Goal: Task Accomplishment & Management: Manage account settings

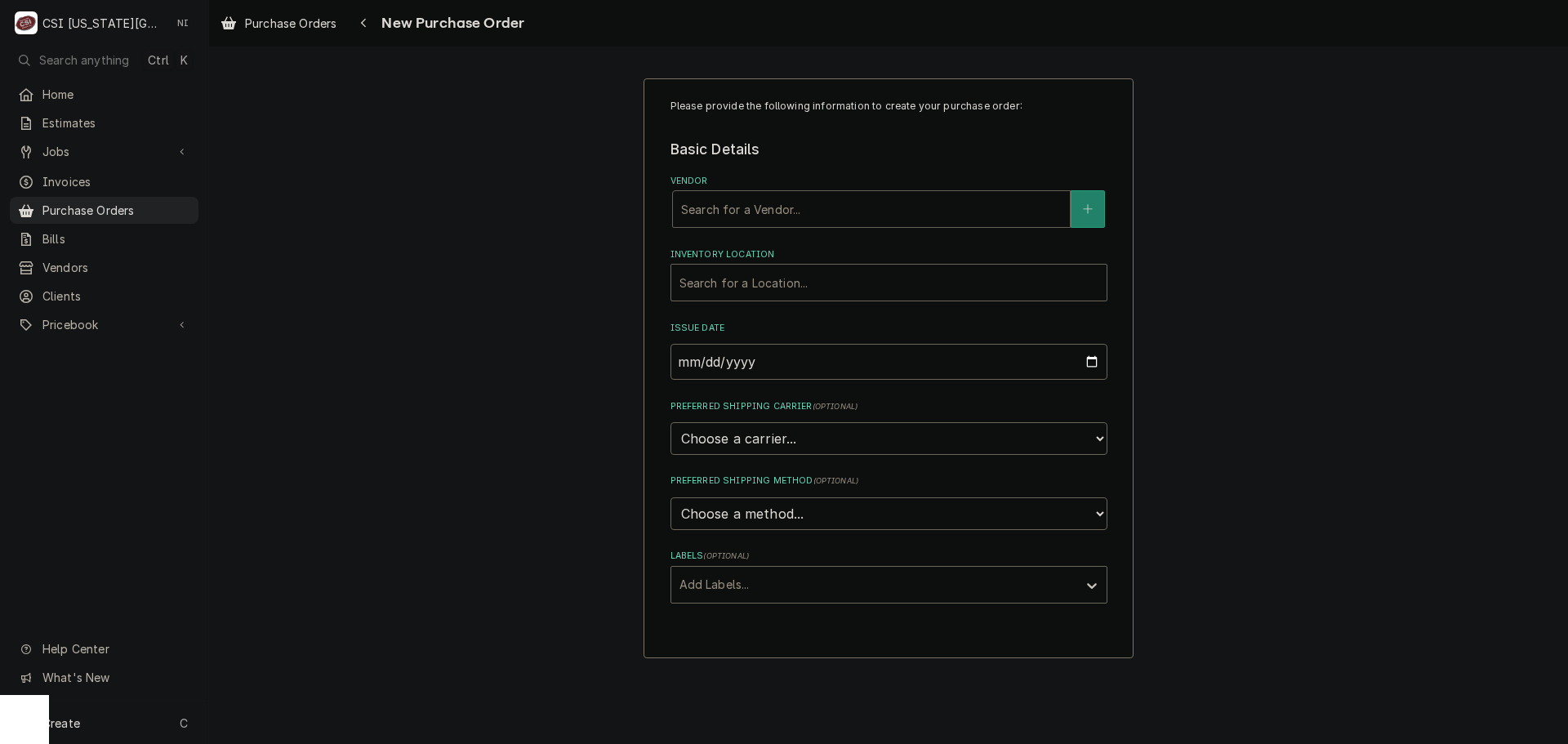
click at [746, 211] on div "Vendor" at bounding box center [871, 208] width 381 height 29
type input "reev"
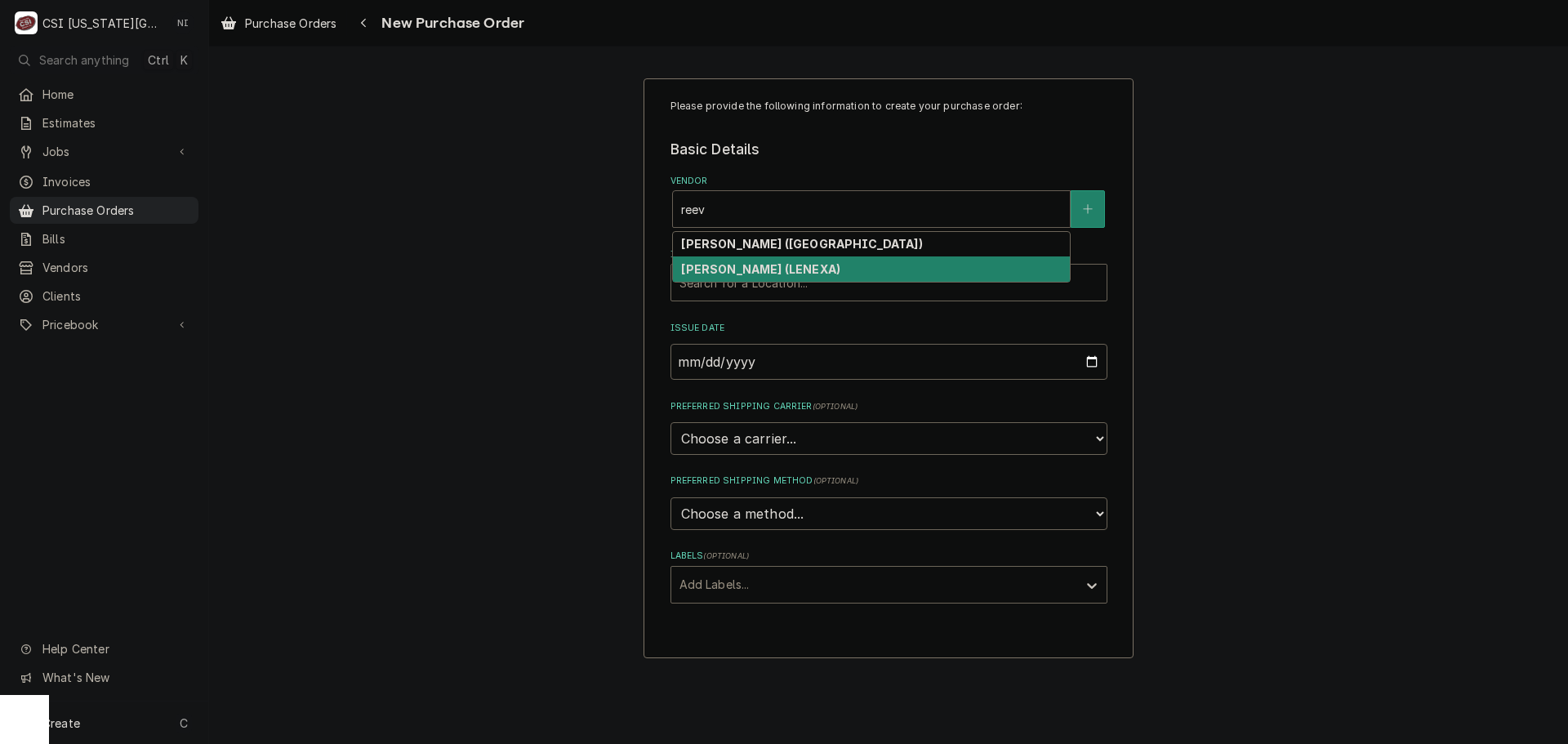
click at [823, 268] on strong "REEVES-WIEDEMAN (LENEXA)" at bounding box center [761, 268] width 159 height 14
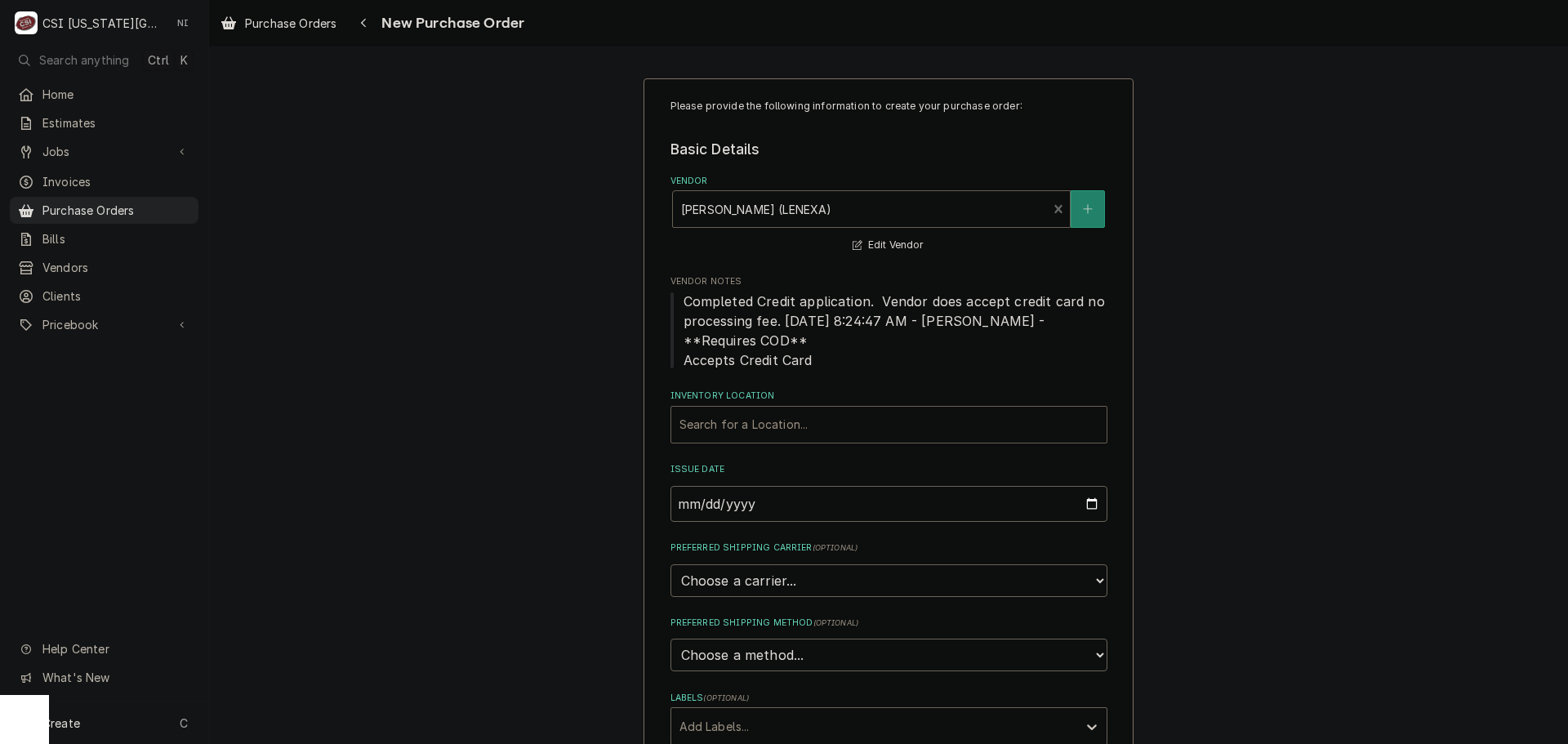
click at [788, 419] on div "Inventory Location" at bounding box center [888, 424] width 419 height 29
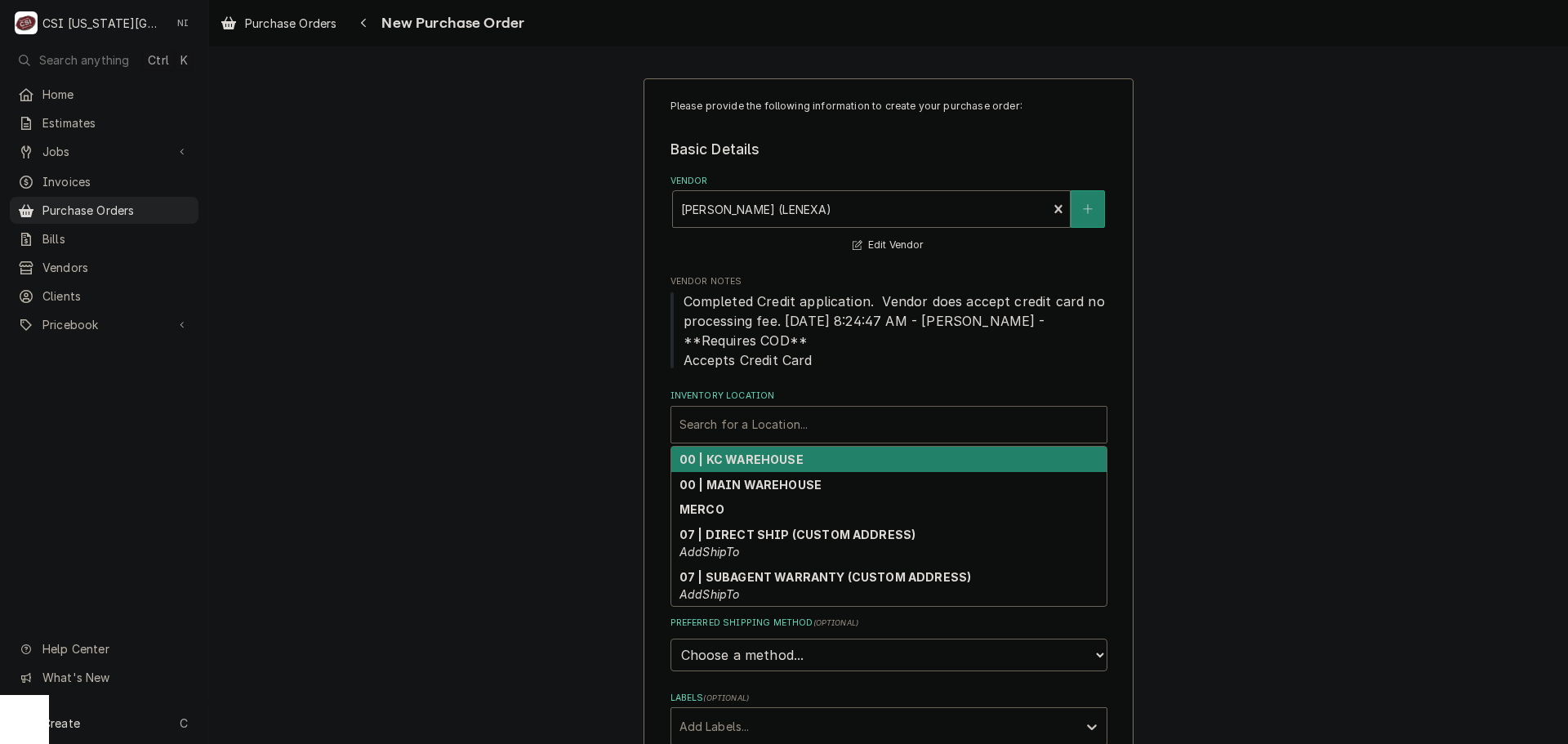
click at [758, 463] on strong "00 | KC WAREHOUSE" at bounding box center [741, 459] width 124 height 14
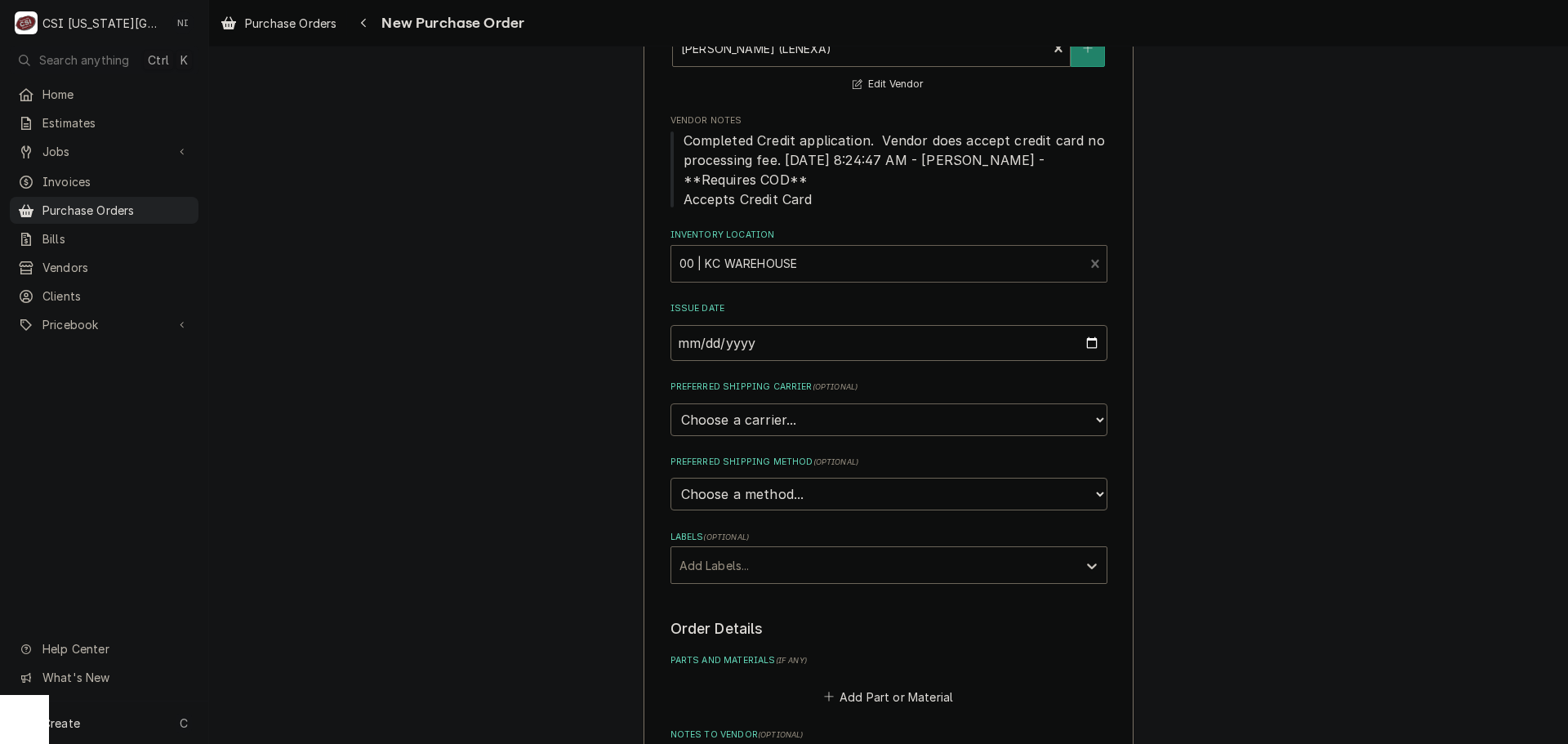
scroll to position [245, 0]
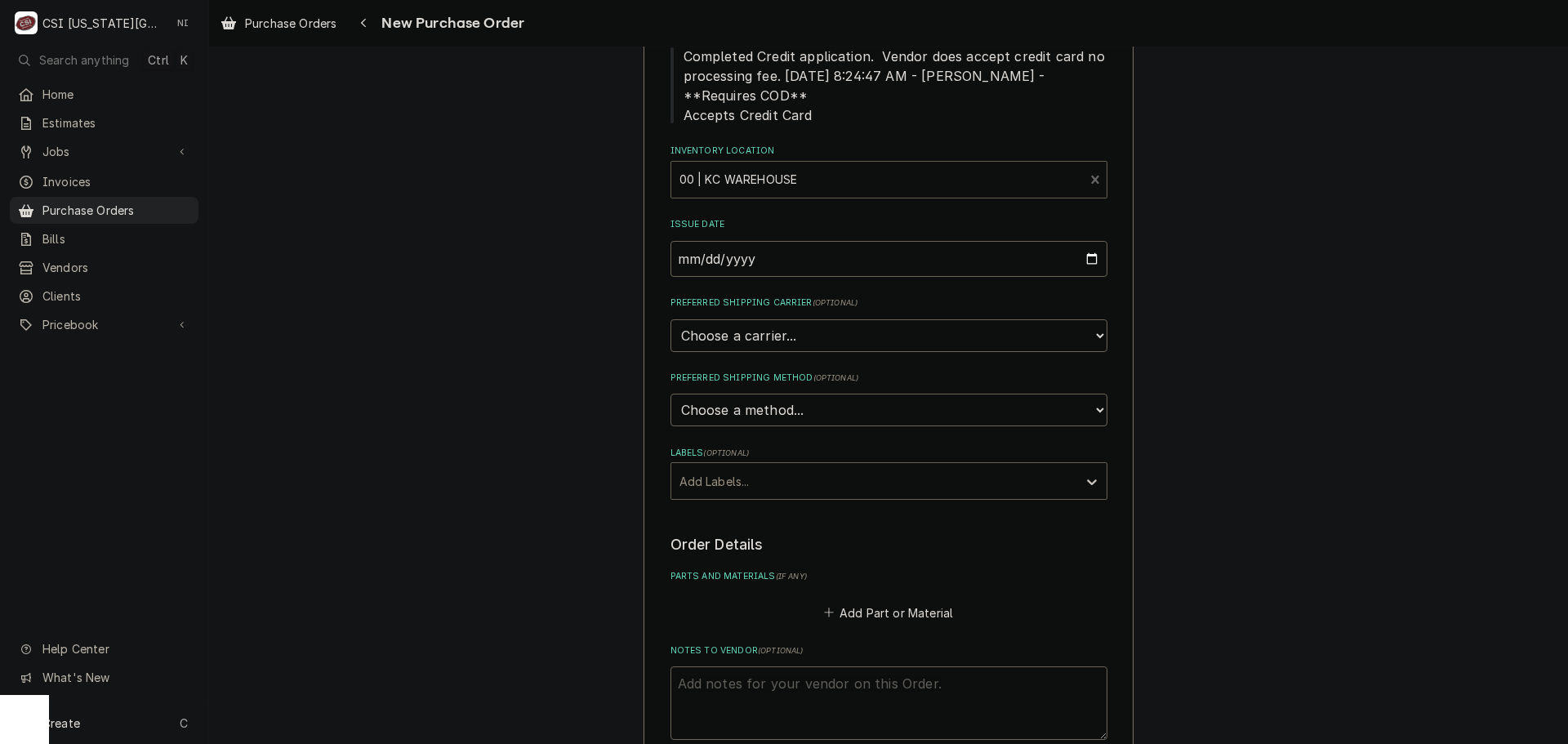
click at [798, 488] on div "Labels" at bounding box center [873, 480] width 389 height 29
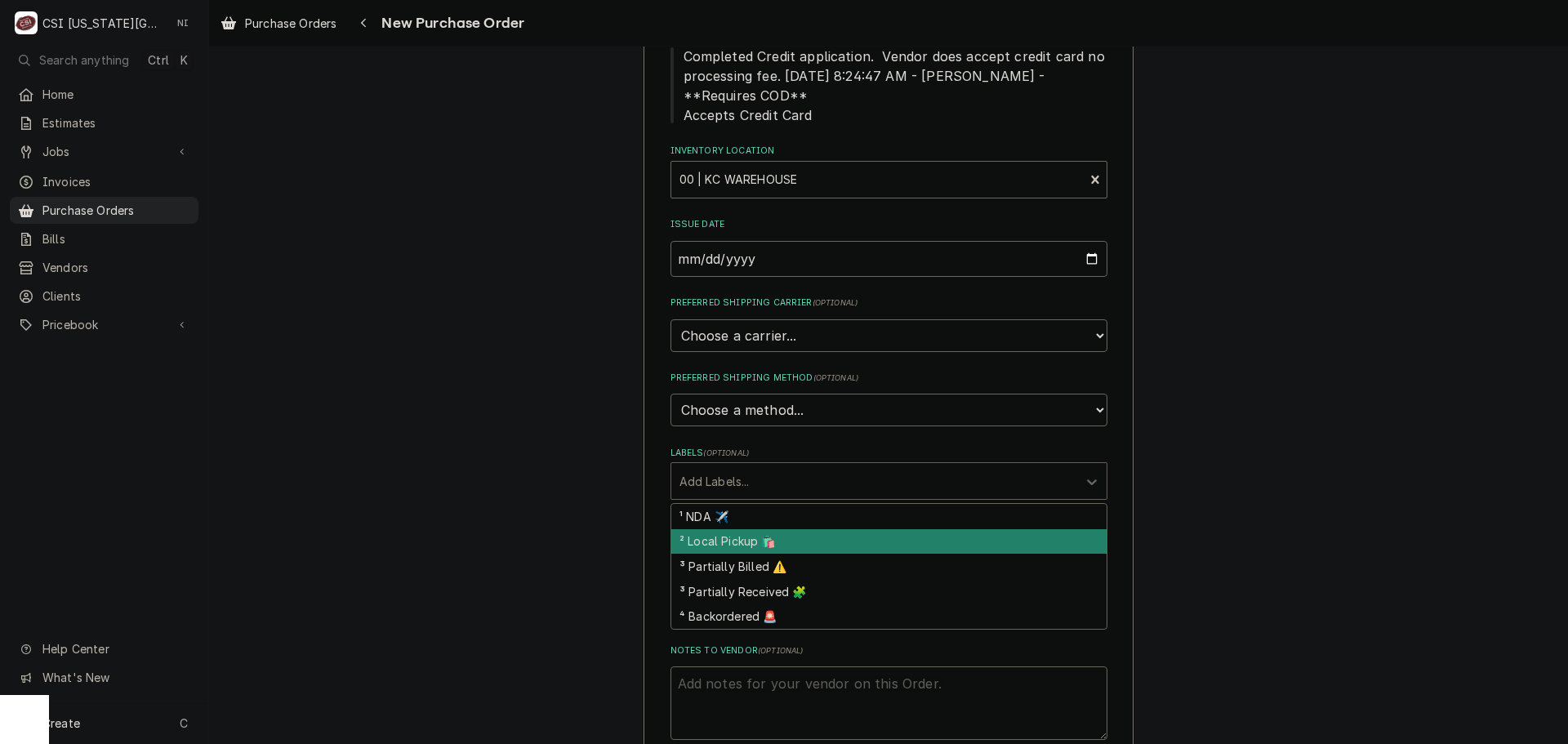
click at [776, 542] on div "² Local Pickup 🛍️" at bounding box center [889, 541] width 435 height 25
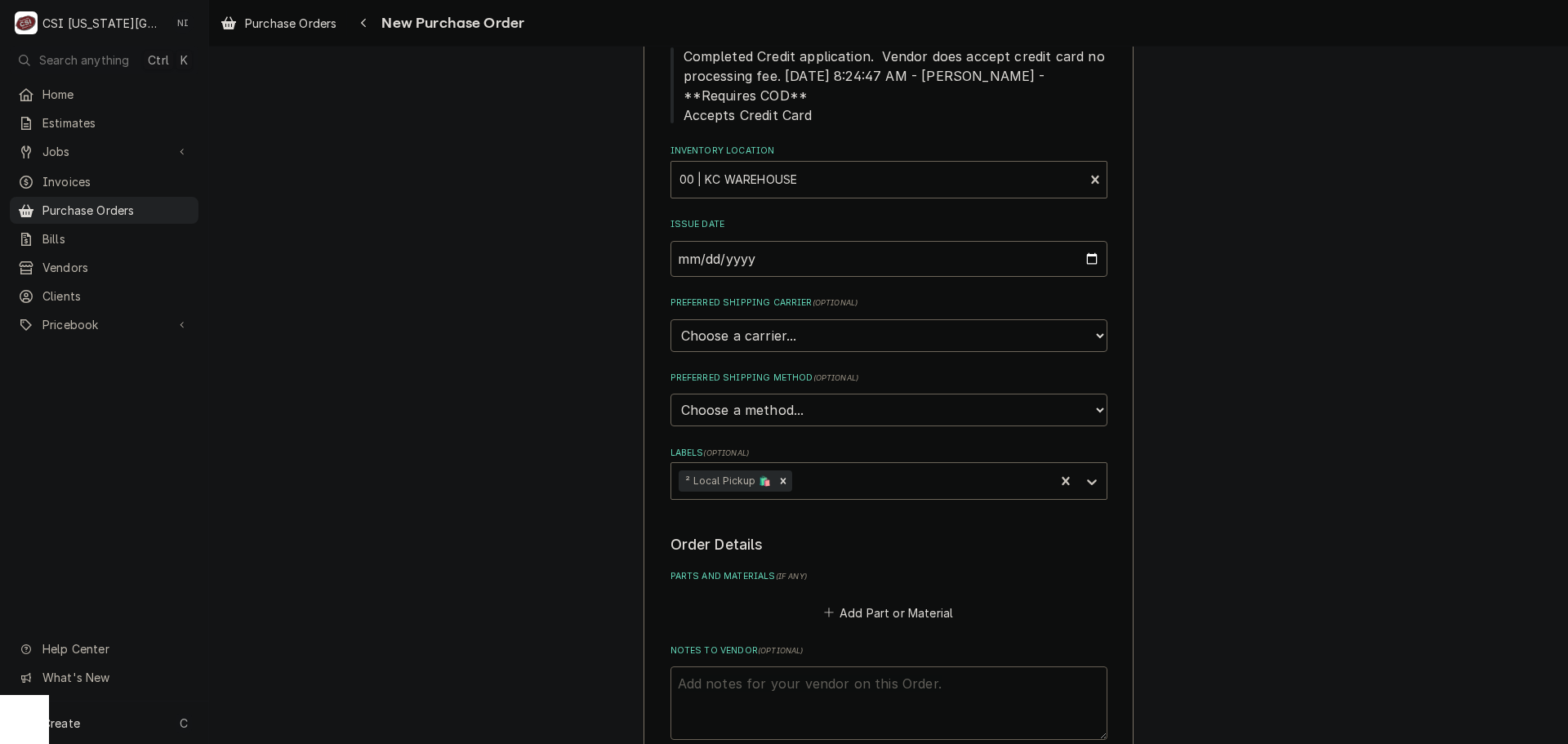
click at [747, 689] on textarea "Notes to Vendor ( optional )" at bounding box center [889, 703] width 437 height 73
type textarea "x"
type textarea "h"
type textarea "x"
type textarea "ha"
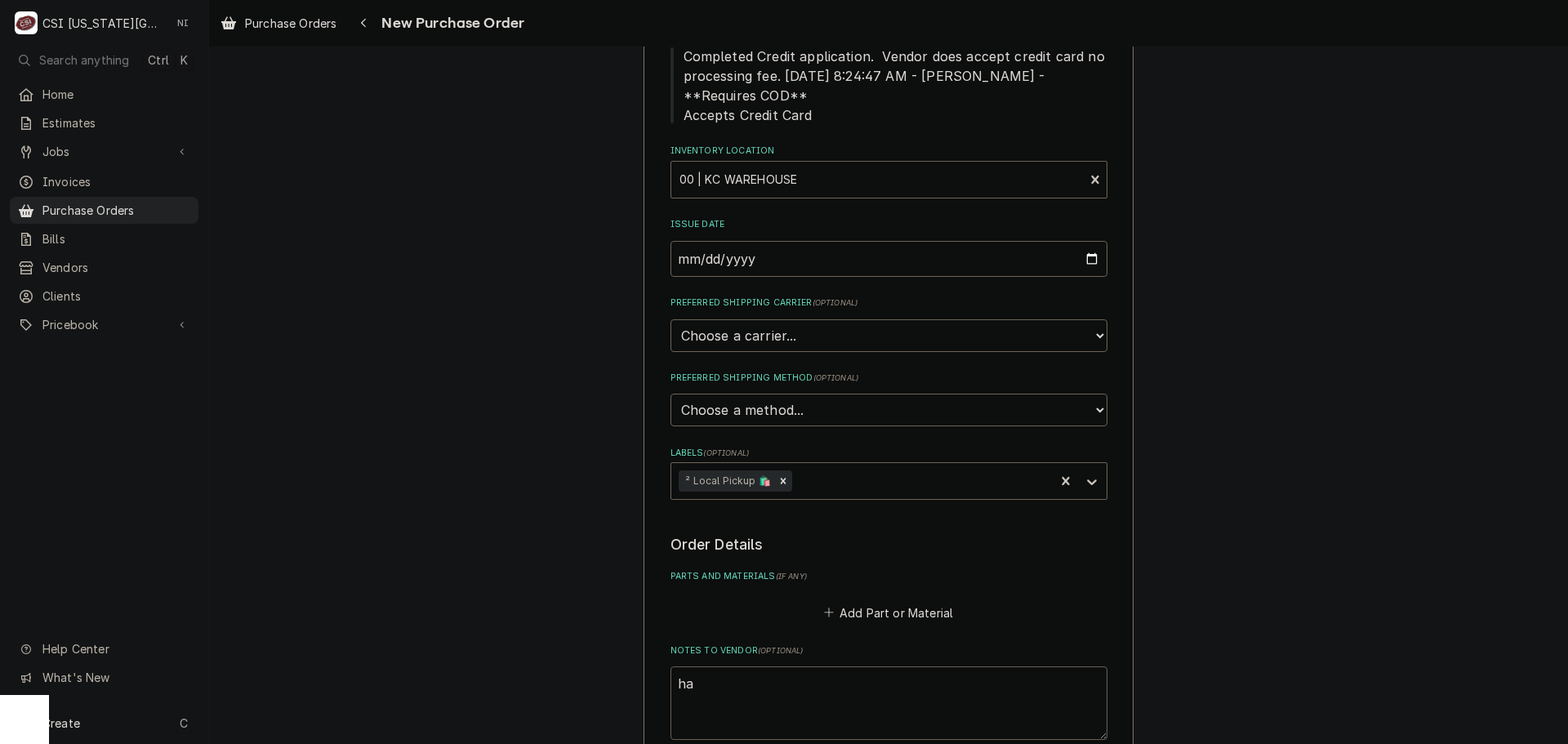
type textarea "x"
type textarea "haw"
type textarea "x"
type textarea "hawk"
type textarea "x"
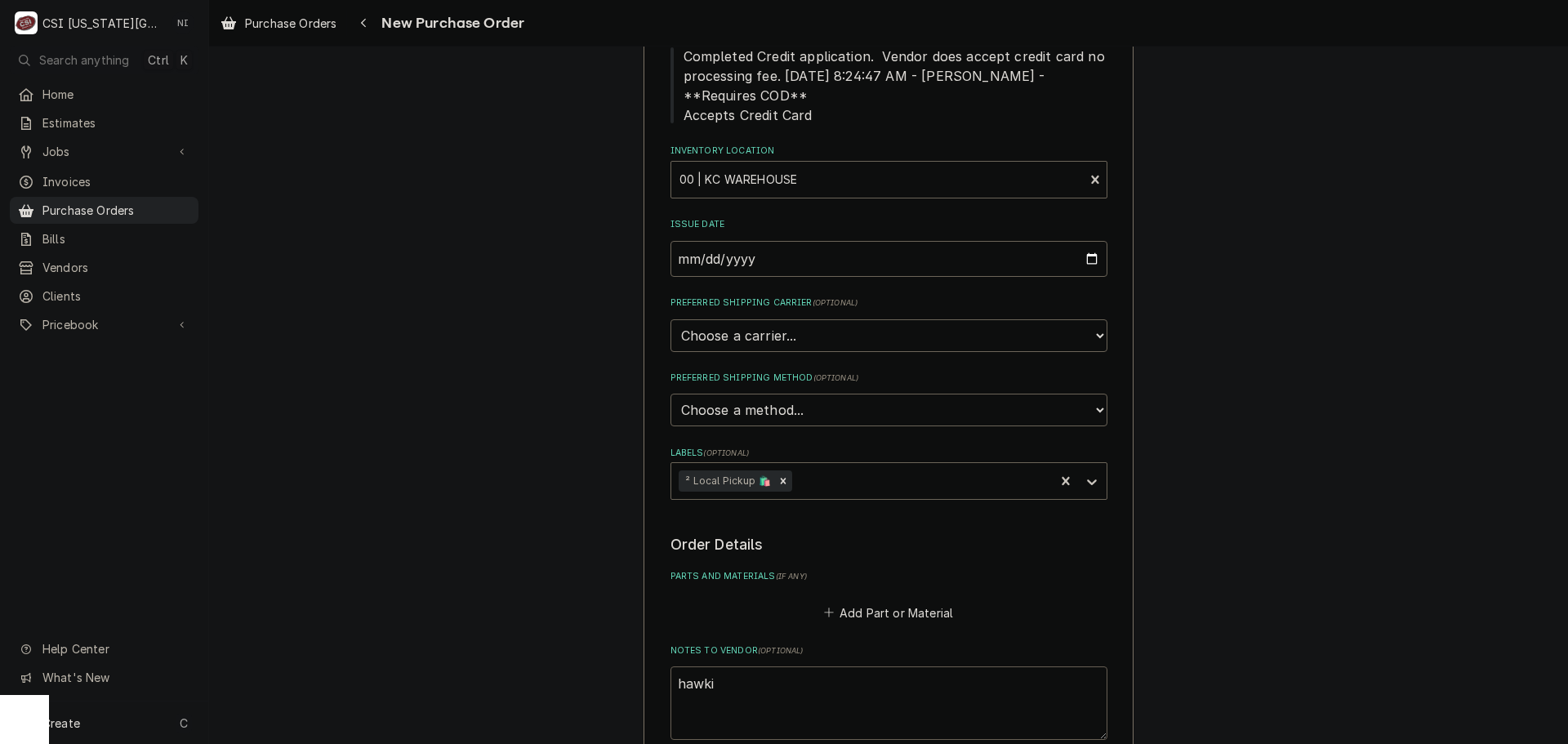
type textarea "hawkis"
type textarea "x"
type textarea "hawkisn"
type textarea "x"
type textarea "hawkis"
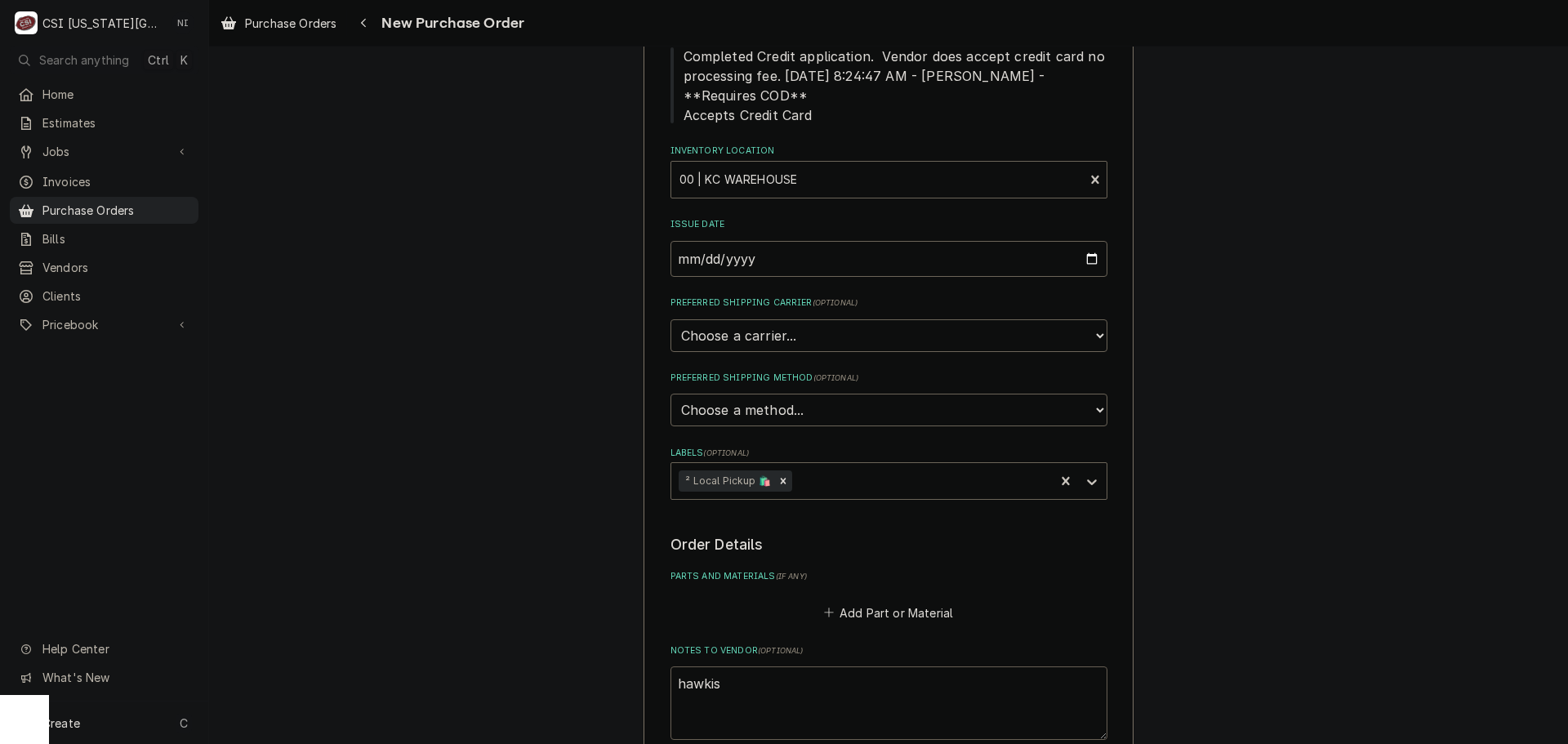
type textarea "x"
type textarea "hawki"
type textarea "x"
type textarea "hawkin"
type textarea "x"
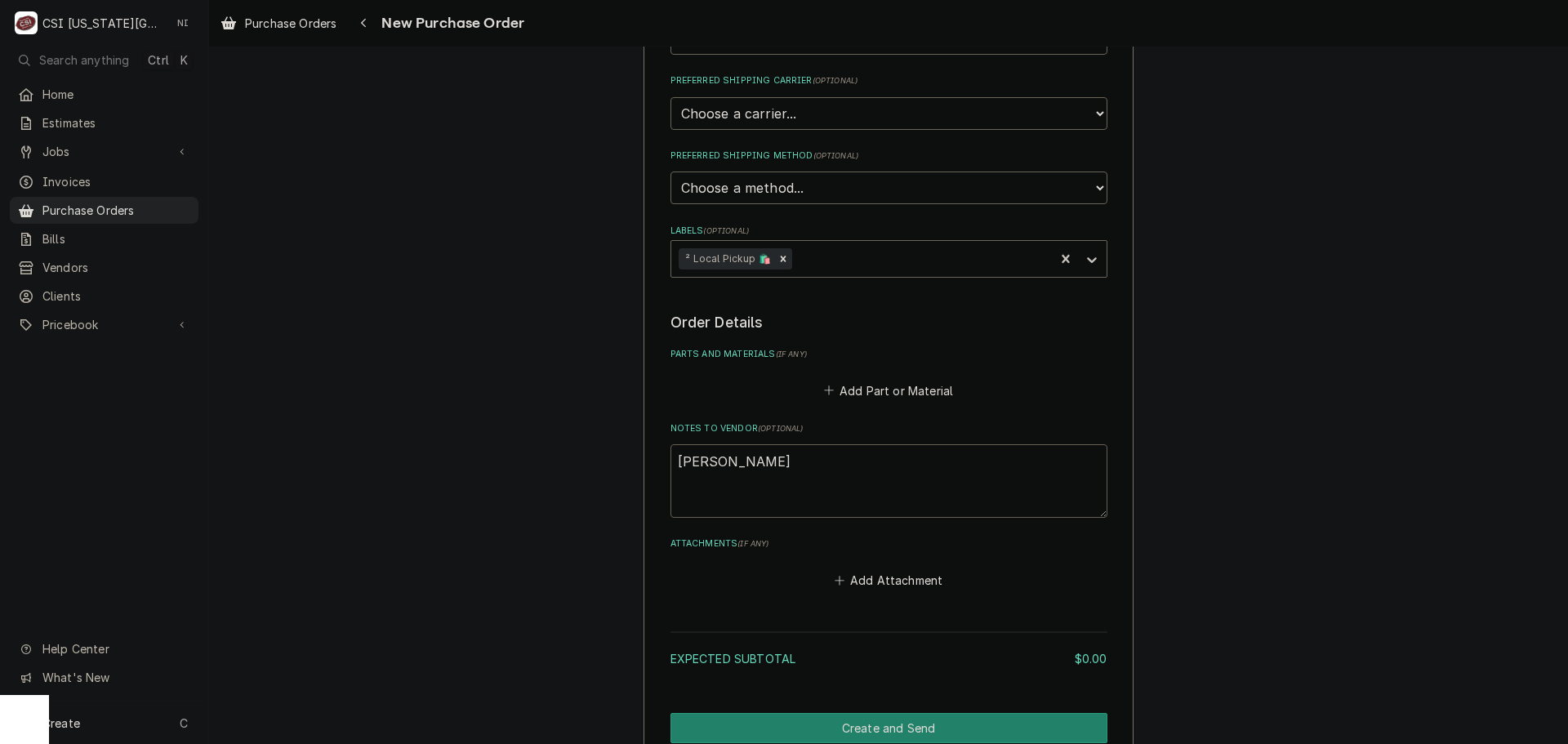
scroll to position [490, 0]
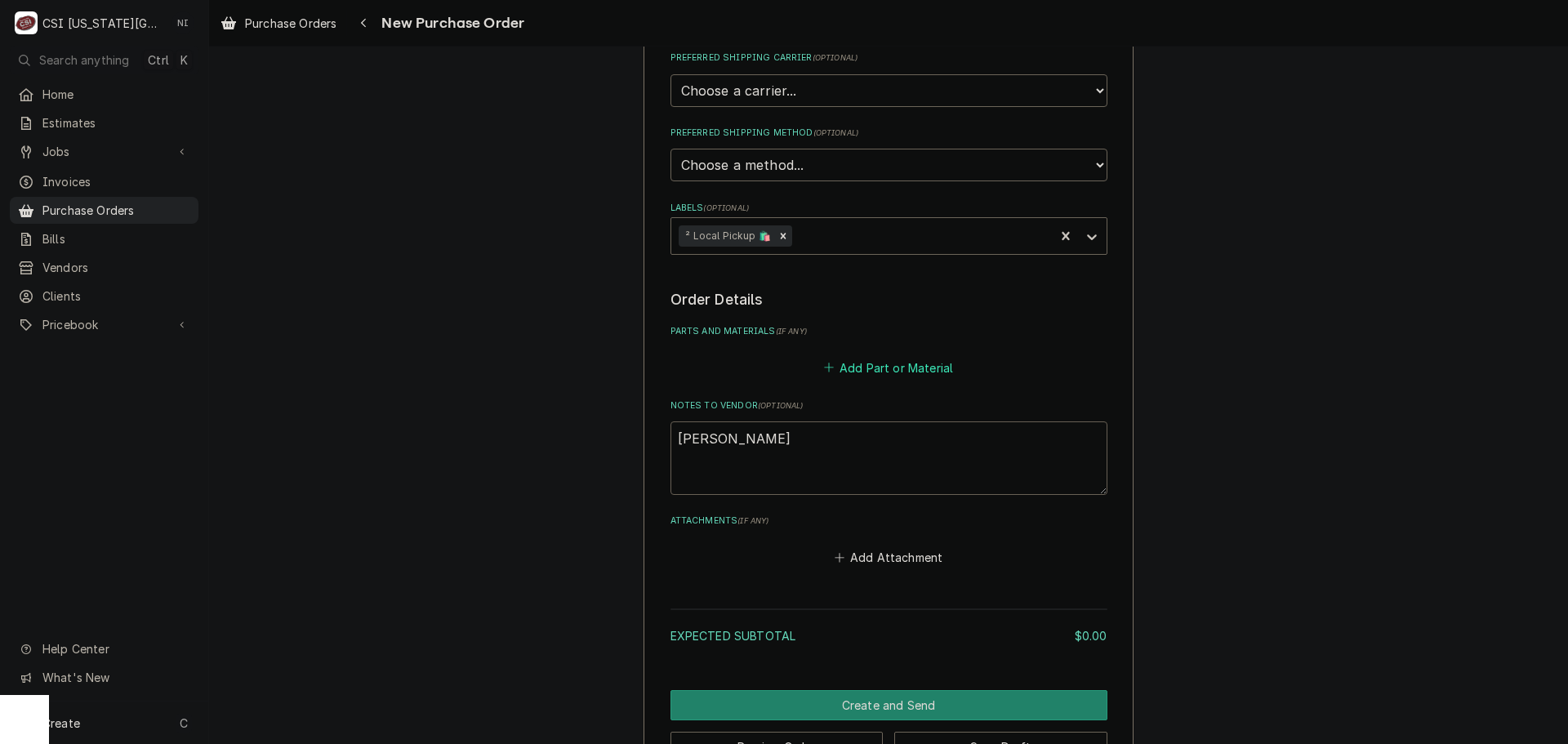
type textarea "hawkins"
click at [890, 371] on button "Add Part or Material" at bounding box center [888, 368] width 135 height 23
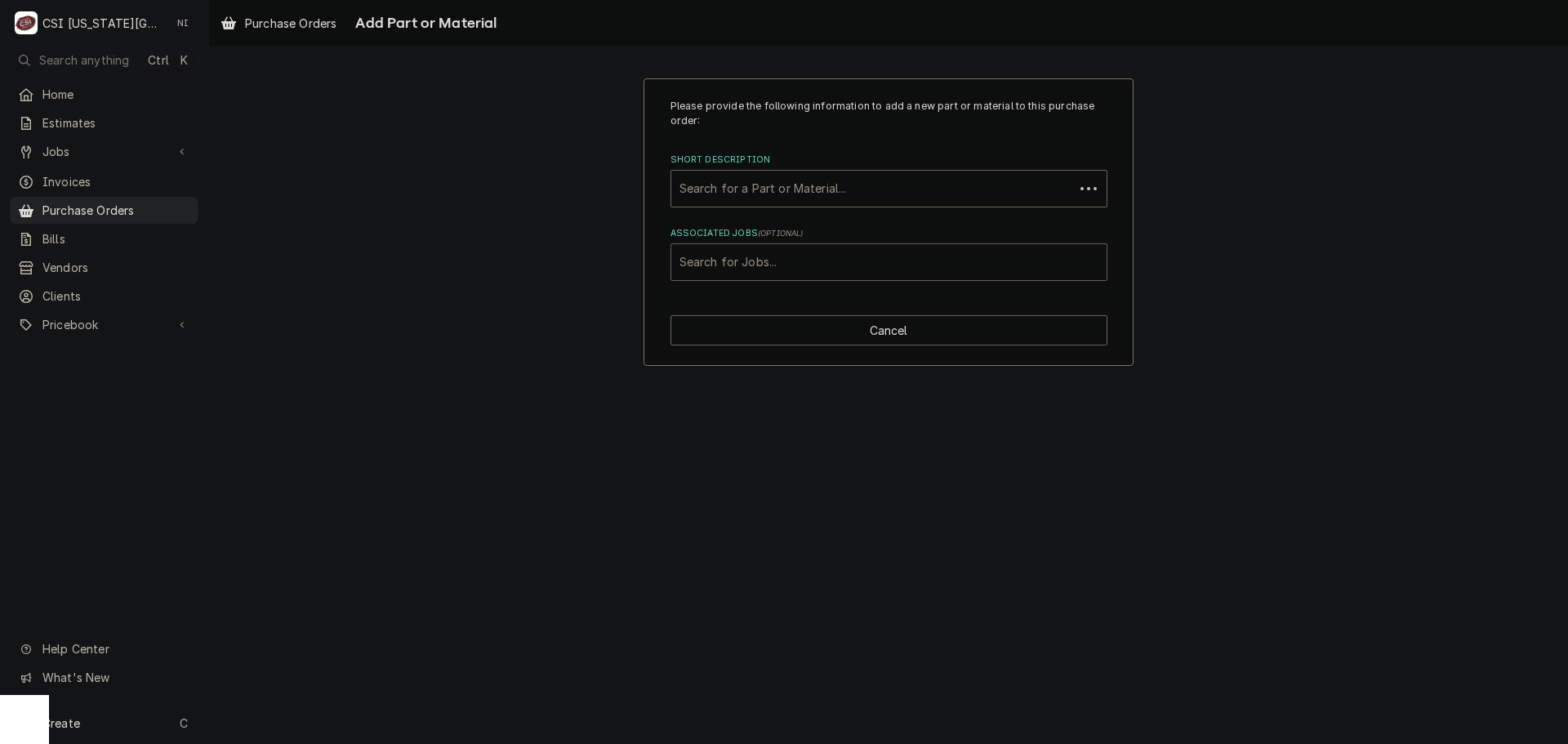
click at [838, 252] on div "Associated Jobs" at bounding box center [888, 262] width 419 height 29
type input "32643"
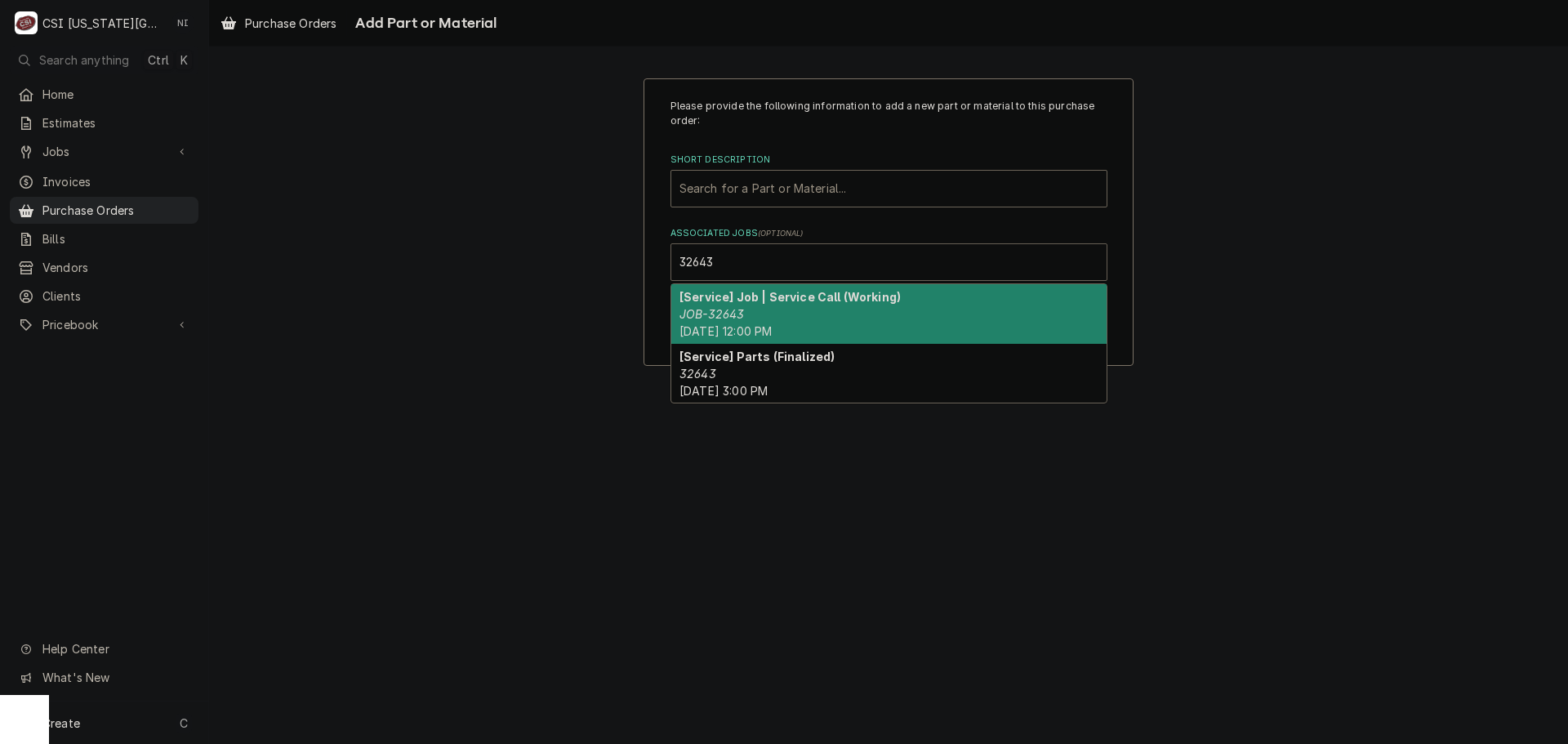
click at [779, 310] on div "[Service] Job | Service Call (Working) JOB-32643 Mon, Sep 8th, 2025 - 12:00 PM" at bounding box center [889, 314] width 435 height 60
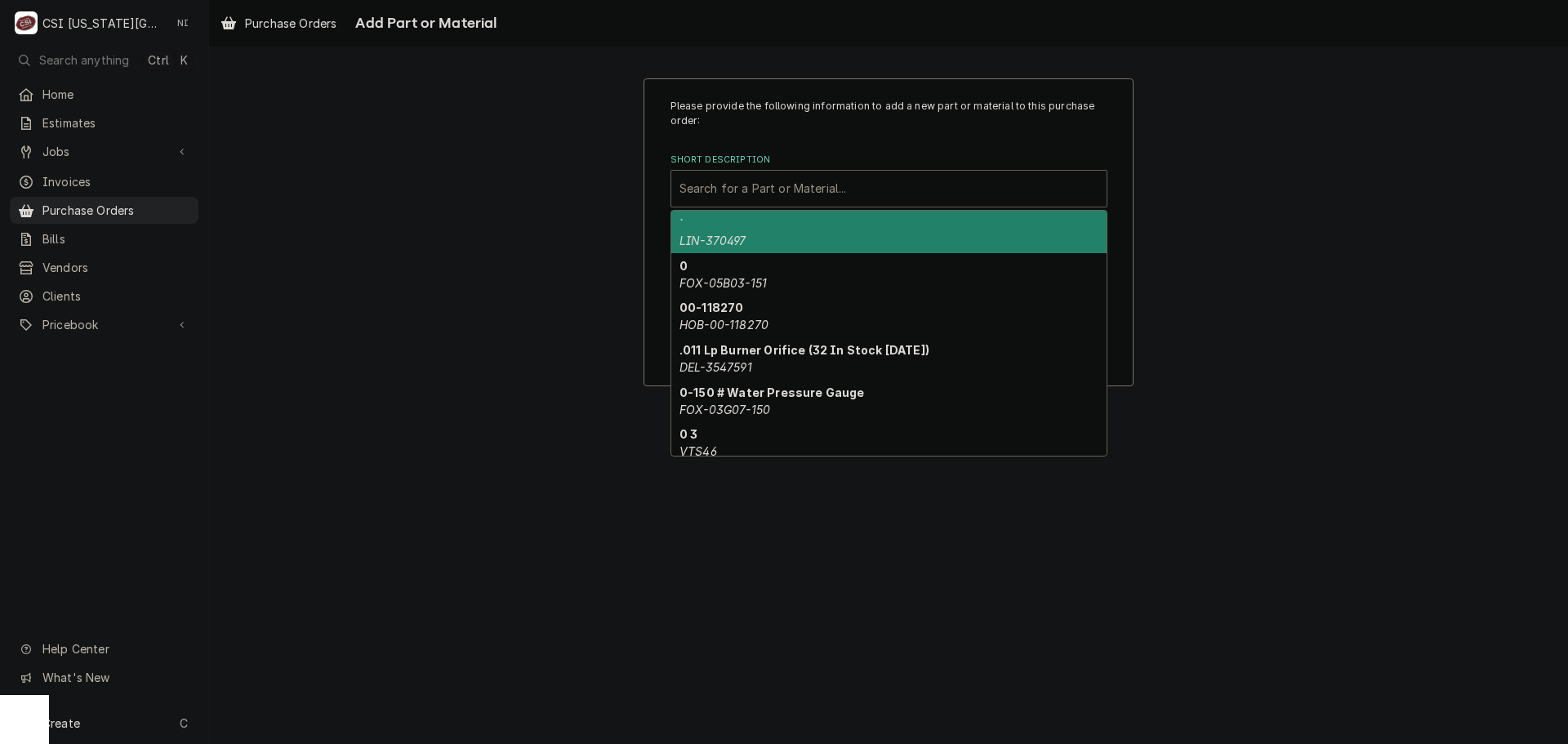
click at [792, 199] on div "Short Description" at bounding box center [888, 188] width 419 height 29
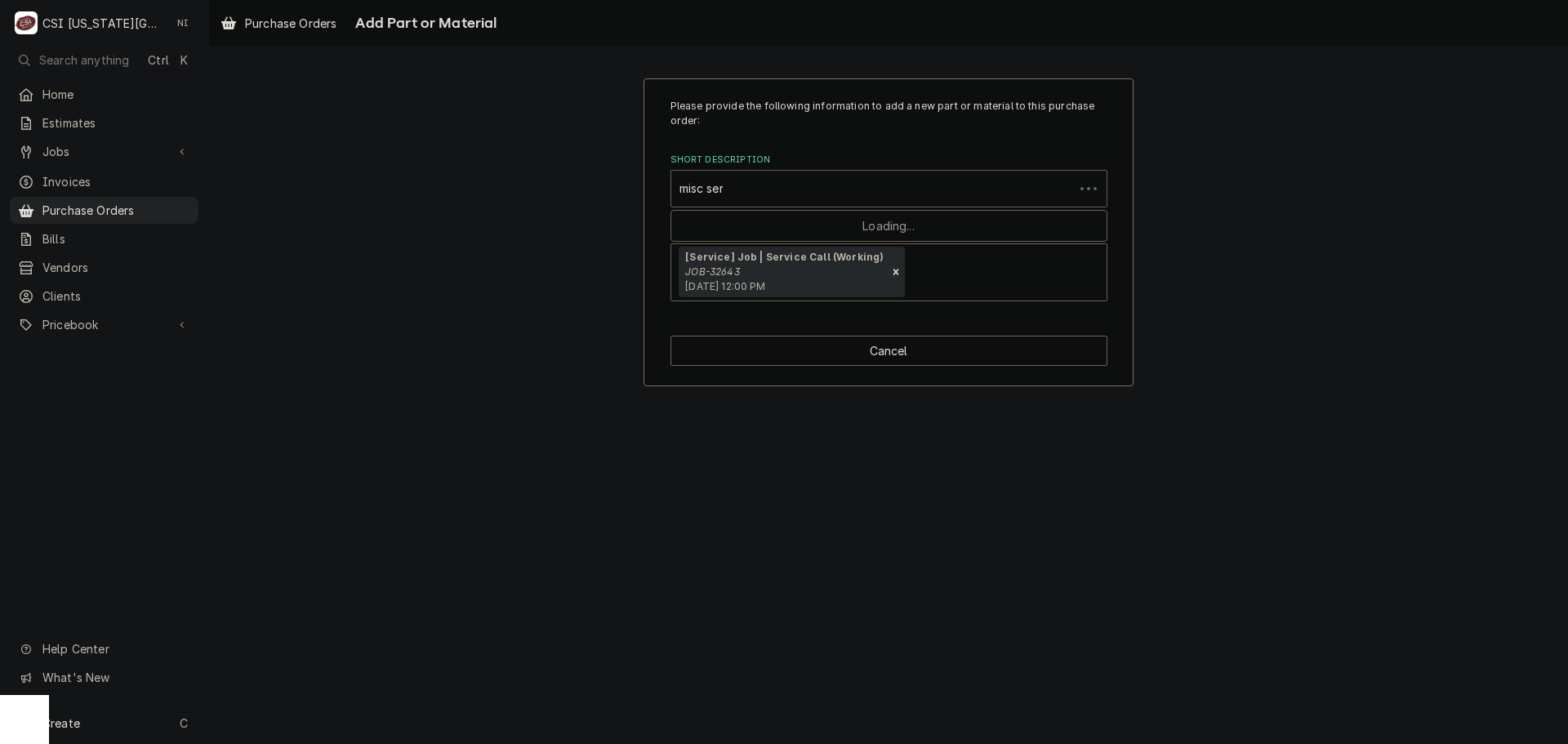
type input "misc serv"
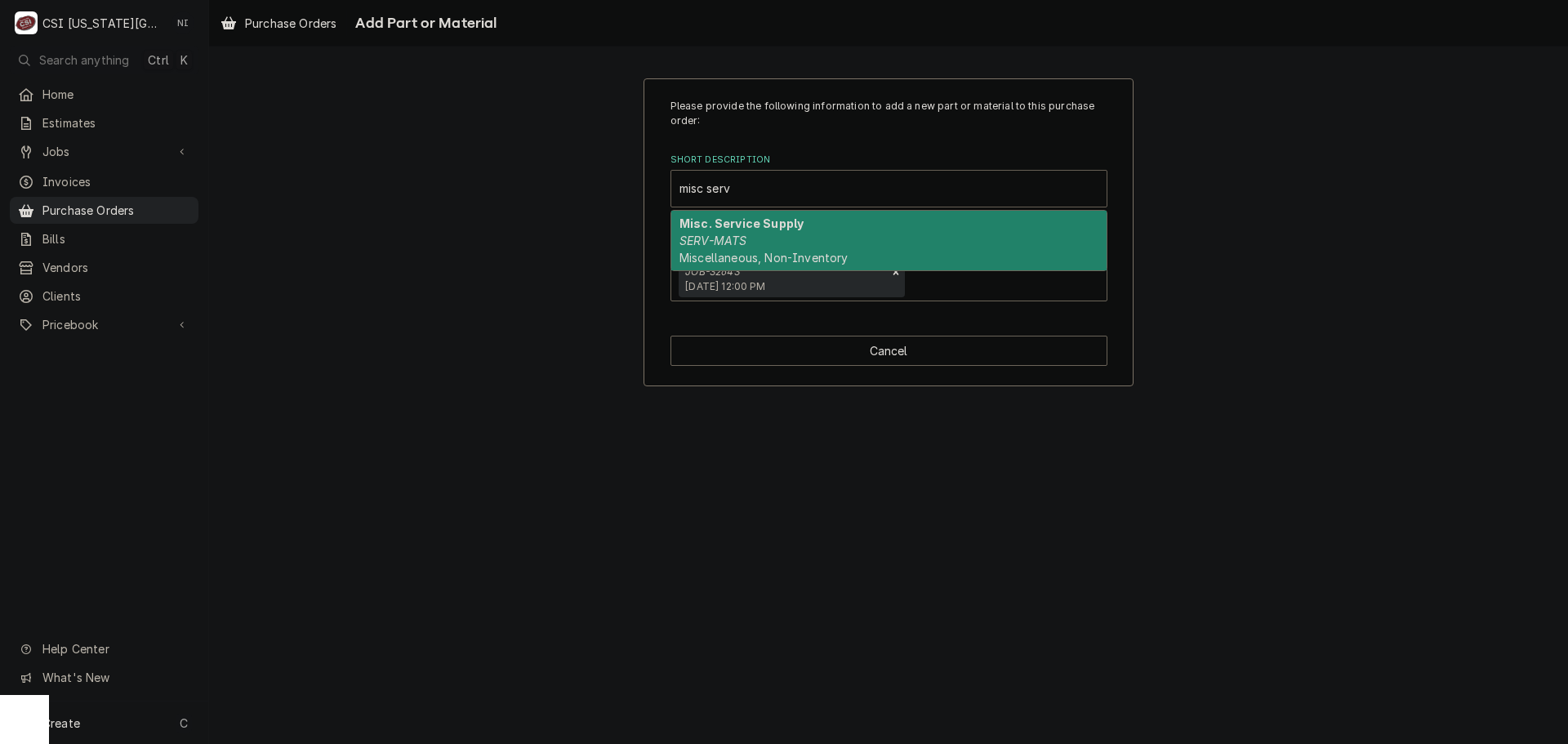
click at [782, 229] on strong "Misc. Service Supply" at bounding box center [741, 223] width 124 height 14
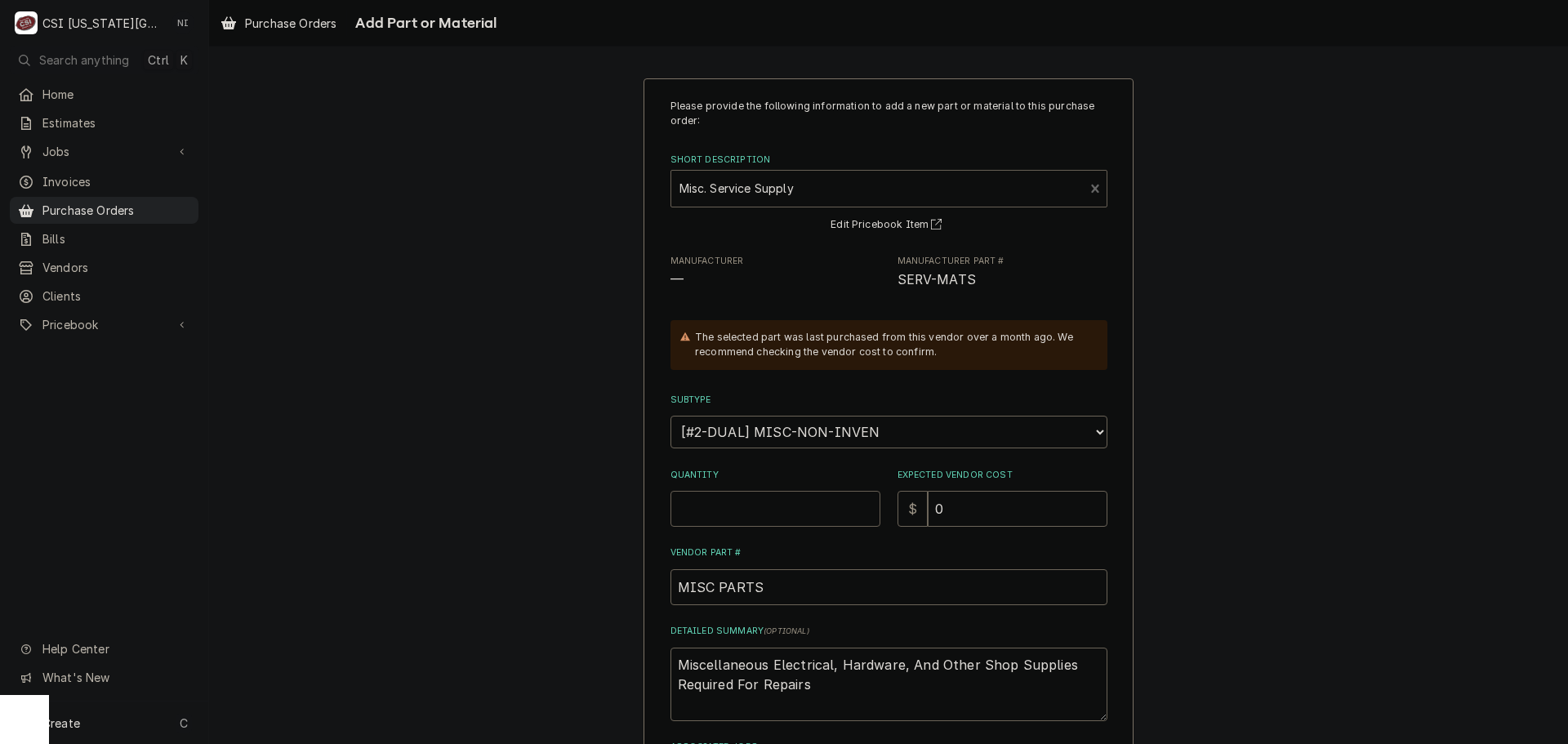
click at [747, 515] on input "Quantity" at bounding box center [776, 509] width 210 height 36
type textarea "x"
type input "1"
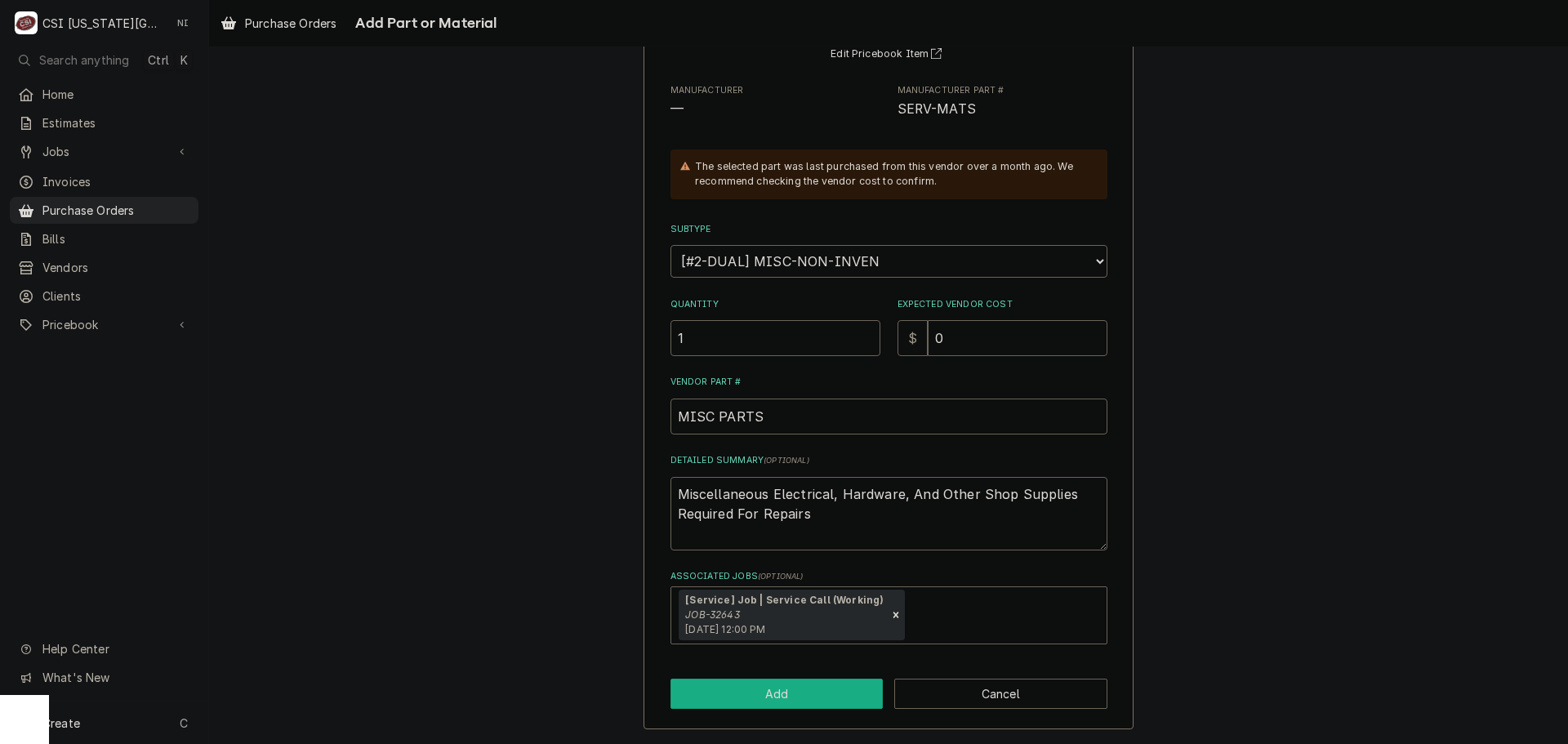
click at [827, 695] on button "Add" at bounding box center [776, 693] width 213 height 30
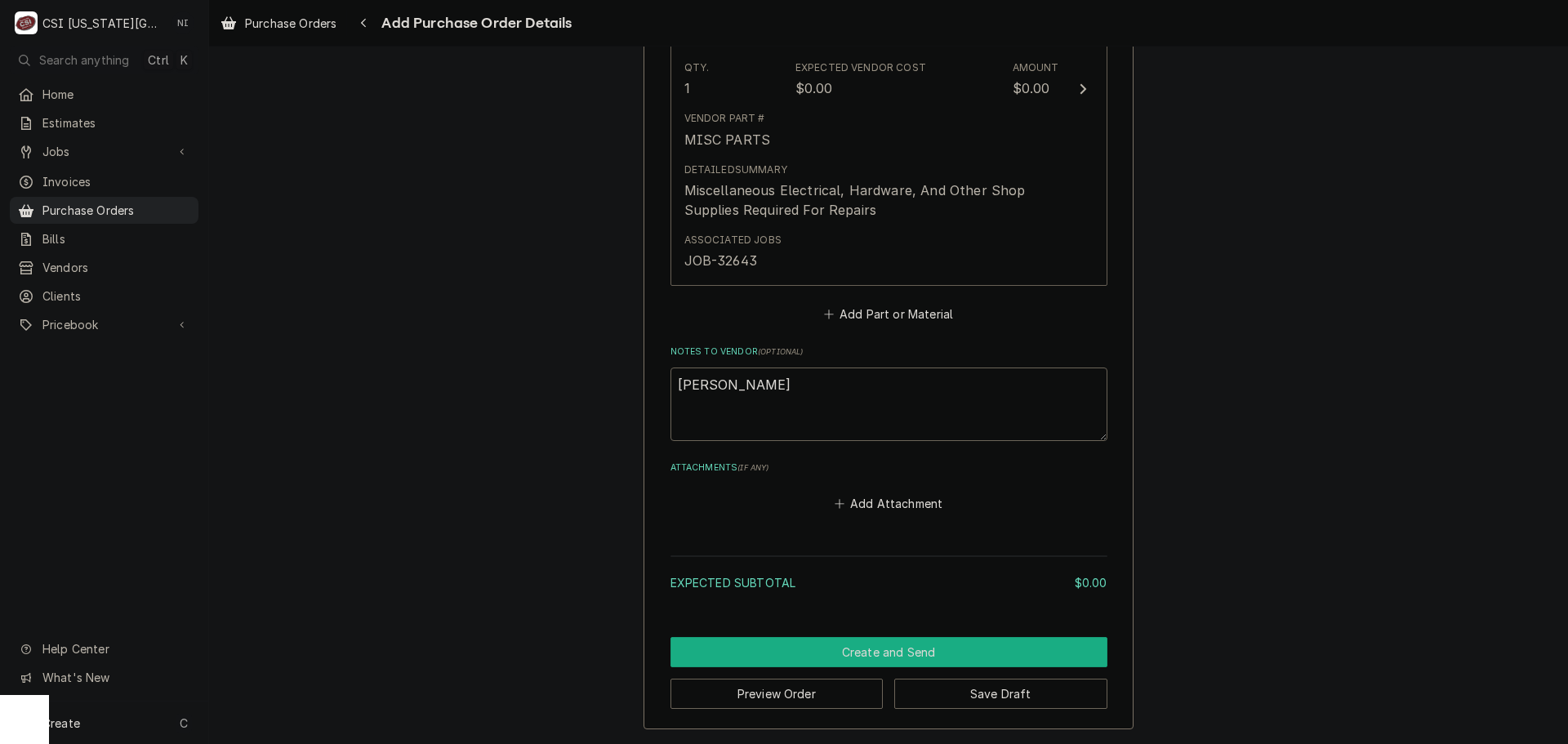
click at [886, 653] on button "Create and Send" at bounding box center [889, 652] width 437 height 30
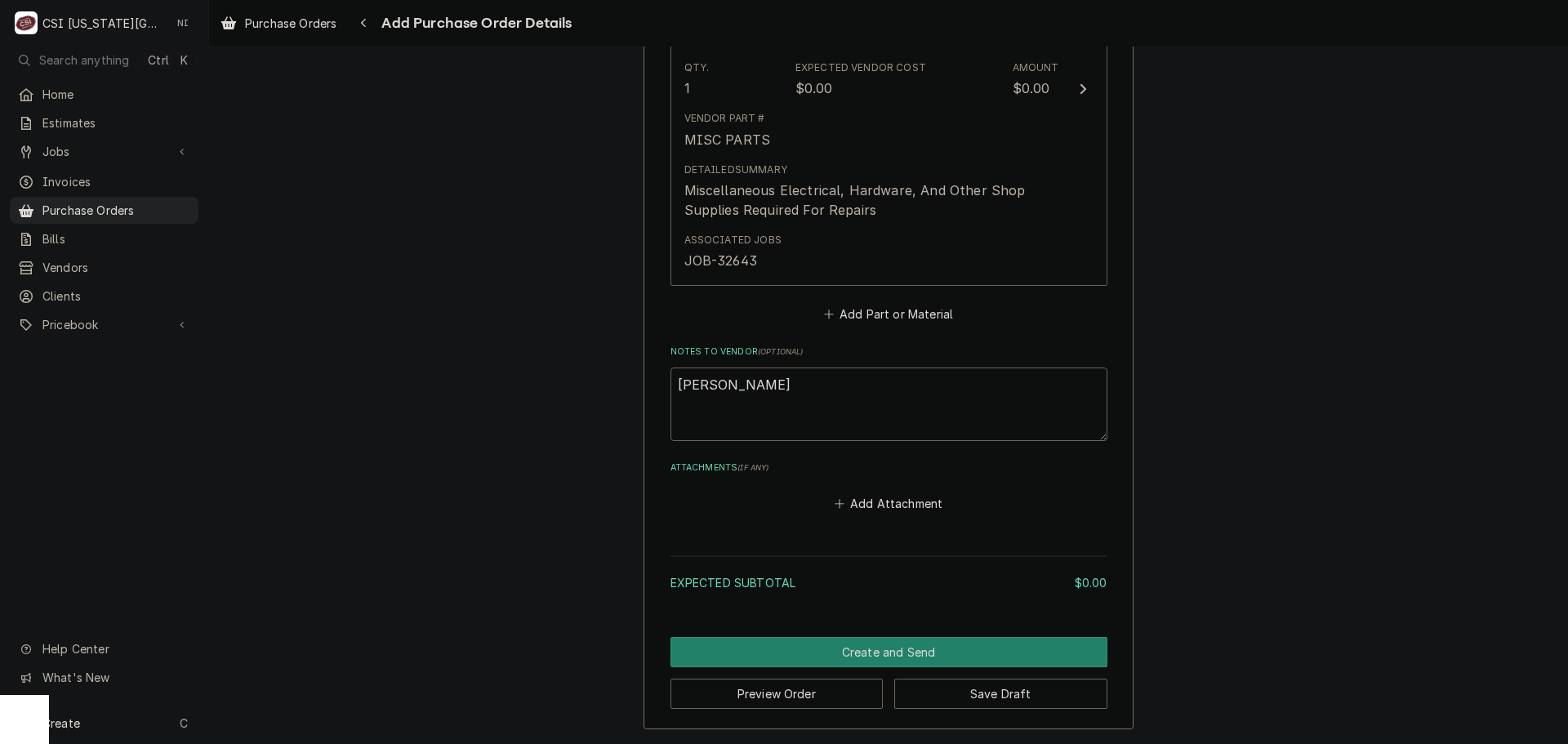
scroll to position [936, 0]
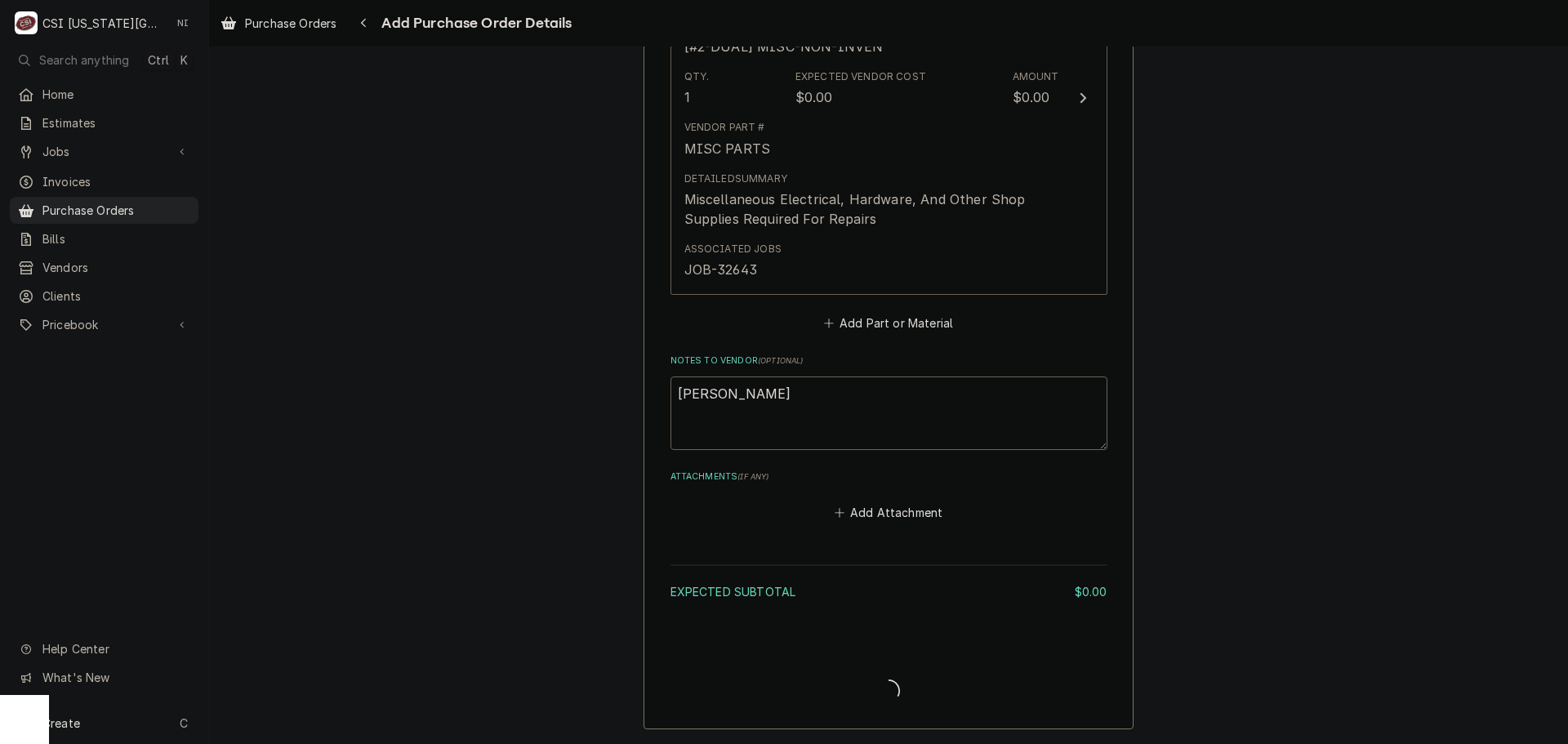
type textarea "x"
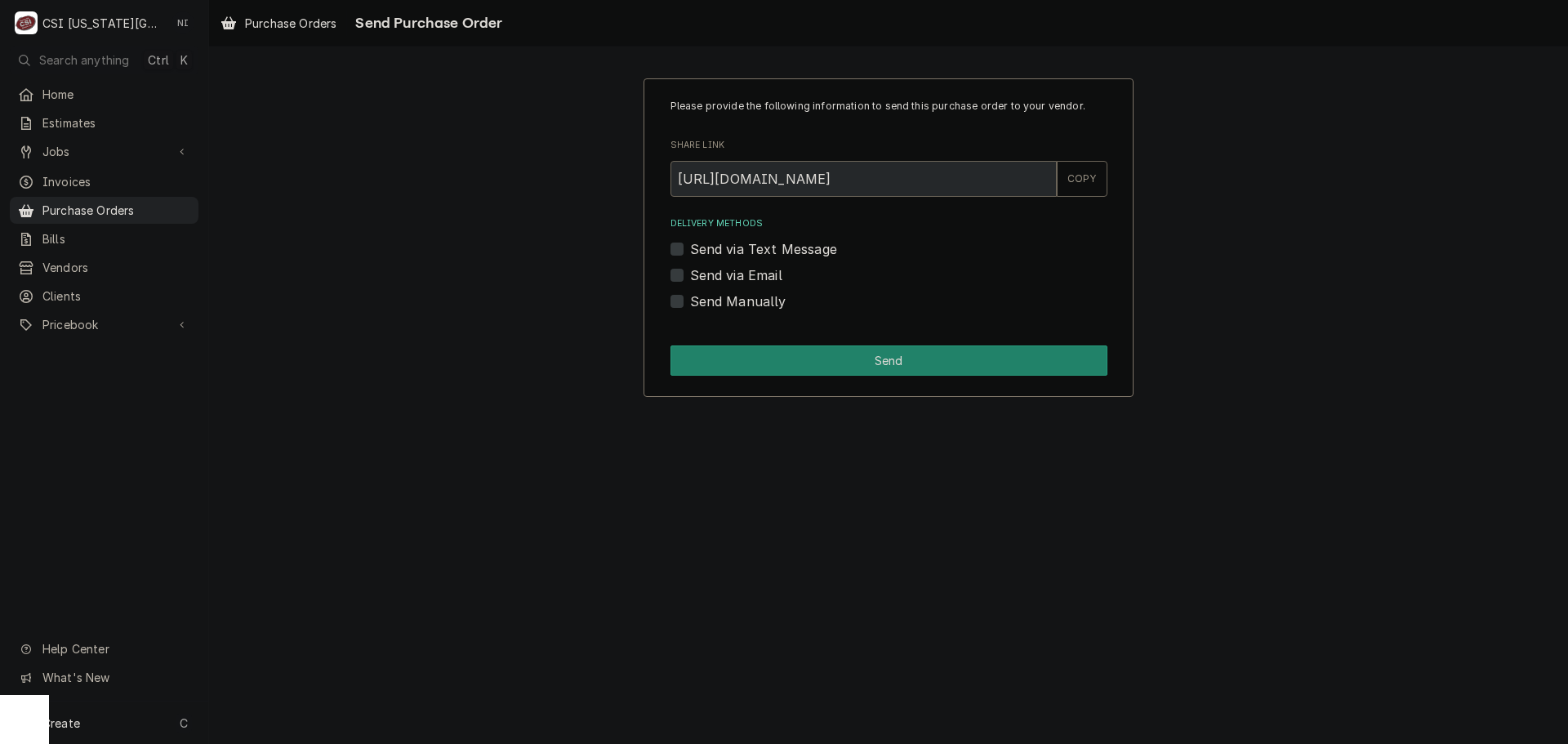
drag, startPoint x: 678, startPoint y: 302, endPoint x: 685, endPoint y: 320, distance: 19.3
click at [690, 302] on label "Send Manually" at bounding box center [738, 301] width 97 height 20
click at [690, 302] on input "Send Manually" at bounding box center [909, 310] width 437 height 36
checkbox input "true"
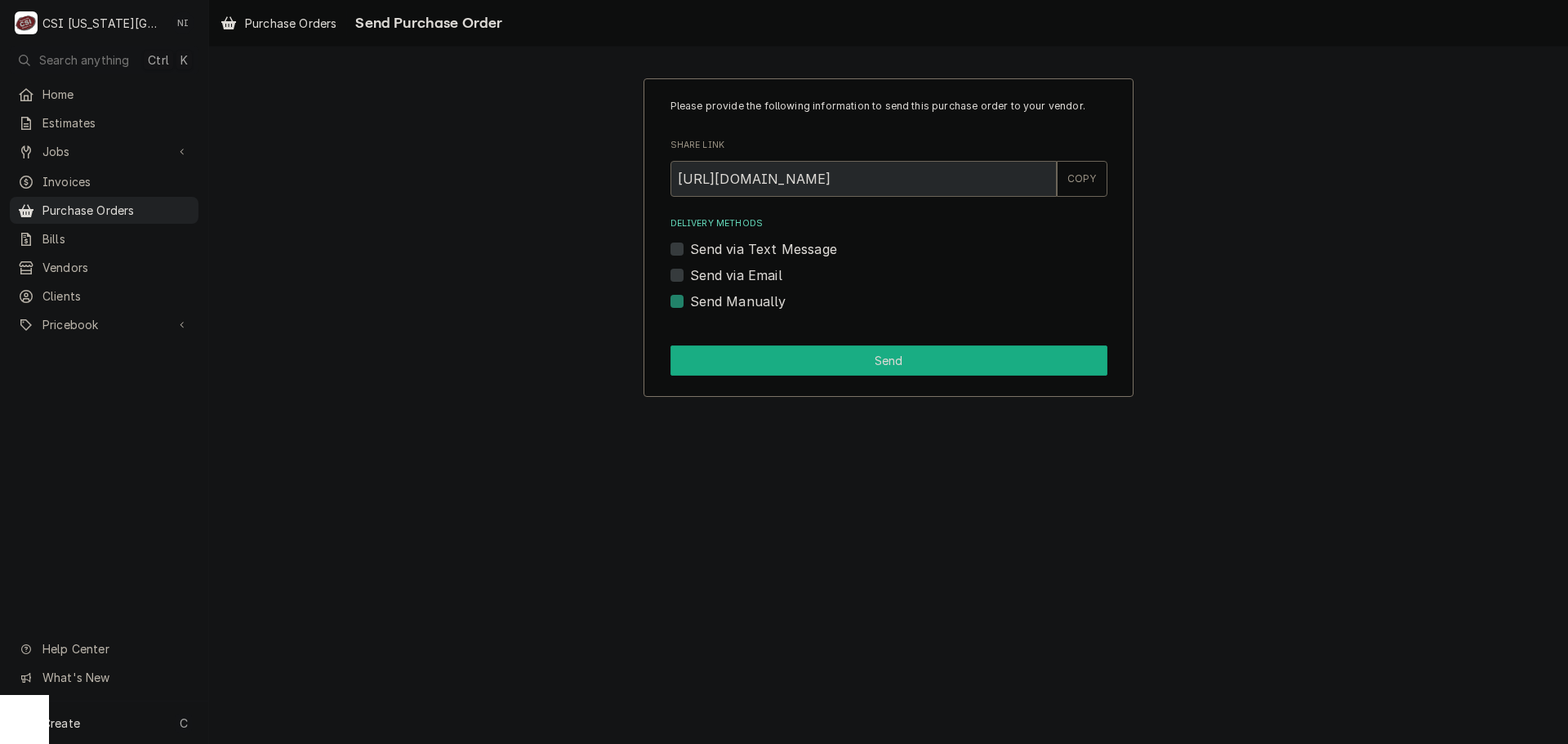
click at [712, 373] on button "Send" at bounding box center [889, 360] width 437 height 30
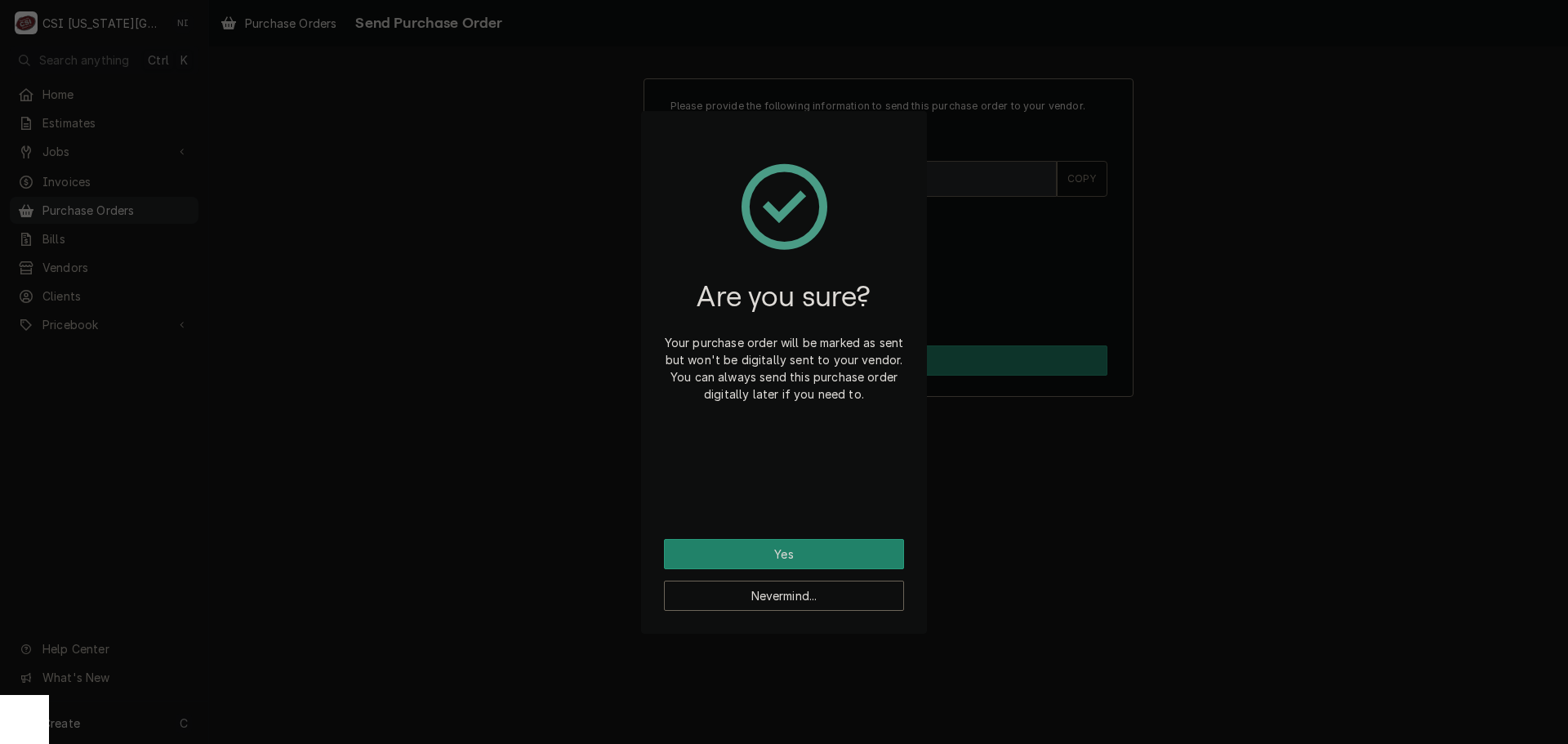
click at [713, 363] on p "Your purchase order will be marked as sent but won't be digitally sent to your …" at bounding box center [784, 368] width 240 height 68
click at [824, 555] on button "Yes" at bounding box center [784, 554] width 240 height 30
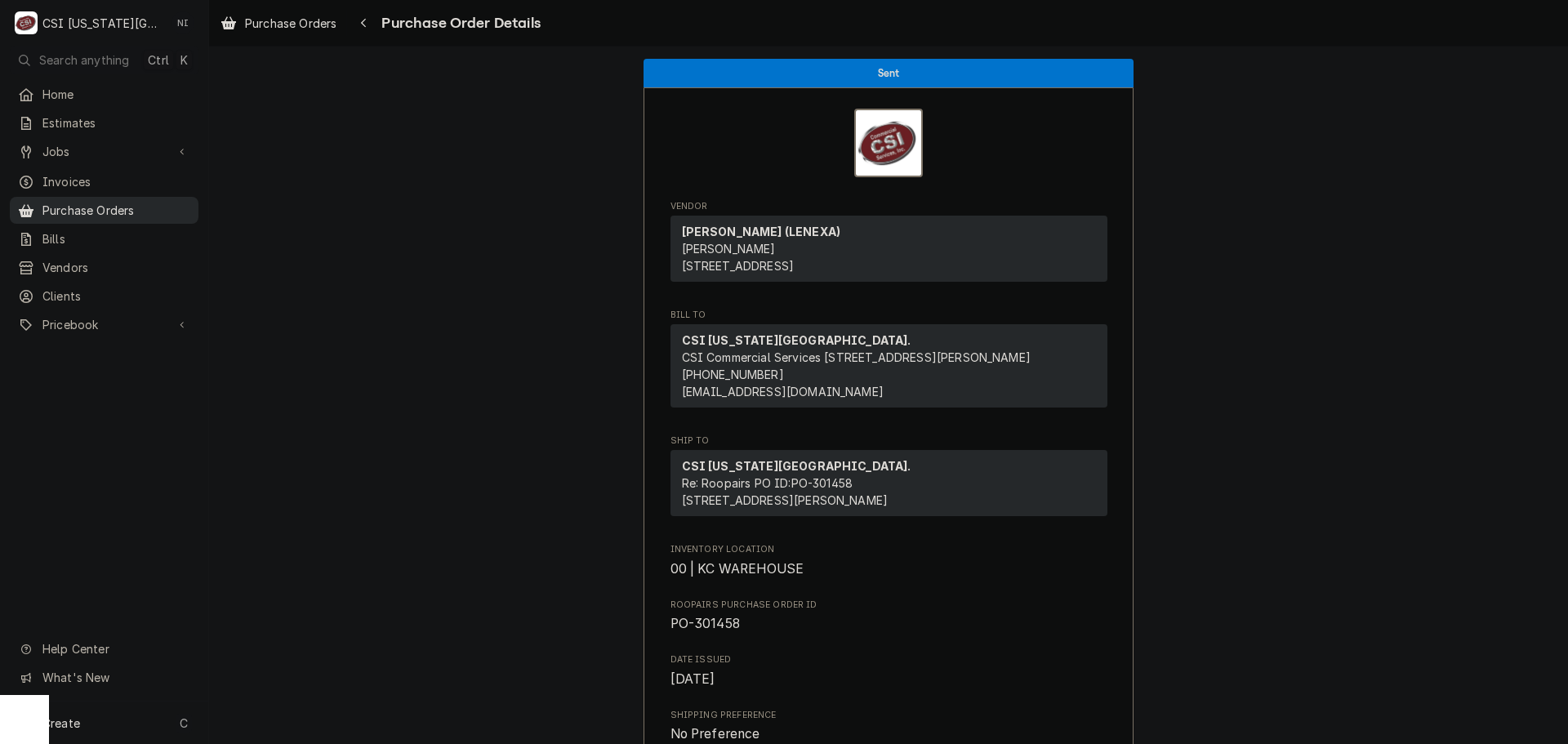
click at [151, 208] on span "Purchase Orders" at bounding box center [116, 210] width 148 height 17
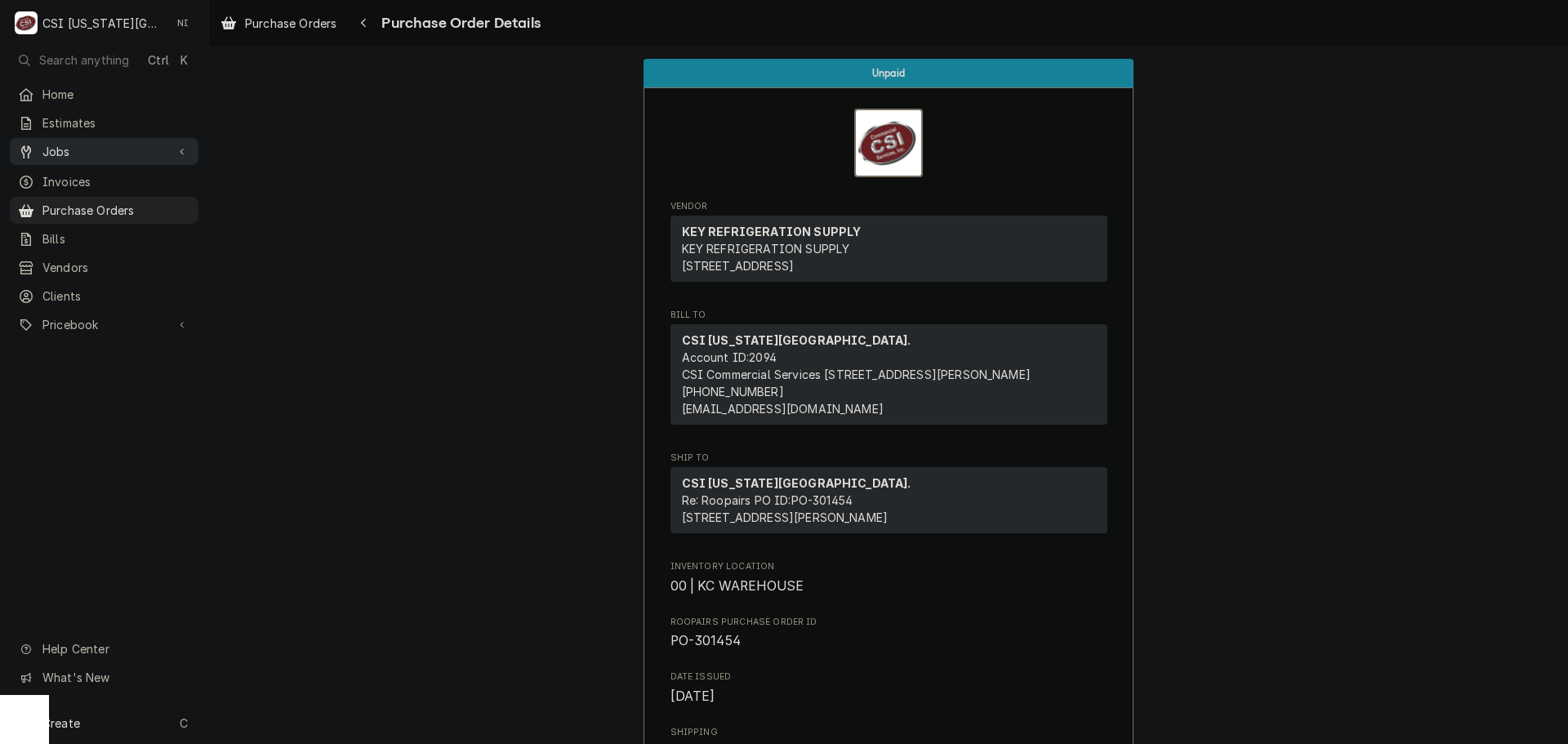
click at [98, 147] on span "Jobs" at bounding box center [103, 151] width 123 height 17
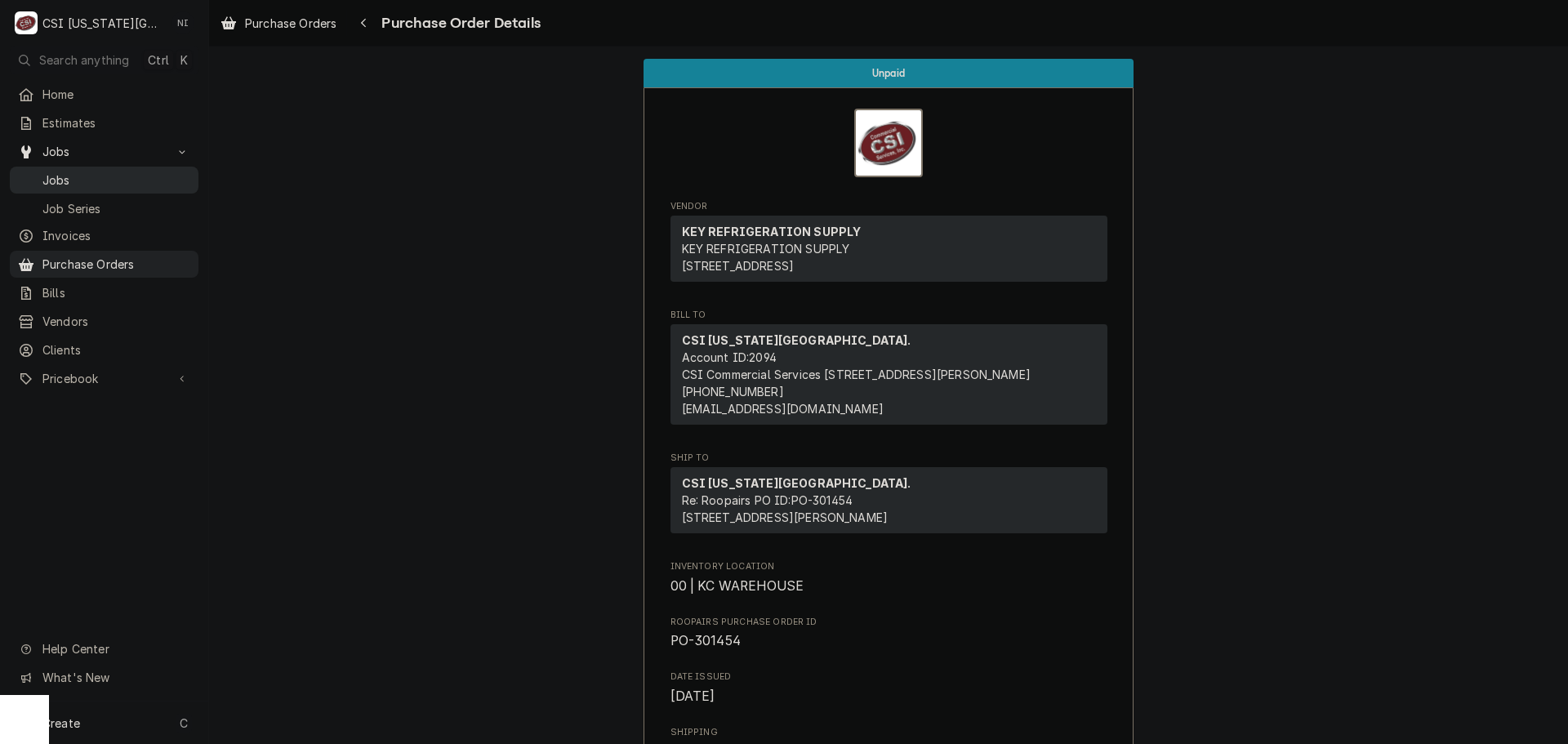
click at [96, 179] on span "Jobs" at bounding box center [116, 180] width 148 height 17
click at [104, 179] on span "Jobs" at bounding box center [116, 180] width 148 height 17
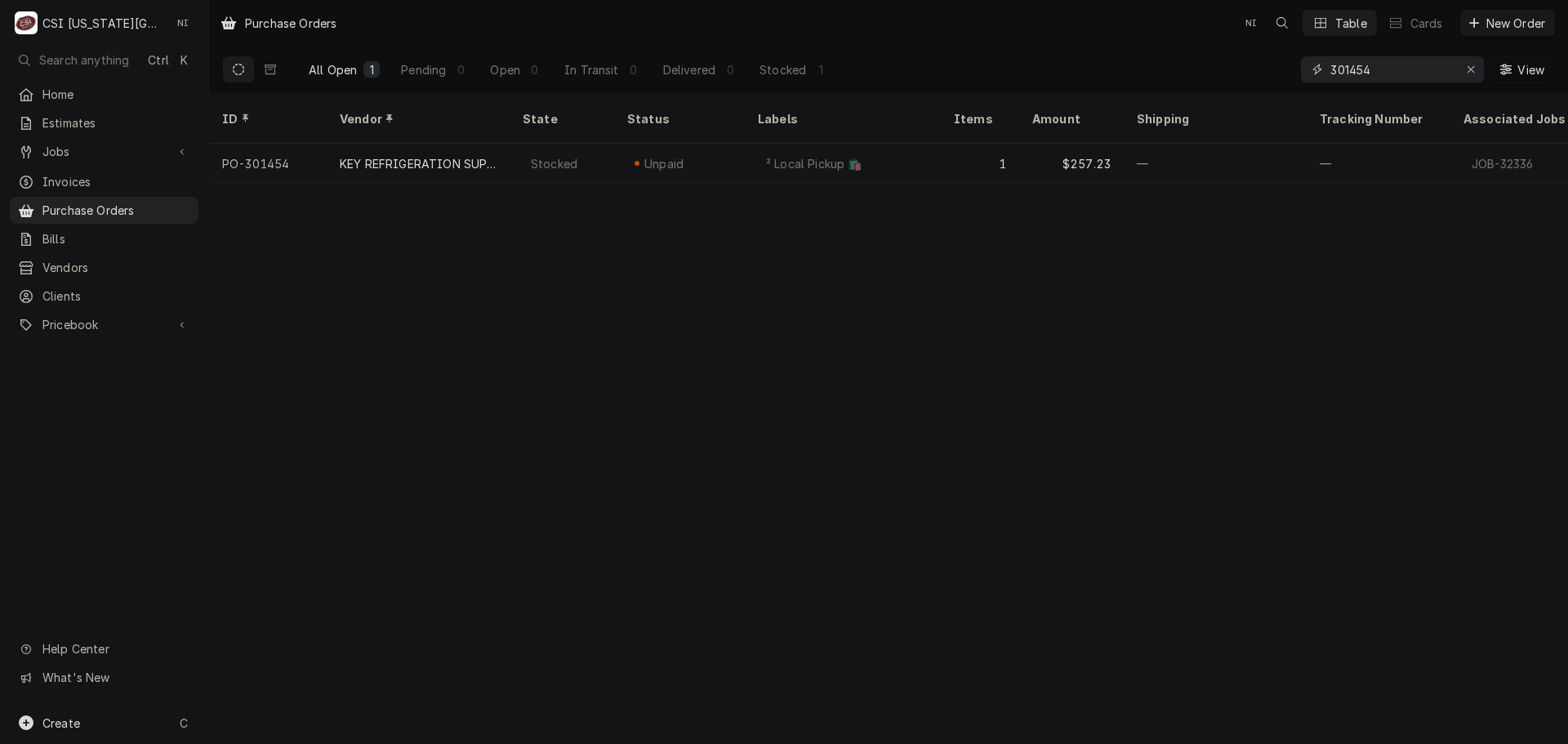
drag, startPoint x: 1394, startPoint y: 72, endPoint x: 1268, endPoint y: 72, distance: 126.0
click at [1268, 72] on div "All Open 1 Pending 0 Open 0 In Transit 0 Delivered 0 Stocked 1 301454 View" at bounding box center [888, 69] width 1333 height 46
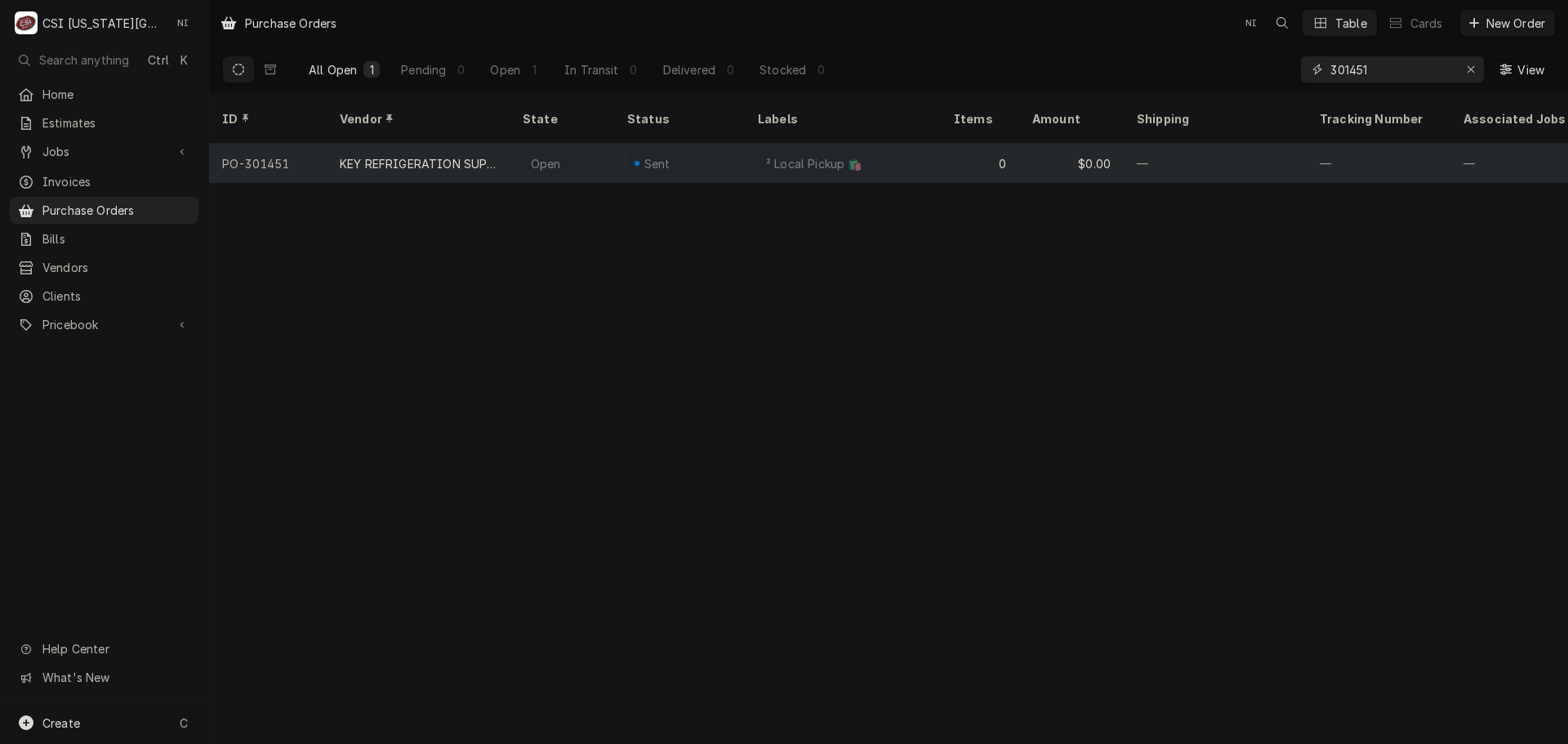
type input "301451"
click at [771, 155] on div "² Local Pickup 🛍️" at bounding box center [814, 163] width 99 height 17
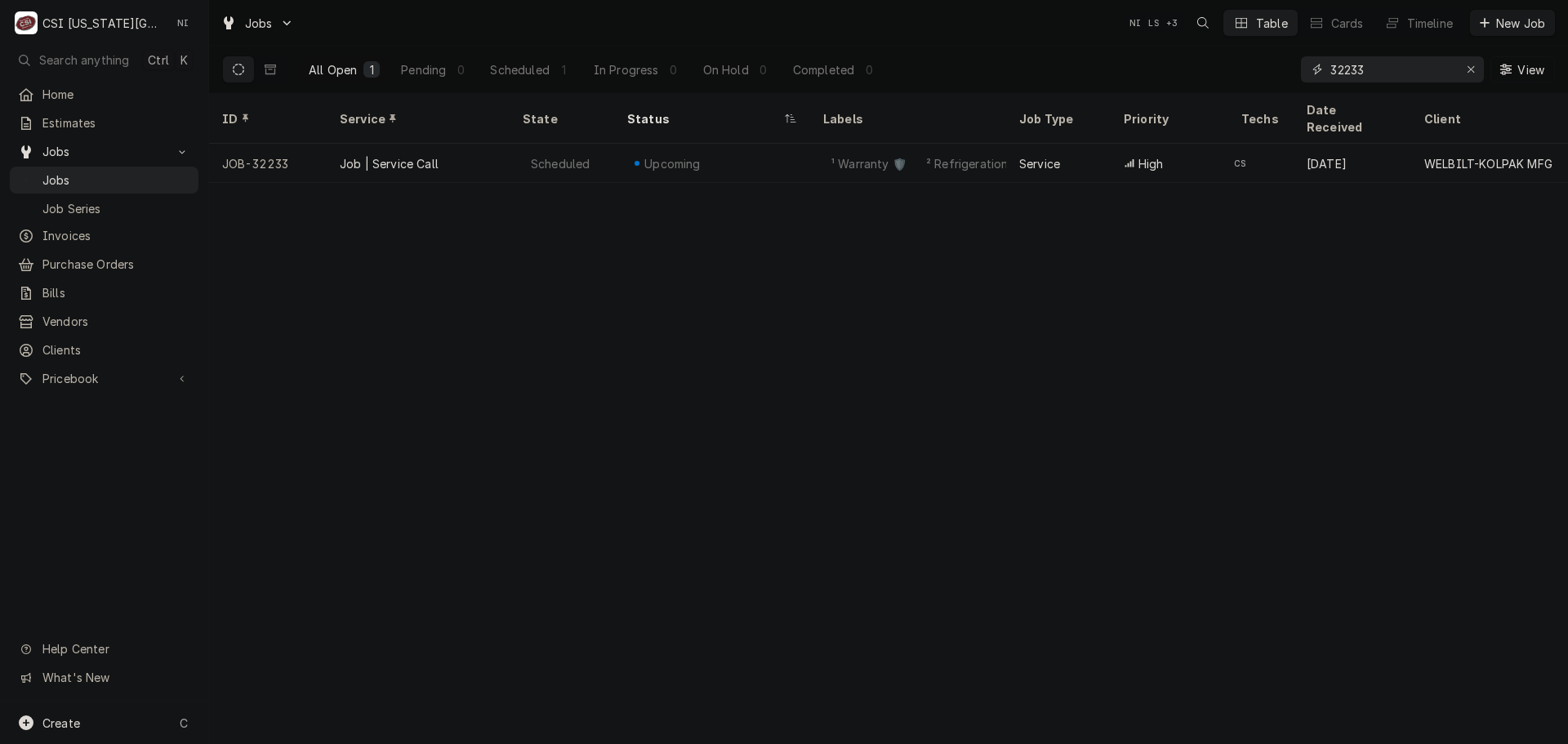
drag, startPoint x: 1370, startPoint y: 74, endPoint x: 1153, endPoint y: 84, distance: 217.2
click at [1186, 84] on div "All Open 1 Pending 0 Scheduled 1 In Progress 0 On Hold 0 Completed 0 32233 View" at bounding box center [888, 69] width 1333 height 46
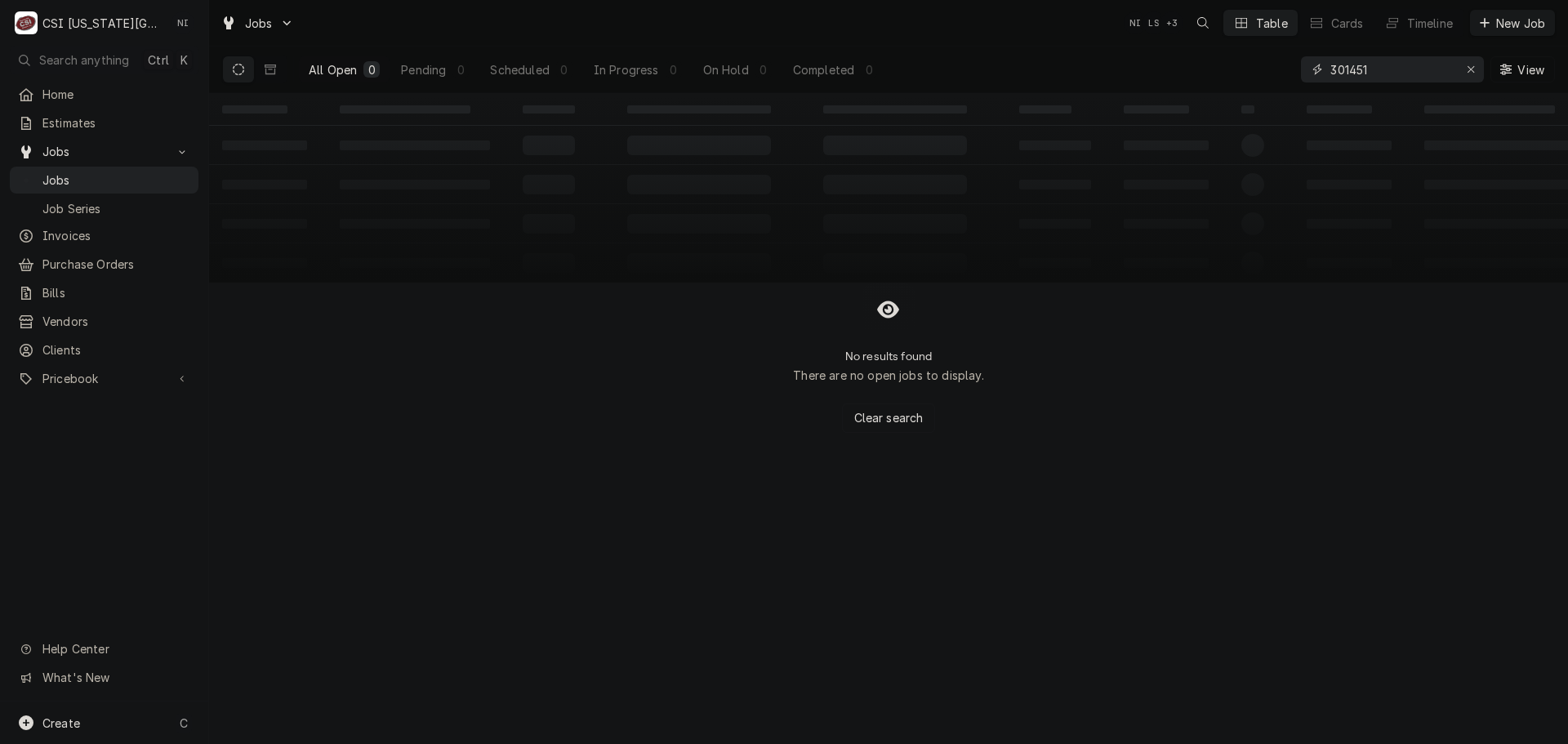
type input "301451"
click at [1467, 68] on icon "Erase input" at bounding box center [1471, 69] width 9 height 11
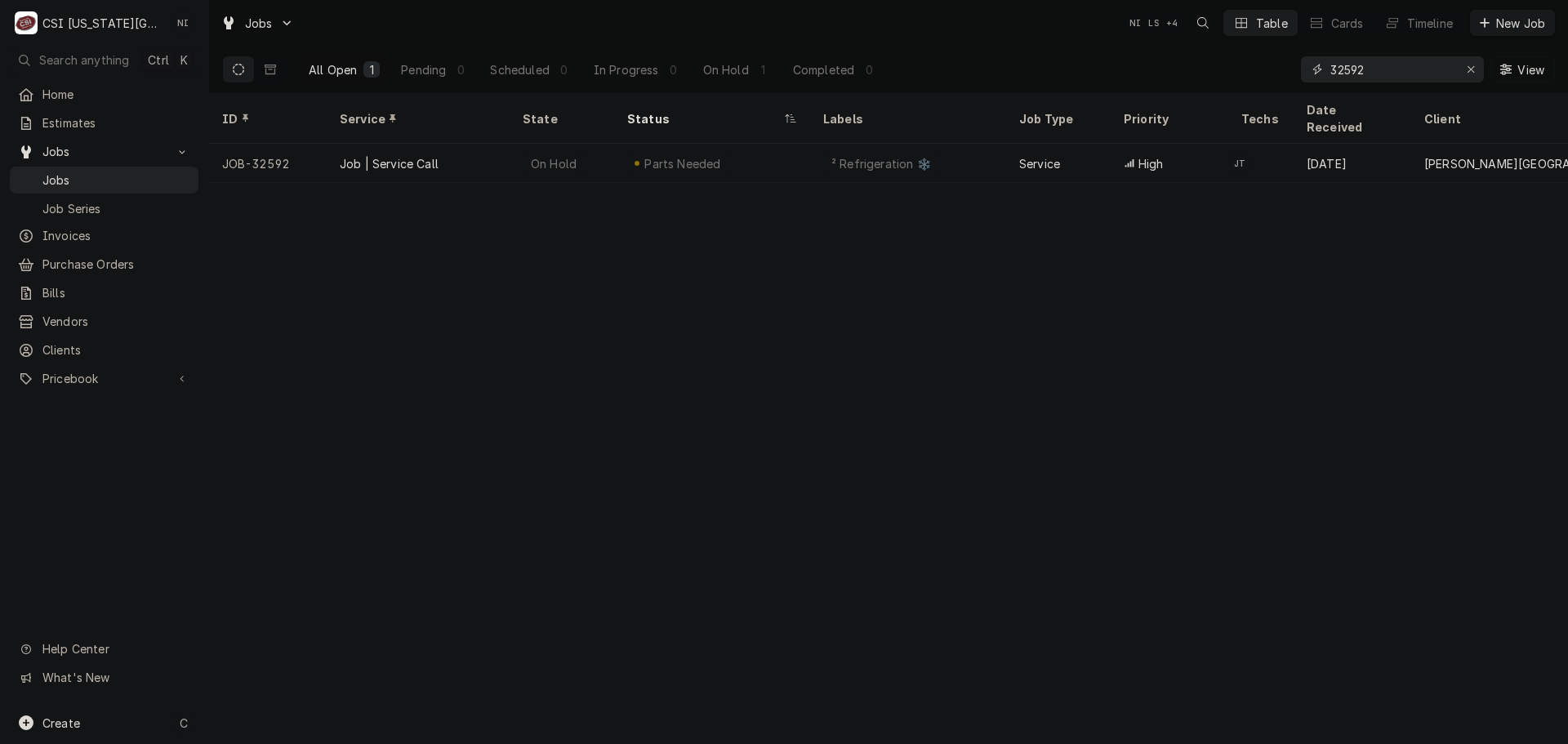
type input "32592"
click at [771, 149] on div "Parts Needed" at bounding box center [712, 163] width 196 height 39
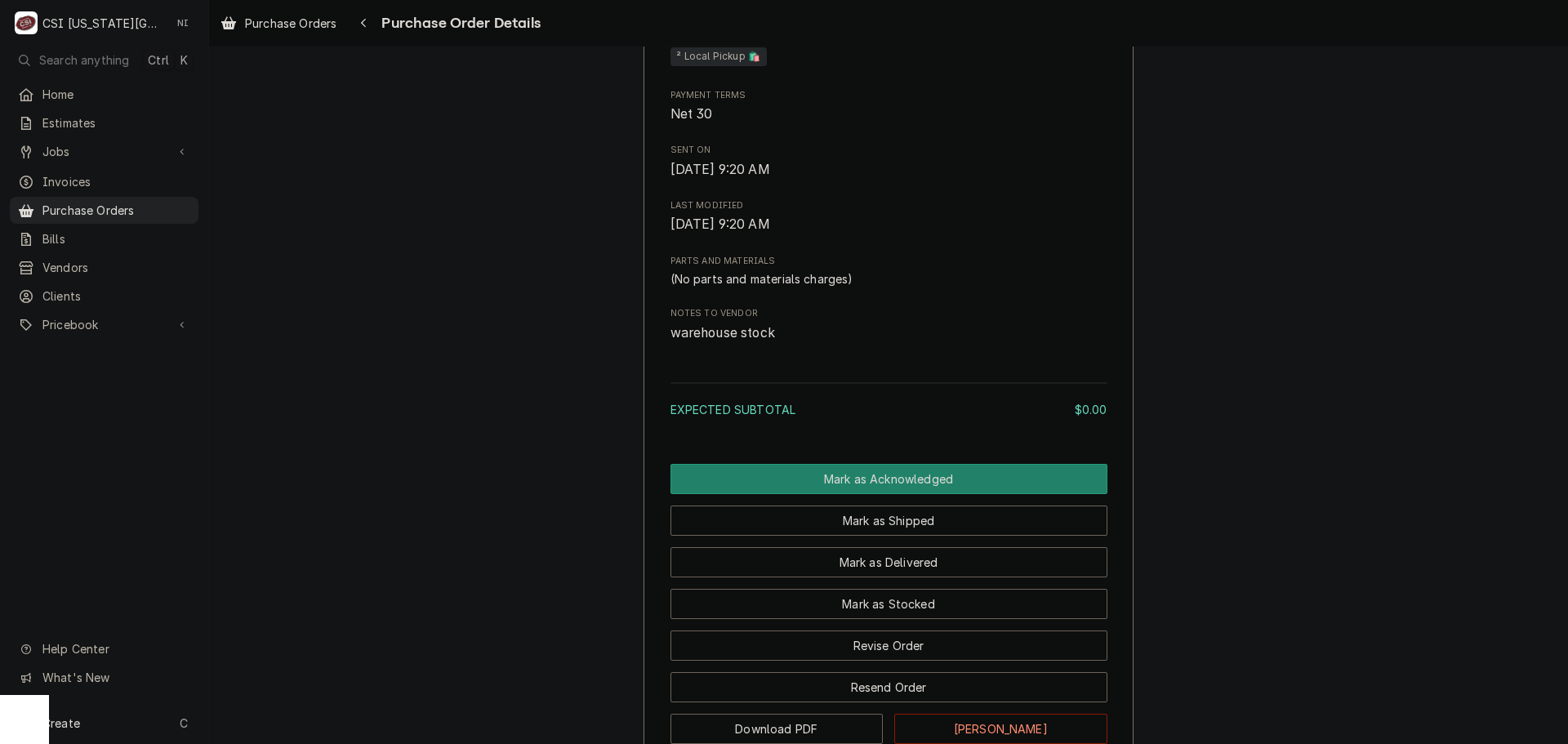
scroll to position [917, 0]
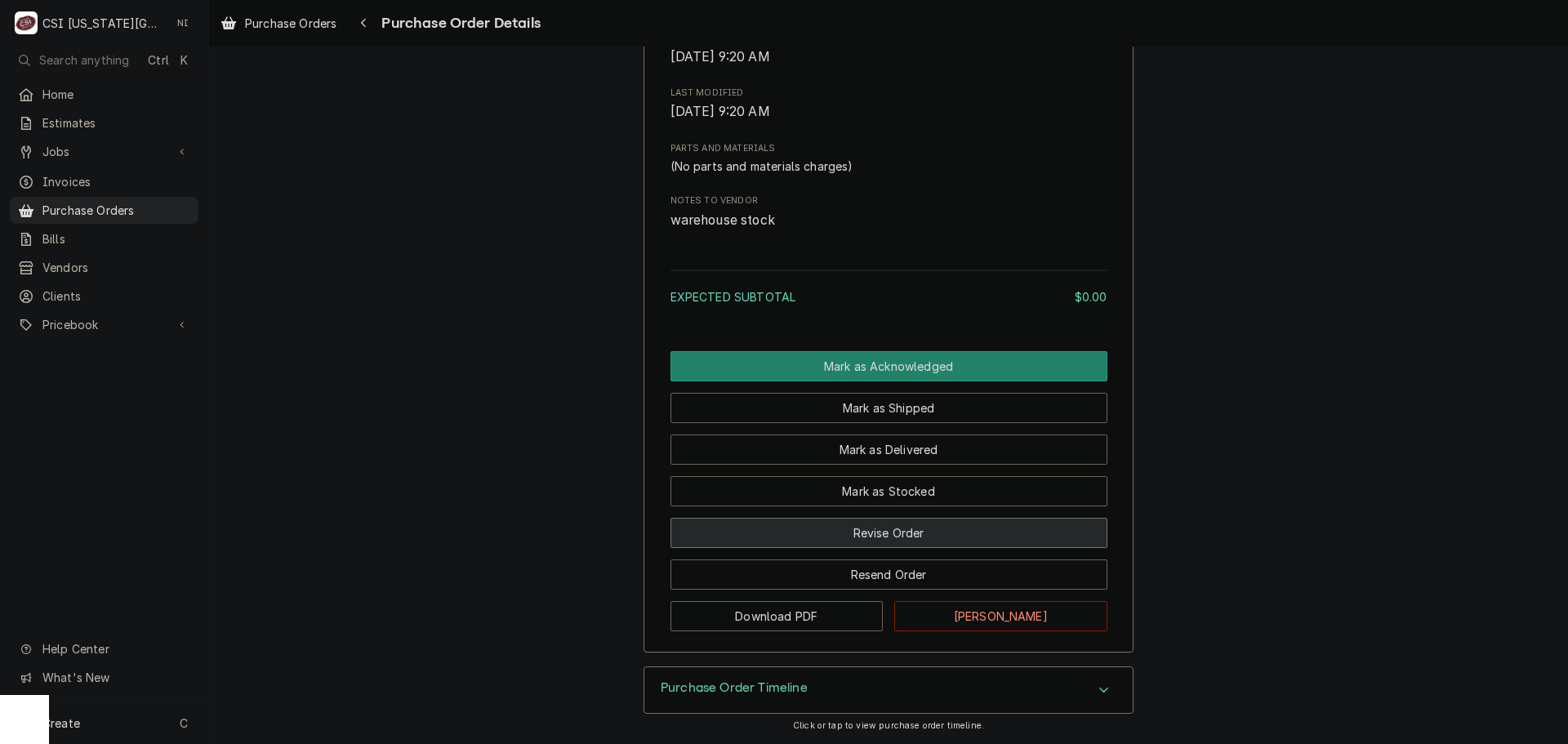
click at [909, 539] on button "Revise Order" at bounding box center [889, 533] width 437 height 30
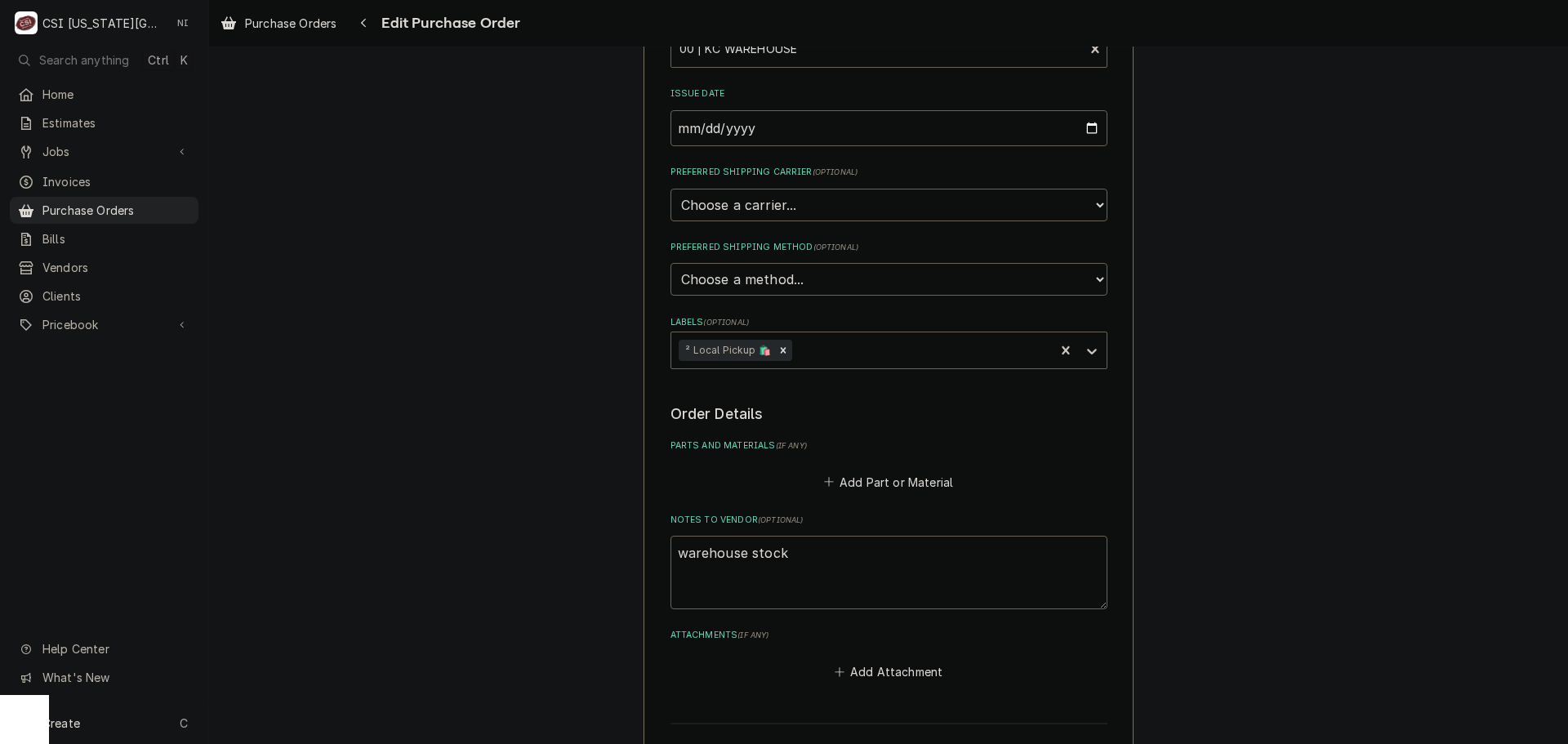
scroll to position [326, 0]
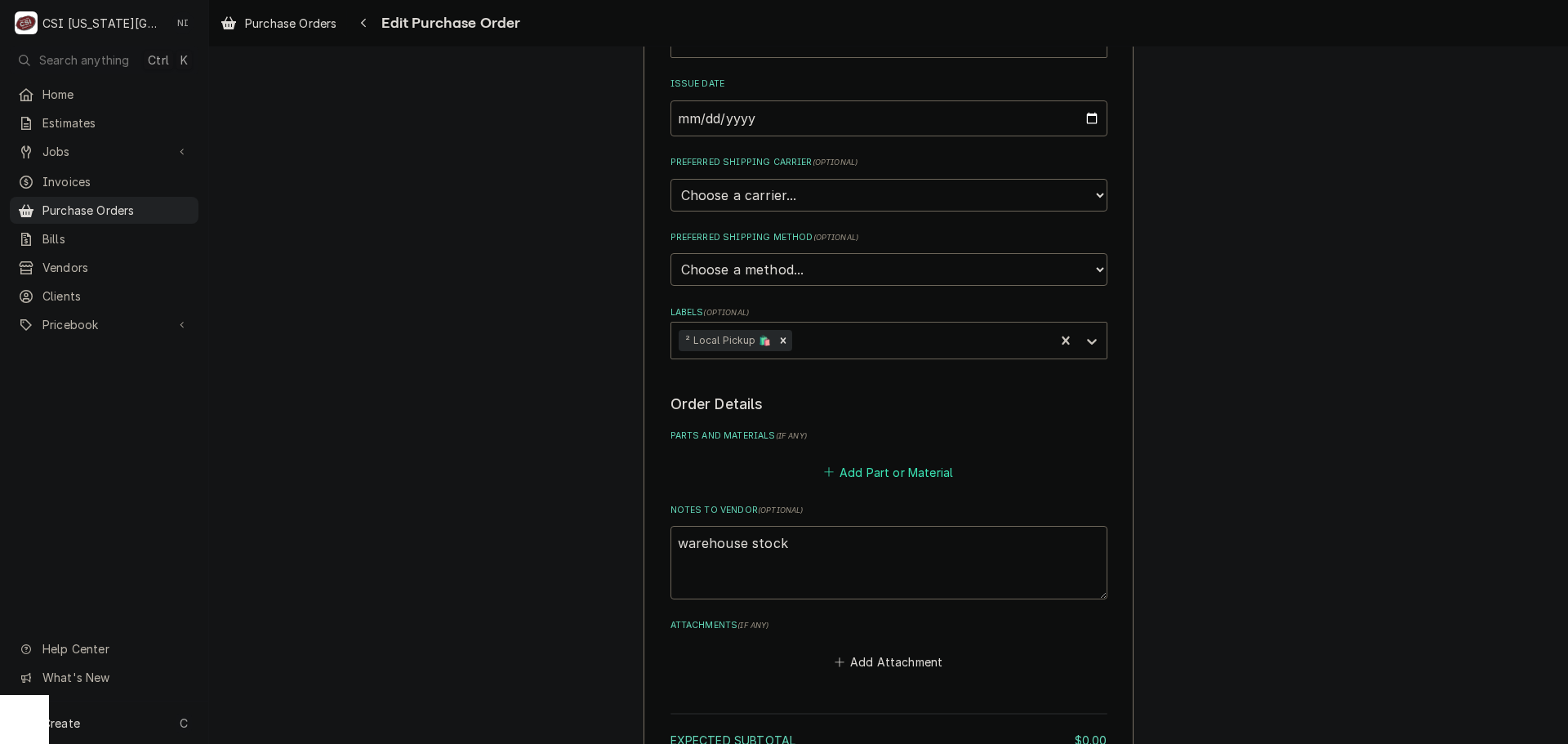
click at [889, 478] on button "Add Part or Material" at bounding box center [888, 472] width 135 height 23
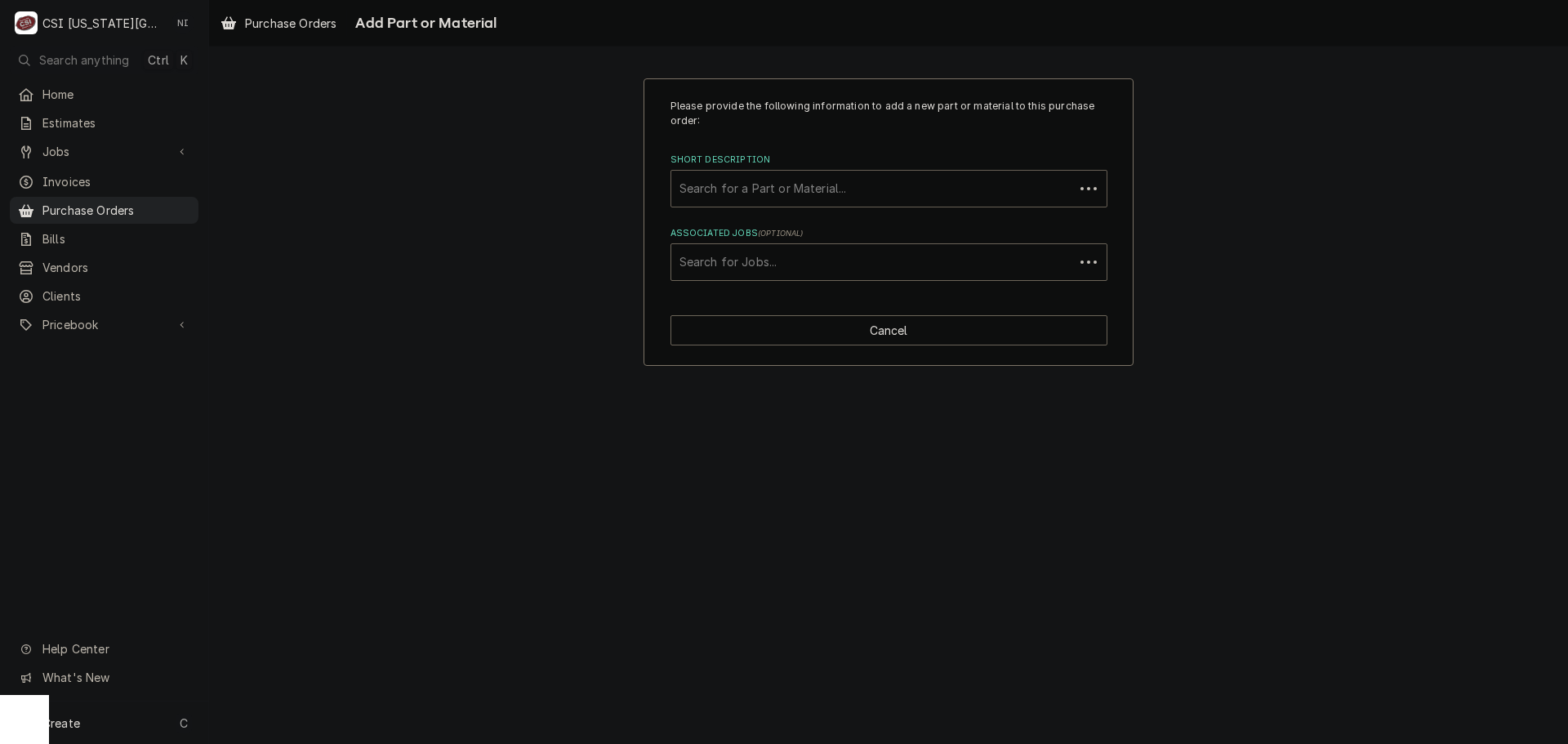
click at [812, 196] on div "Short Description" at bounding box center [872, 188] width 386 height 29
type input "disposal"
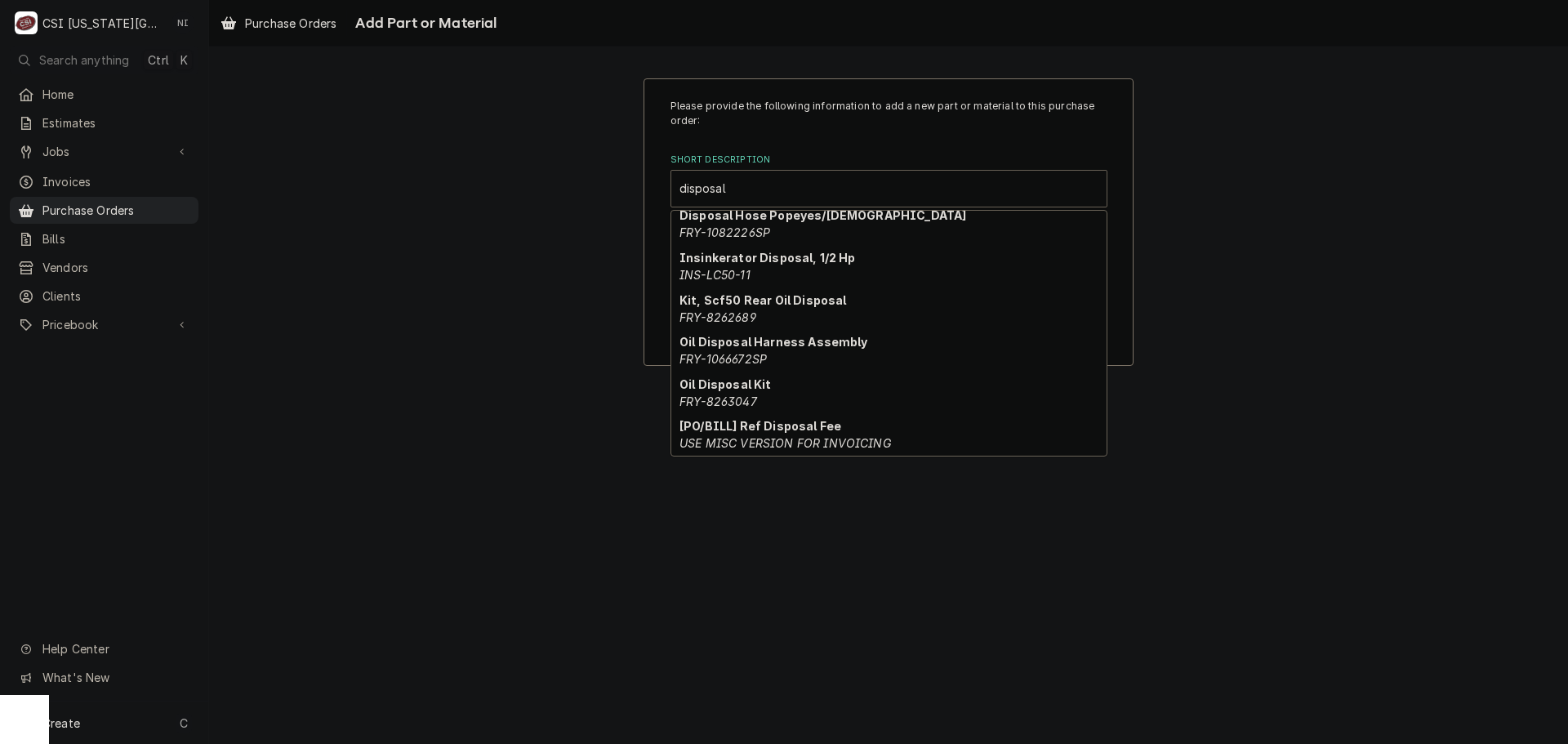
scroll to position [193, 0]
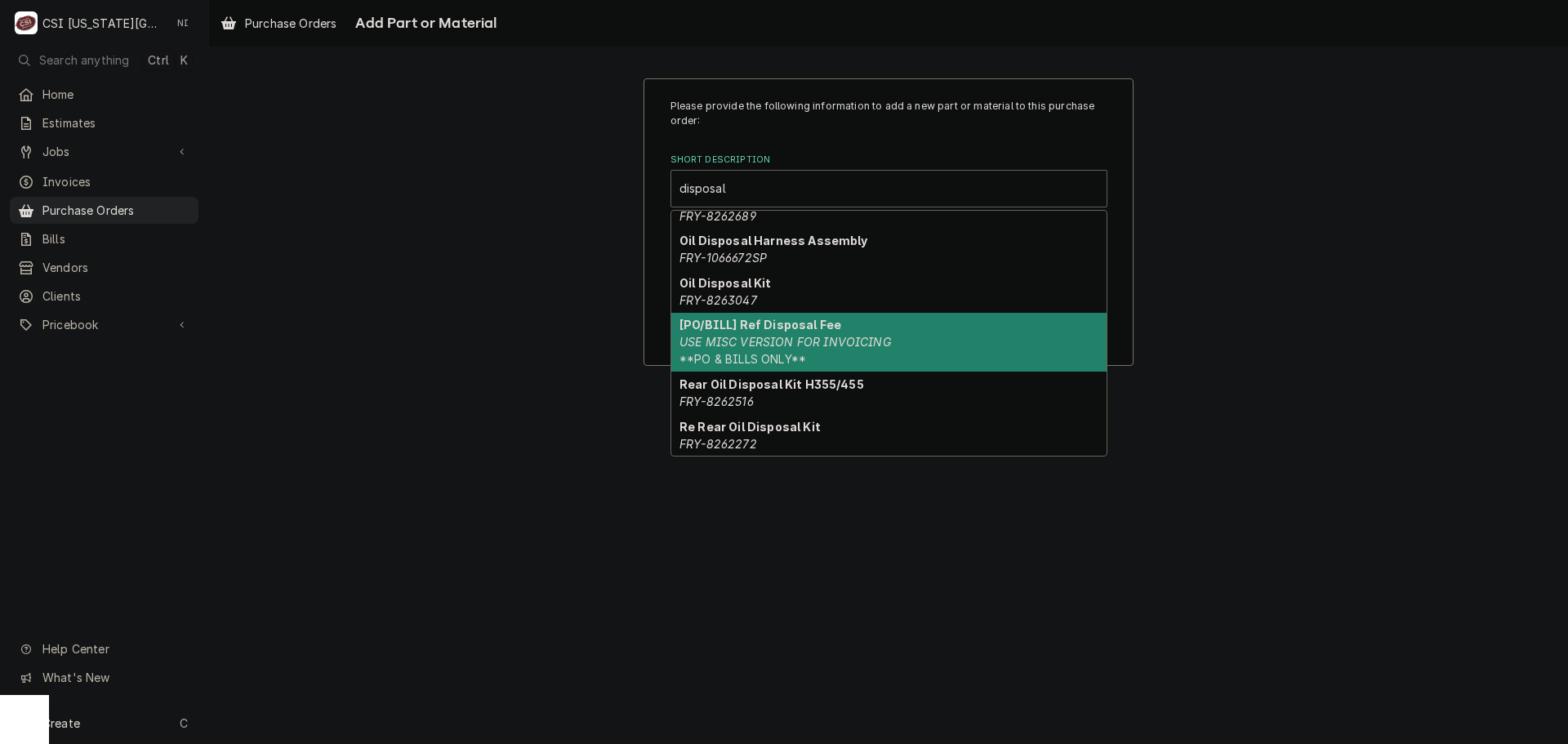
click at [817, 336] on em "USE MISC VERSION FOR INVOICING" at bounding box center [784, 342] width 211 height 14
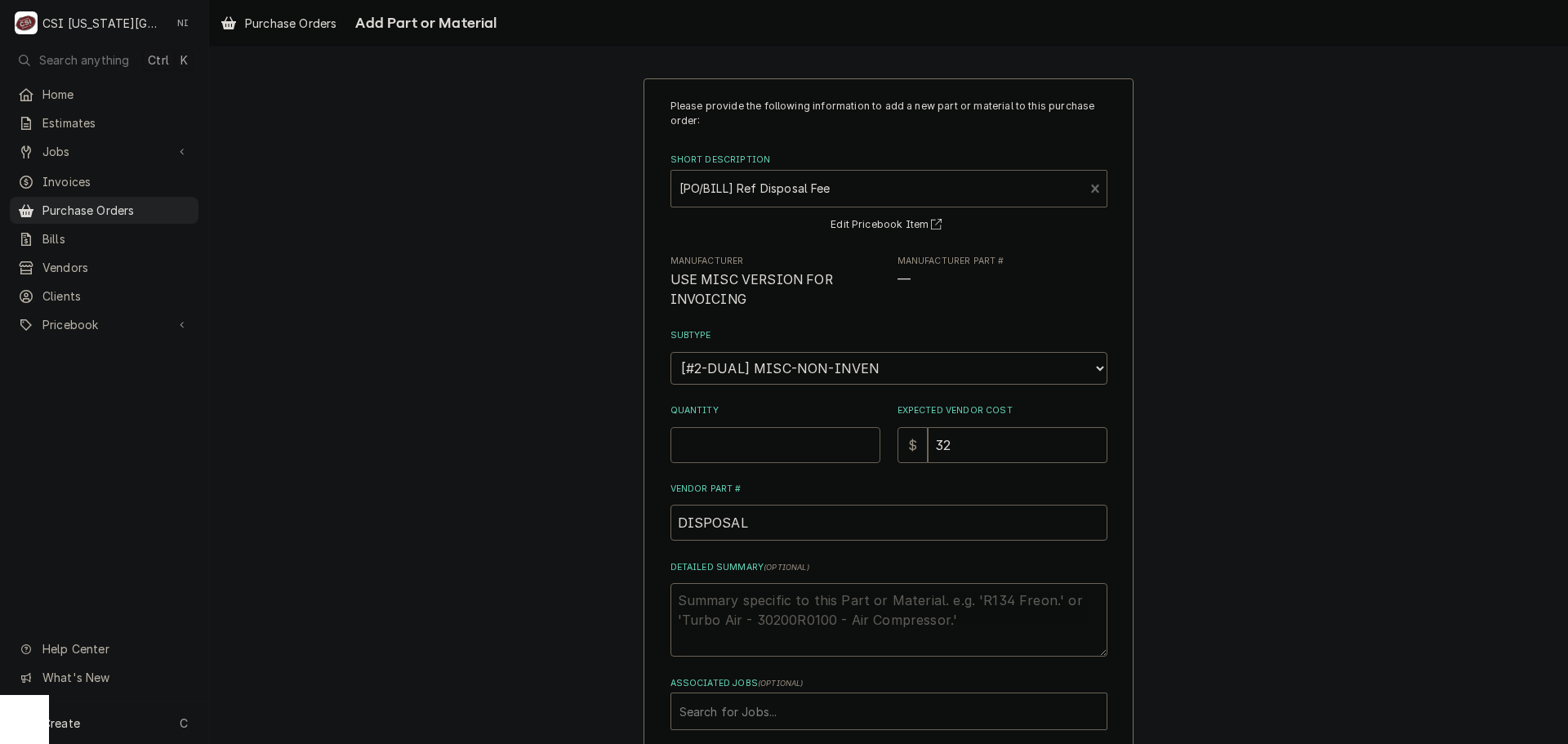
click at [749, 437] on input "Quantity" at bounding box center [776, 445] width 210 height 36
type textarea "x"
type input "3"
type textarea "x"
type input "3"
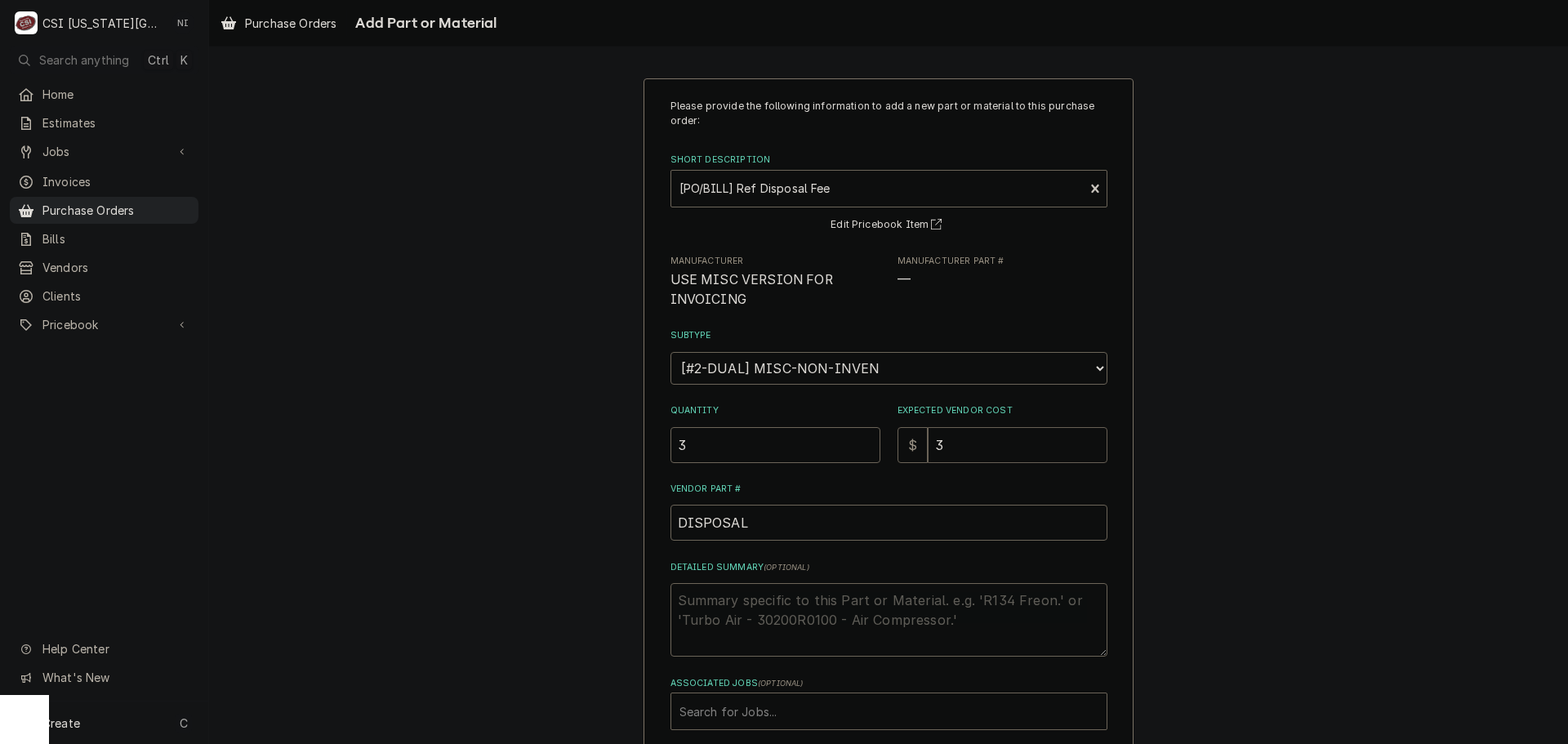
type textarea "x"
type input "32"
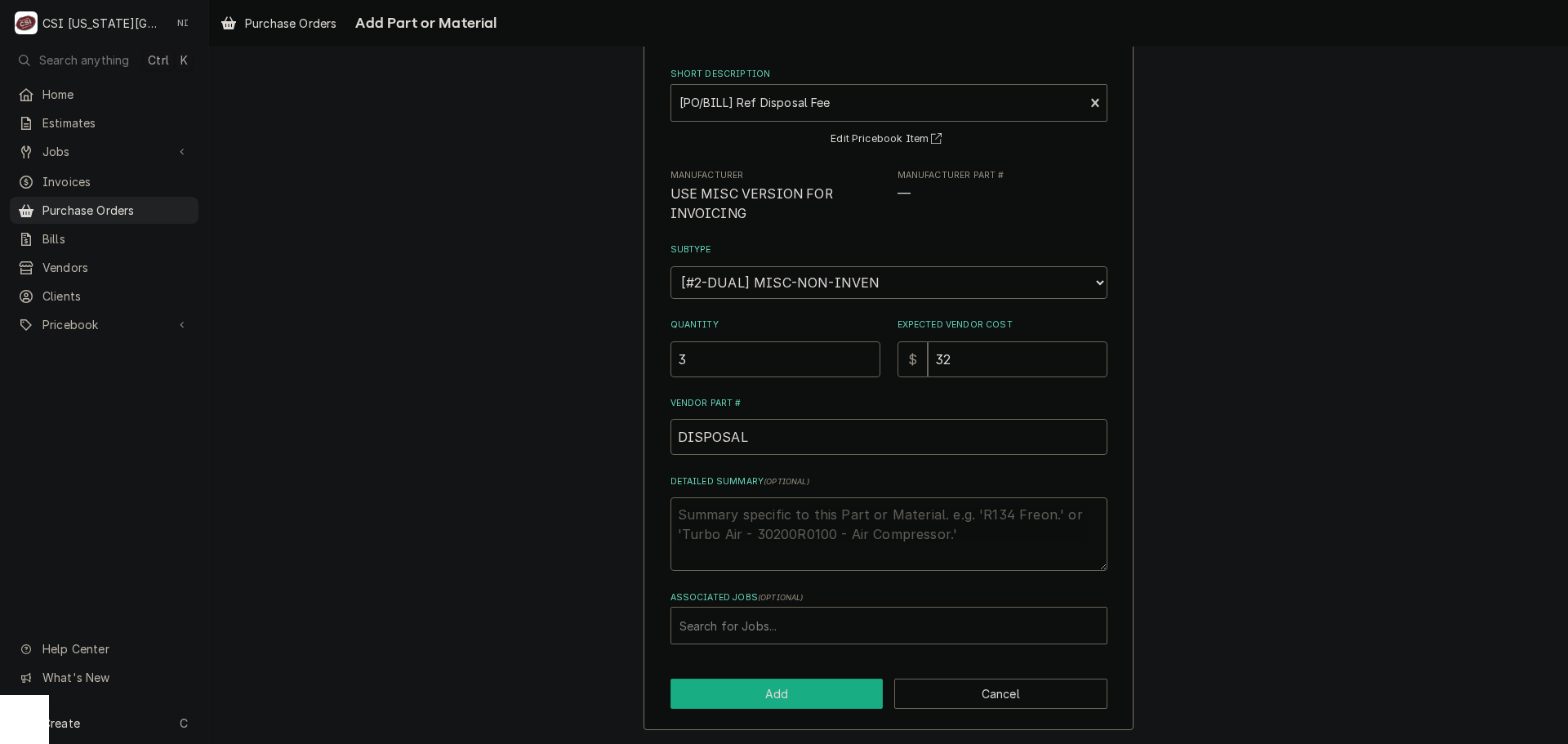
click at [780, 685] on button "Add" at bounding box center [776, 693] width 213 height 30
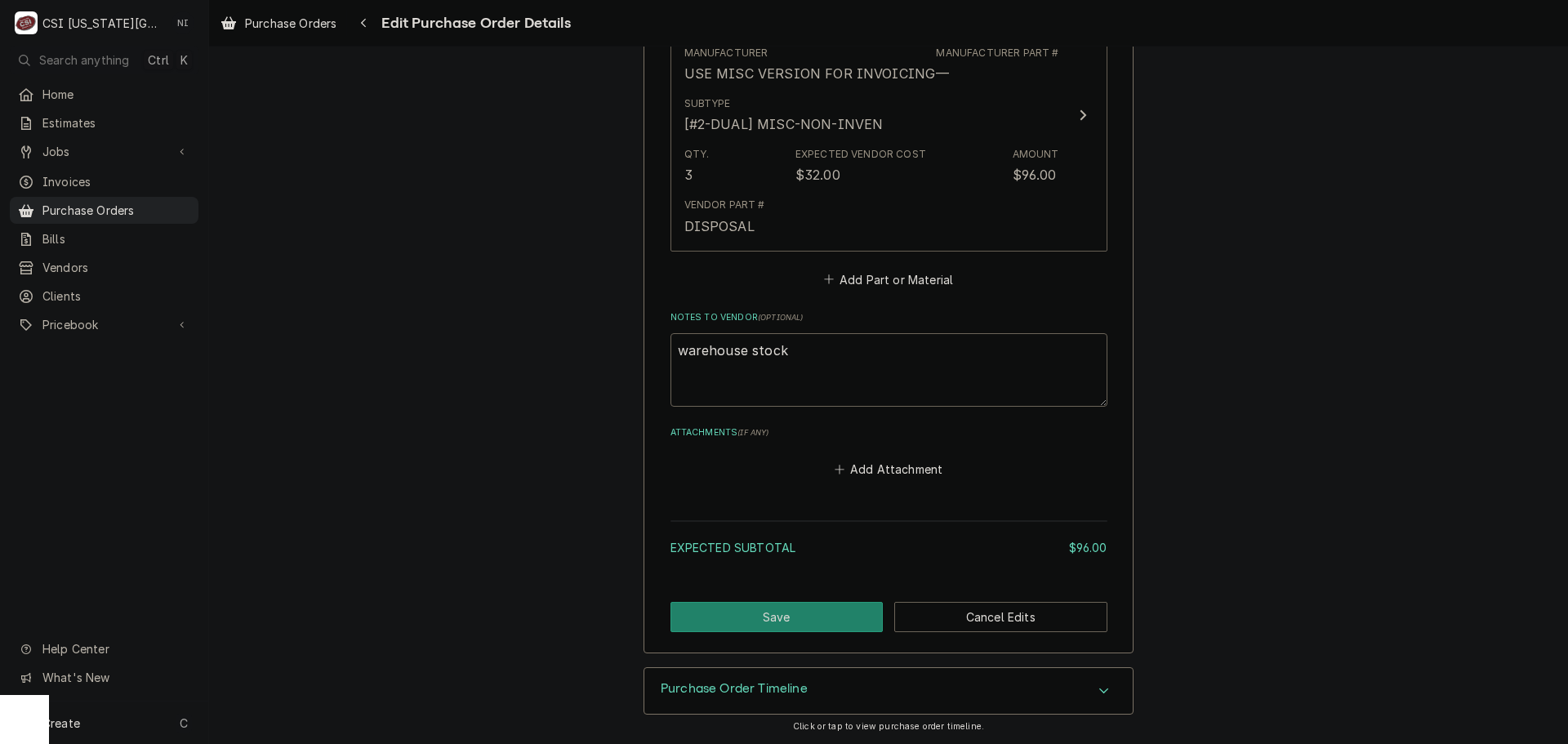
scroll to position [800, 0]
click at [814, 614] on button "Save" at bounding box center [776, 616] width 213 height 30
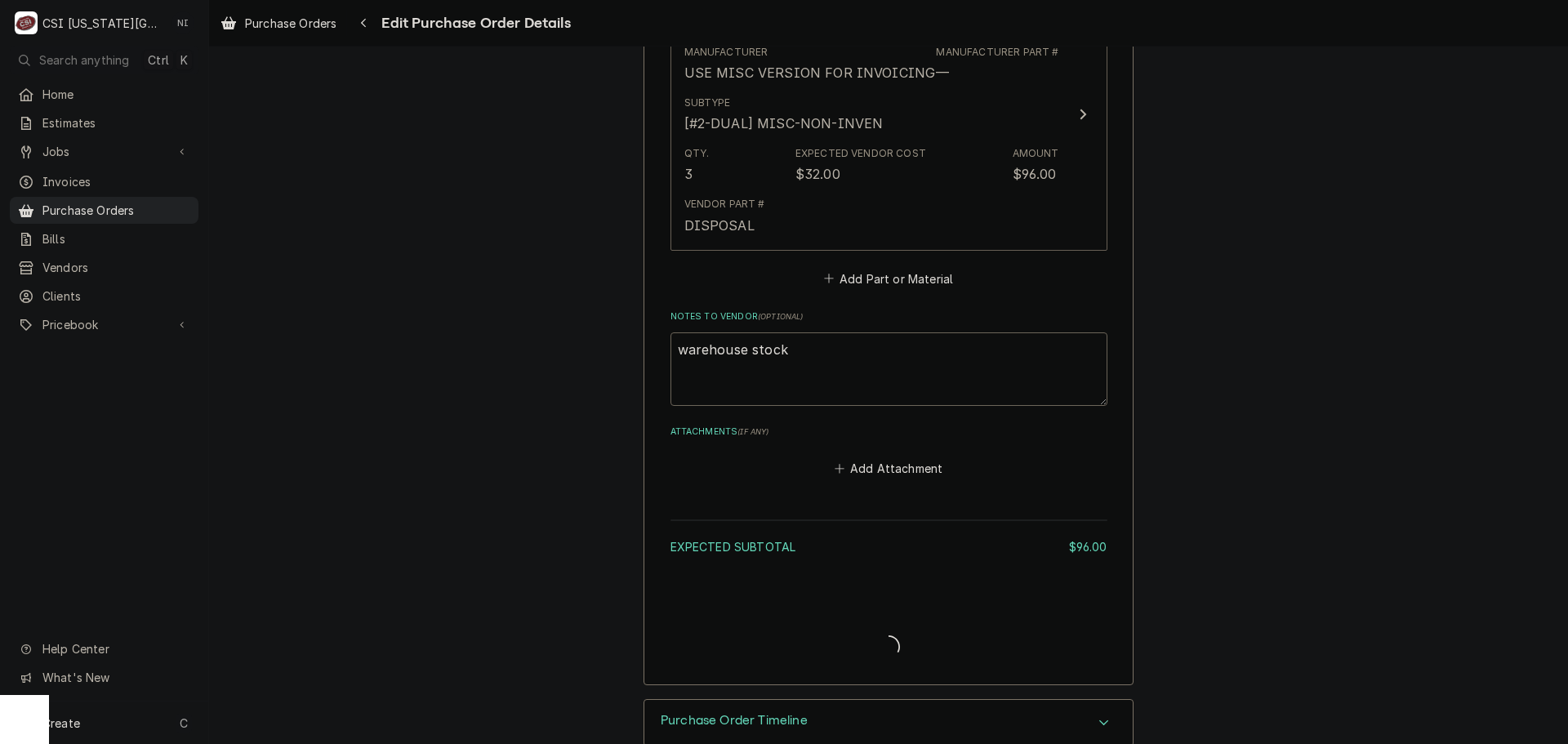
type textarea "x"
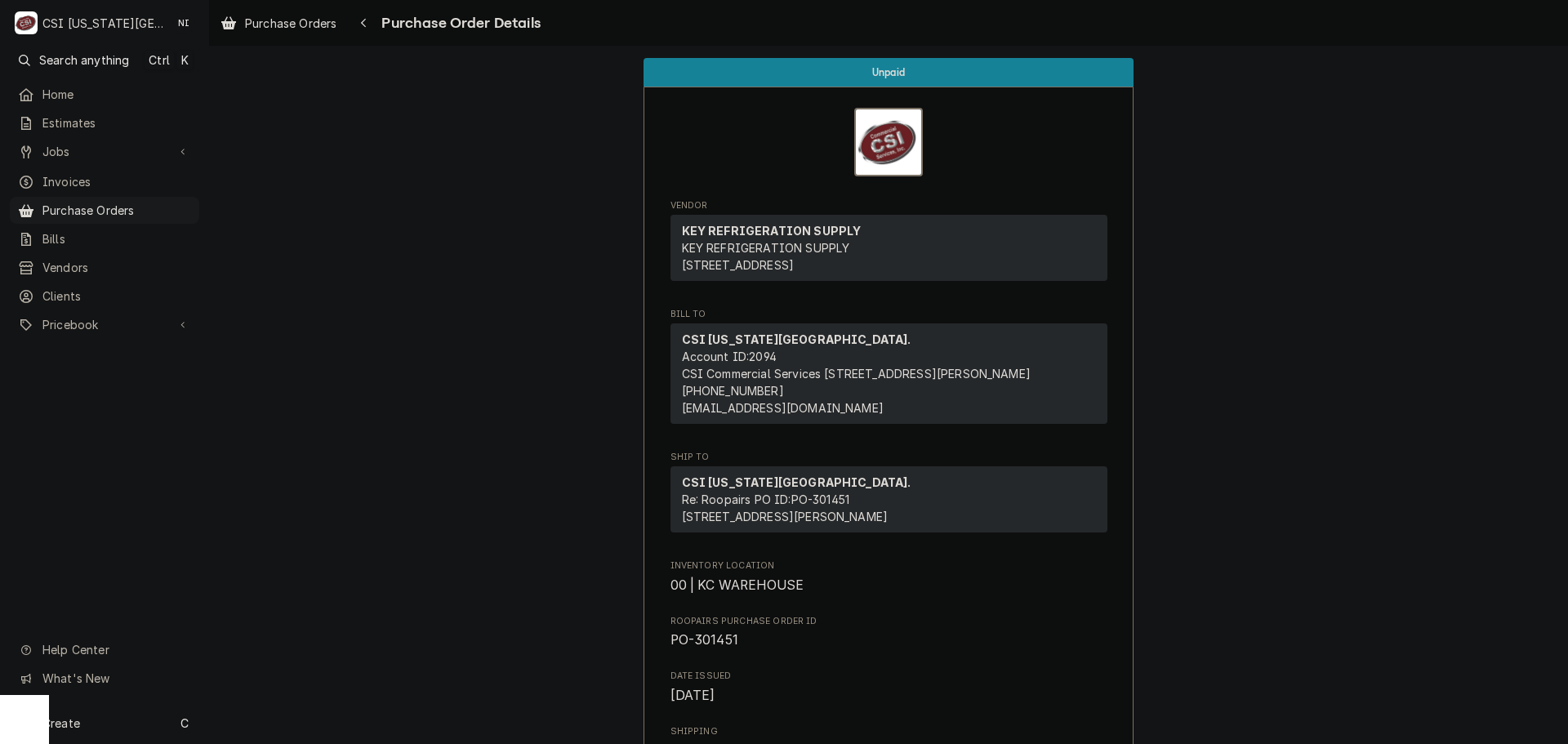
drag, startPoint x: 147, startPoint y: 201, endPoint x: 366, endPoint y: 249, distance: 224.2
click at [147, 202] on span "Purchase Orders" at bounding box center [116, 210] width 148 height 17
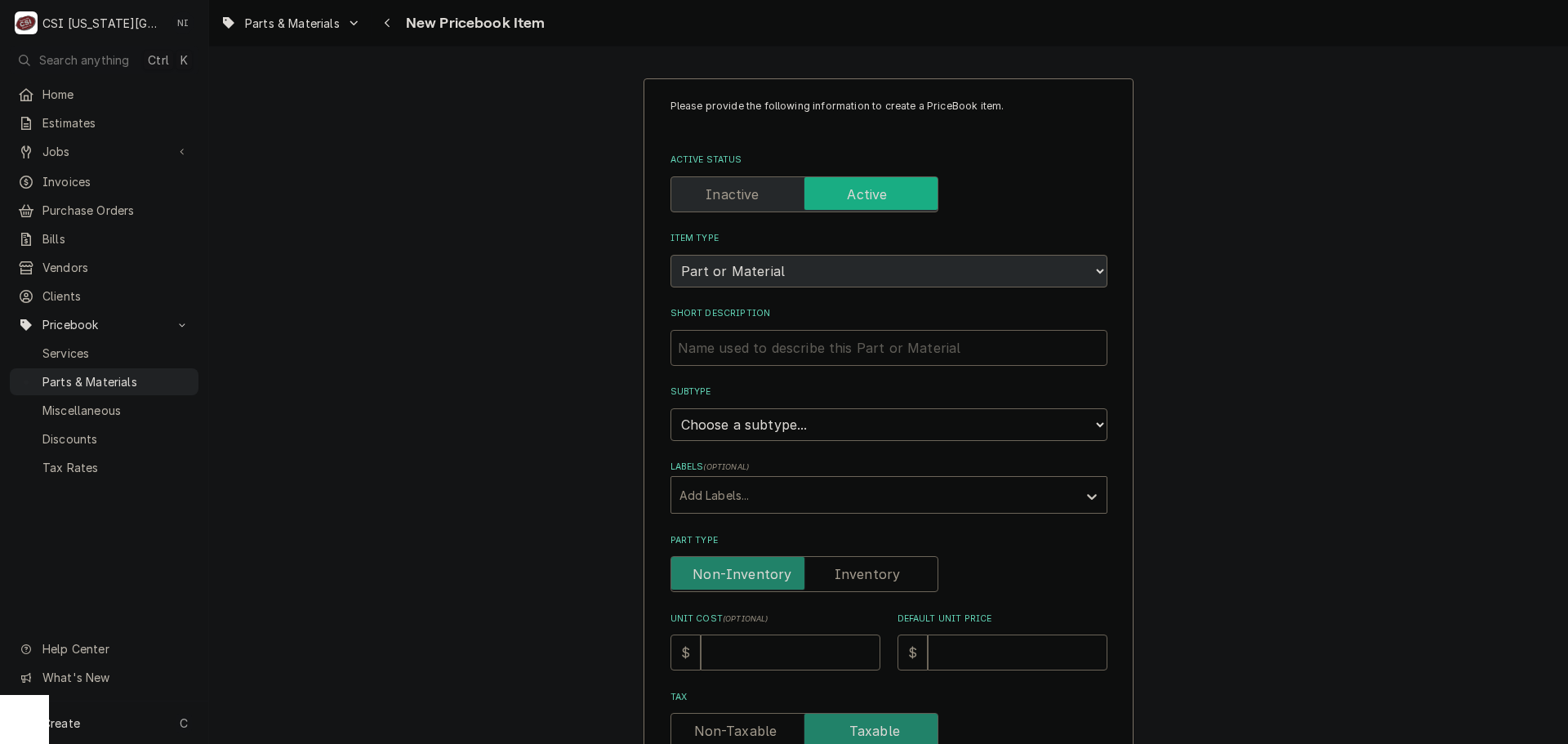
click at [754, 349] on input "Short Description" at bounding box center [889, 348] width 437 height 36
click at [824, 347] on input "Short Description" at bounding box center [889, 348] width 437 height 36
paste input "Door Gasket, 38 1/4 x 78 1/2", 3 Sided"
type textarea "x"
type input "Door Gasket, 38 1/4 x 78 1/2", 3 Sided"
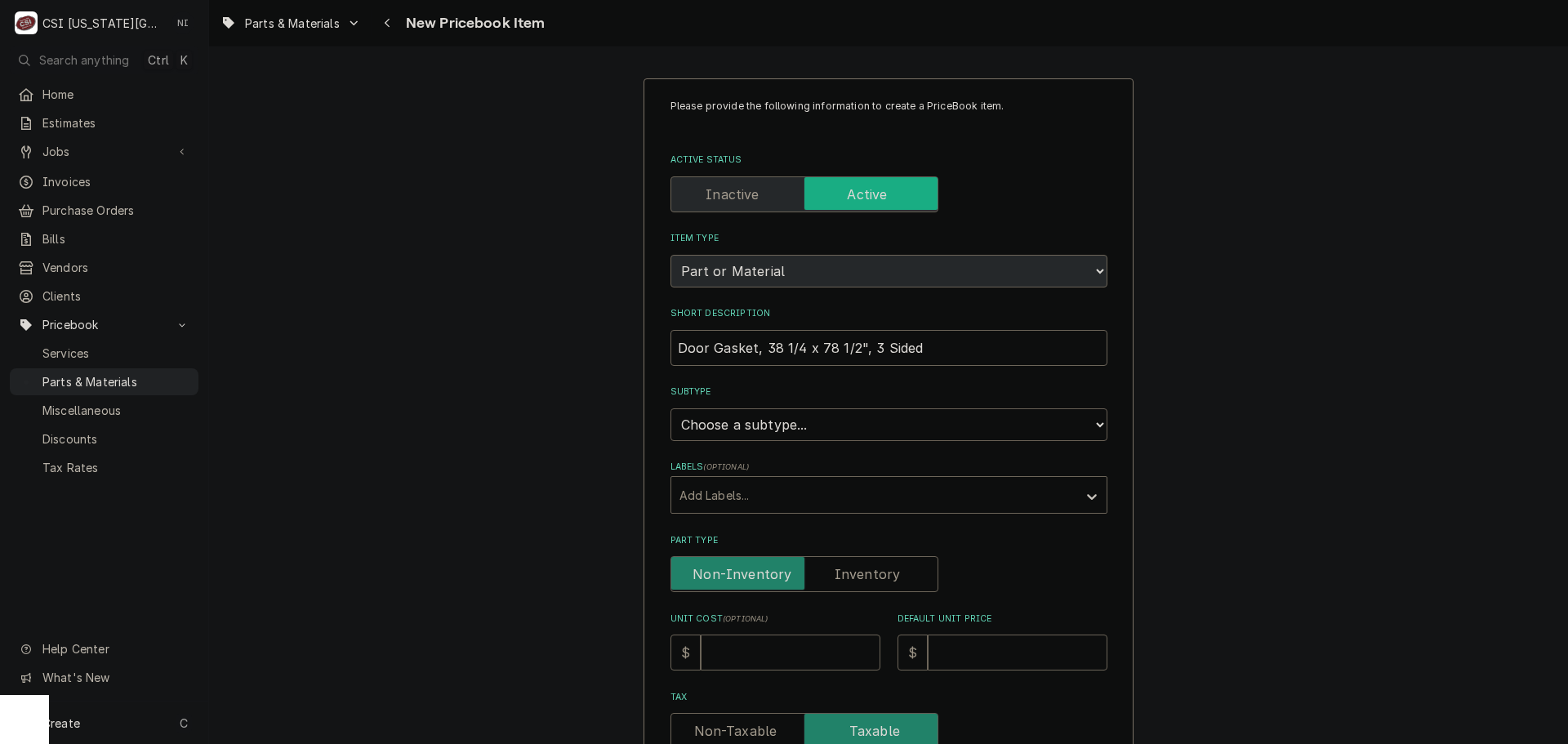
click at [854, 425] on select "Choose a subtype... [#2-DUAL] AFTERHRS-WH-CHG-2 [#2-DUAL] BEV-EQUIP [#2-DUAL] B…" at bounding box center [889, 424] width 437 height 33
select select "45"
click at [671, 408] on select "Choose a subtype... [#2-DUAL] AFTERHRS-WH-CHG-2 [#2-DUAL] BEV-EQUIP [#2-DUAL] B…" at bounding box center [889, 424] width 437 height 33
type textarea "x"
click at [860, 569] on label "Part Type" at bounding box center [805, 574] width 268 height 36
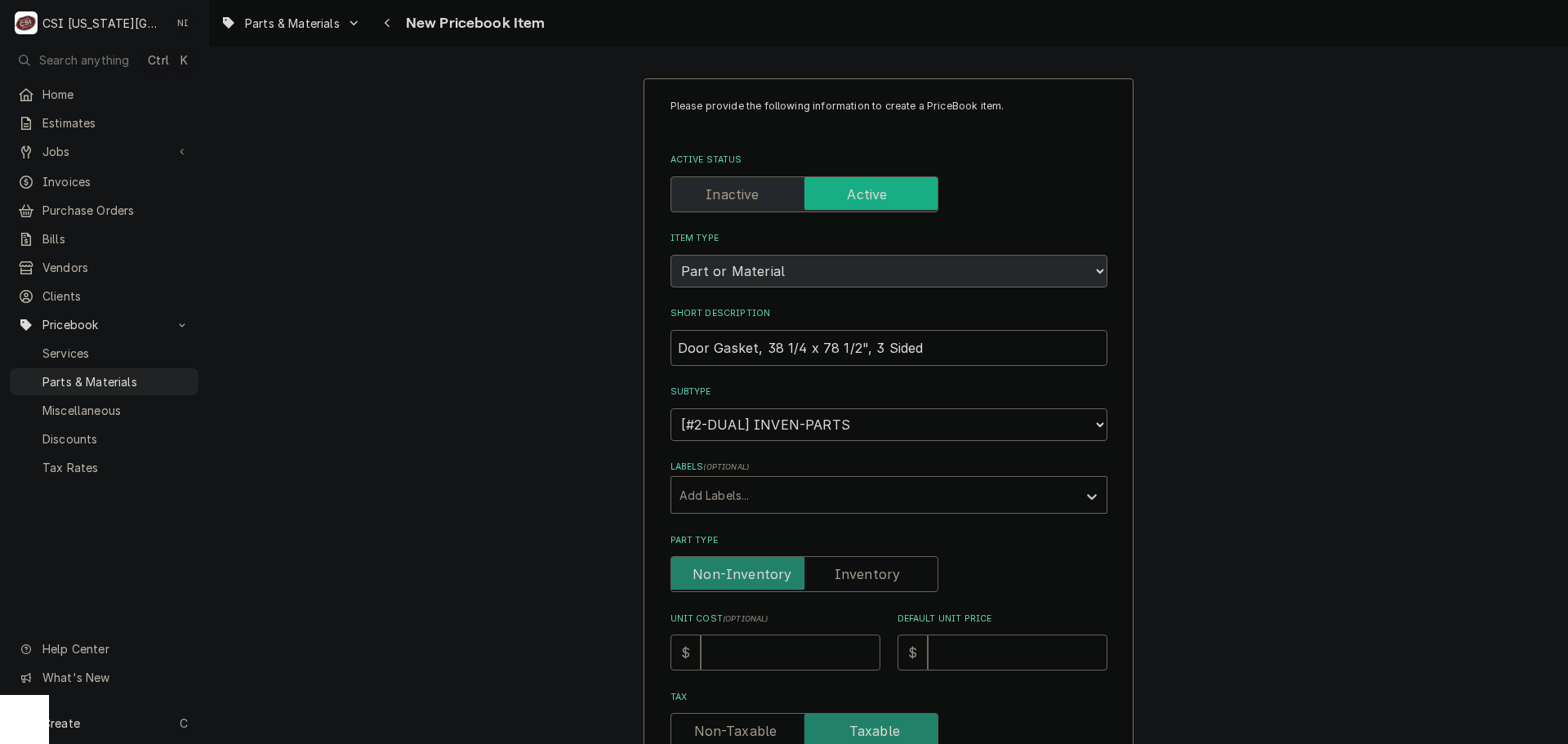
click at [860, 569] on input "Part Type" at bounding box center [805, 574] width 253 height 36
checkbox input "true"
click at [780, 648] on input "Unit Cost ( optional )" at bounding box center [791, 652] width 180 height 36
type textarea "x"
type input "2"
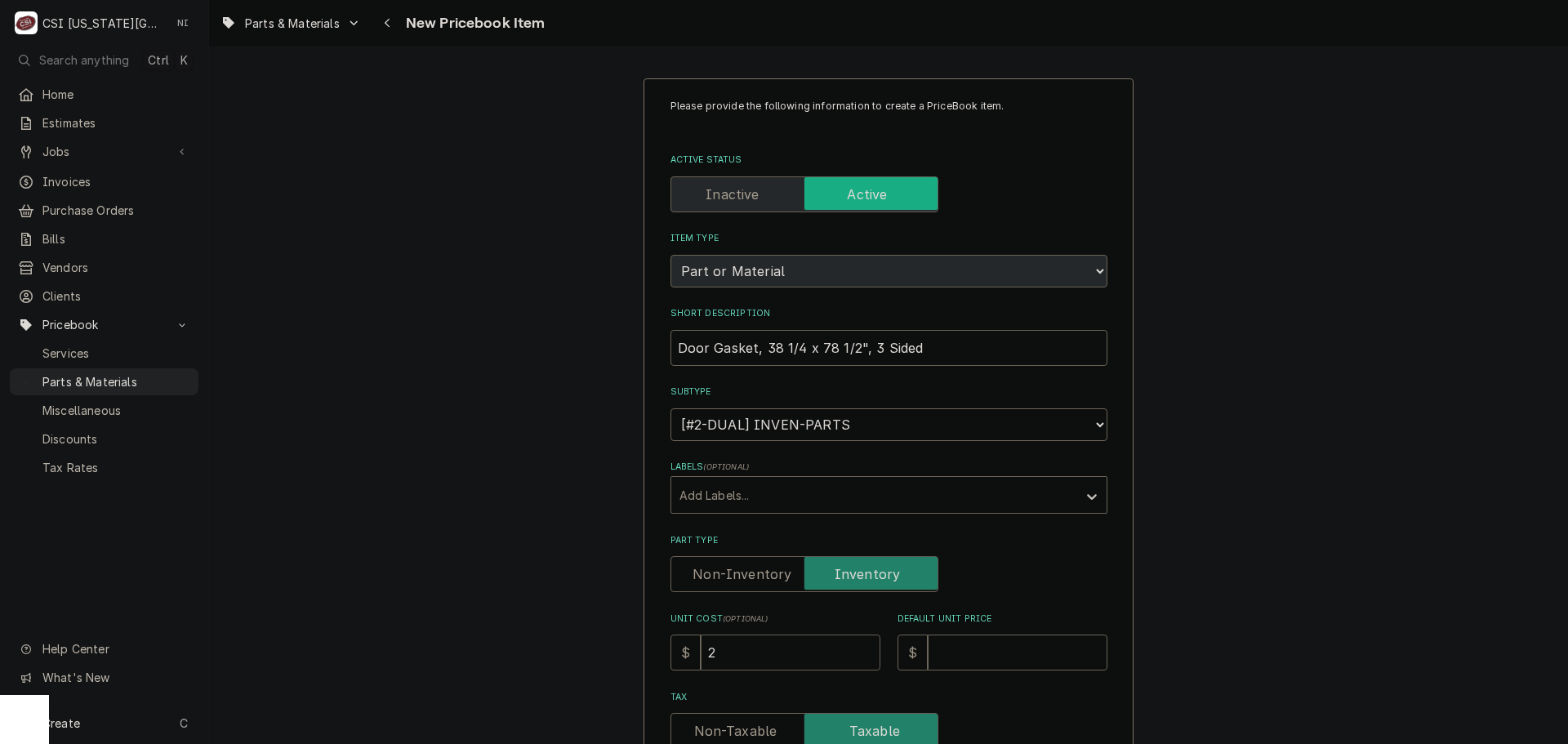
type textarea "x"
type input "29"
type textarea "x"
type input "296"
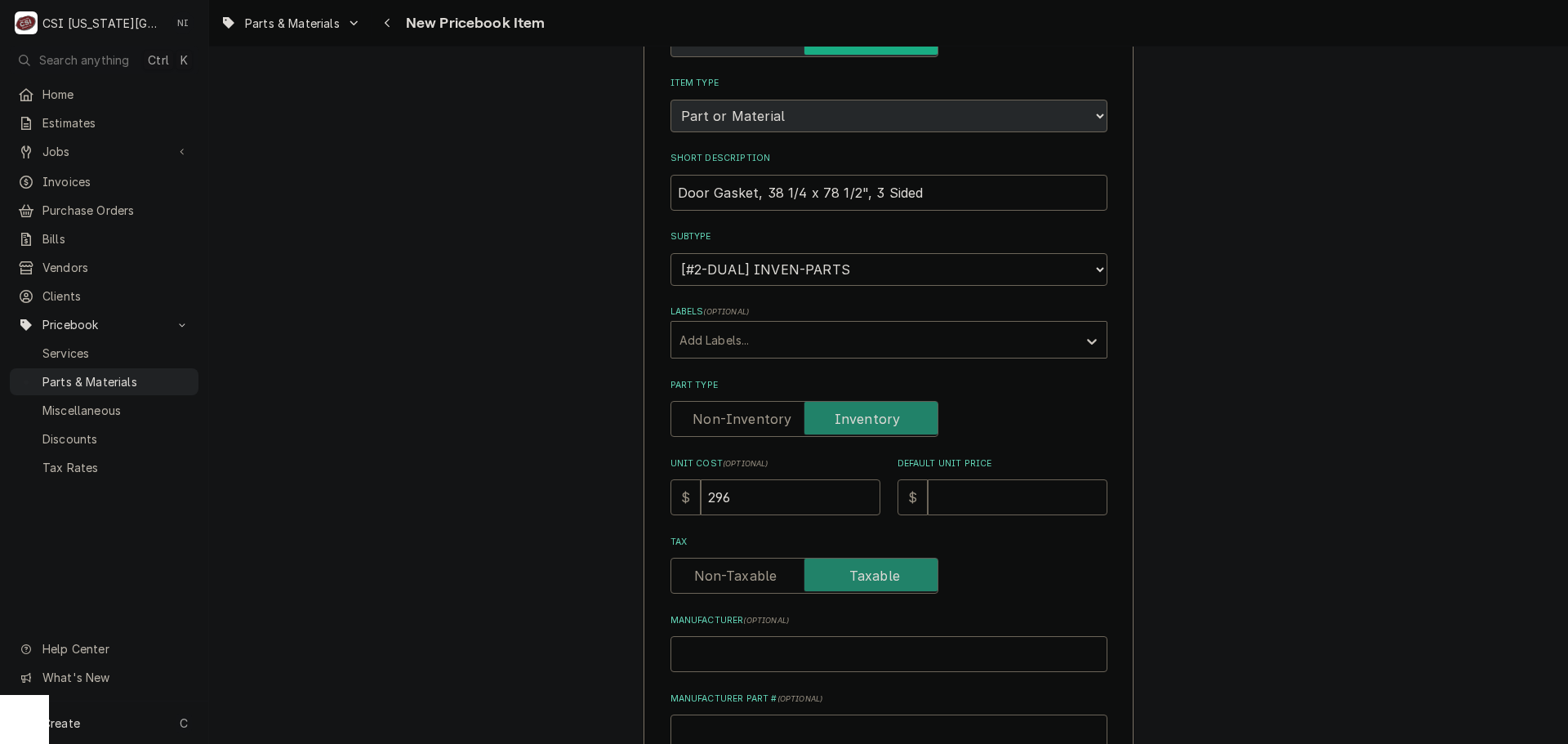
scroll to position [326, 0]
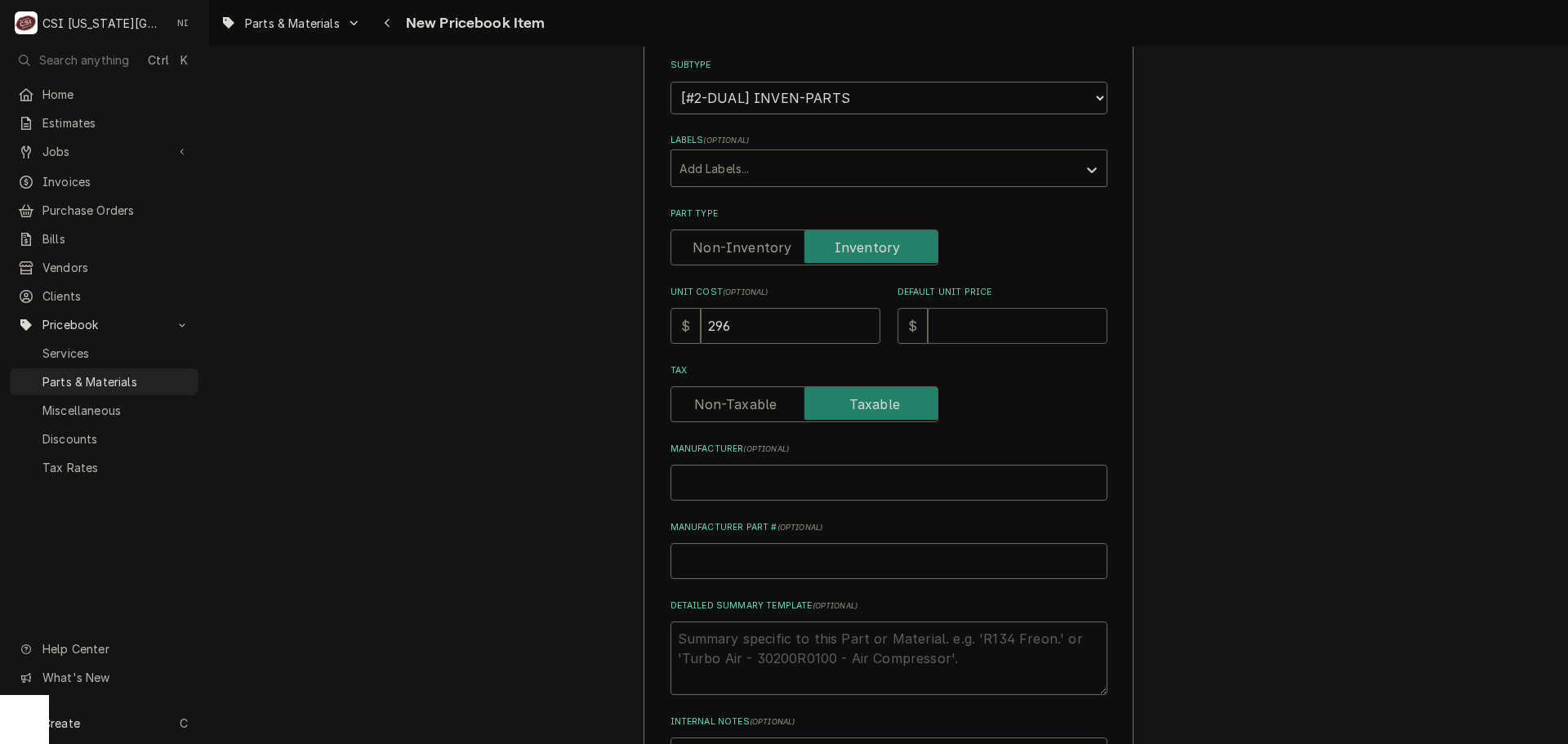
drag, startPoint x: 986, startPoint y: 321, endPoint x: 993, endPoint y: 319, distance: 7.3
click at [989, 321] on input "Default Unit Price" at bounding box center [1018, 326] width 180 height 36
type textarea "x"
type input "3"
type textarea "x"
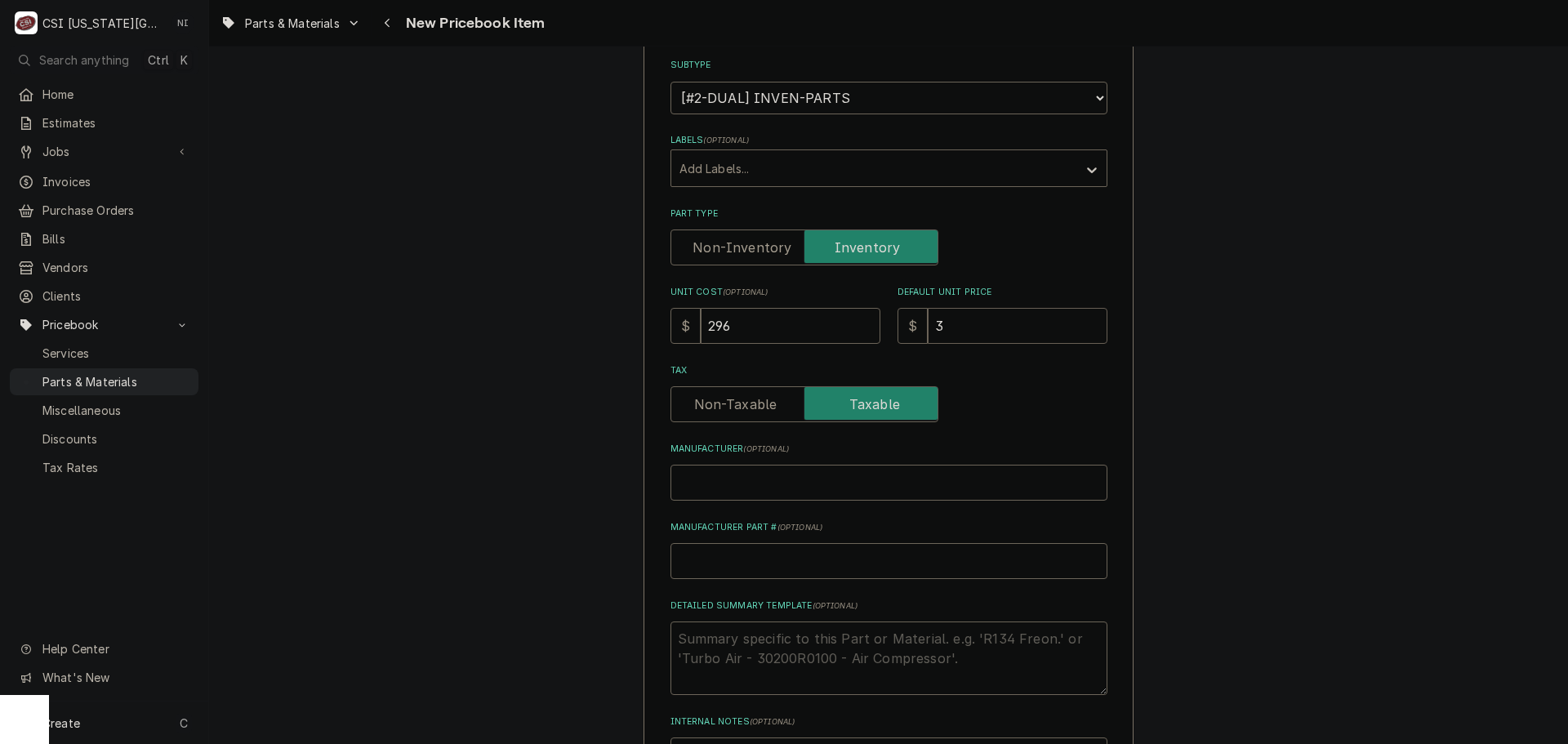
type input "39"
type textarea "x"
type input "394"
type textarea "x"
type input "394.6"
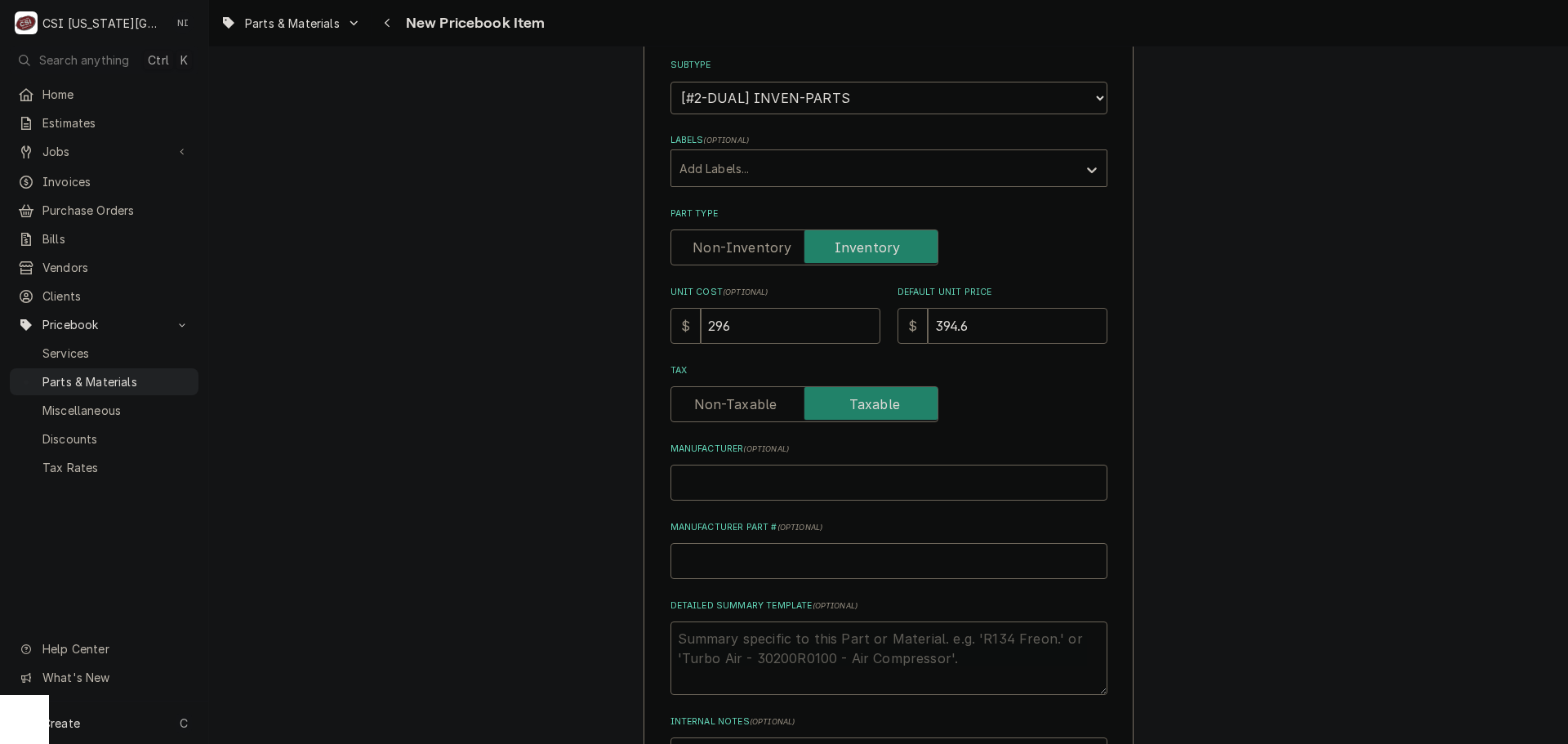
type textarea "x"
type input "394.67"
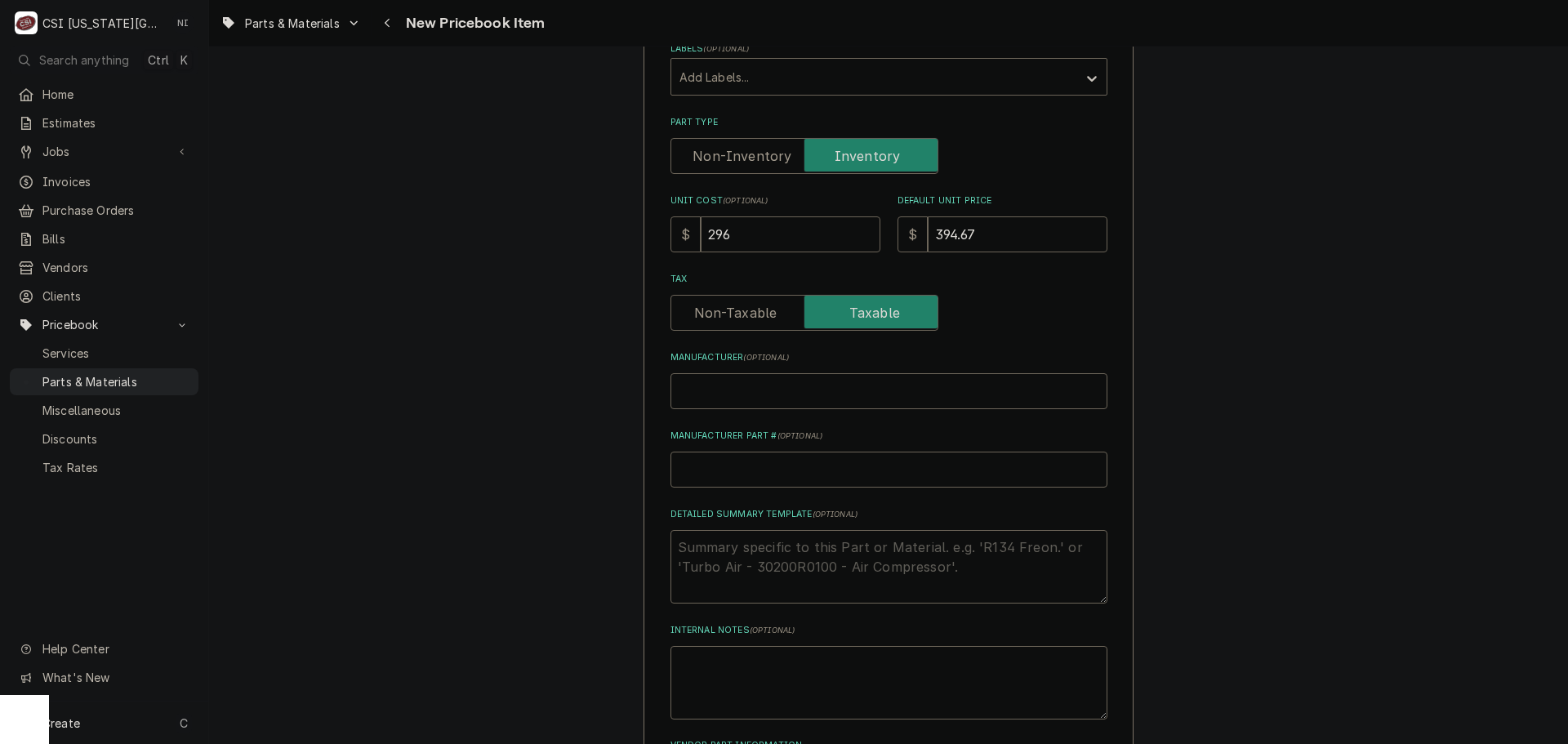
scroll to position [490, 0]
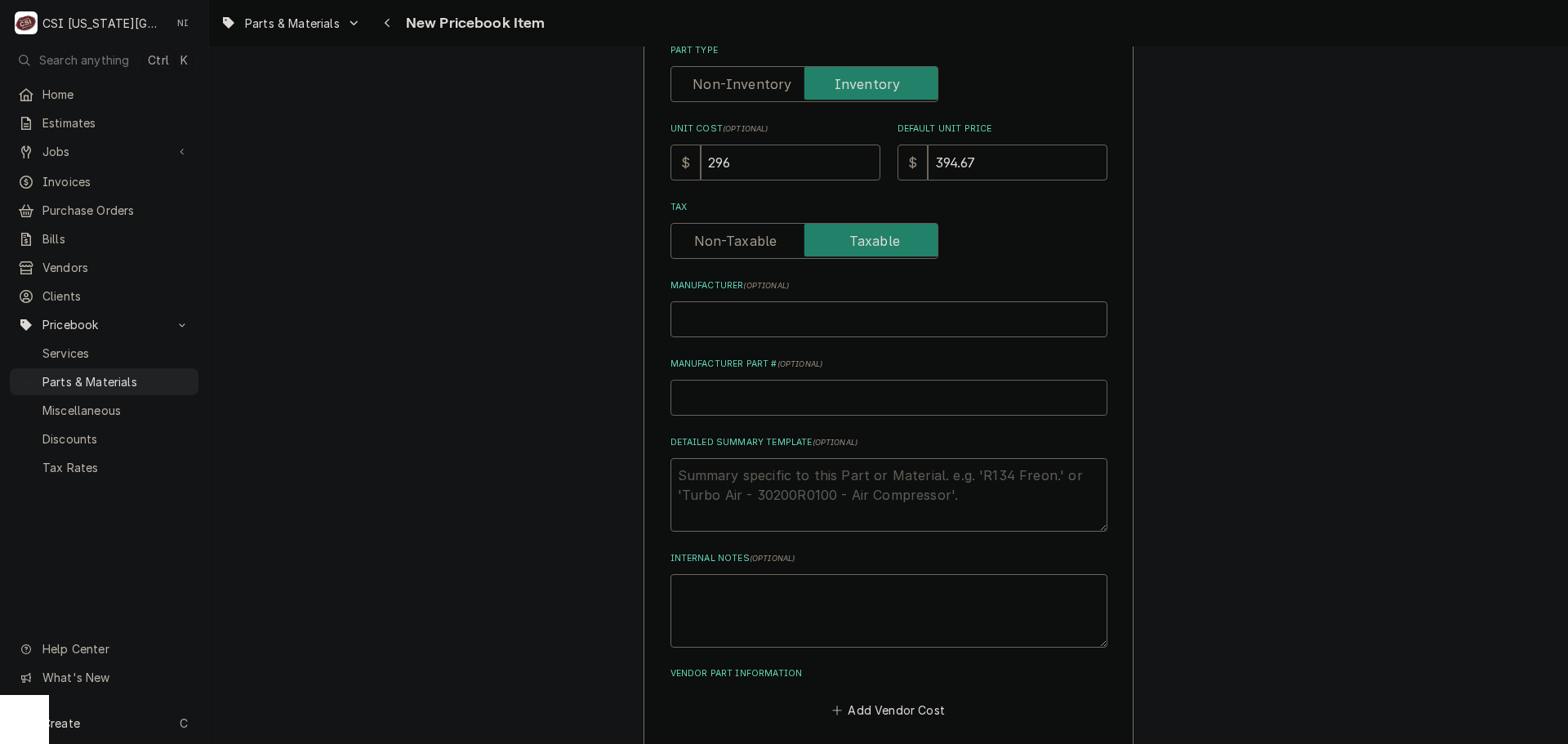
click at [748, 396] on input "Manufacturer Part # ( optional )" at bounding box center [889, 398] width 437 height 36
type textarea "x"
type input "AN"
type textarea "x"
type input "ANM"
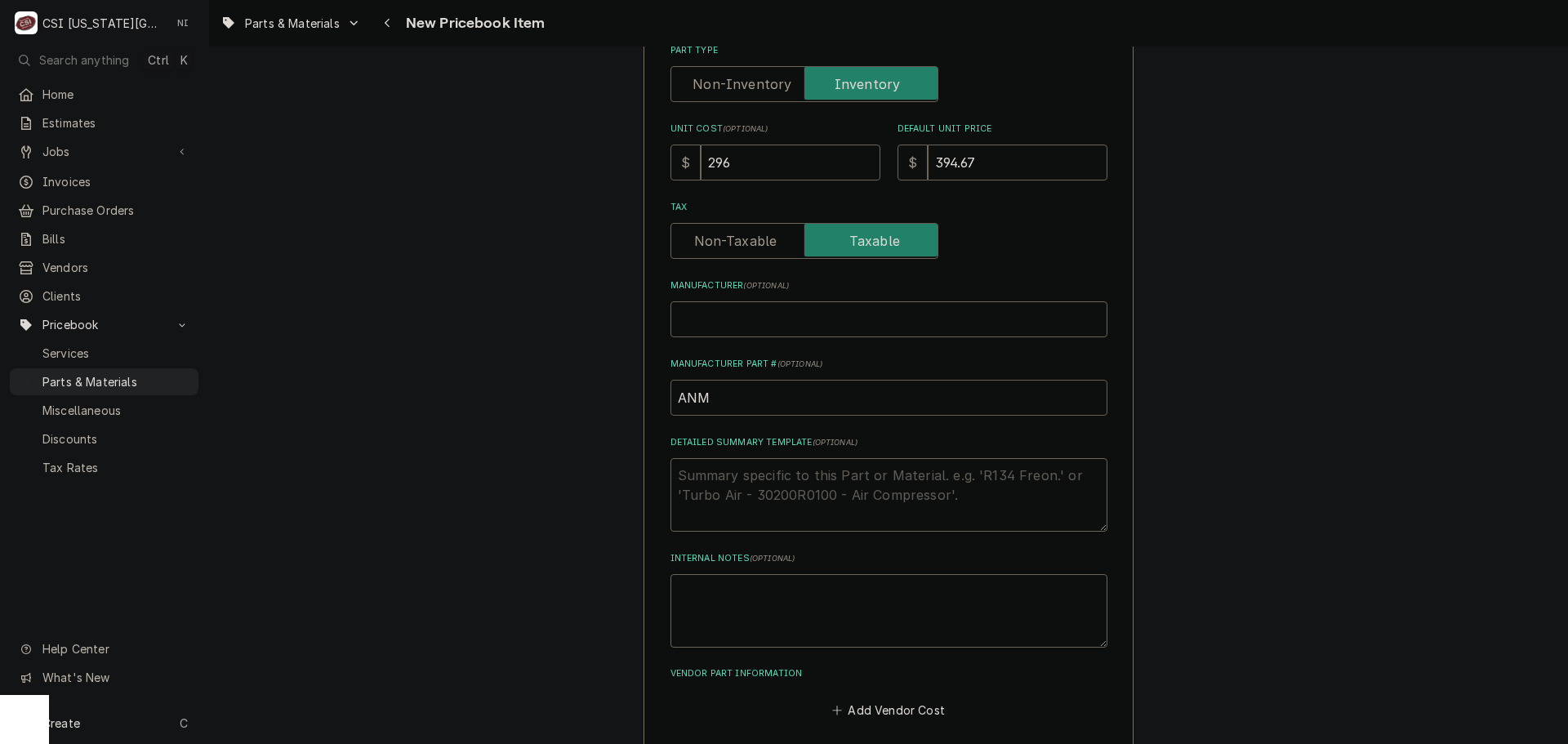
type textarea "x"
type input "ANME"
type textarea "x"
type input "ANM"
type textarea "x"
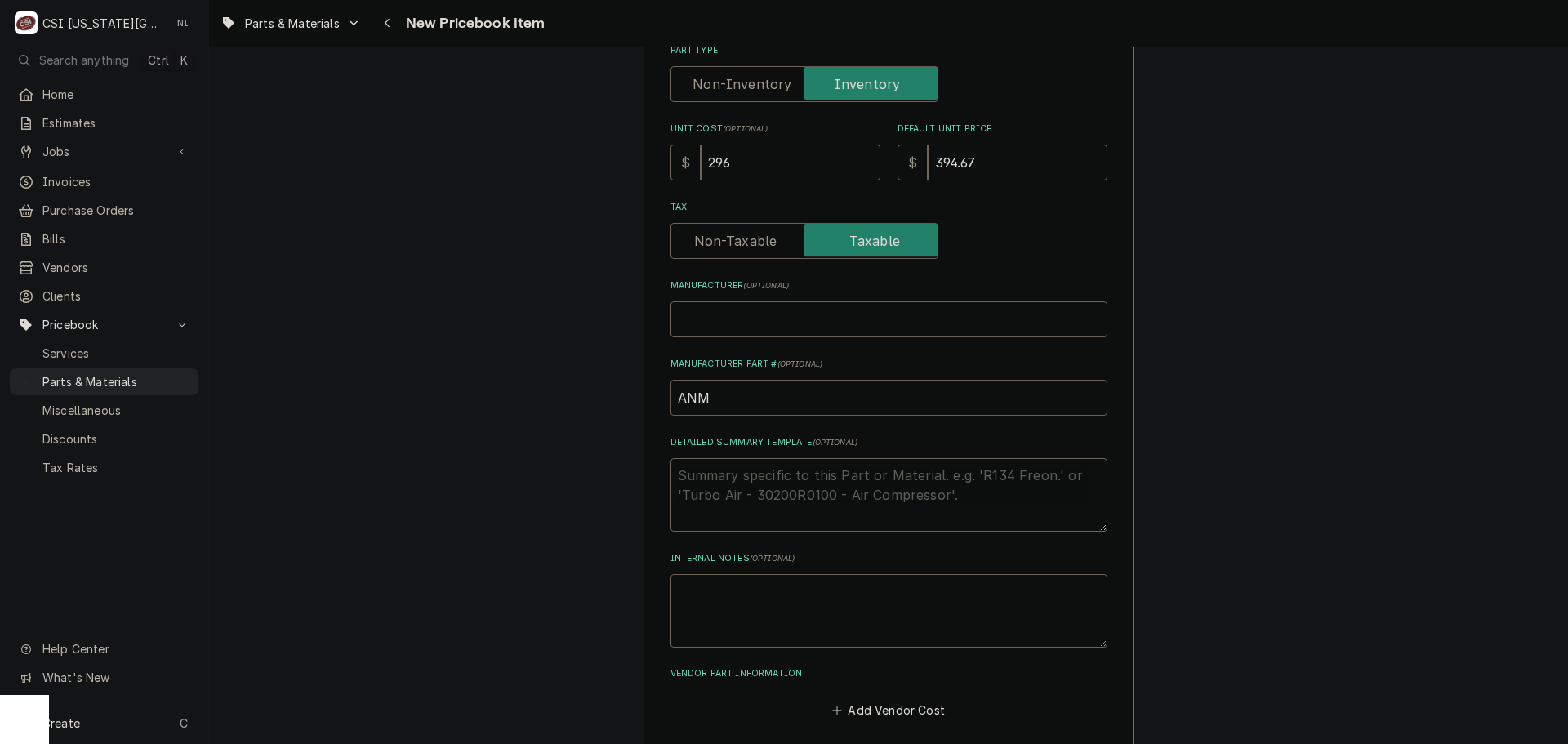
type input "AN"
type textarea "x"
type input "A"
type textarea "x"
type input "AM"
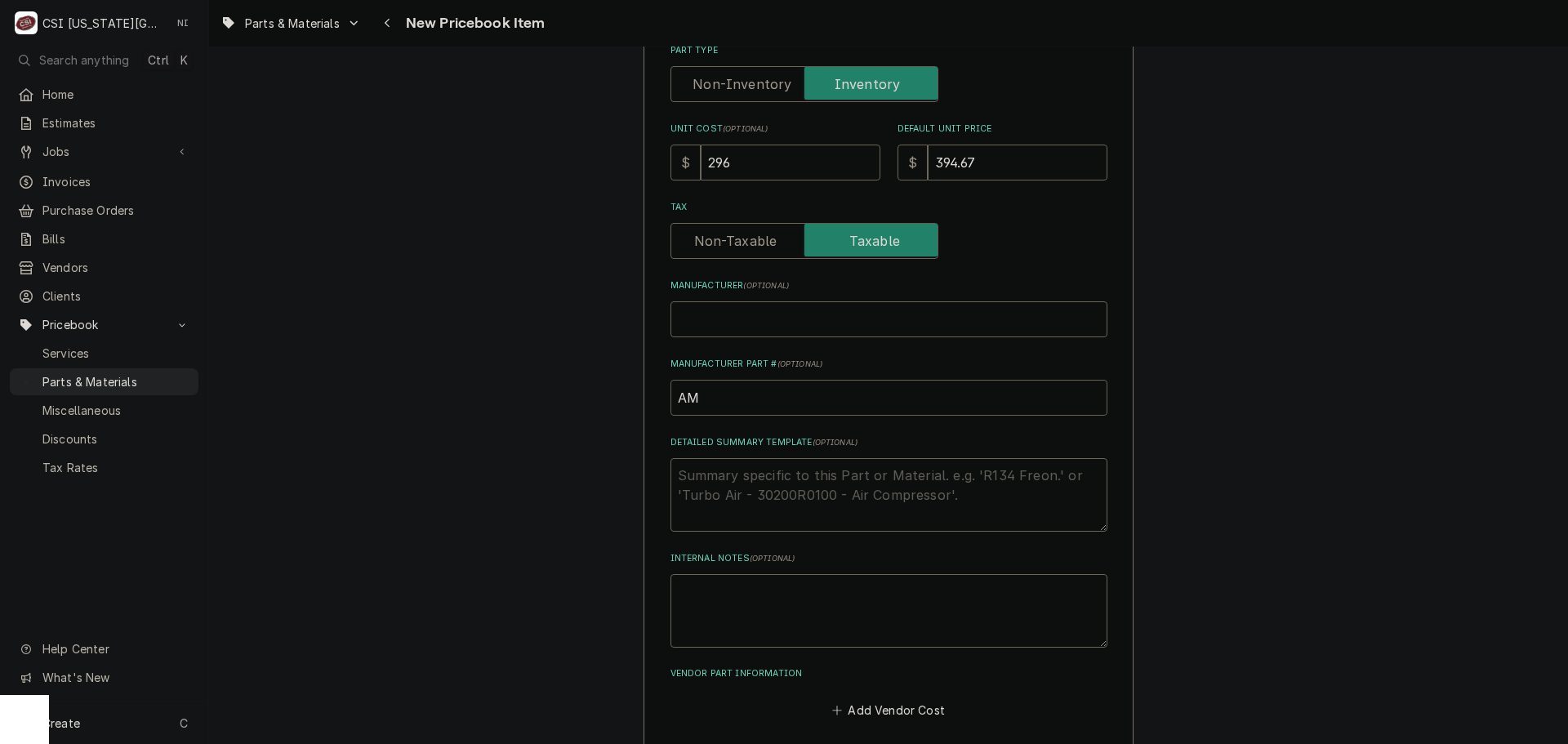
type textarea "x"
type input "AME"
type textarea "x"
type input "AME-"
click at [780, 401] on input "AME-" at bounding box center [889, 398] width 437 height 36
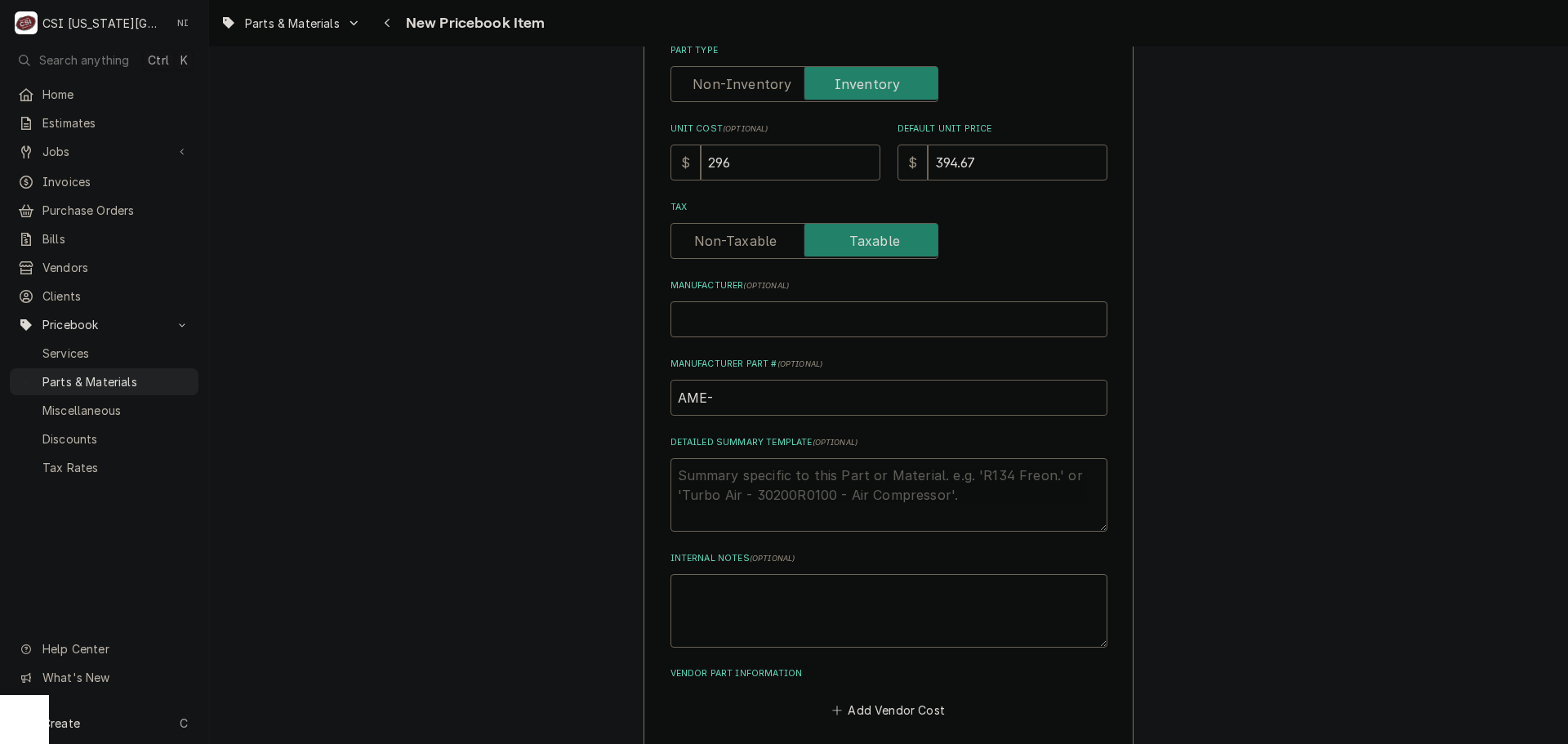
paste input "9A-3678"
type textarea "x"
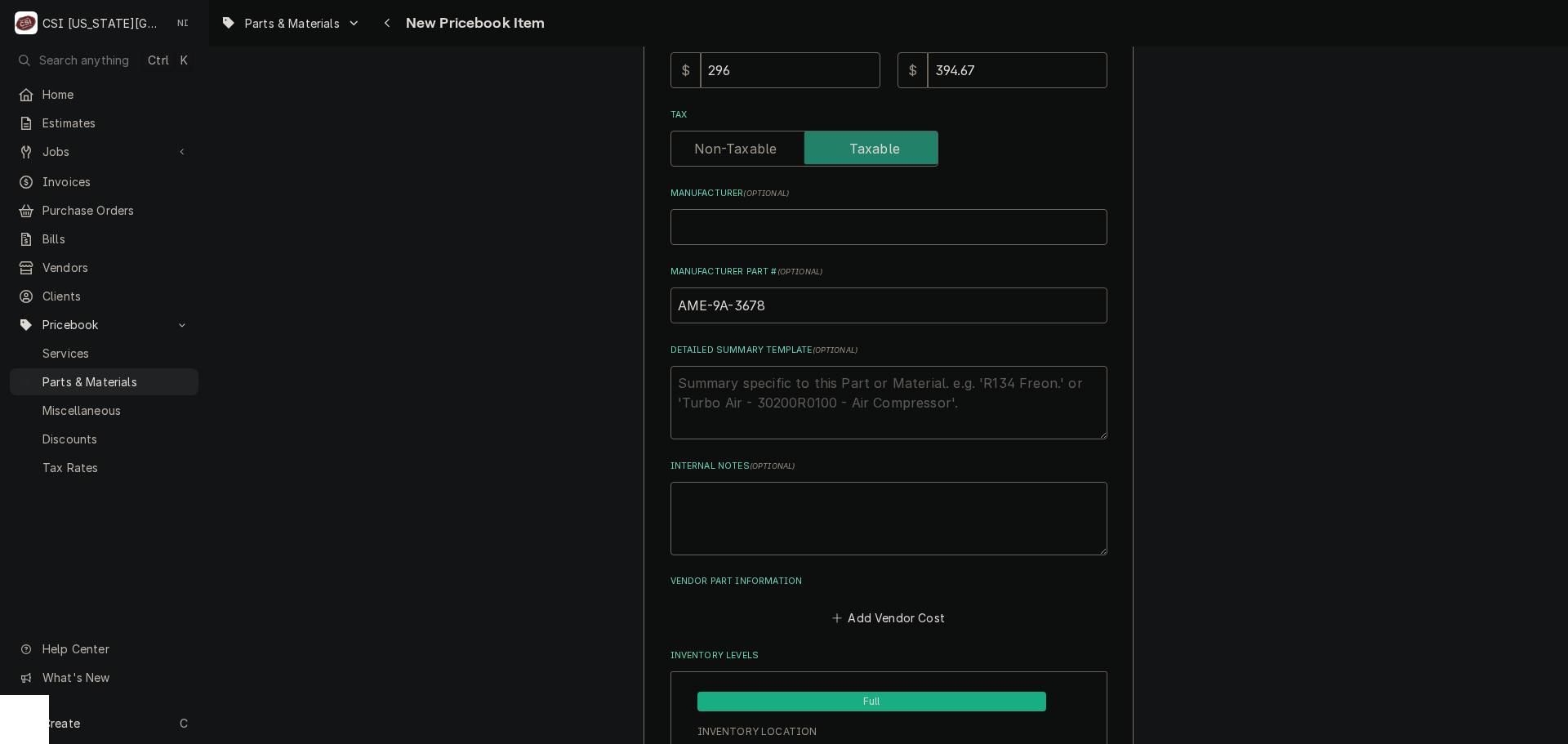
scroll to position [817, 0]
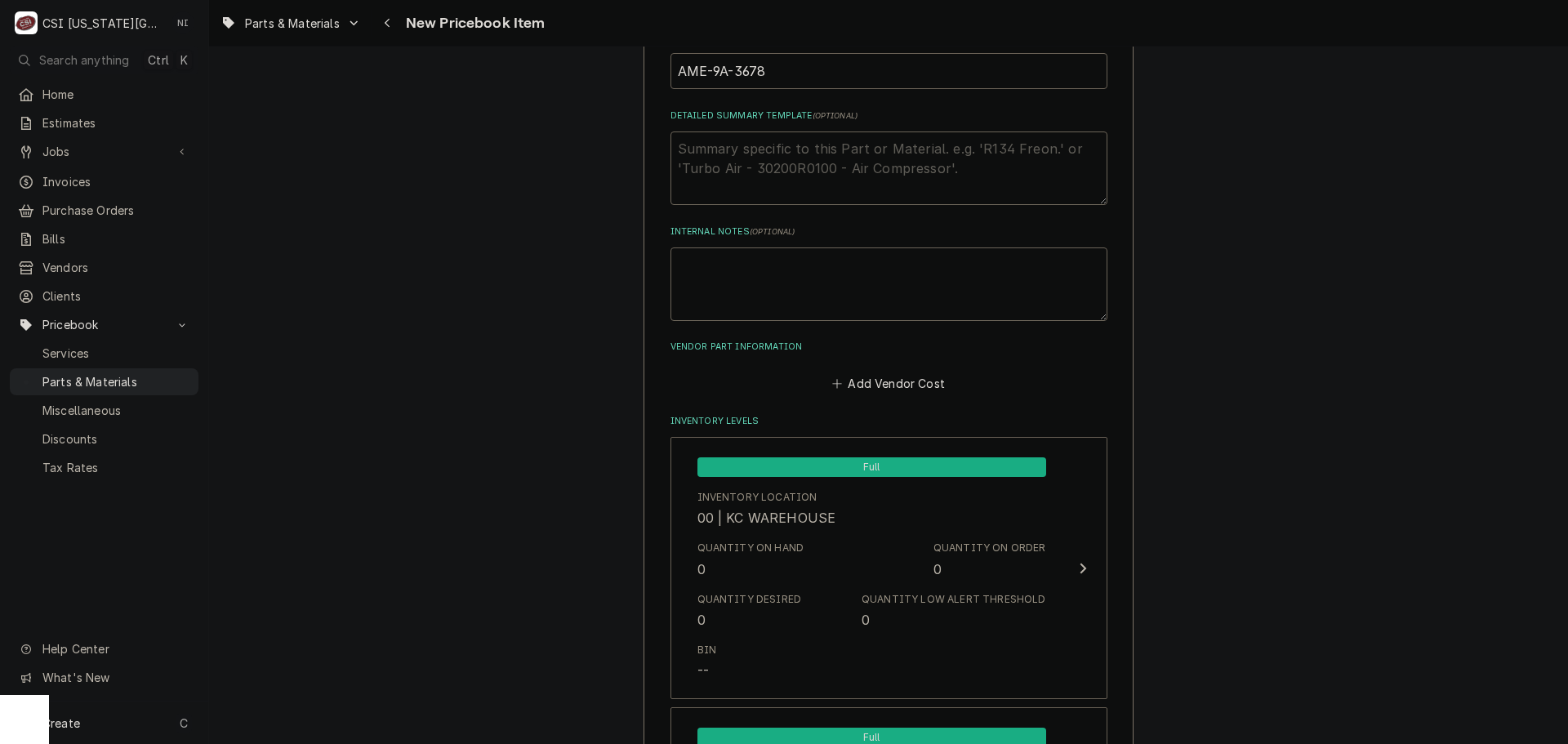
drag, startPoint x: 758, startPoint y: 79, endPoint x: 630, endPoint y: 85, distance: 128.1
type input "AME-9A-3678"
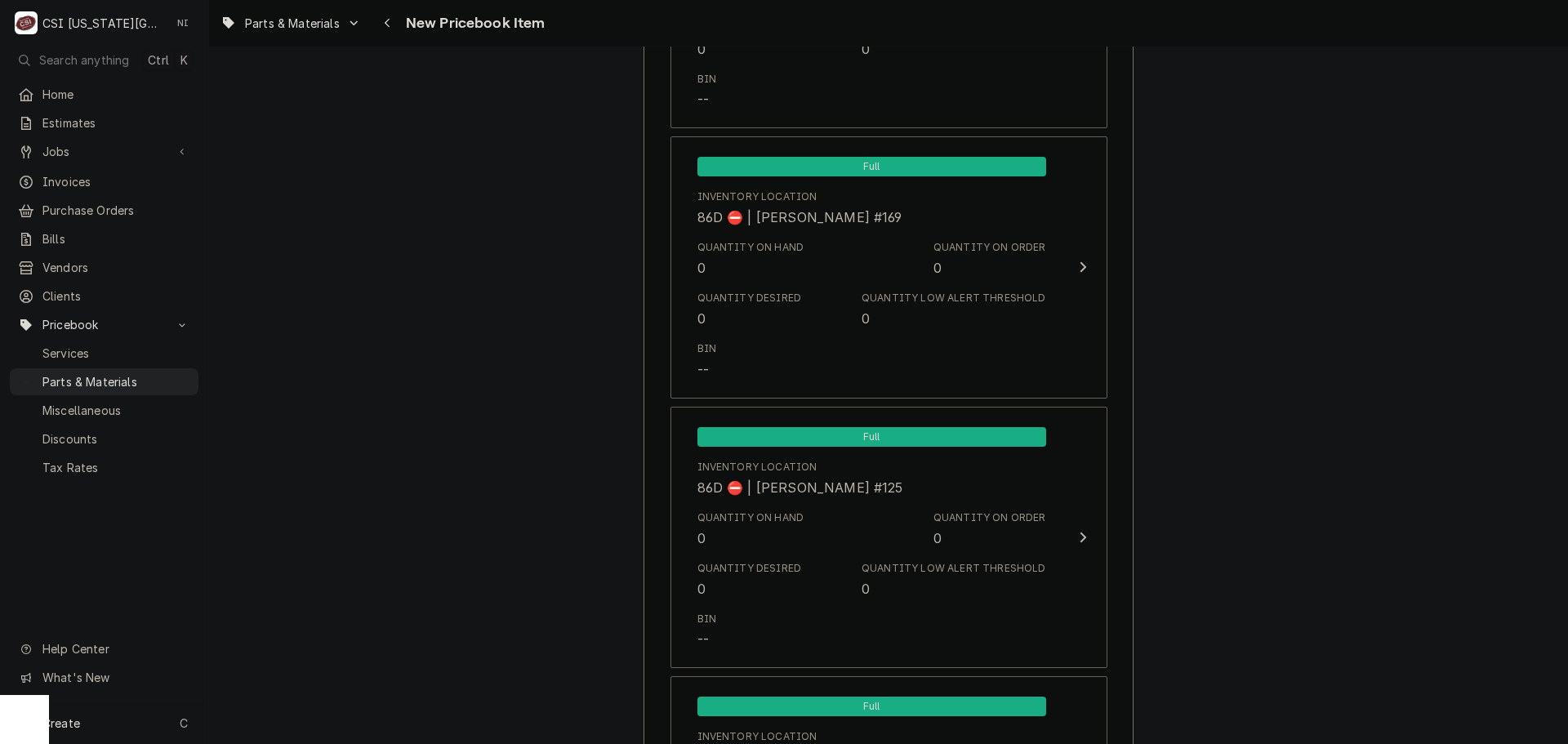
scroll to position [15738, 0]
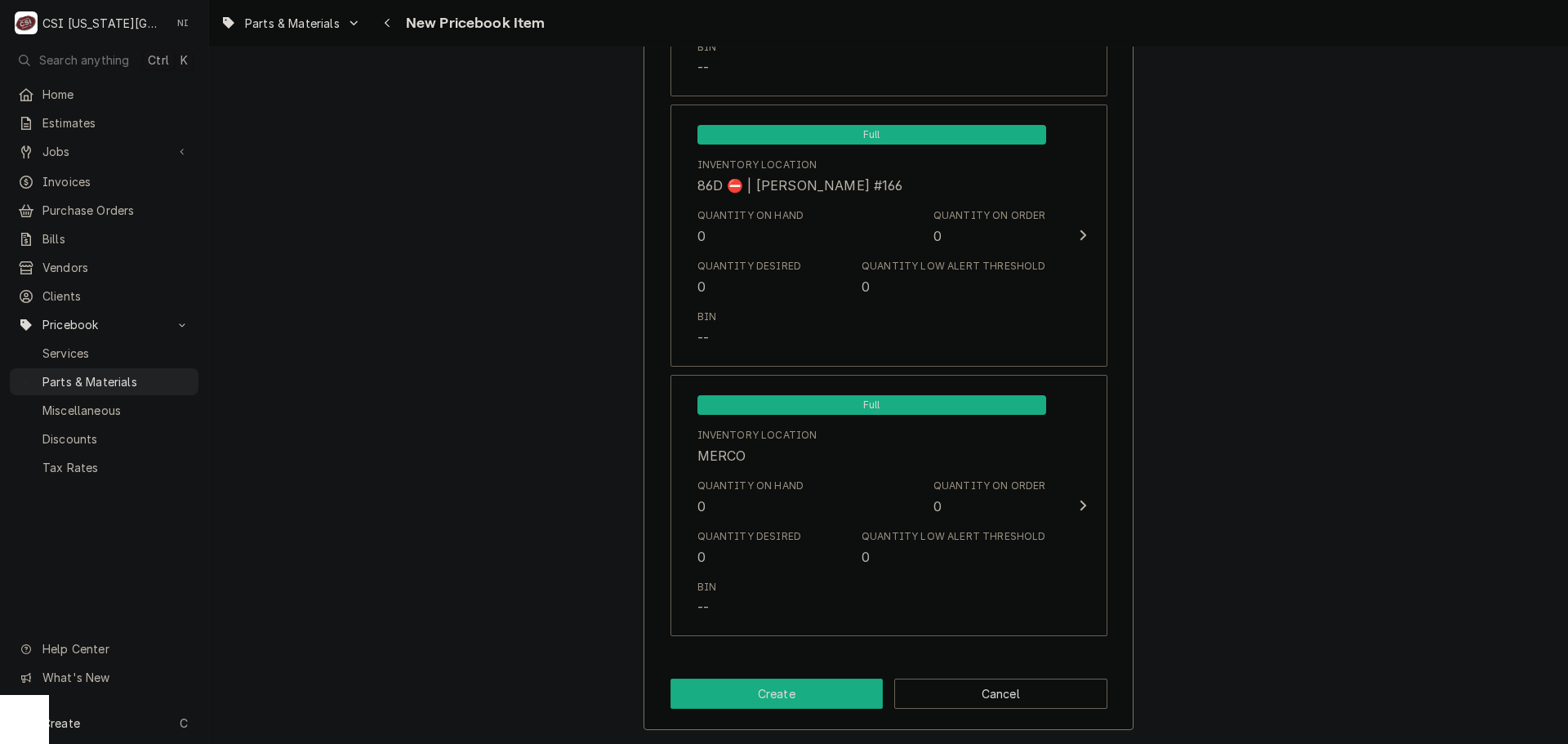
click at [822, 681] on button "Create" at bounding box center [776, 693] width 213 height 30
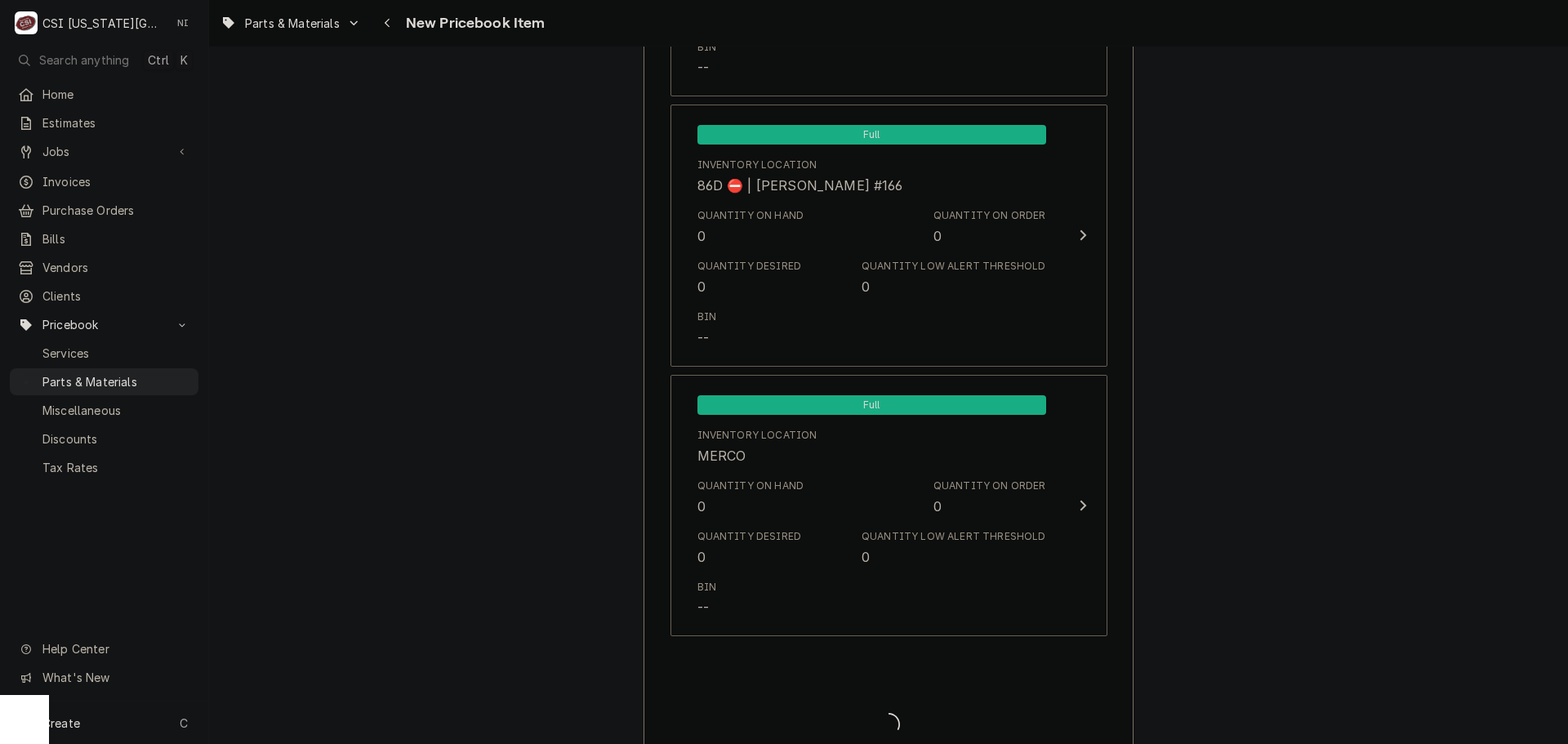
type textarea "x"
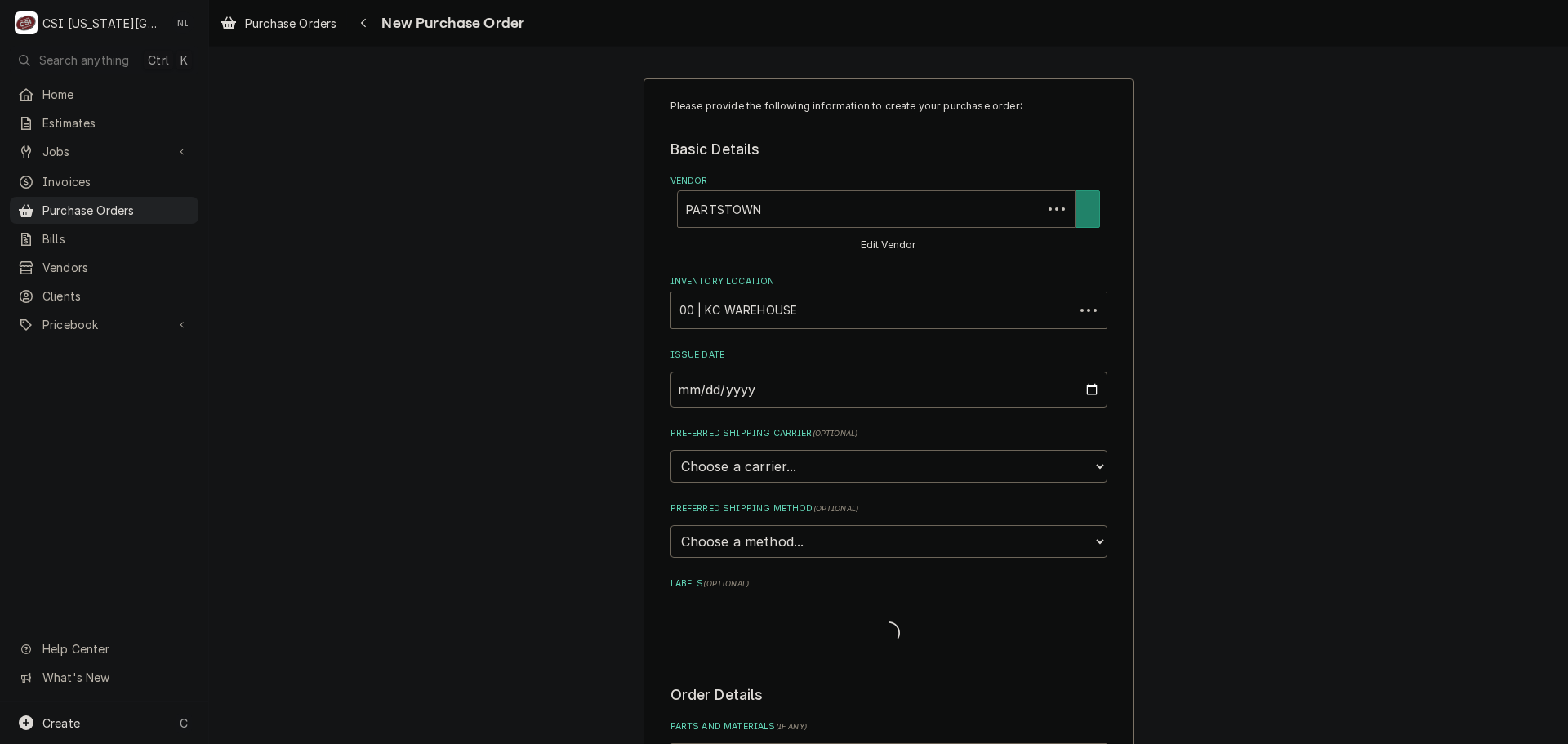
type textarea "x"
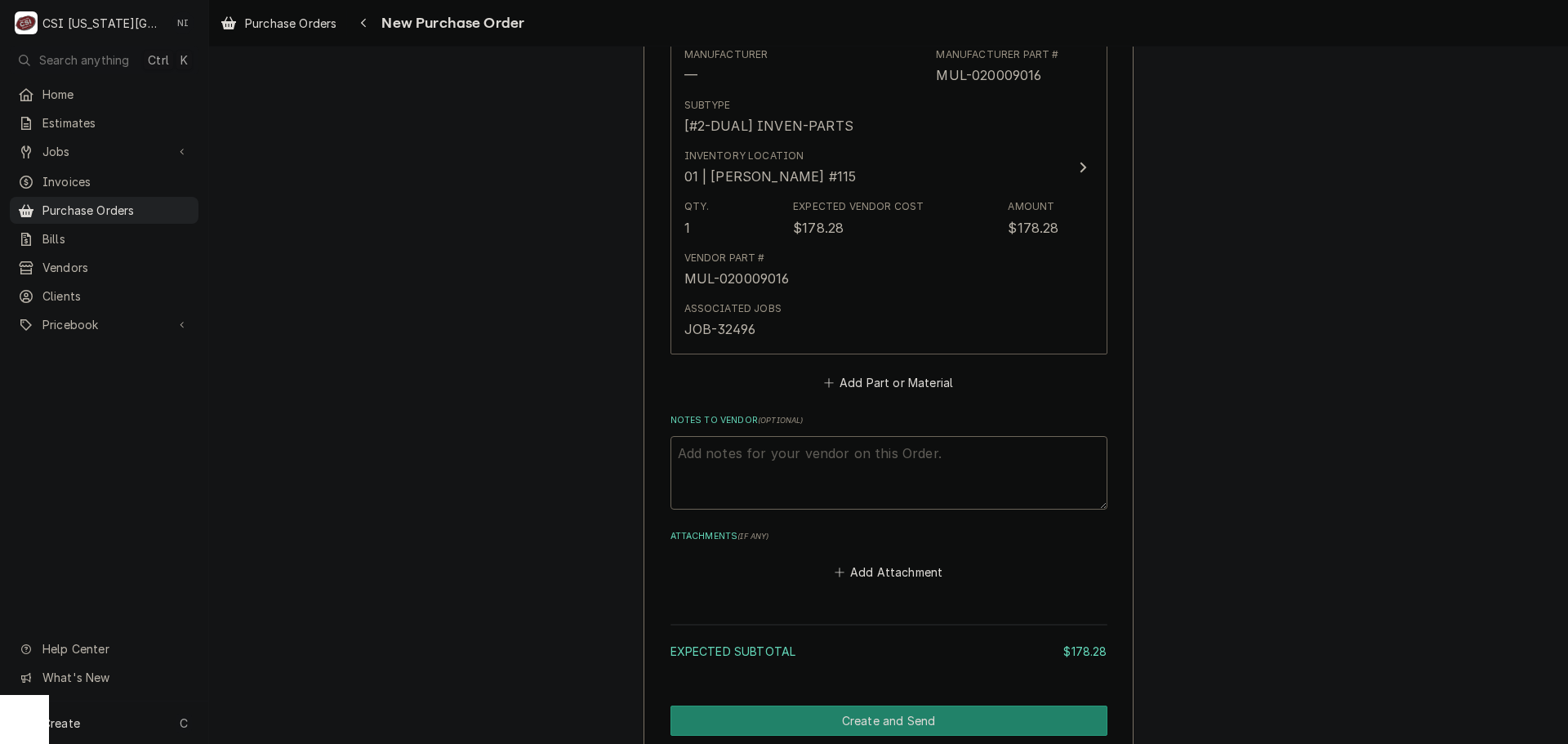
scroll to position [930, 0]
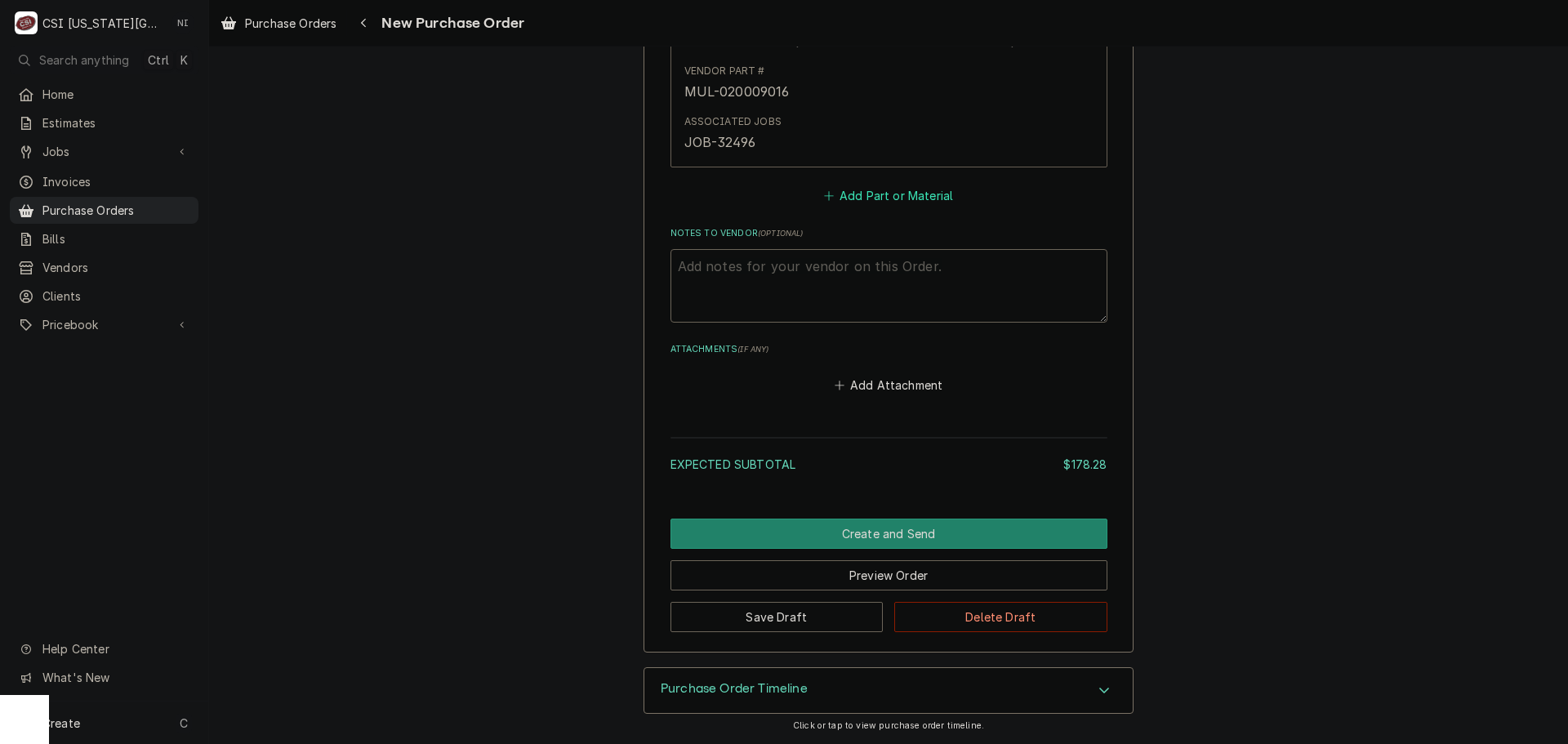
click at [876, 192] on button "Add Part or Material" at bounding box center [888, 195] width 135 height 23
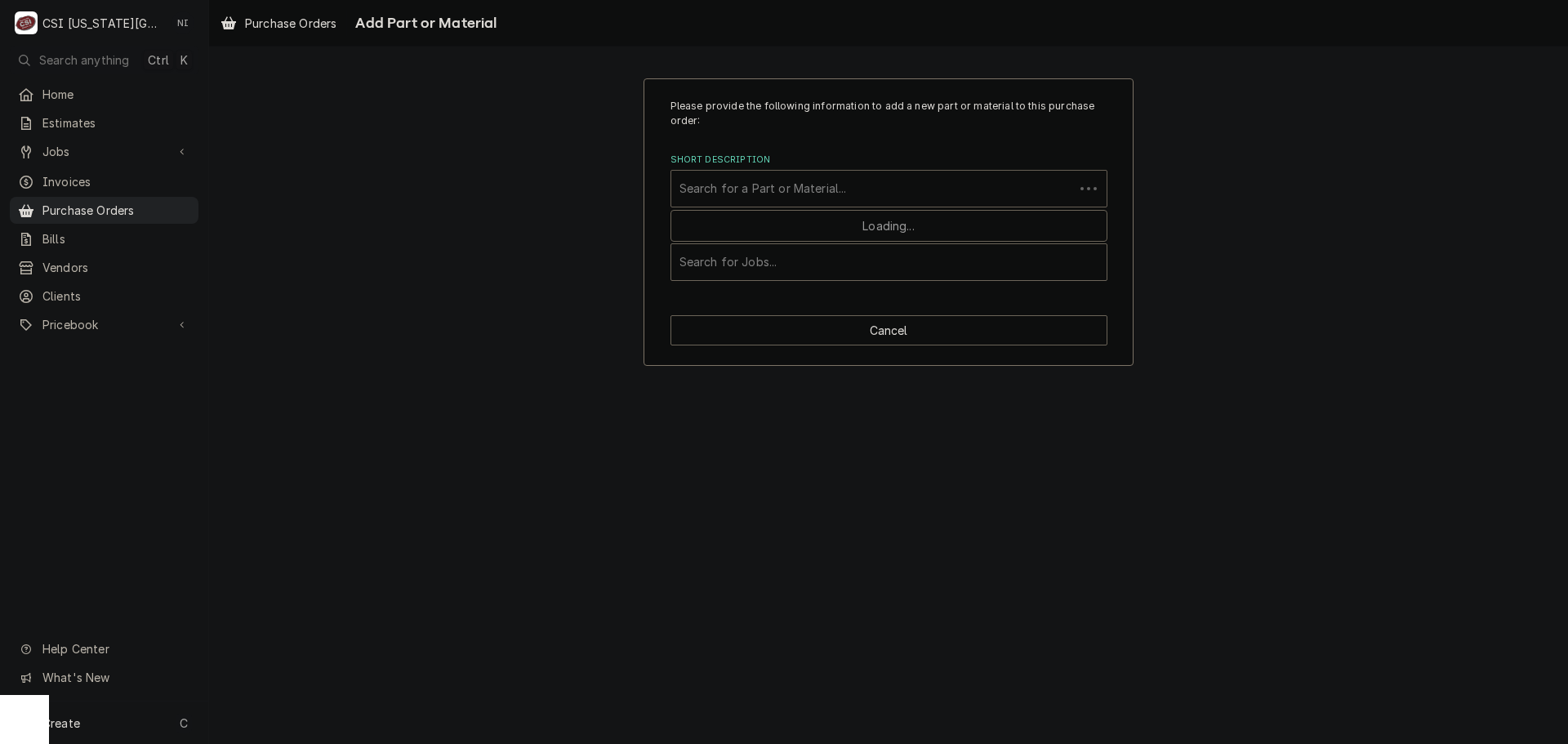
click at [821, 184] on div "Short Description" at bounding box center [872, 188] width 386 height 29
paste input "AME-9A-3678"
type input "AME-9A-3678"
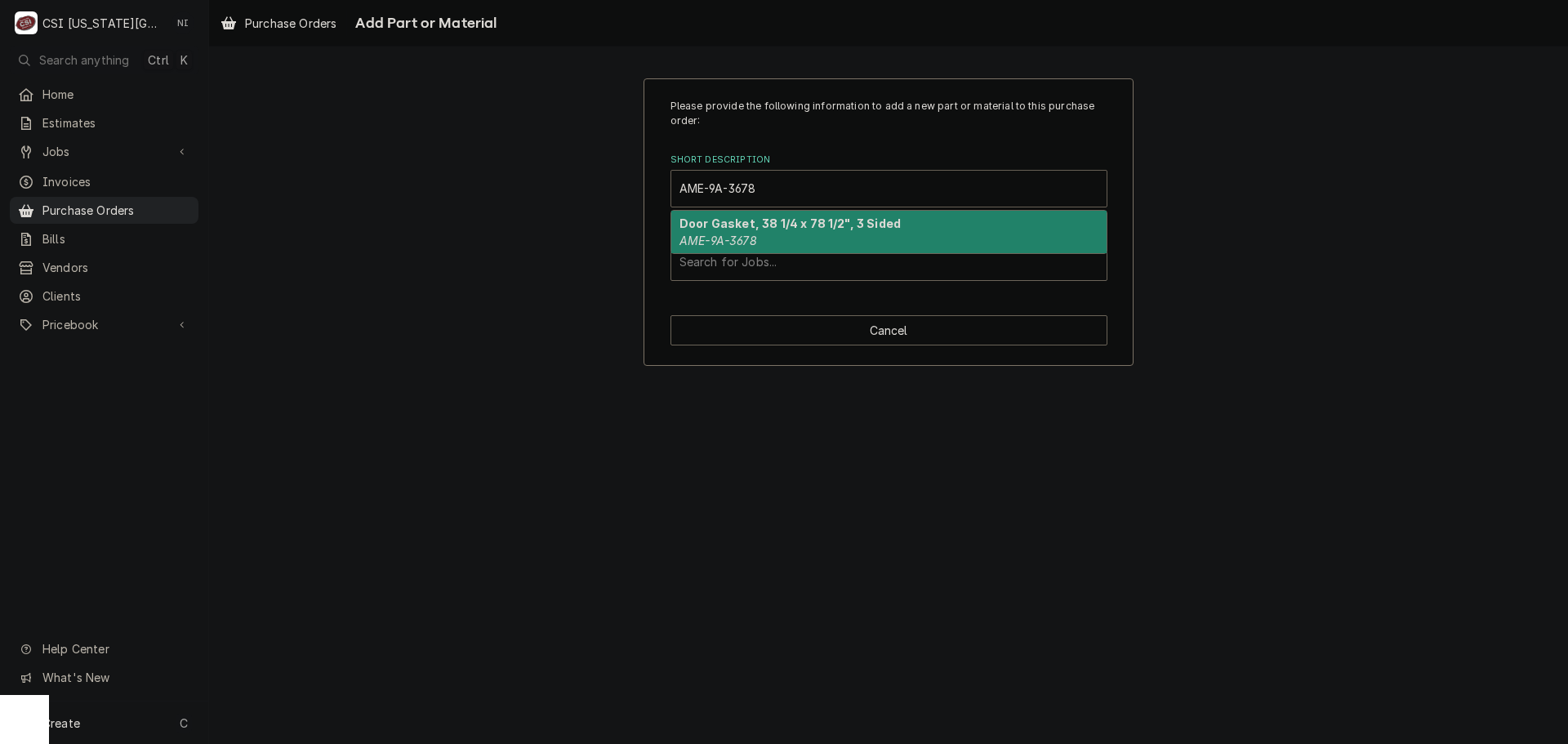
click at [740, 253] on div "Door Gasket, 38 1/4 x 78 1/2", 3 Sided AME-9A-3678" at bounding box center [889, 232] width 437 height 44
click at [733, 245] on em "AME-9A-3678" at bounding box center [717, 240] width 78 height 14
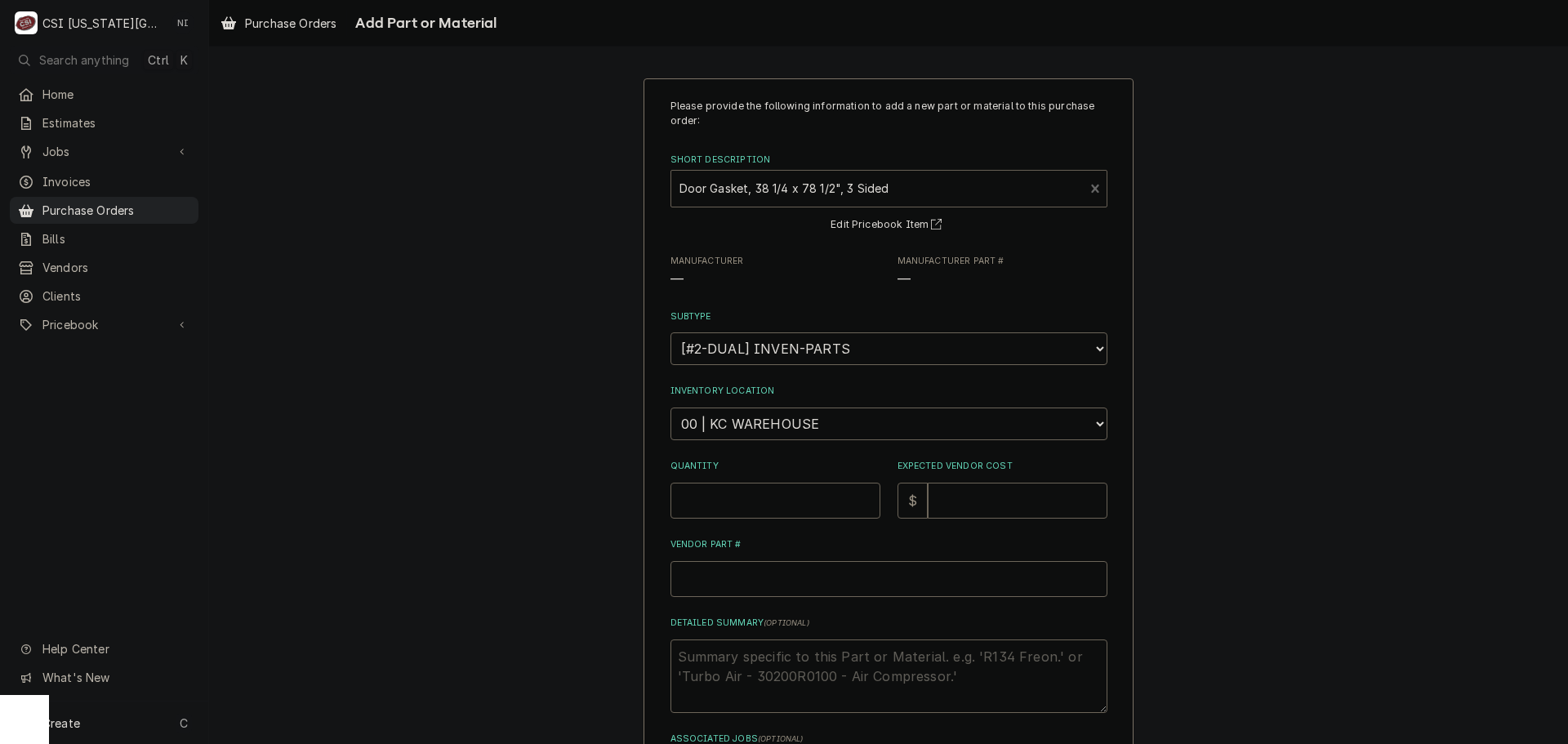
type textarea "x"
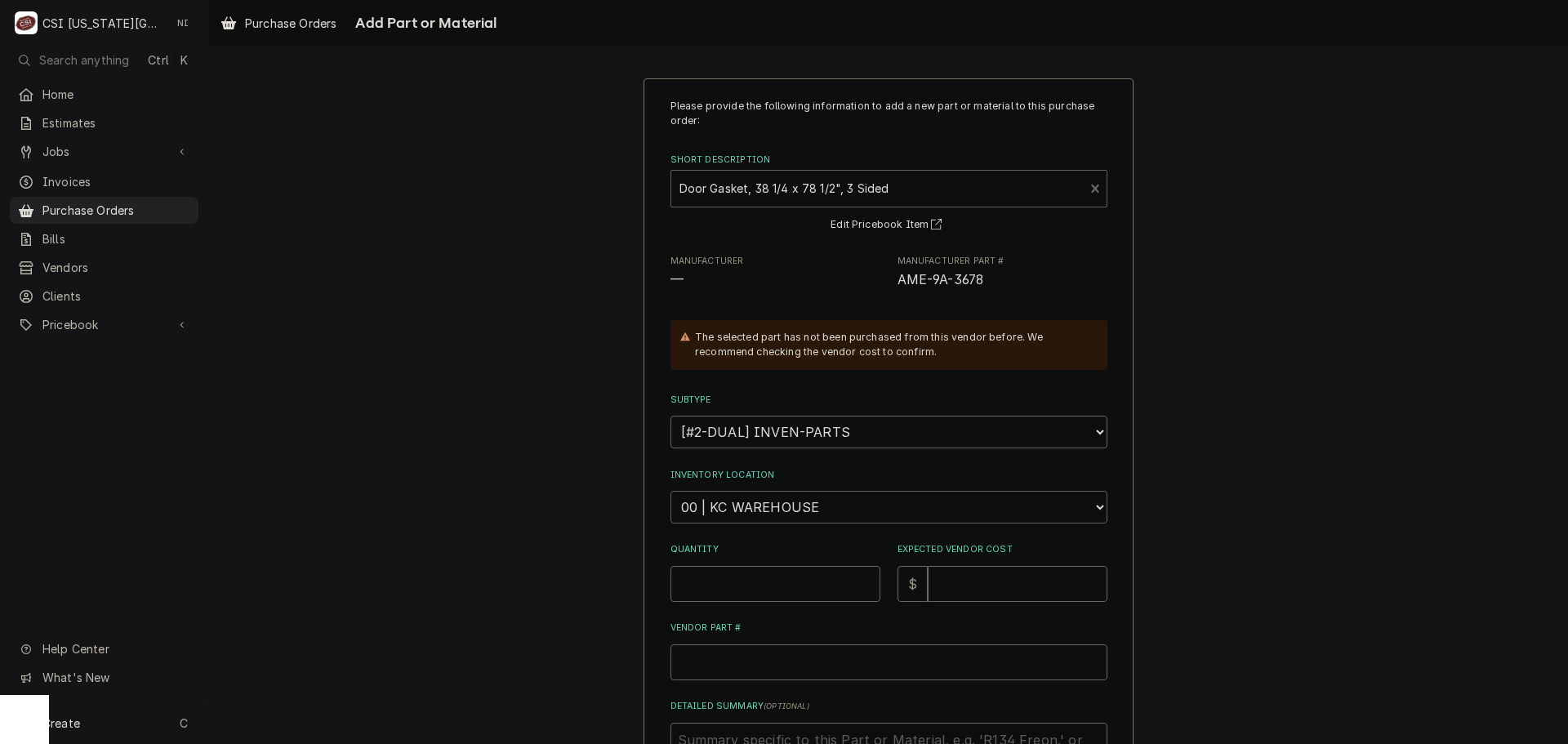
click at [804, 495] on select "Choose a location... 00 | KC WAREHOUSE 00 | MAIN WAREHOUSE 01 | BRIAN BREAZIER …" at bounding box center [889, 507] width 437 height 33
select select "2781"
click at [671, 491] on select "Choose a location... 00 | KC WAREHOUSE 00 | MAIN WAREHOUSE 01 | BRIAN BREAZIER …" at bounding box center [889, 507] width 437 height 33
click at [780, 591] on input "Quantity" at bounding box center [776, 584] width 210 height 36
type textarea "x"
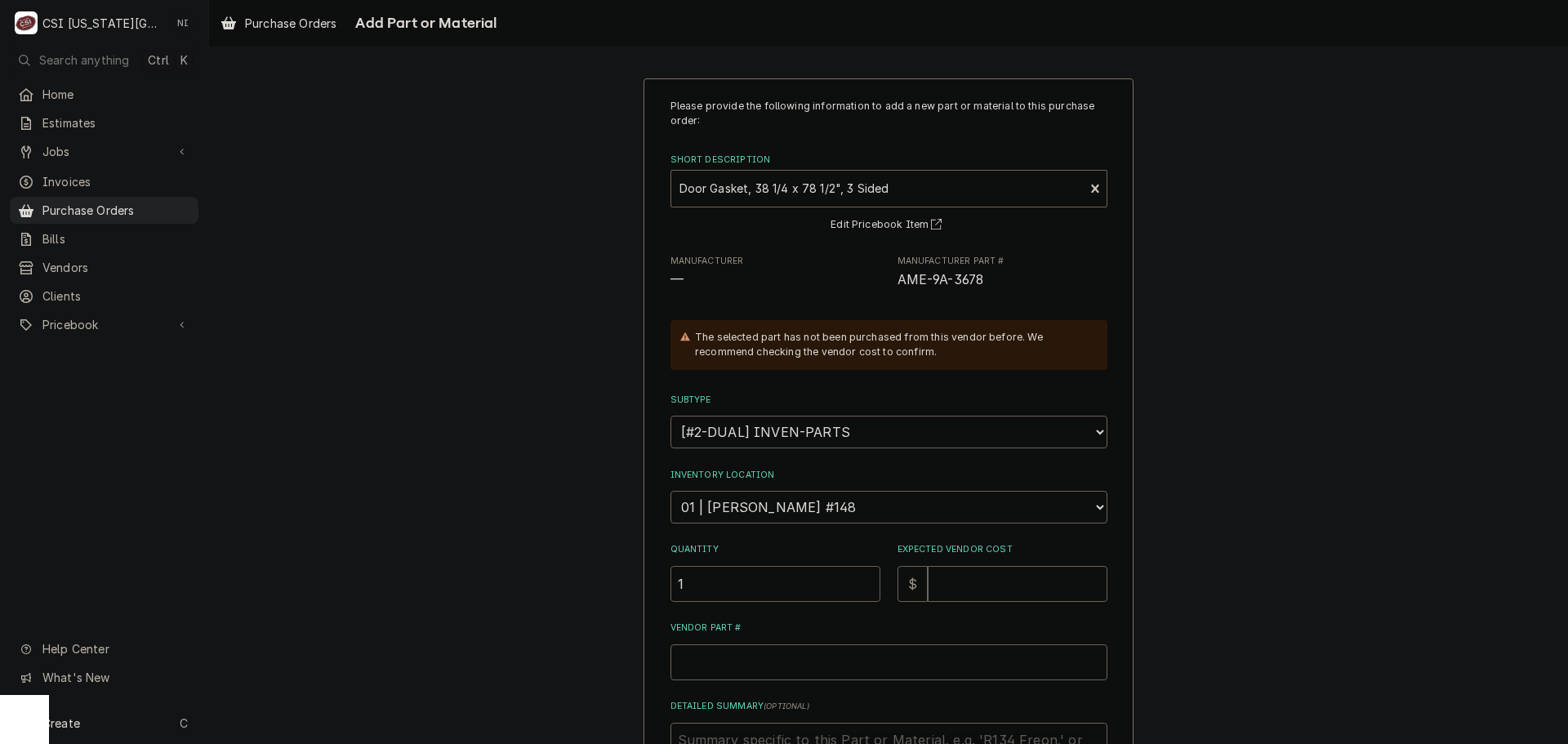
type input "1"
type textarea "x"
type input "2"
type textarea "x"
type input "29"
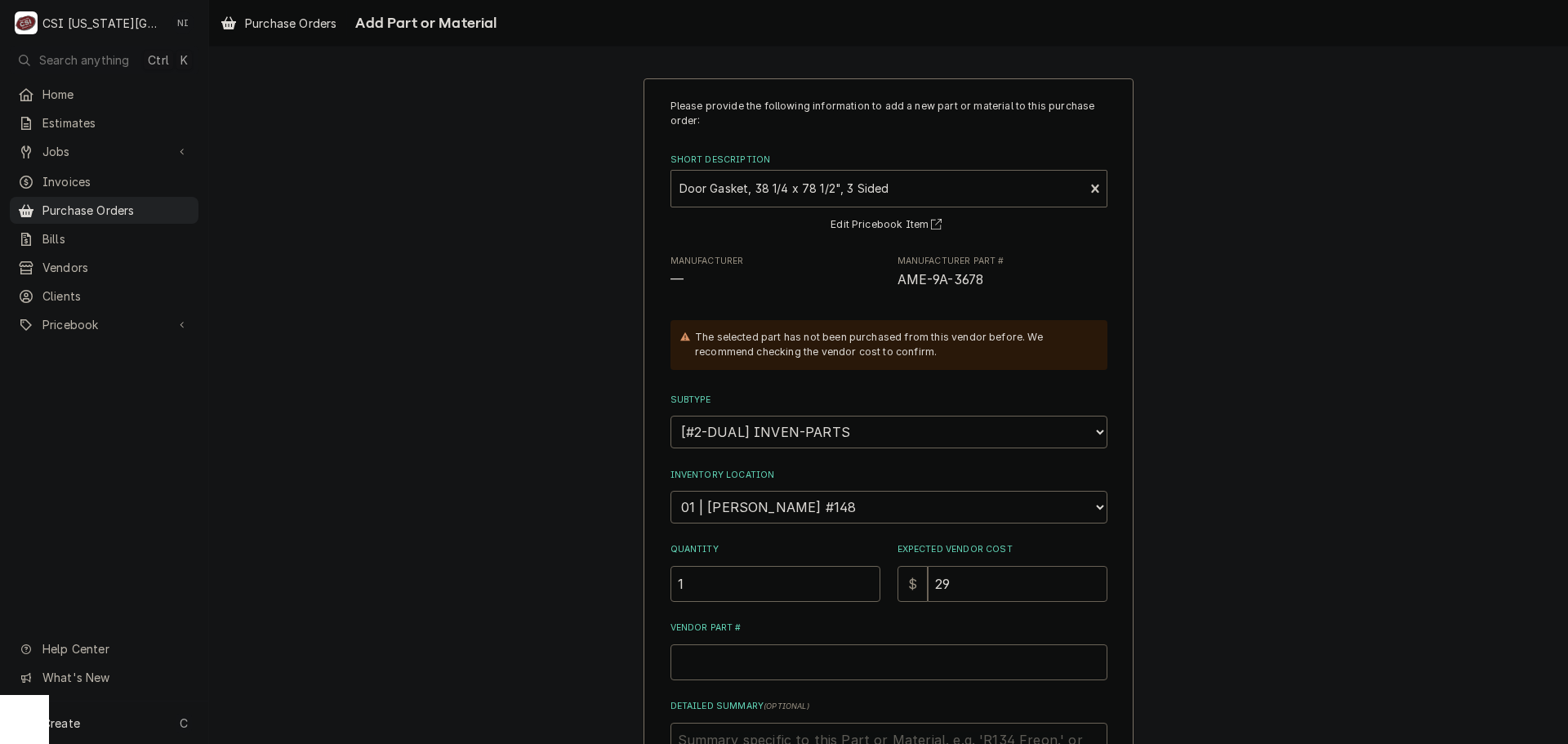
type textarea "x"
type input "296"
click at [854, 668] on input "Vendor Part #" at bounding box center [889, 662] width 437 height 36
paste input "AME-9A-3678"
type textarea "x"
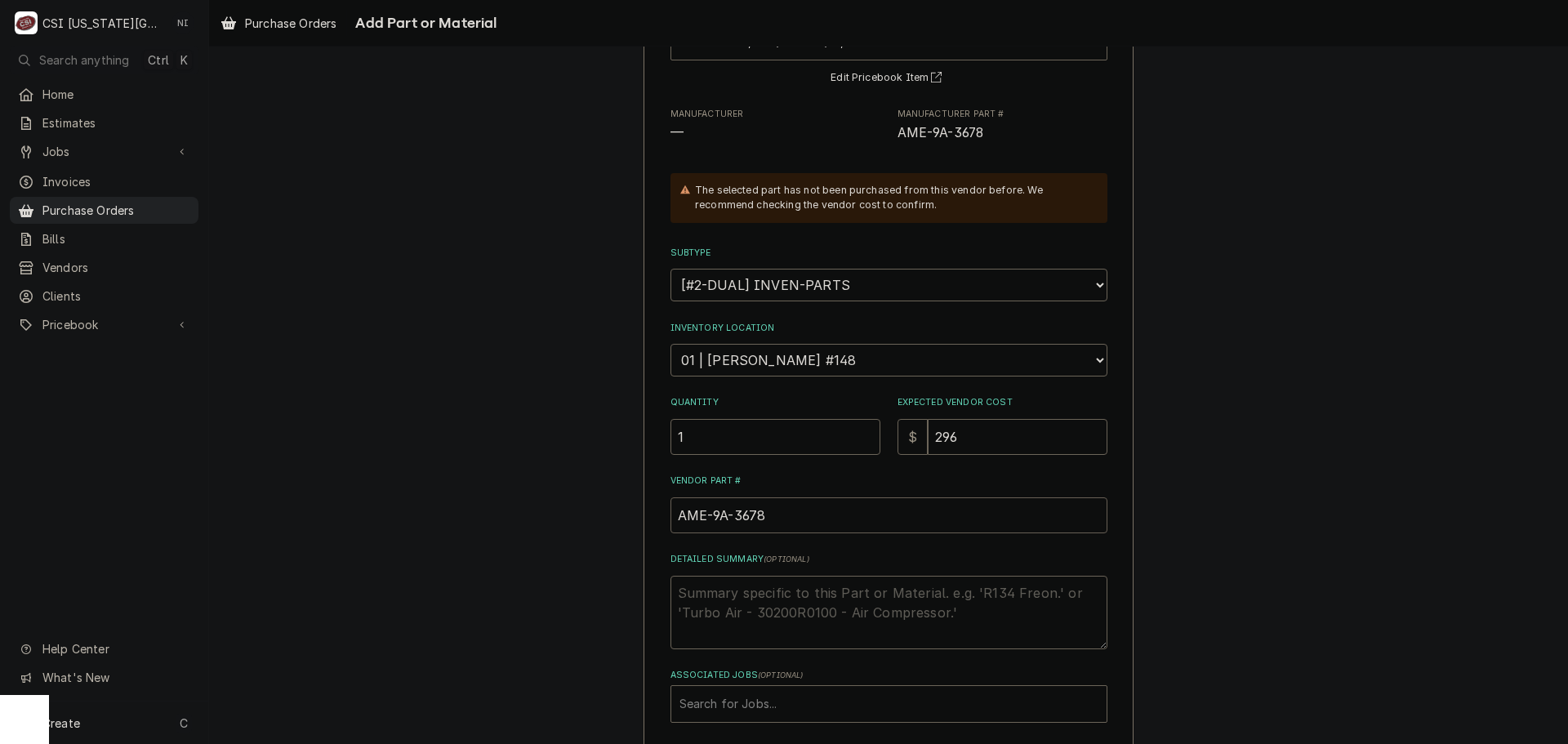
scroll to position [225, 0]
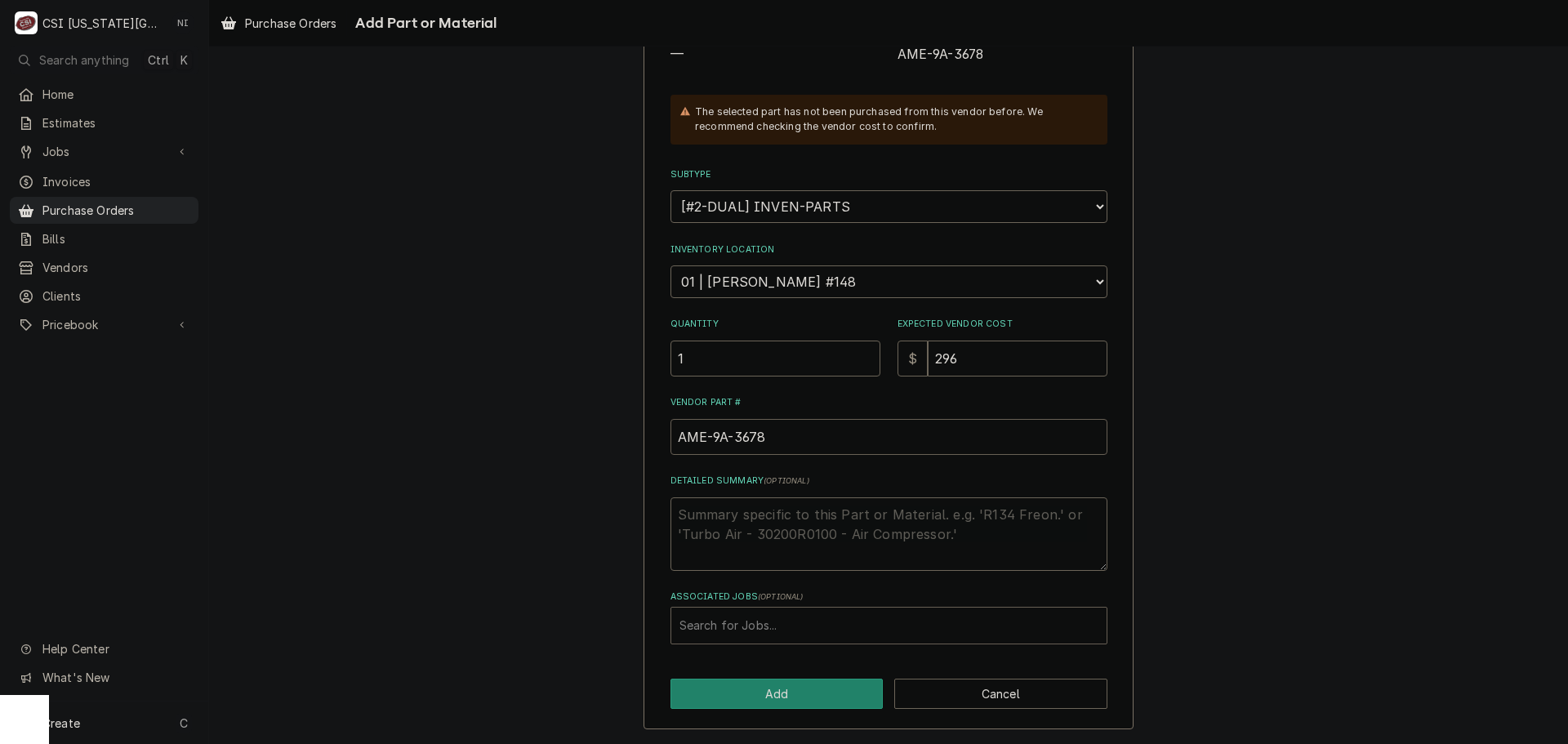
type input "AME-9A-3678"
click at [776, 637] on div "Associated Jobs" at bounding box center [888, 625] width 419 height 29
type input "32592"
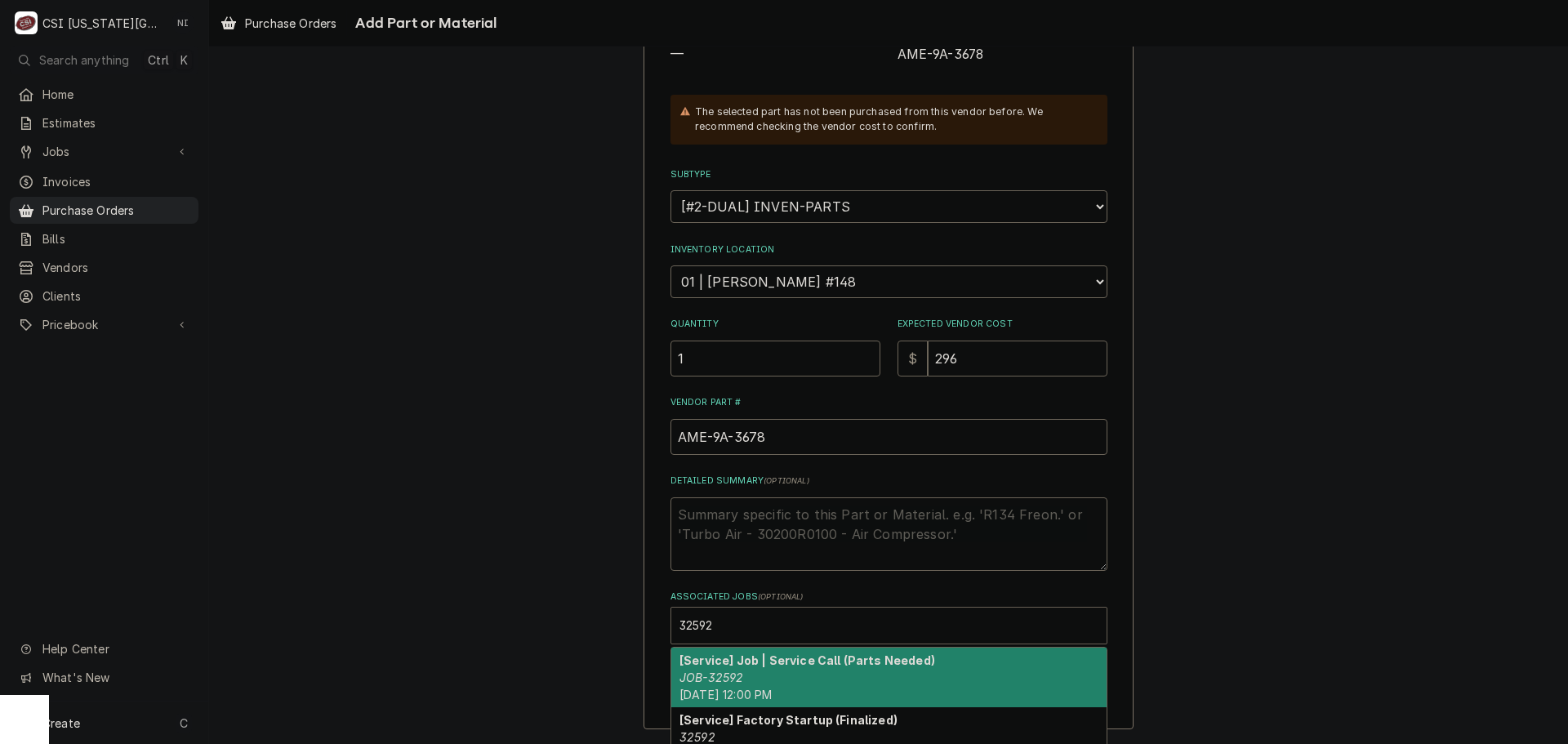
click at [801, 675] on div "[Service] Job | Service Call (Parts Needed) JOB-32592 Mon, Sep 8th, 2025 - 12:0…" at bounding box center [889, 677] width 435 height 60
type textarea "x"
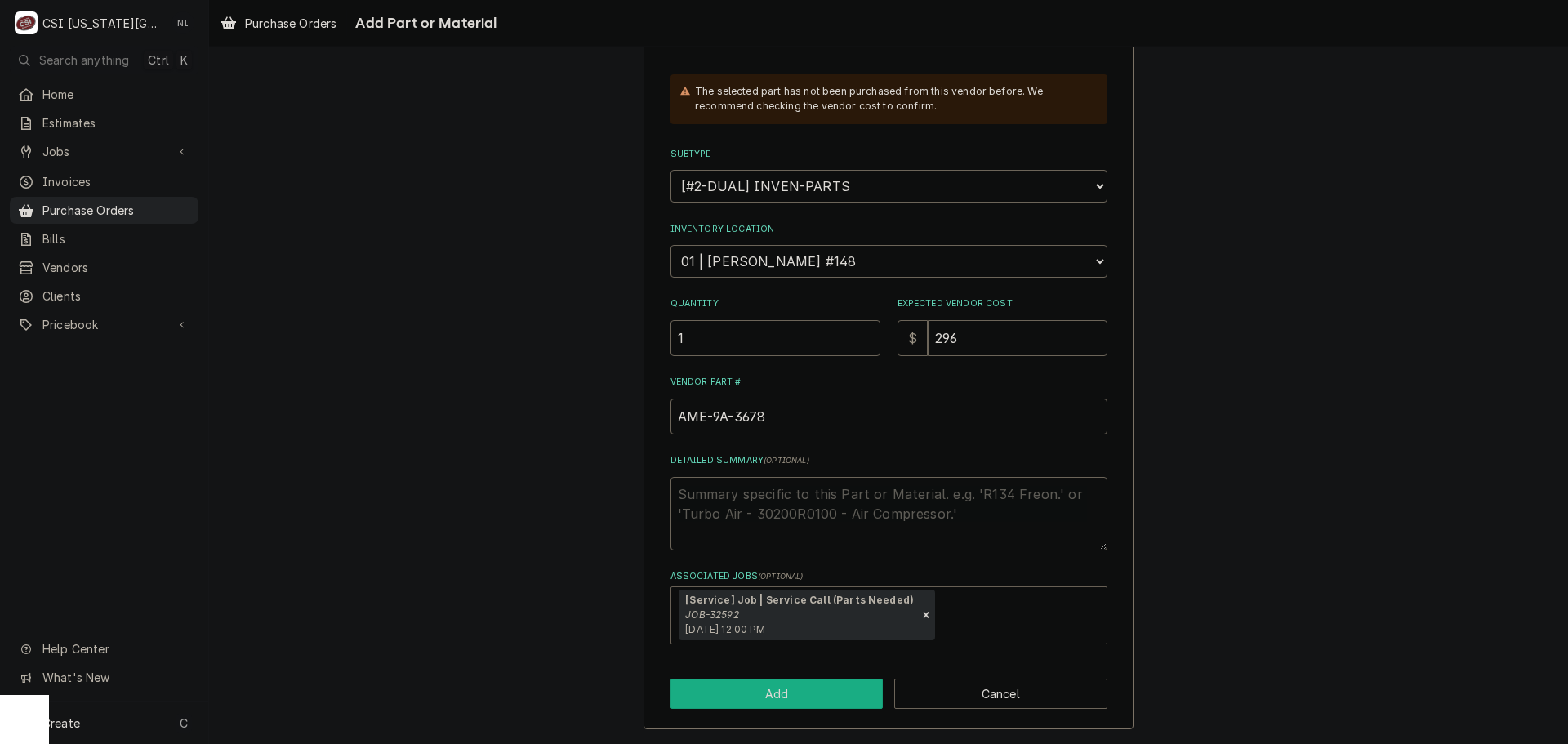
click at [787, 701] on button "Add" at bounding box center [776, 693] width 213 height 30
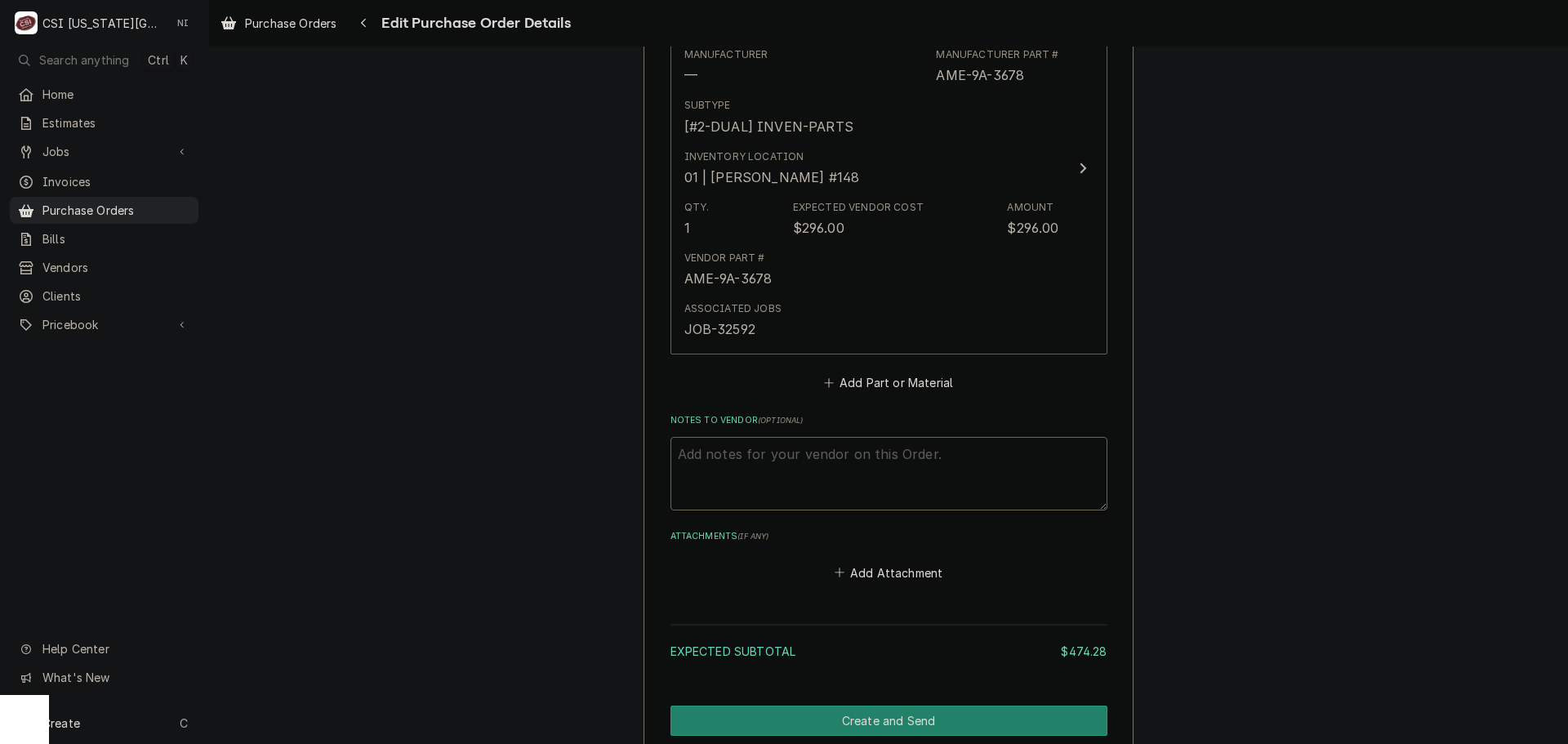
scroll to position [1206, 0]
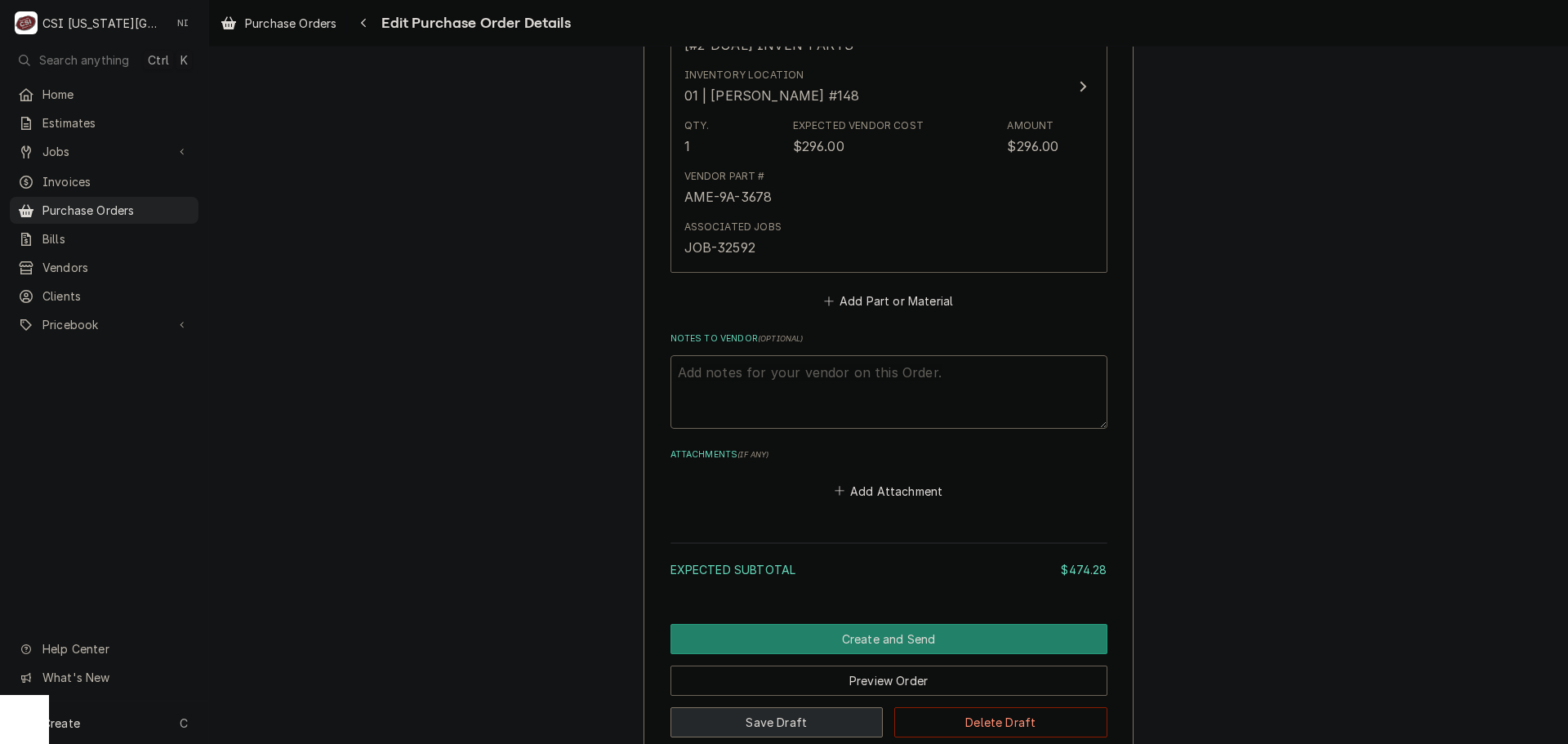
click at [828, 721] on button "Save Draft" at bounding box center [776, 722] width 213 height 30
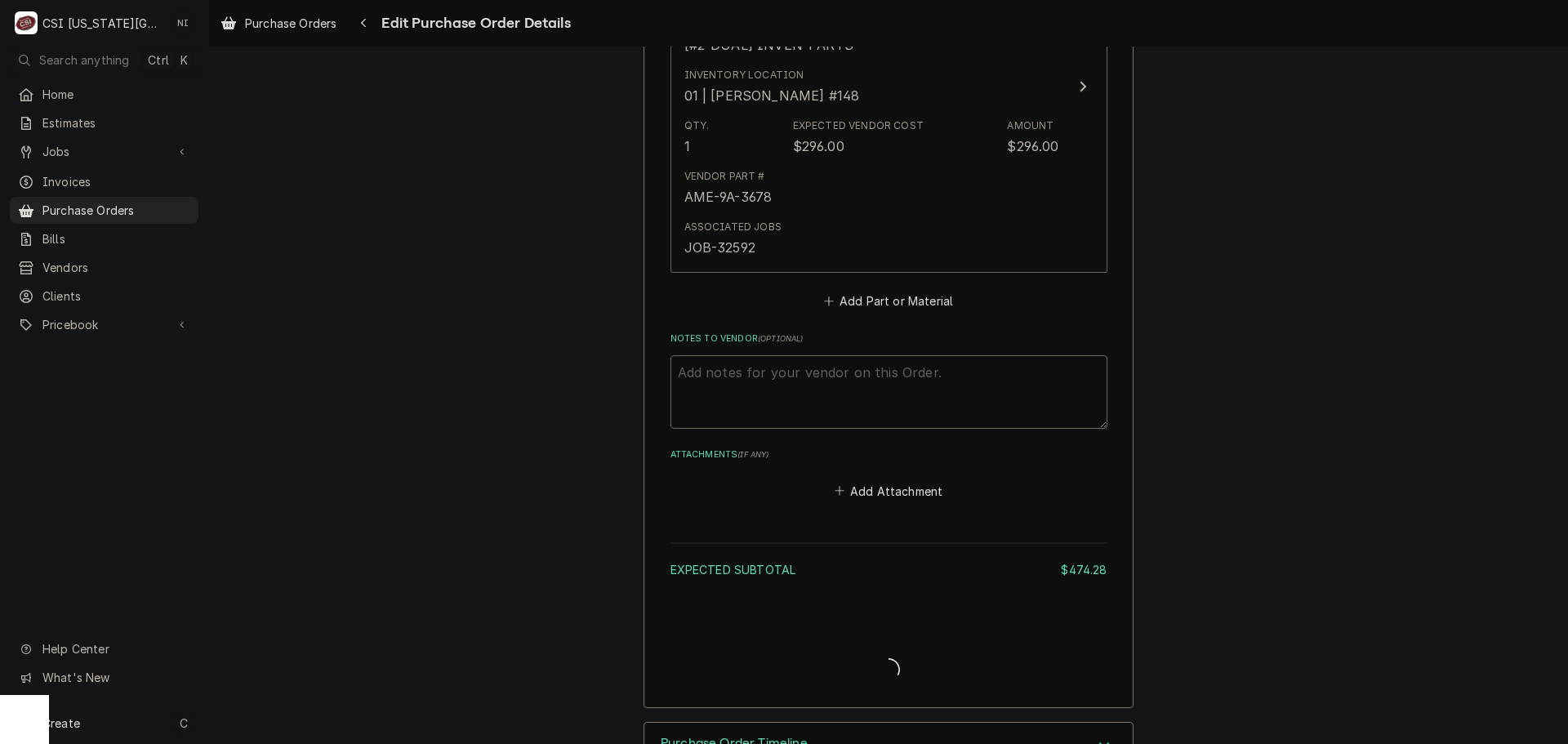
type textarea "x"
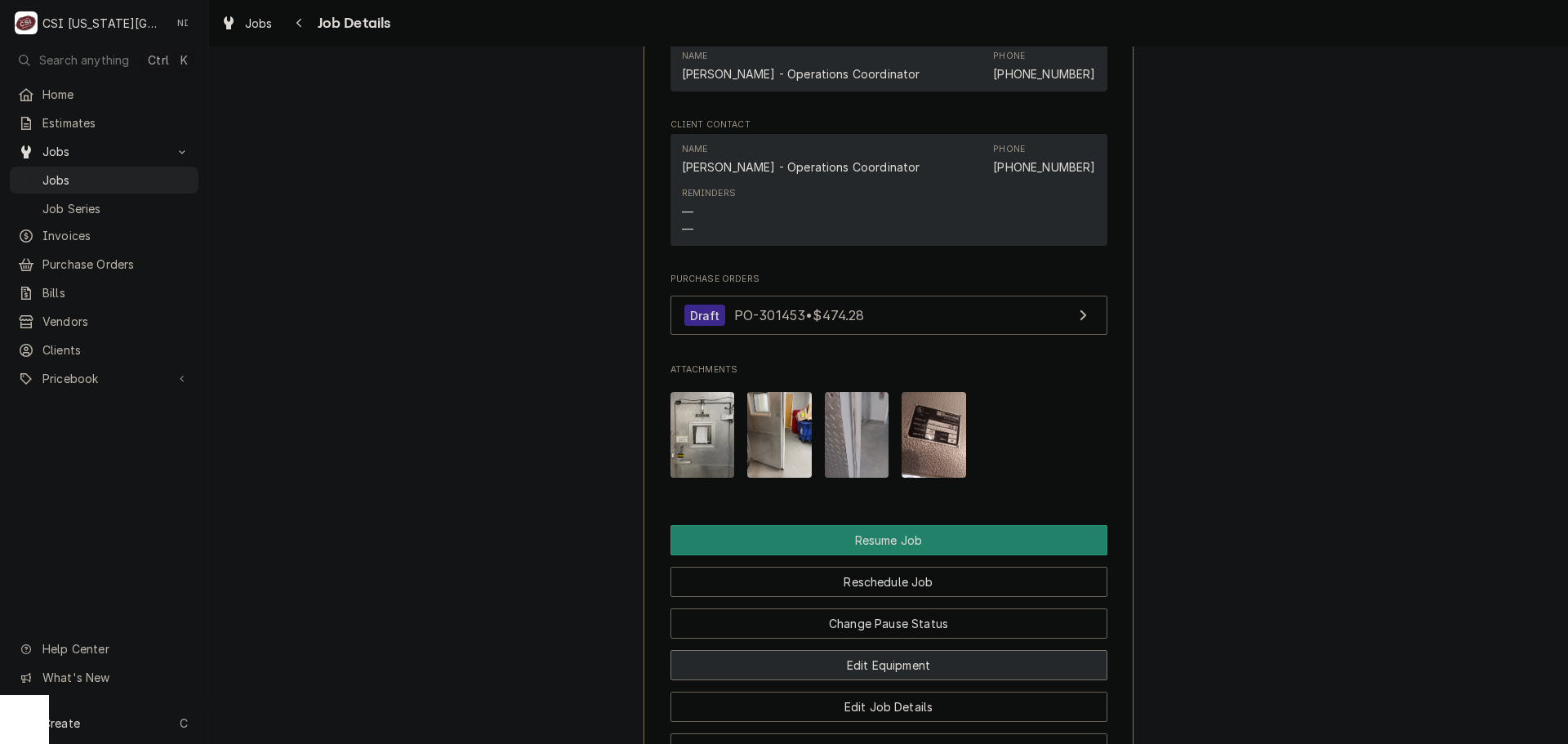
scroll to position [2206, 0]
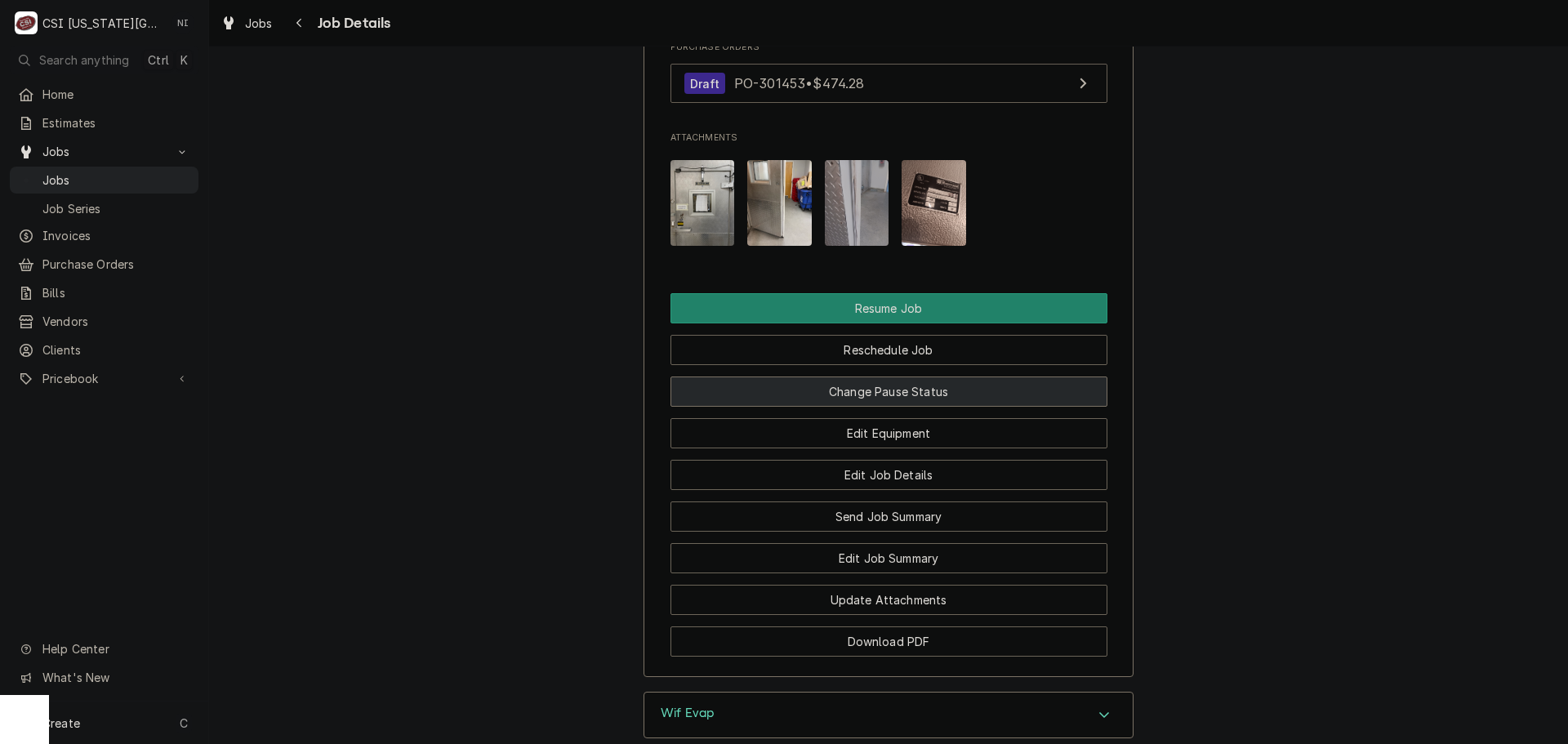
click at [861, 407] on button "Change Pause Status" at bounding box center [889, 391] width 437 height 30
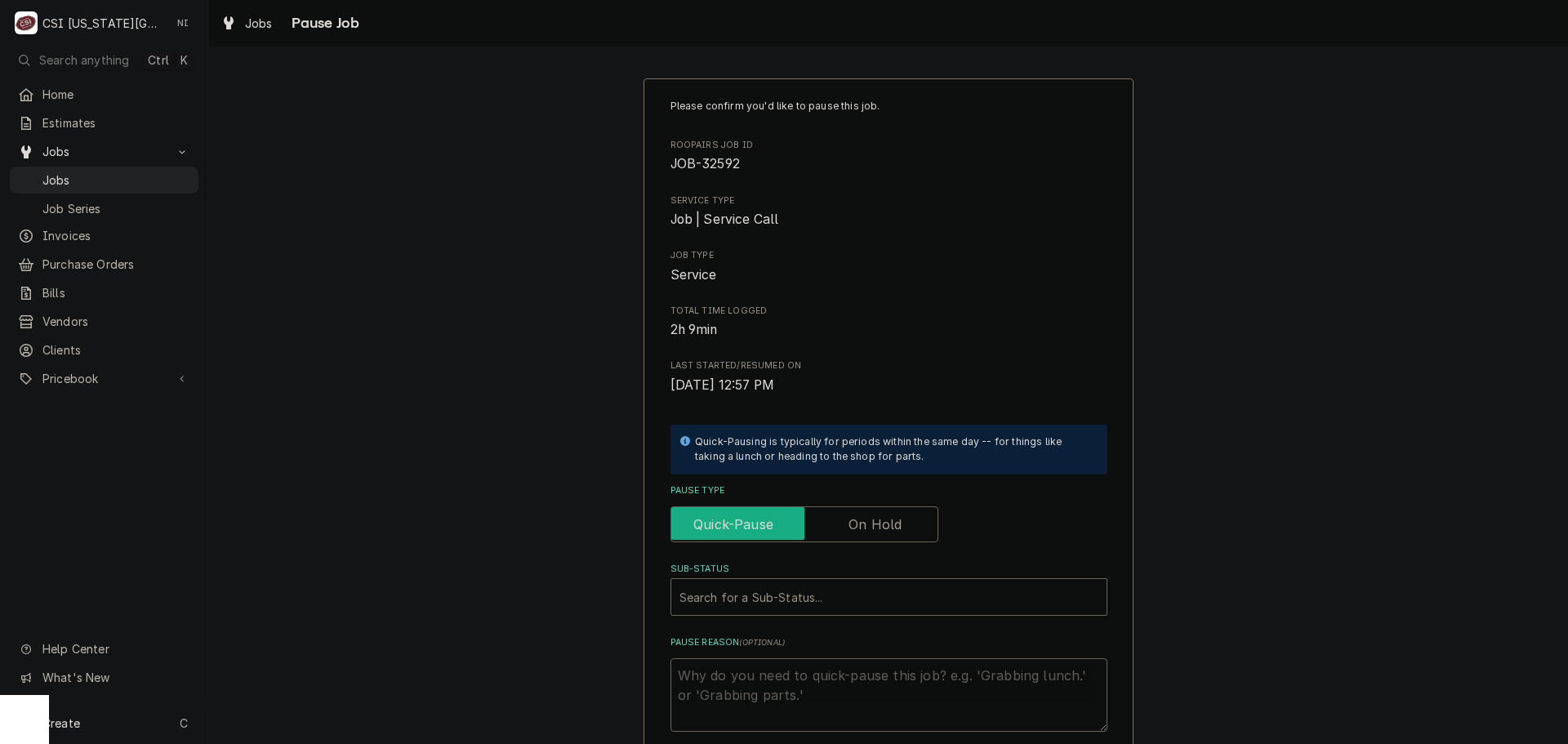
drag, startPoint x: 899, startPoint y: 521, endPoint x: 879, endPoint y: 564, distance: 47.4
click at [899, 521] on input "Pause Type" at bounding box center [805, 524] width 253 height 36
checkbox input "true"
click at [865, 599] on div "Sub-Status" at bounding box center [888, 597] width 419 height 29
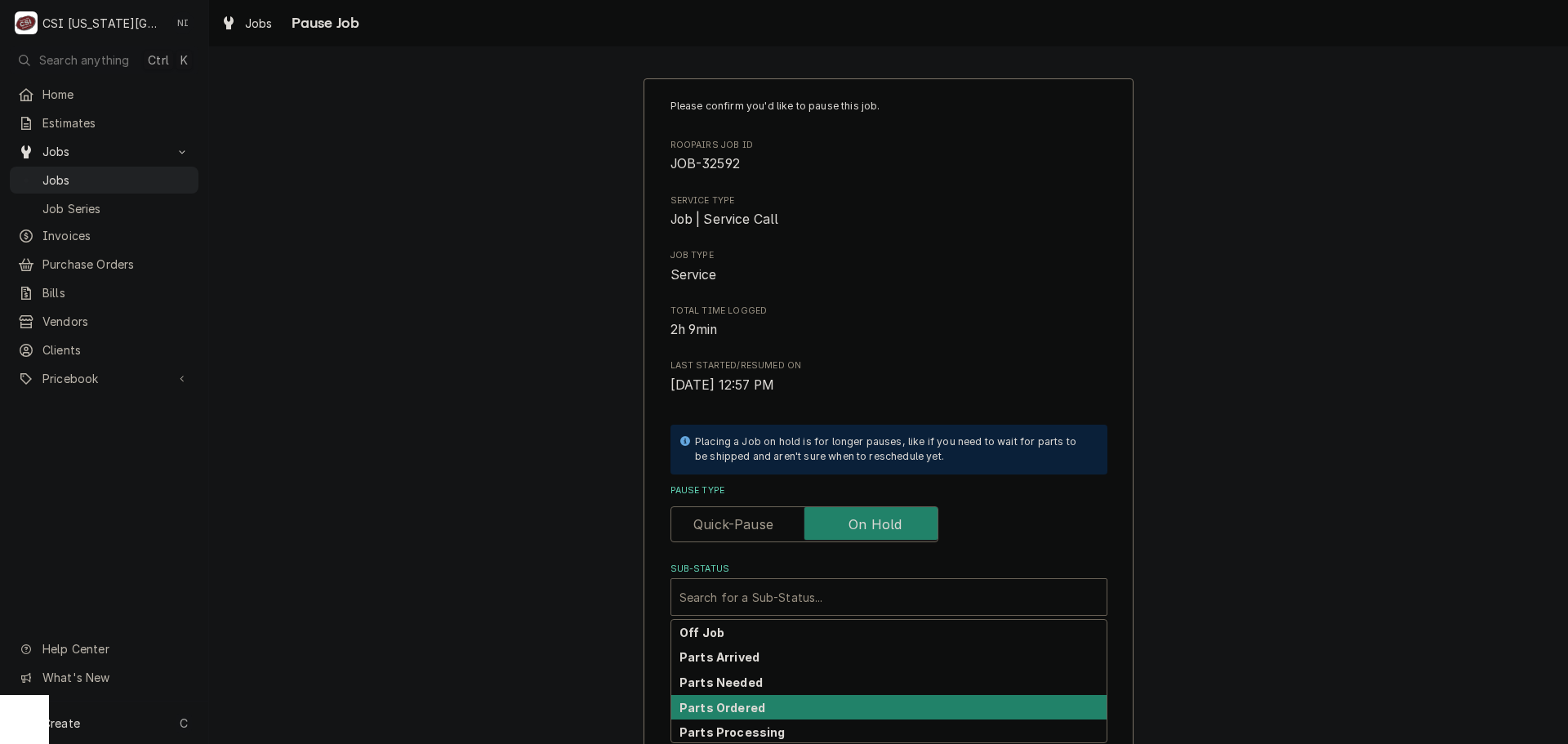
click at [773, 704] on div "Parts Ordered" at bounding box center [889, 707] width 435 height 25
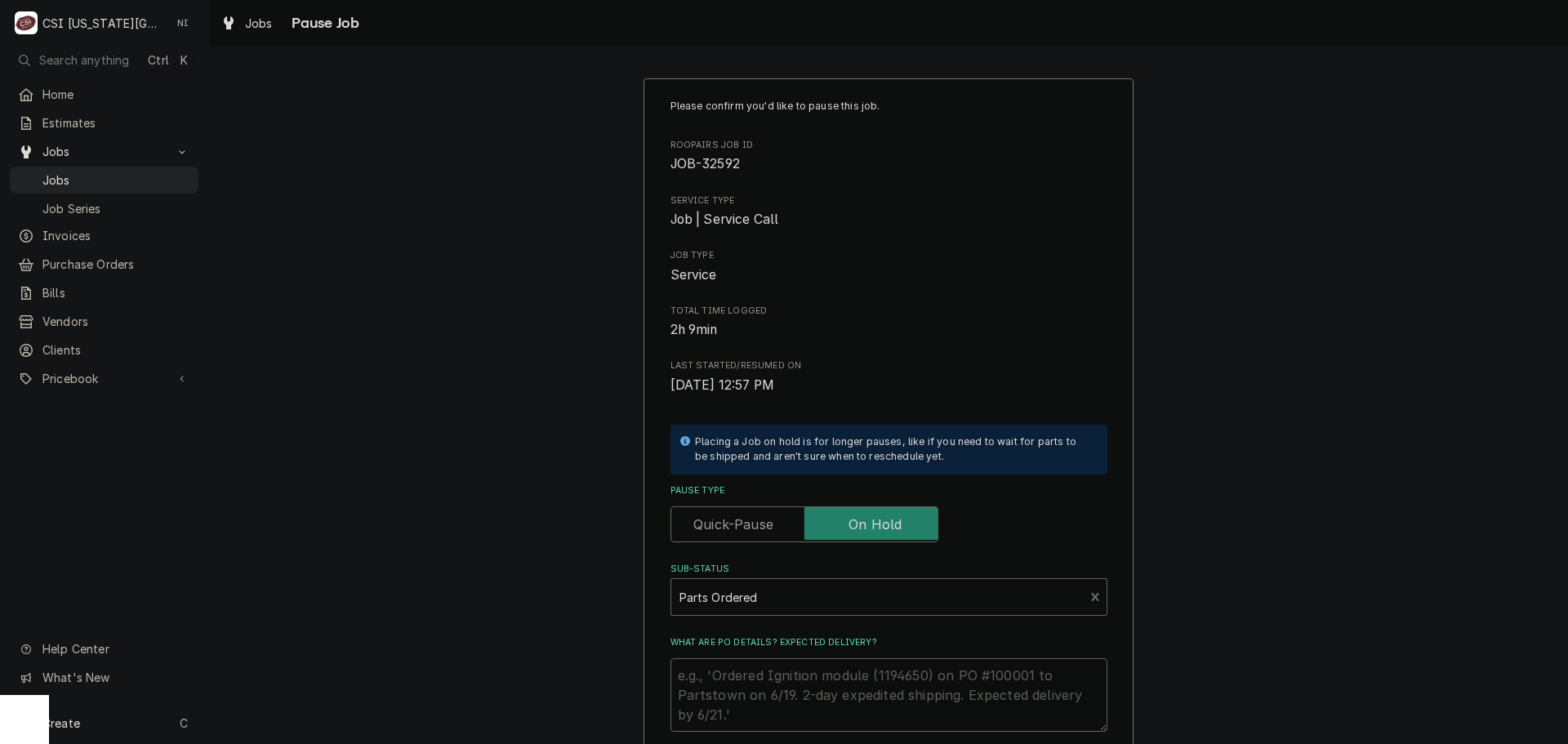
click at [773, 693] on textarea "What are PO details? Expected delivery?" at bounding box center [889, 695] width 437 height 73
type textarea "x"
type textarea "p"
type textarea "x"
type textarea "pa"
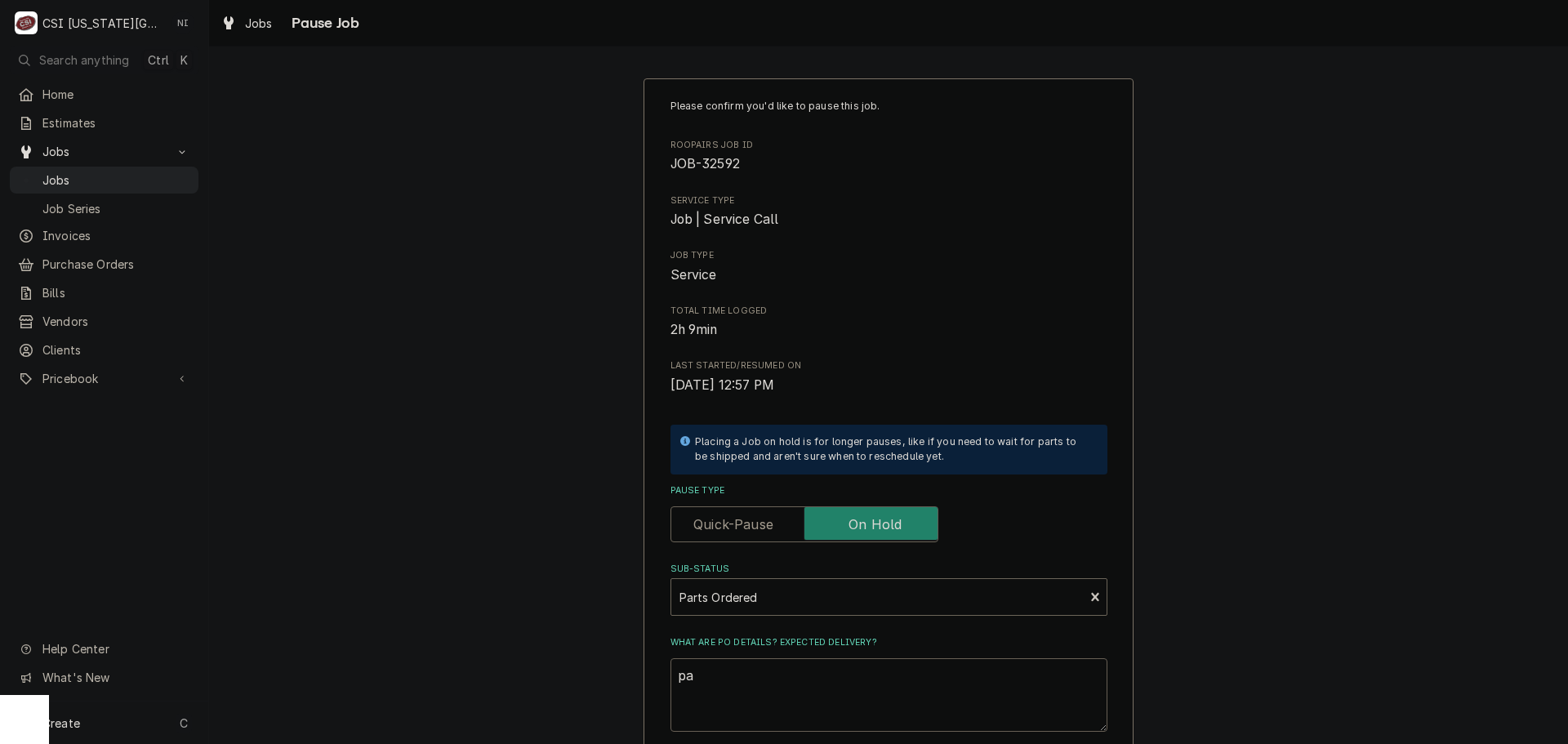
type textarea "x"
type textarea "par"
type textarea "x"
type textarea "part"
type textarea "x"
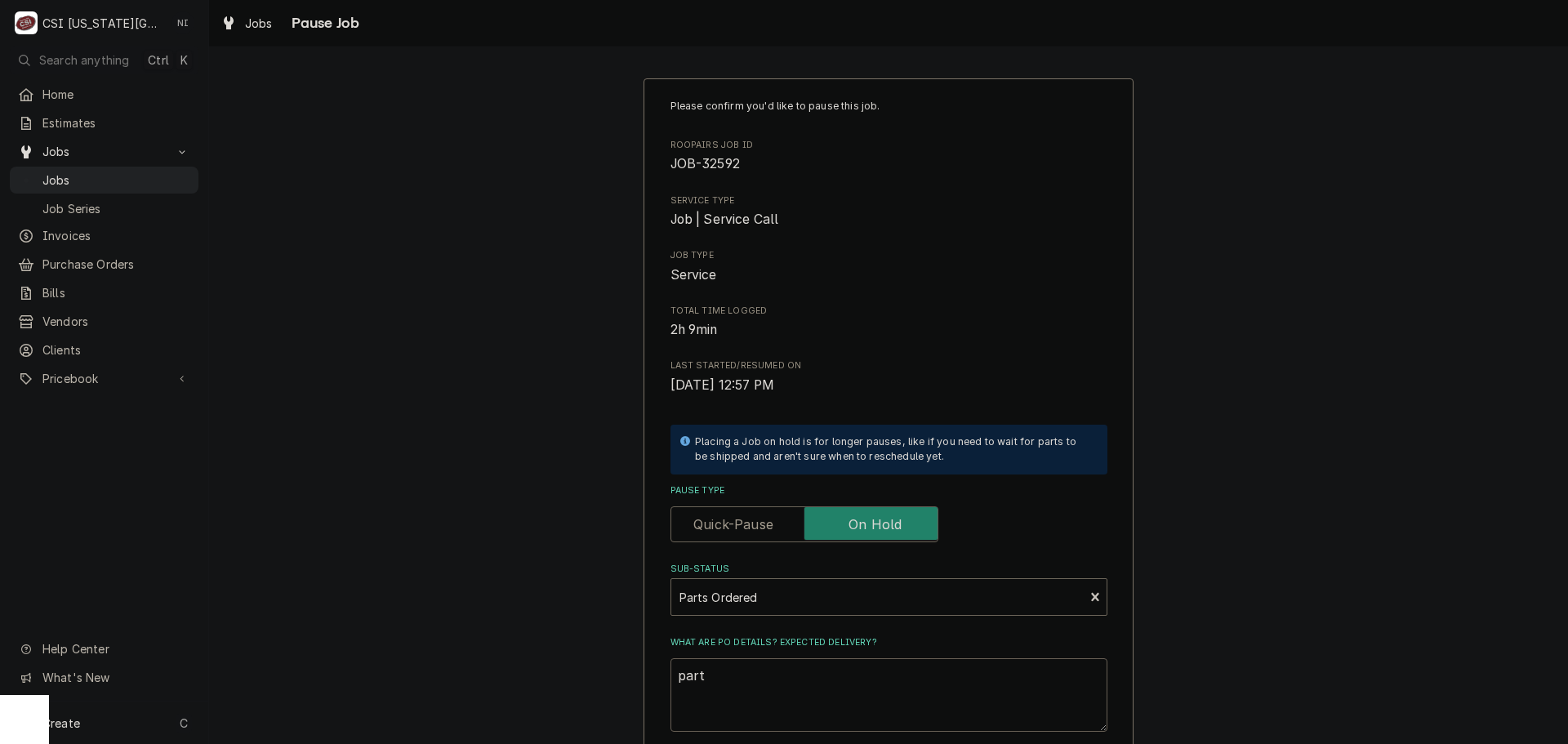
type textarea "parts"
type textarea "x"
type textarea "parts"
type textarea "x"
type textarea "parts o"
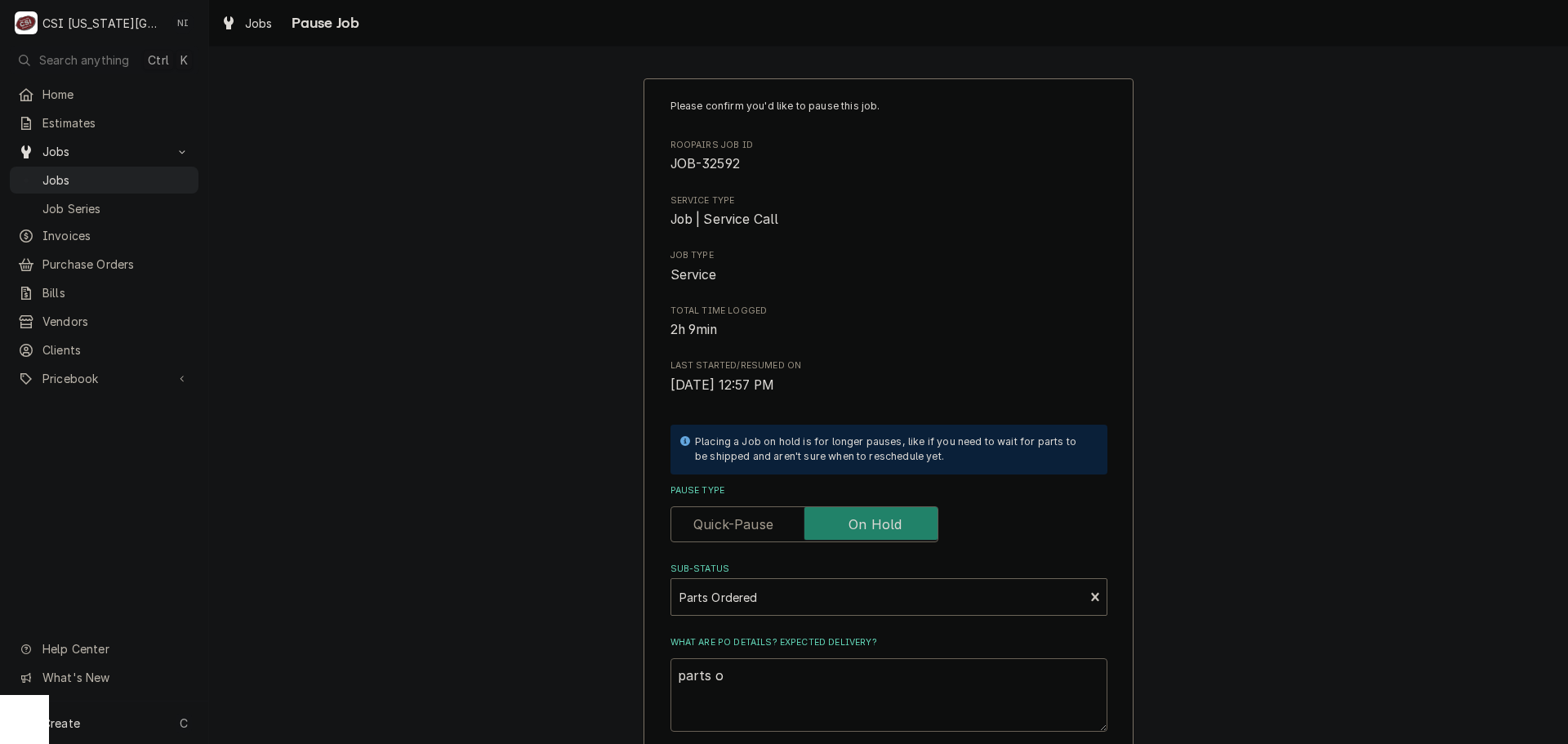
type textarea "x"
type textarea "parts or"
type textarea "x"
type textarea "parts ord"
type textarea "x"
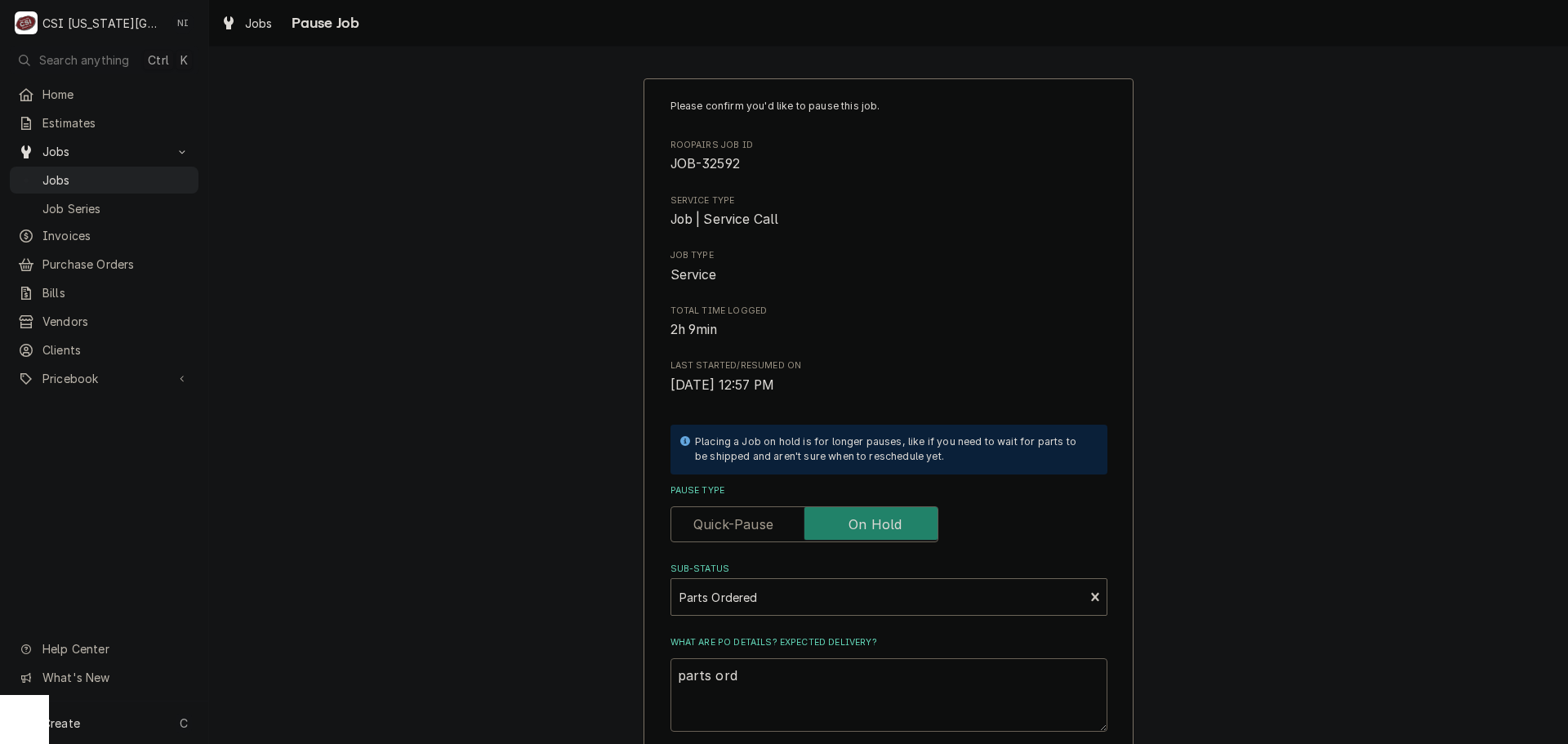
type textarea "parts orde"
type textarea "x"
type textarea "parts order"
type textarea "x"
type textarea "parts ordere"
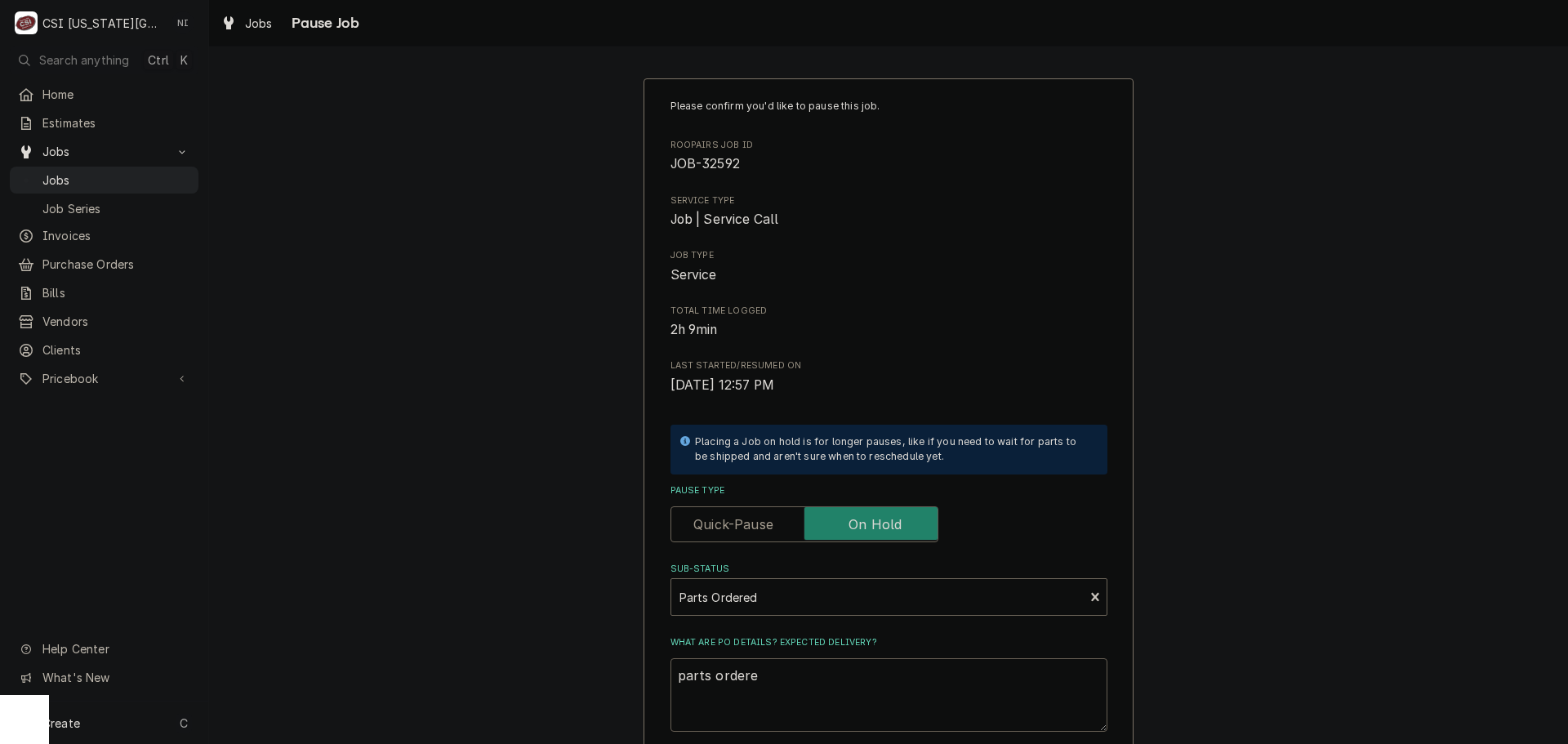
type textarea "x"
type textarea "parts ordered"
type textarea "x"
type textarea "parts ordered"
type textarea "x"
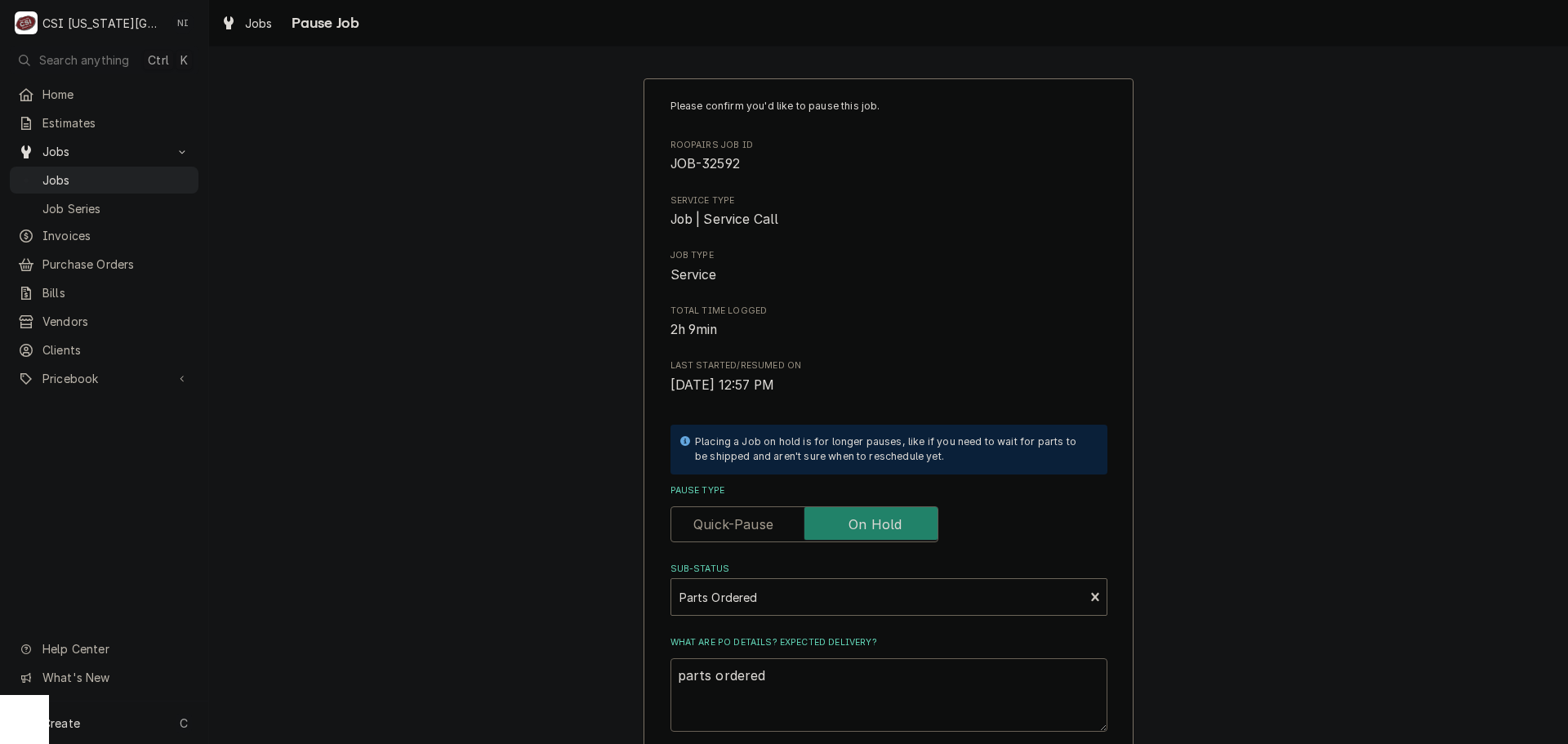
type textarea "parts ordered n"
type textarea "x"
type textarea "parts ordered no"
type textarea "x"
type textarea "parts ordered no"
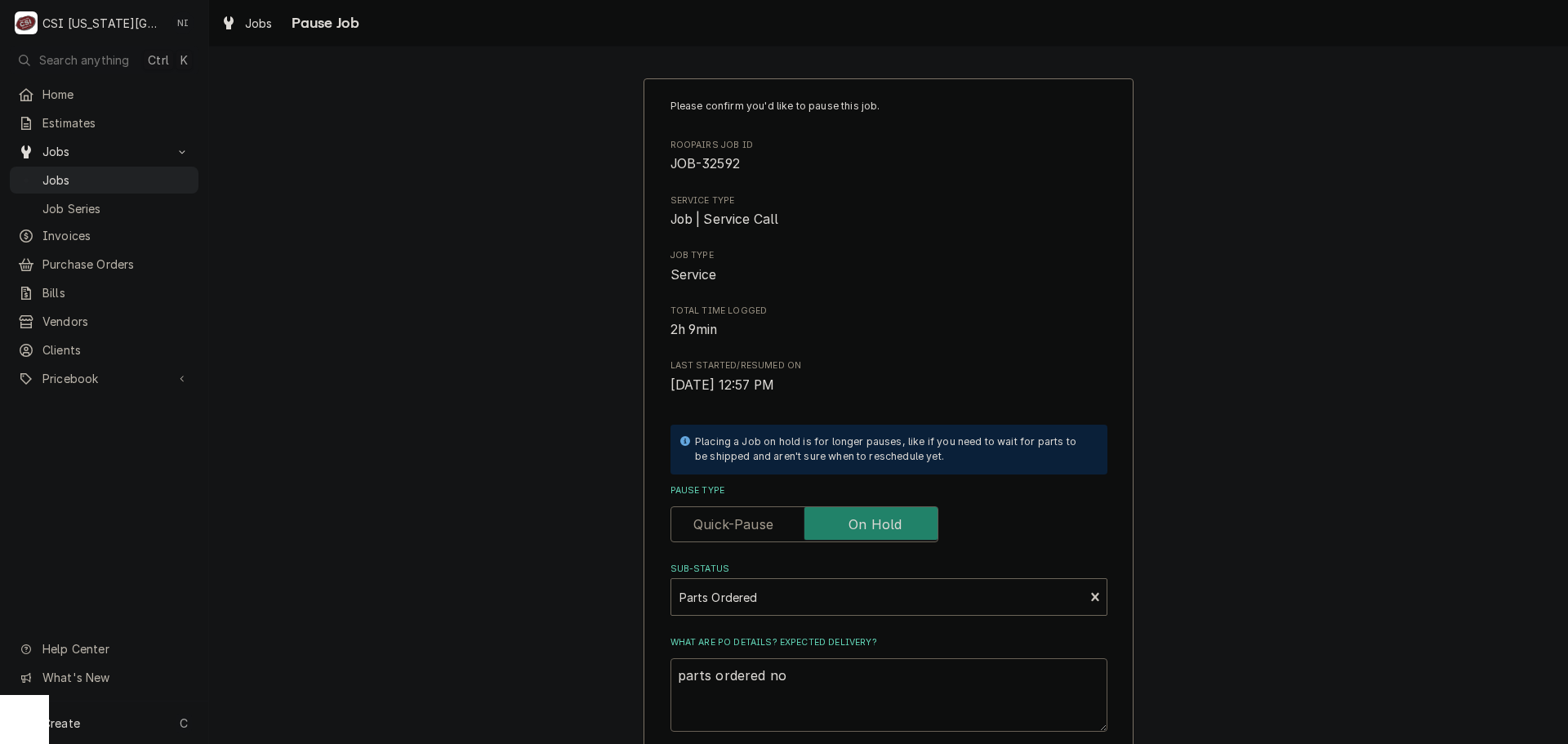
type textarea "x"
type textarea "parts ordered no P"
type textarea "x"
type textarea "parts ordered no Po"
type textarea "x"
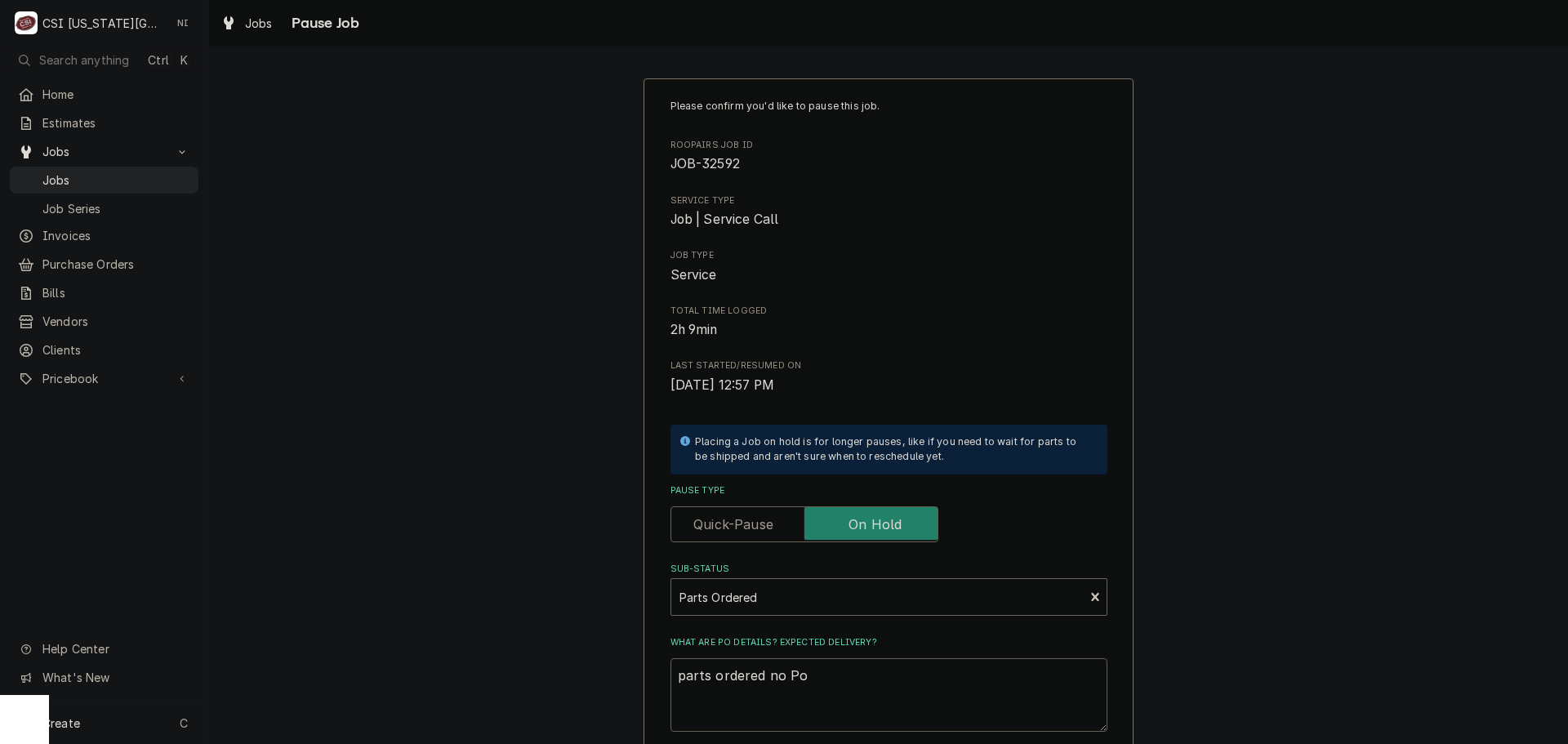
type textarea "parts ordered no Po"
type textarea "x"
type textarea "parts ordered no Po"
type textarea "x"
type textarea "parts ordered no P"
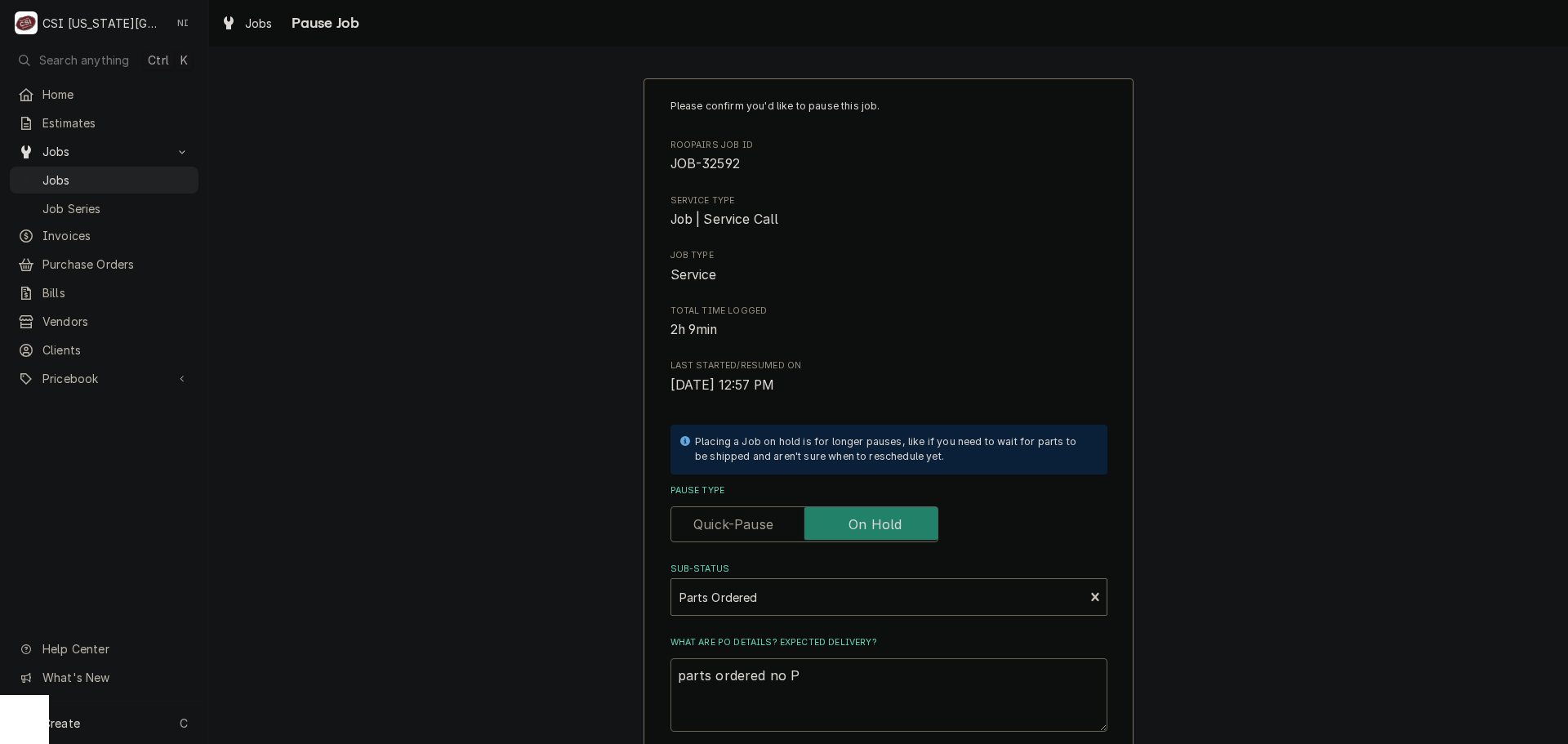
type textarea "x"
type textarea "parts ordered no"
type textarea "x"
type textarea "parts ordered no"
type textarea "x"
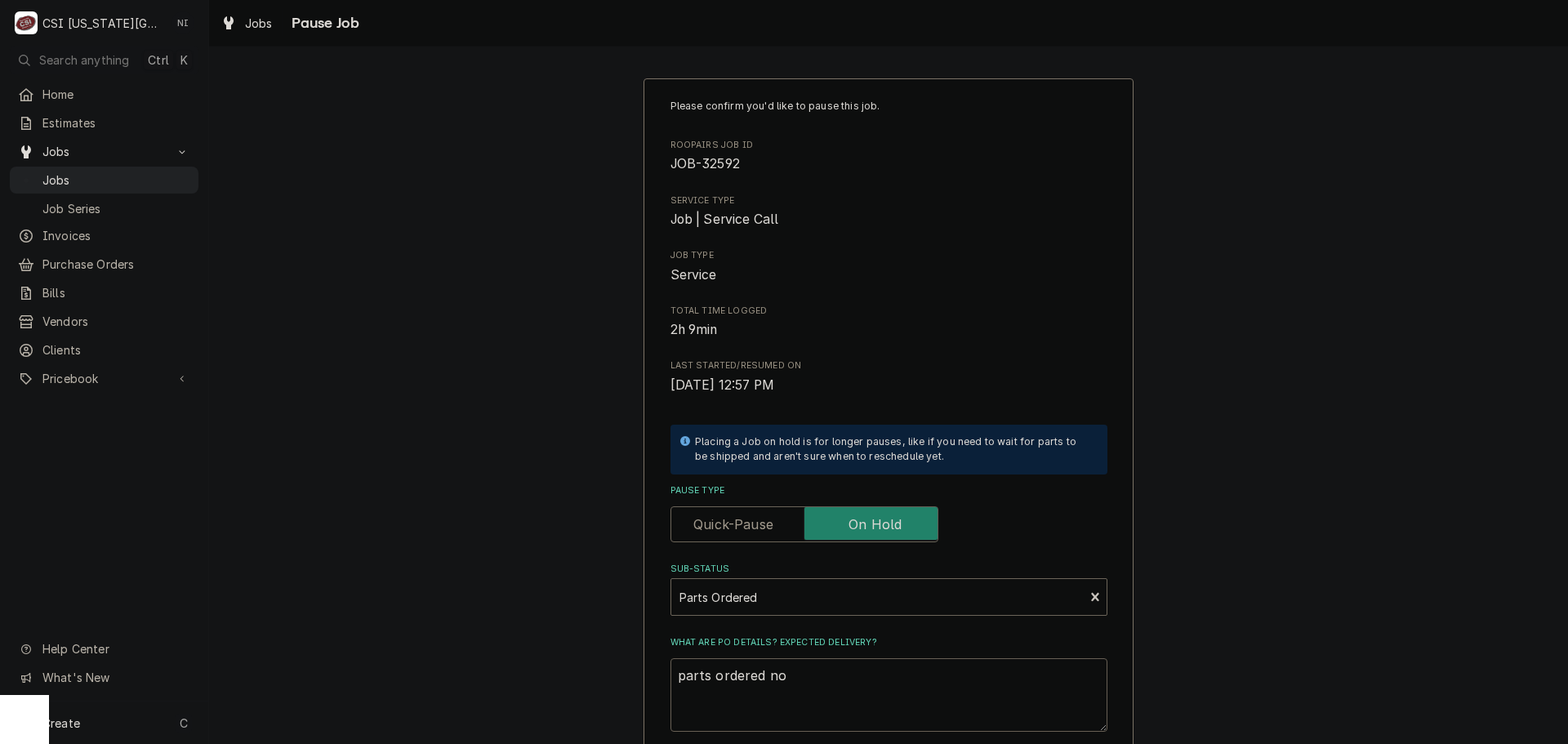
type textarea "parts ordered n"
type textarea "x"
type textarea "parts ordered"
type textarea "x"
type textarea "parts ordered o"
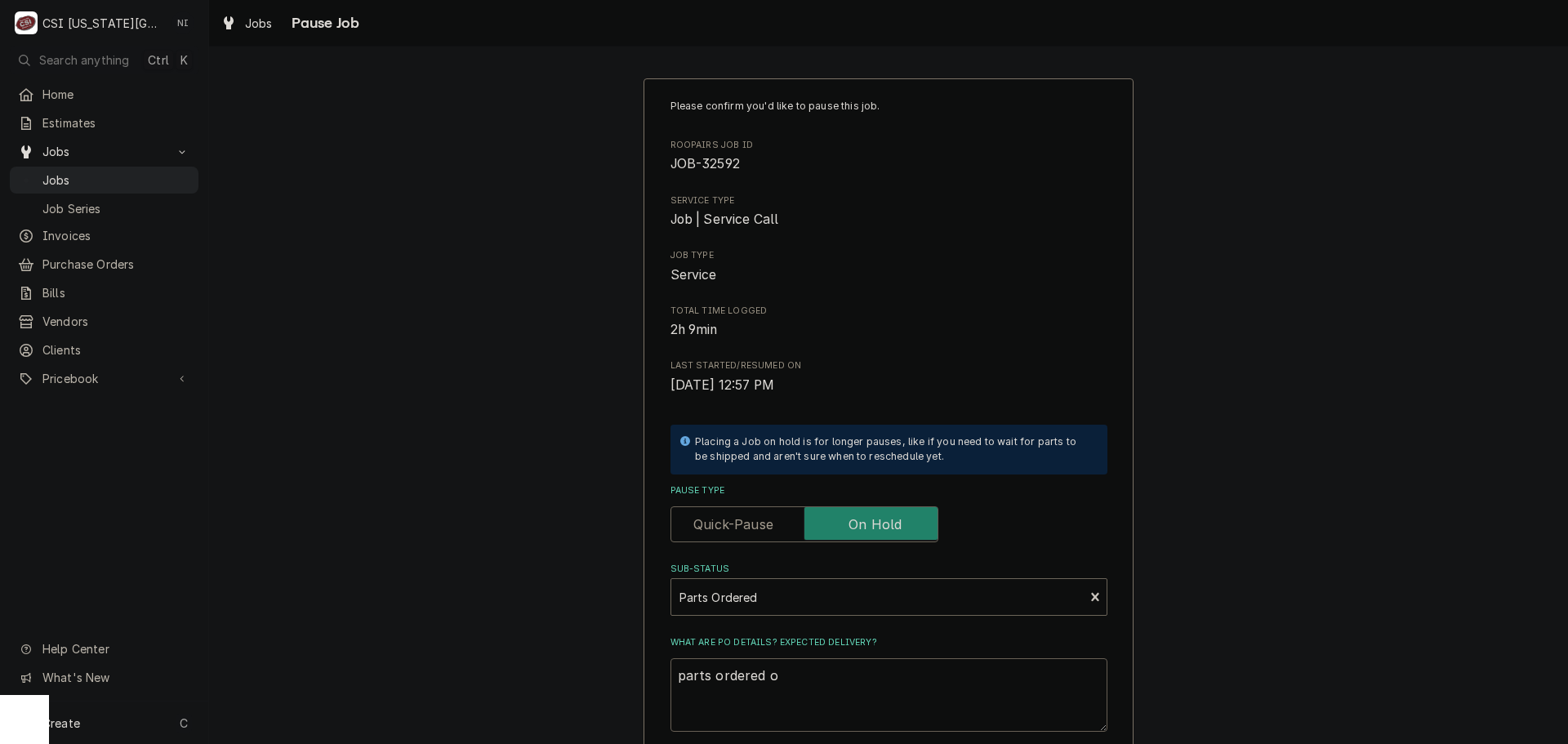
type textarea "x"
type textarea "parts ordered on"
type textarea "x"
type textarea "parts ordered on"
type textarea "x"
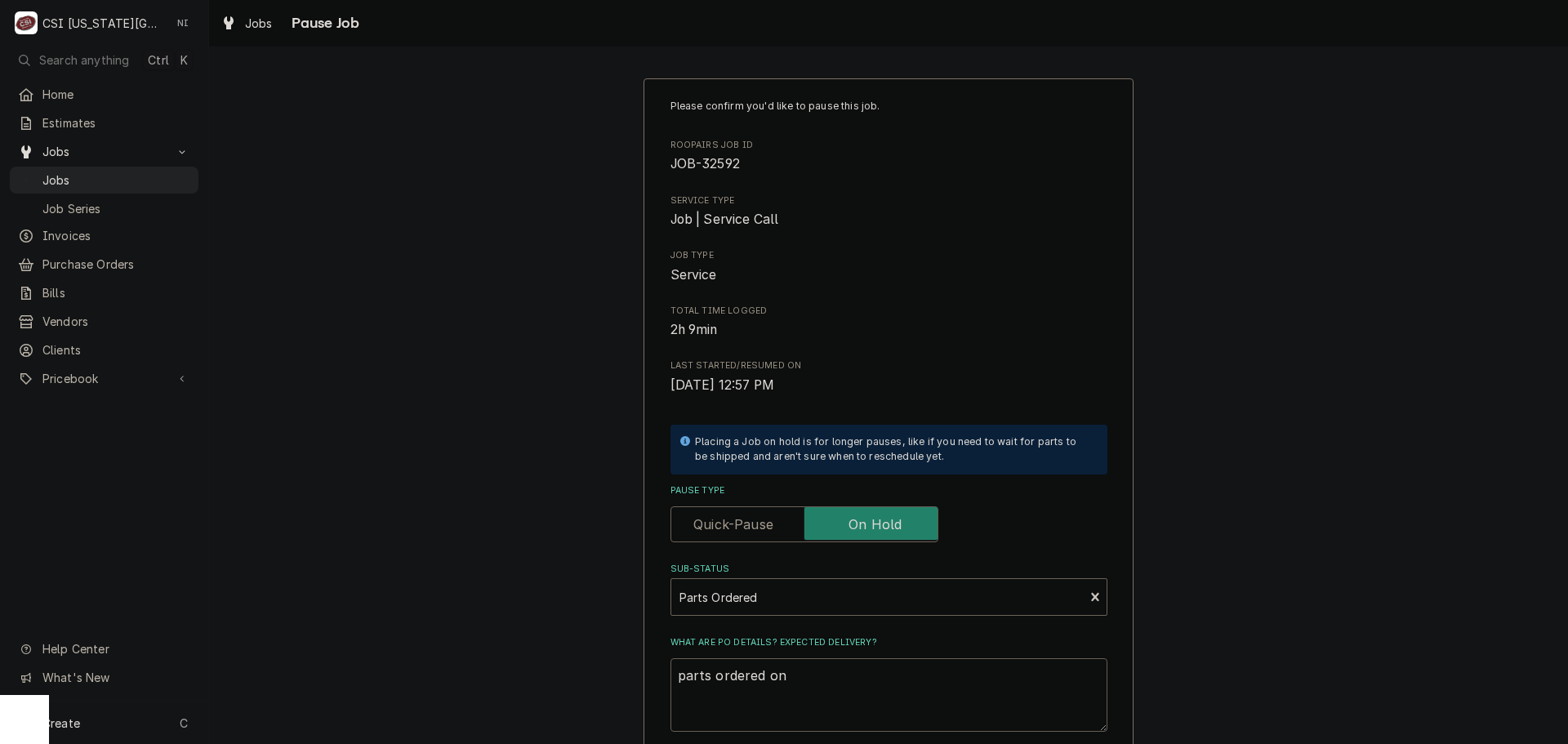
type textarea "parts ordered on P"
type textarea "x"
type textarea "parts ordered on PO"
type textarea "x"
type textarea "parts ordered on PO 0"
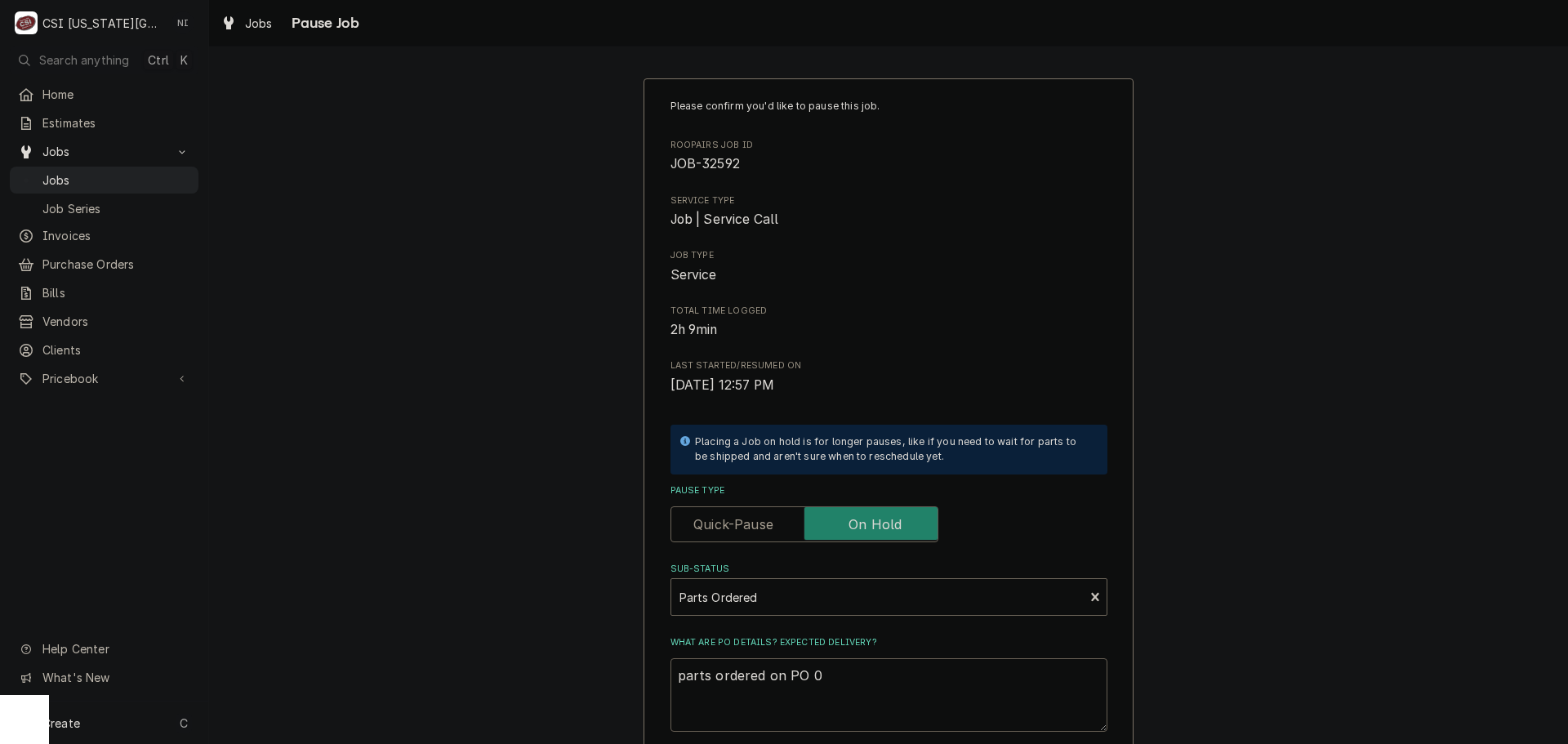
type textarea "x"
type textarea "parts ordered on PO 03"
type textarea "x"
type textarea "parts ordered on PO 0"
type textarea "x"
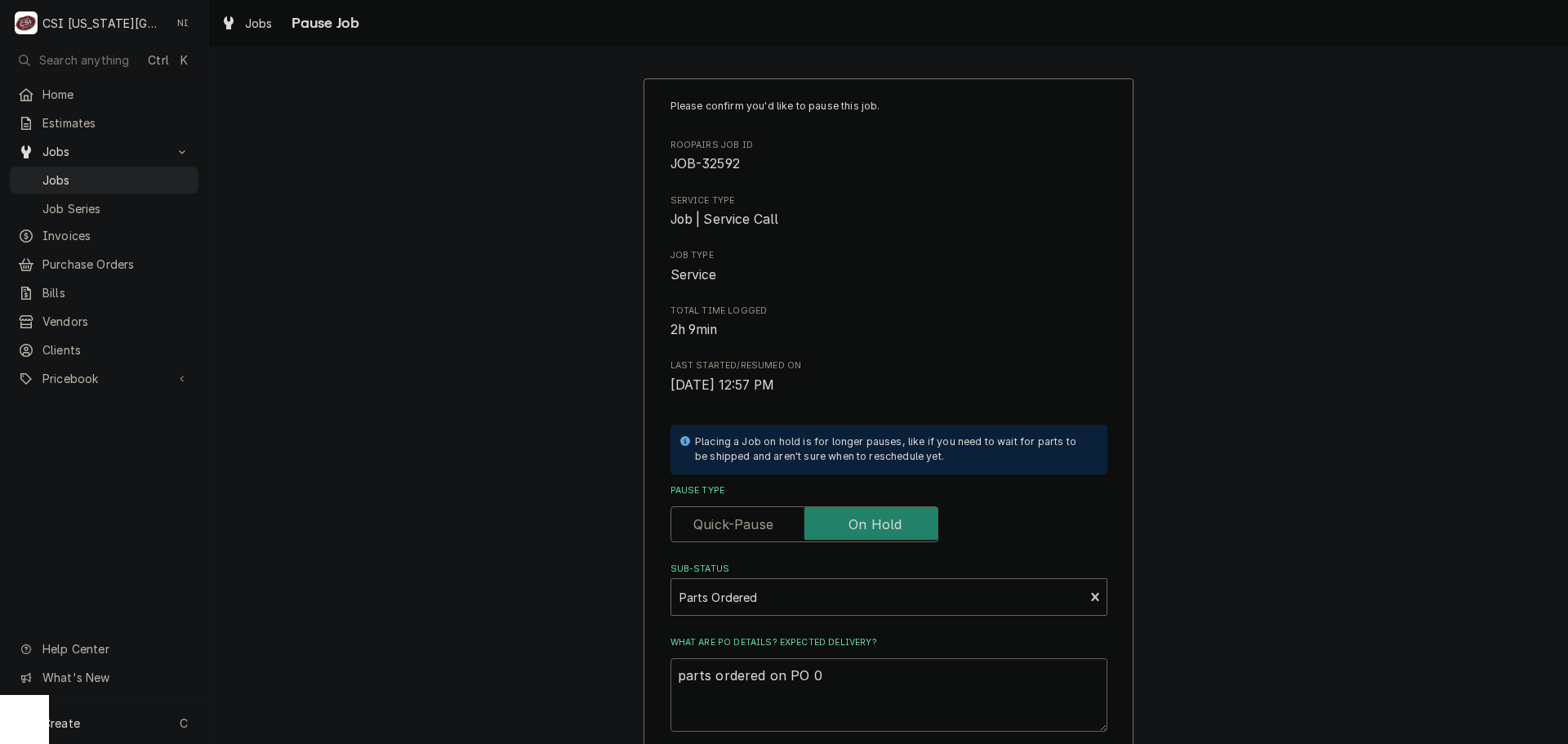
type textarea "parts ordered on PO"
type textarea "x"
type textarea "parts ordered on PO 3"
type textarea "x"
type textarea "parts ordered on PO 30"
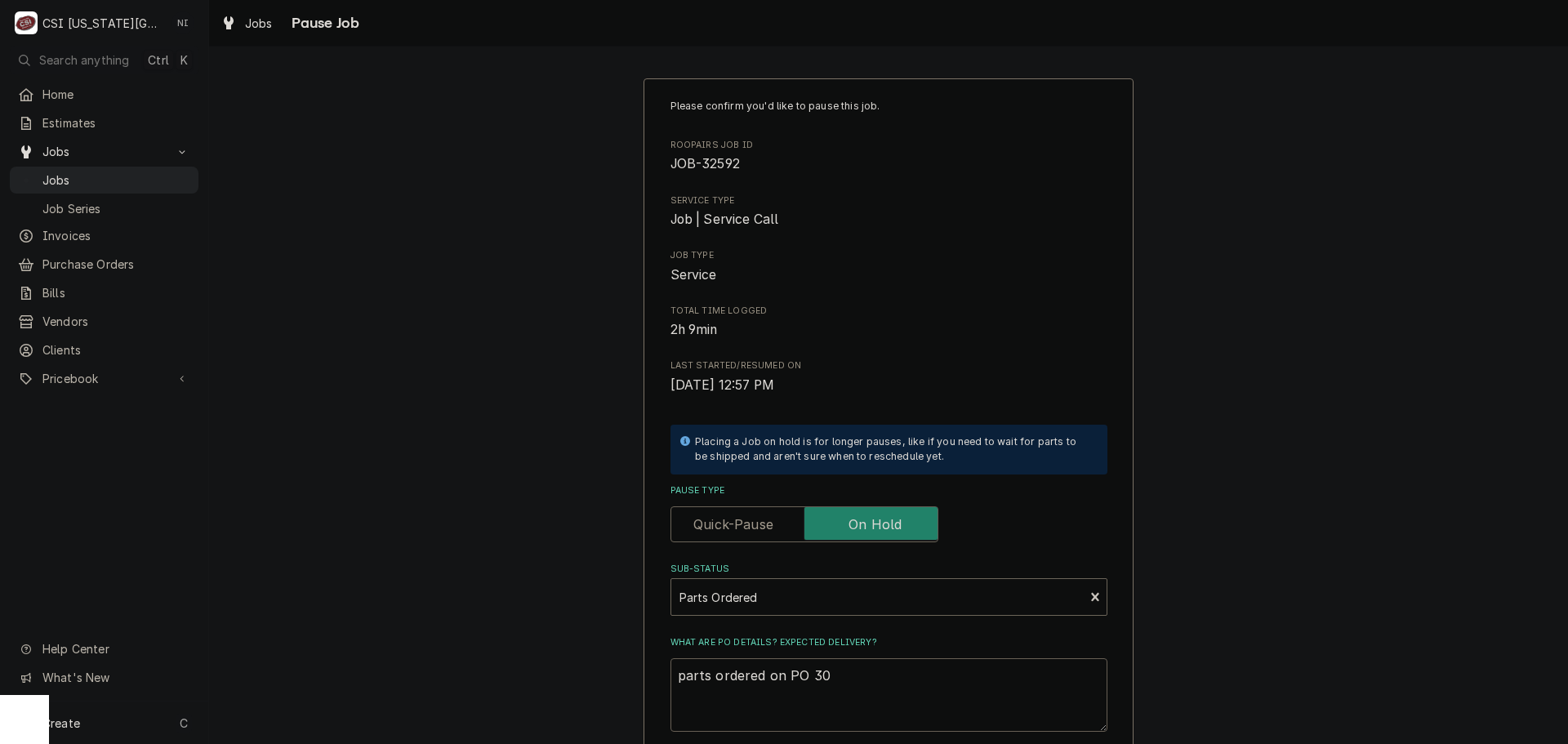
type textarea "x"
type textarea "parts ordered on PO 301"
type textarea "x"
type textarea "parts ordered on PO 3014"
type textarea "x"
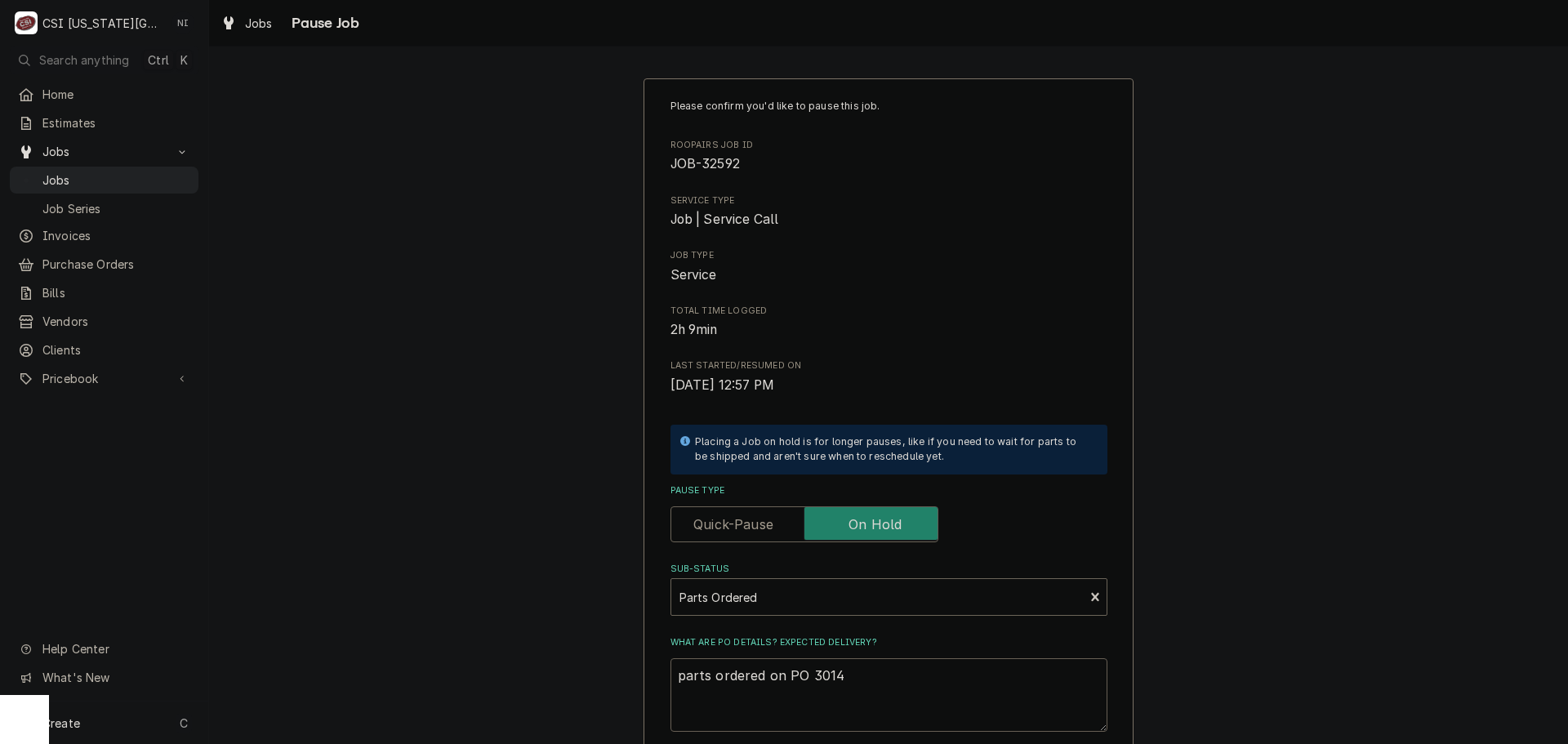
type textarea "parts ordered on PO 30145"
type textarea "x"
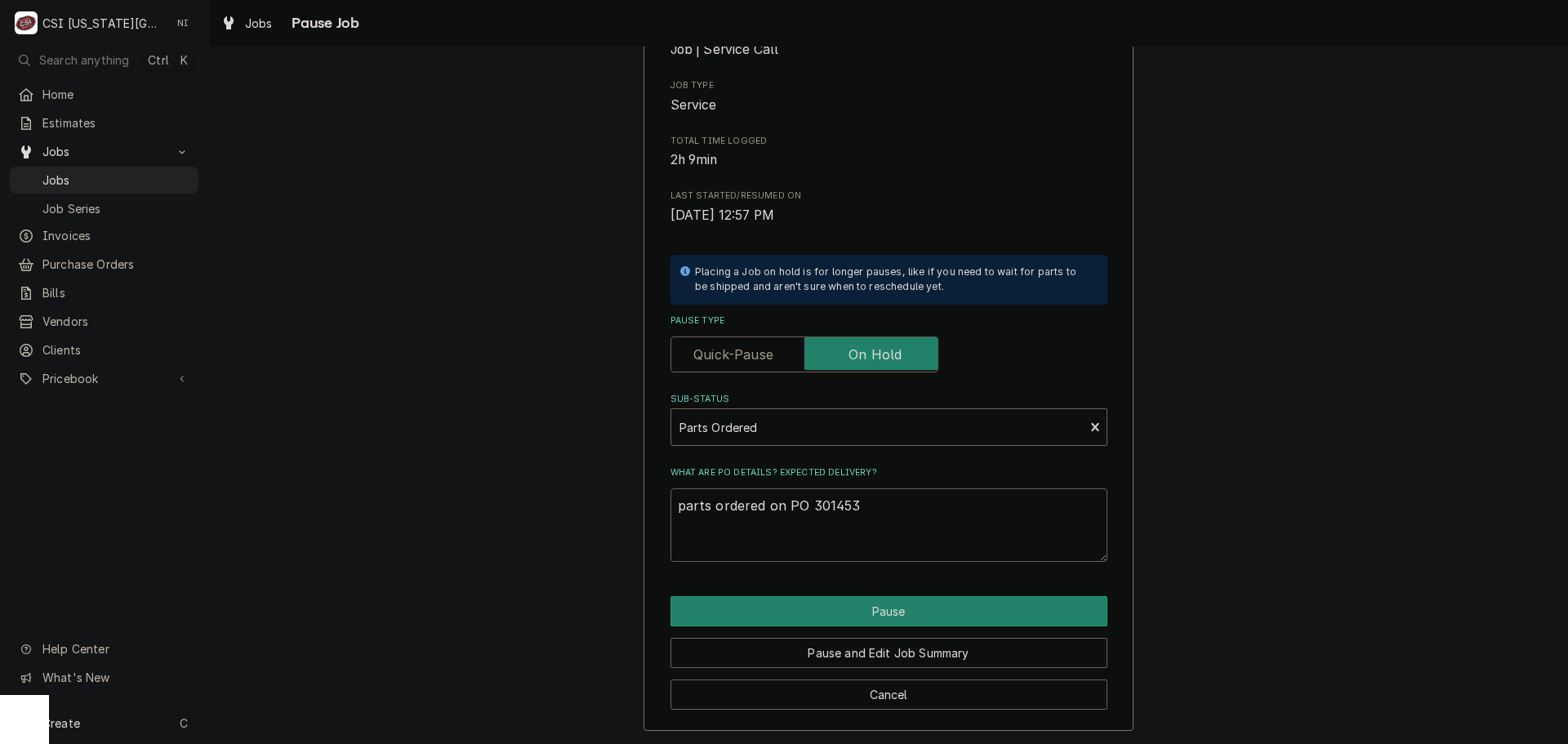
scroll to position [171, 0]
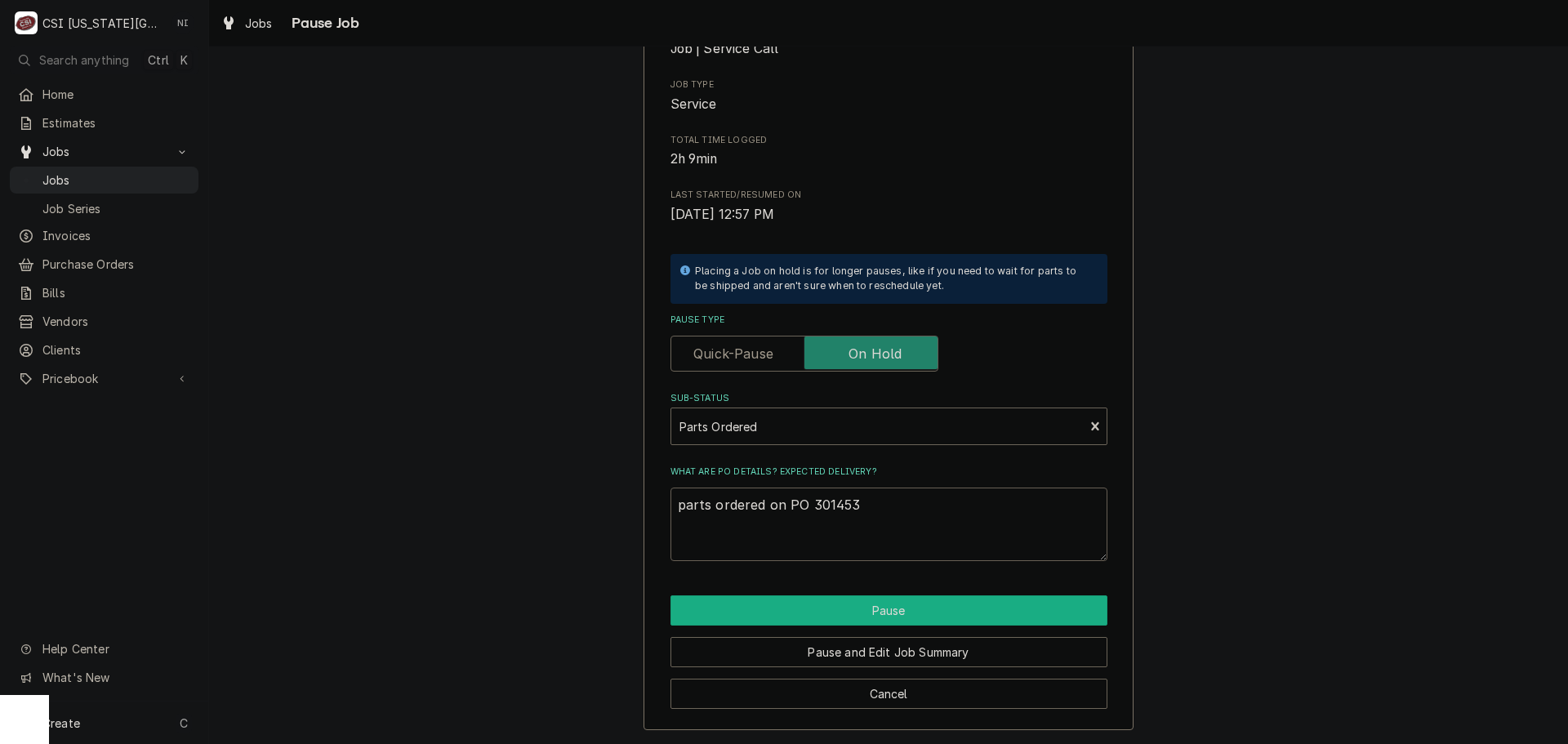
type textarea "parts ordered on PO 301453"
click at [804, 601] on button "Pause" at bounding box center [889, 611] width 437 height 30
type textarea "x"
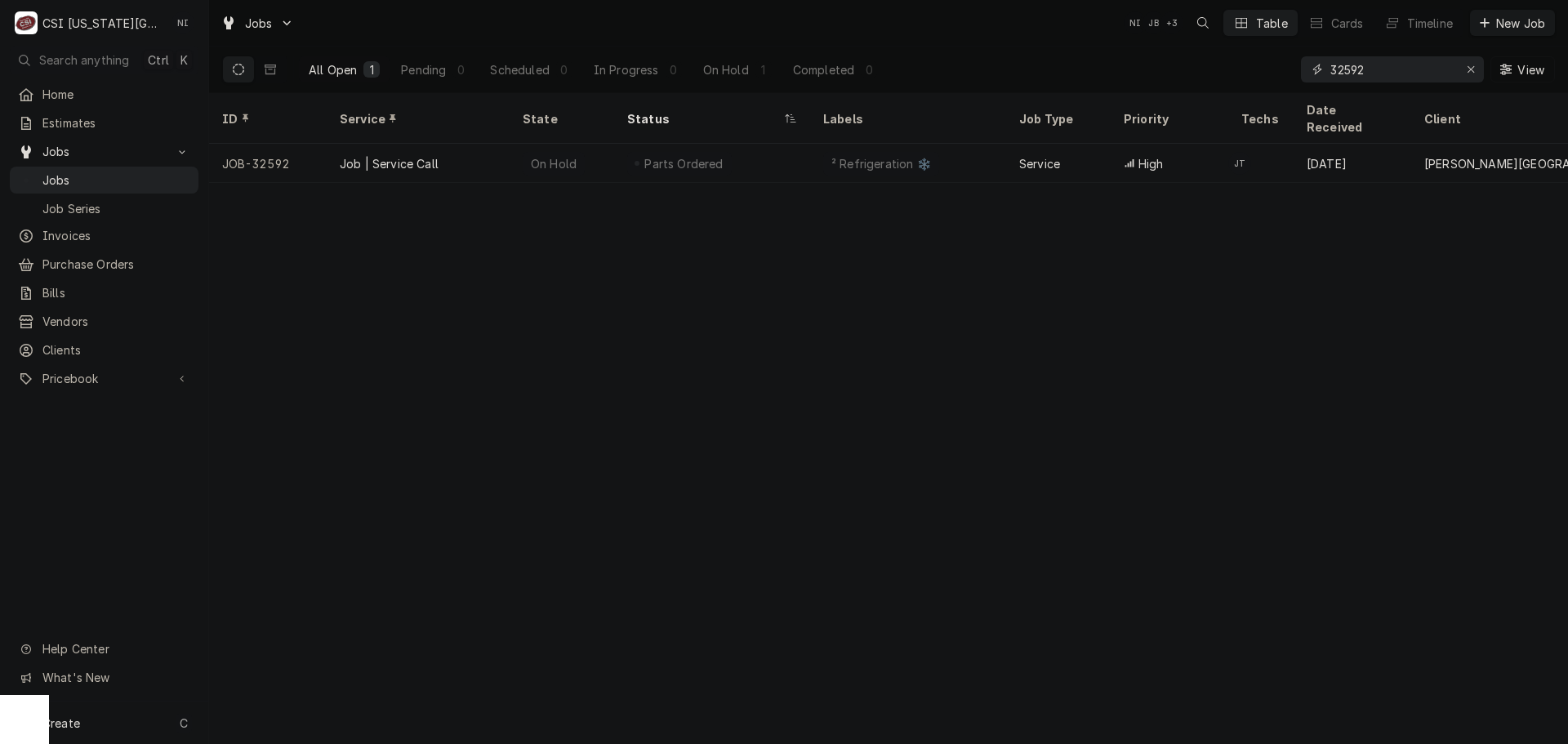
drag, startPoint x: 1392, startPoint y: 68, endPoint x: 1138, endPoint y: 69, distance: 254.0
click at [1140, 70] on div "All Open 1 Pending 0 Scheduled 0 In Progress 0 On Hold 1 Completed 0 32592 View" at bounding box center [888, 69] width 1333 height 46
type input "32593"
click at [677, 152] on div "Parts Needed" at bounding box center [678, 163] width 102 height 23
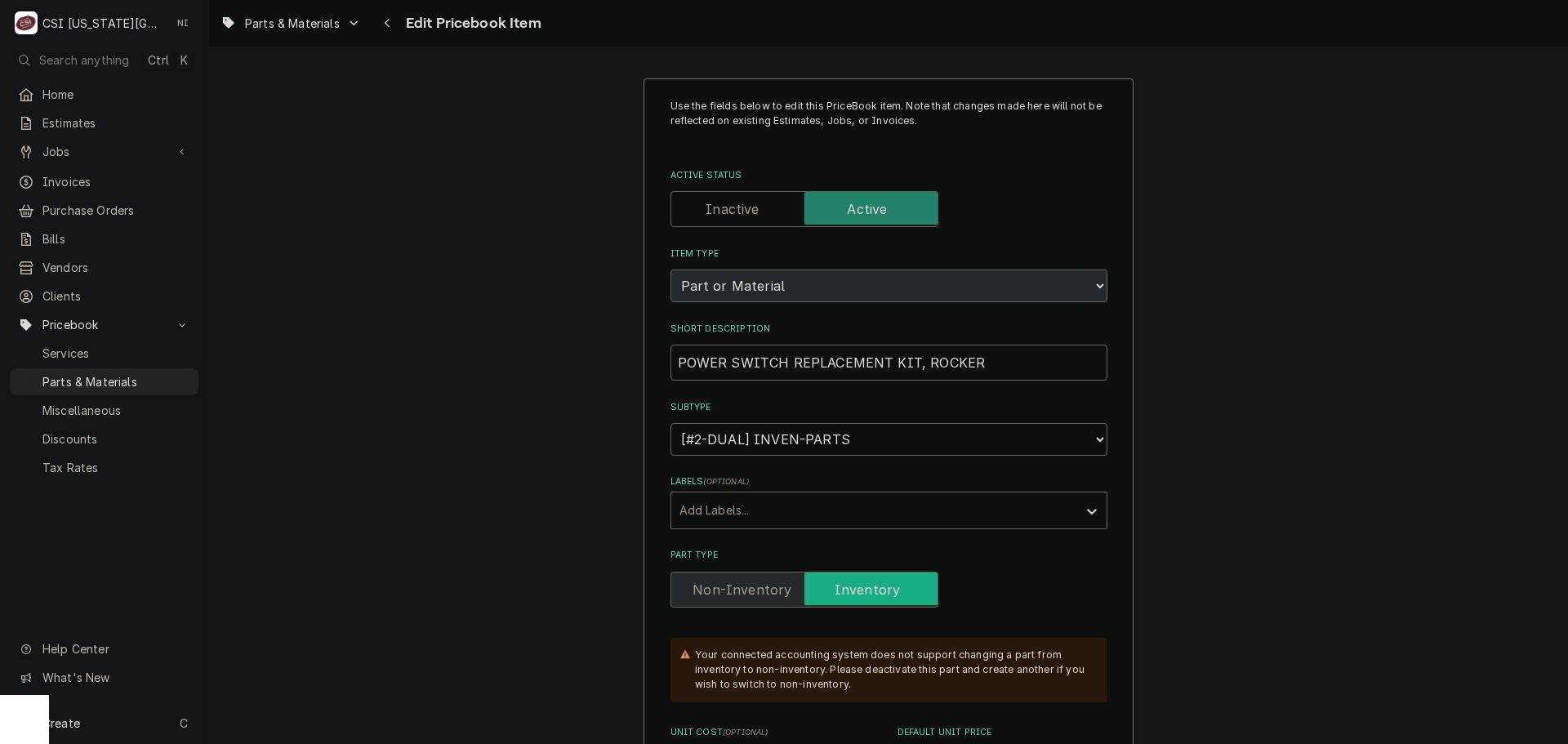
scroll to position [490, 0]
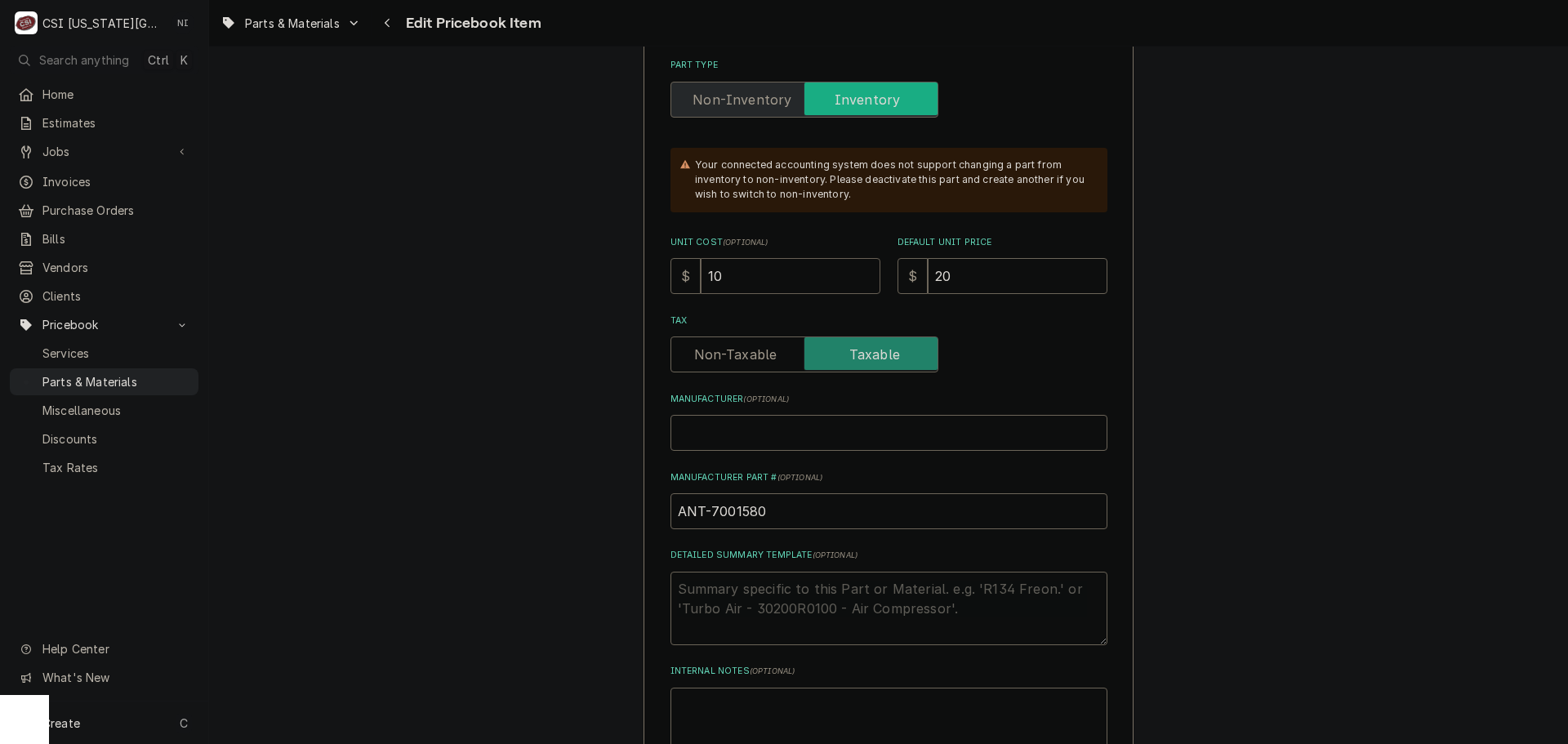
drag, startPoint x: 733, startPoint y: 281, endPoint x: 666, endPoint y: 278, distance: 67.1
click at [671, 278] on div "$ 10" at bounding box center [776, 276] width 210 height 36
type textarea "x"
type input "1"
type textarea "x"
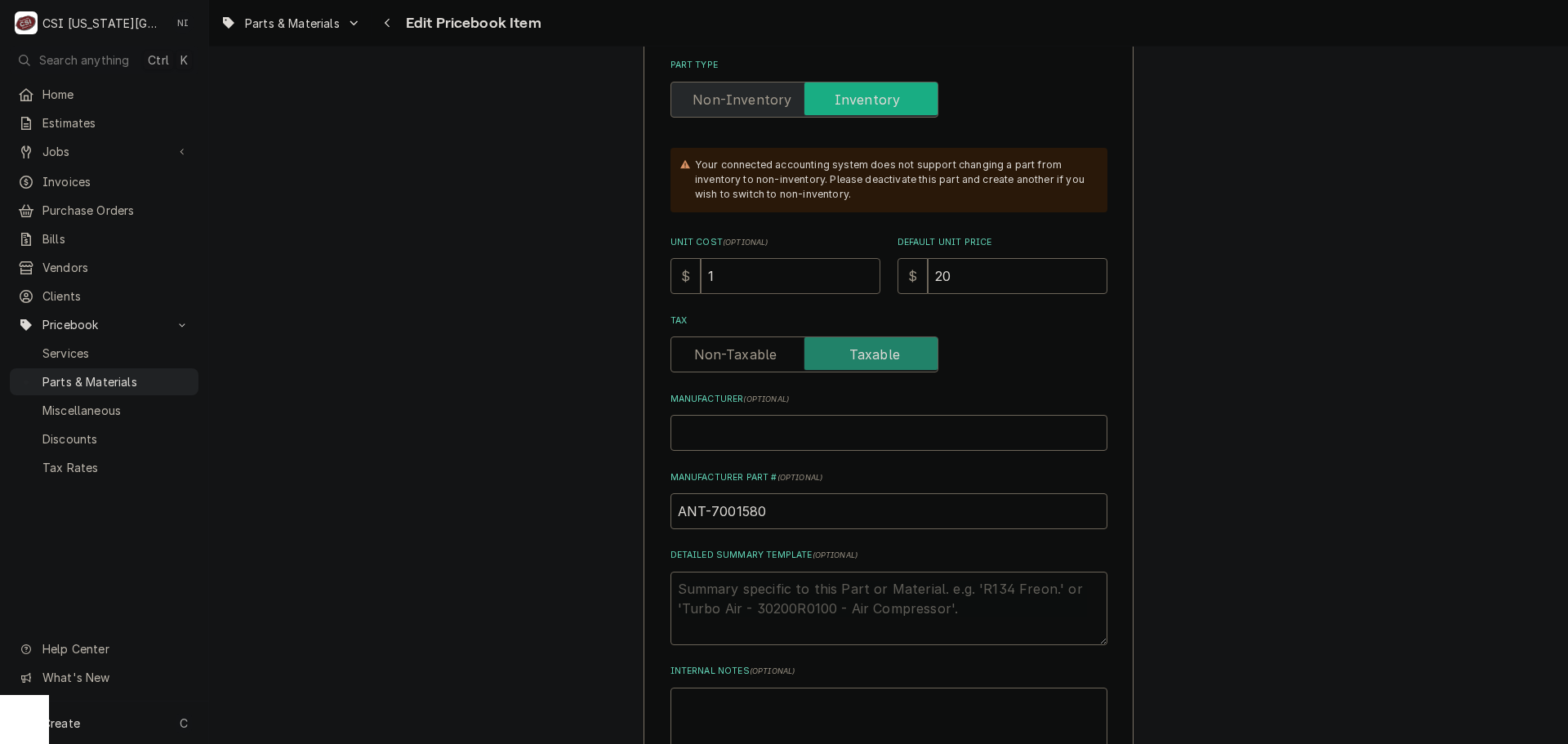
type input "10"
type textarea "x"
type input "10.9"
type textarea "x"
type input "10.90"
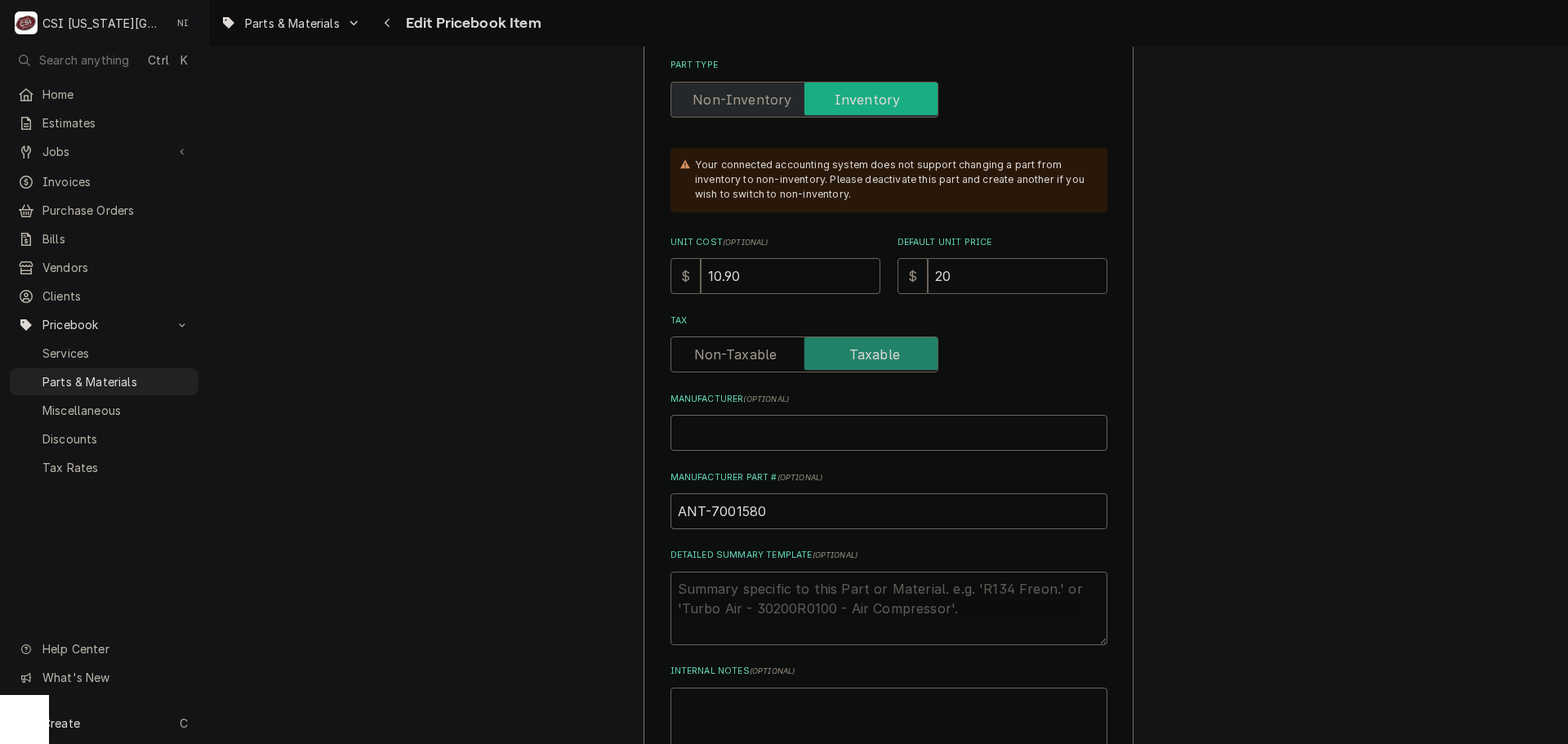
click at [962, 275] on input "20" at bounding box center [1018, 276] width 180 height 36
drag, startPoint x: 962, startPoint y: 275, endPoint x: 888, endPoint y: 275, distance: 74.0
click at [888, 275] on div "Unit Cost ( optional ) $ 10.90 Default Unit Price $ 20" at bounding box center [889, 266] width 437 height 58
type textarea "x"
type input "2"
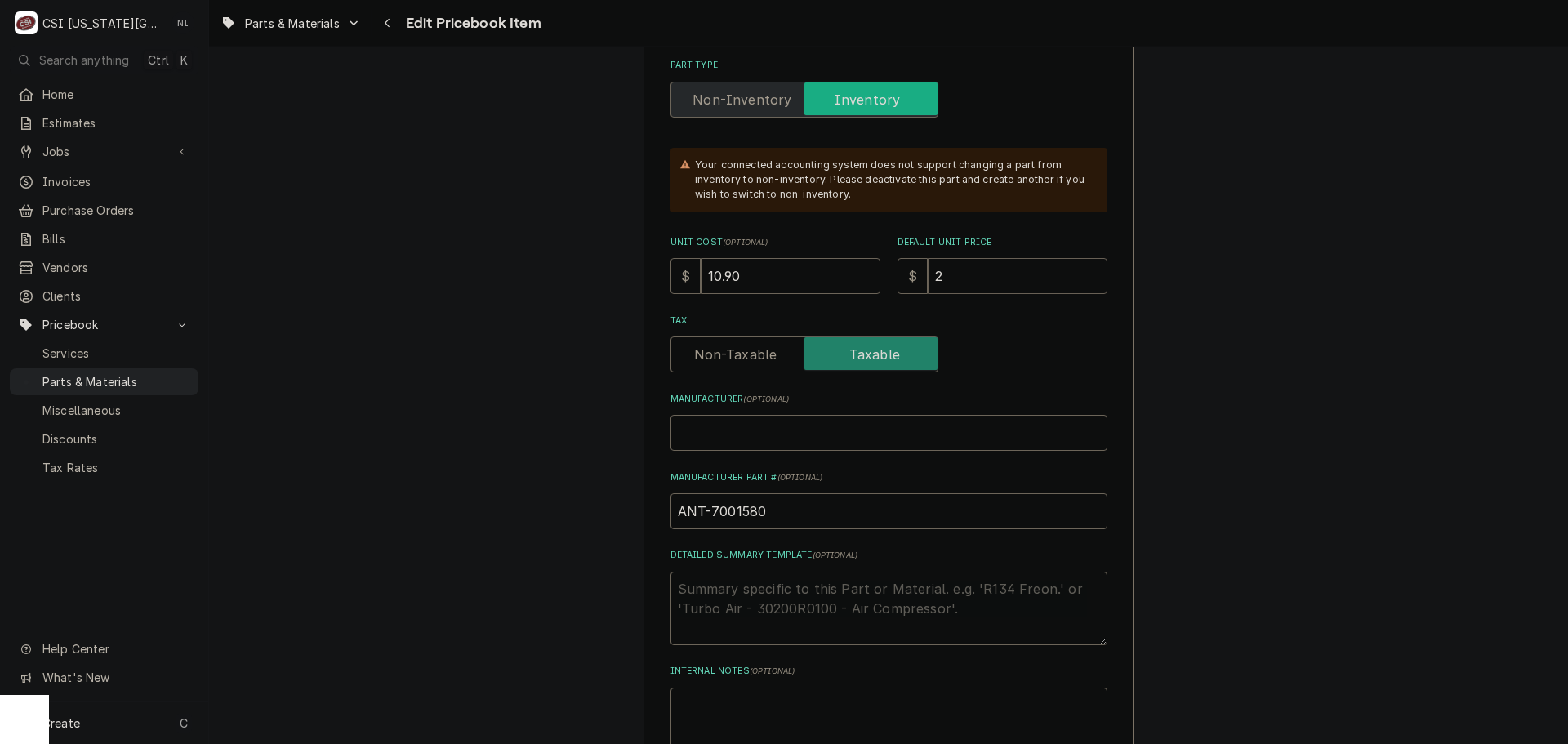
type textarea "x"
type input "21"
type textarea "x"
type input "21.80"
type textarea "x"
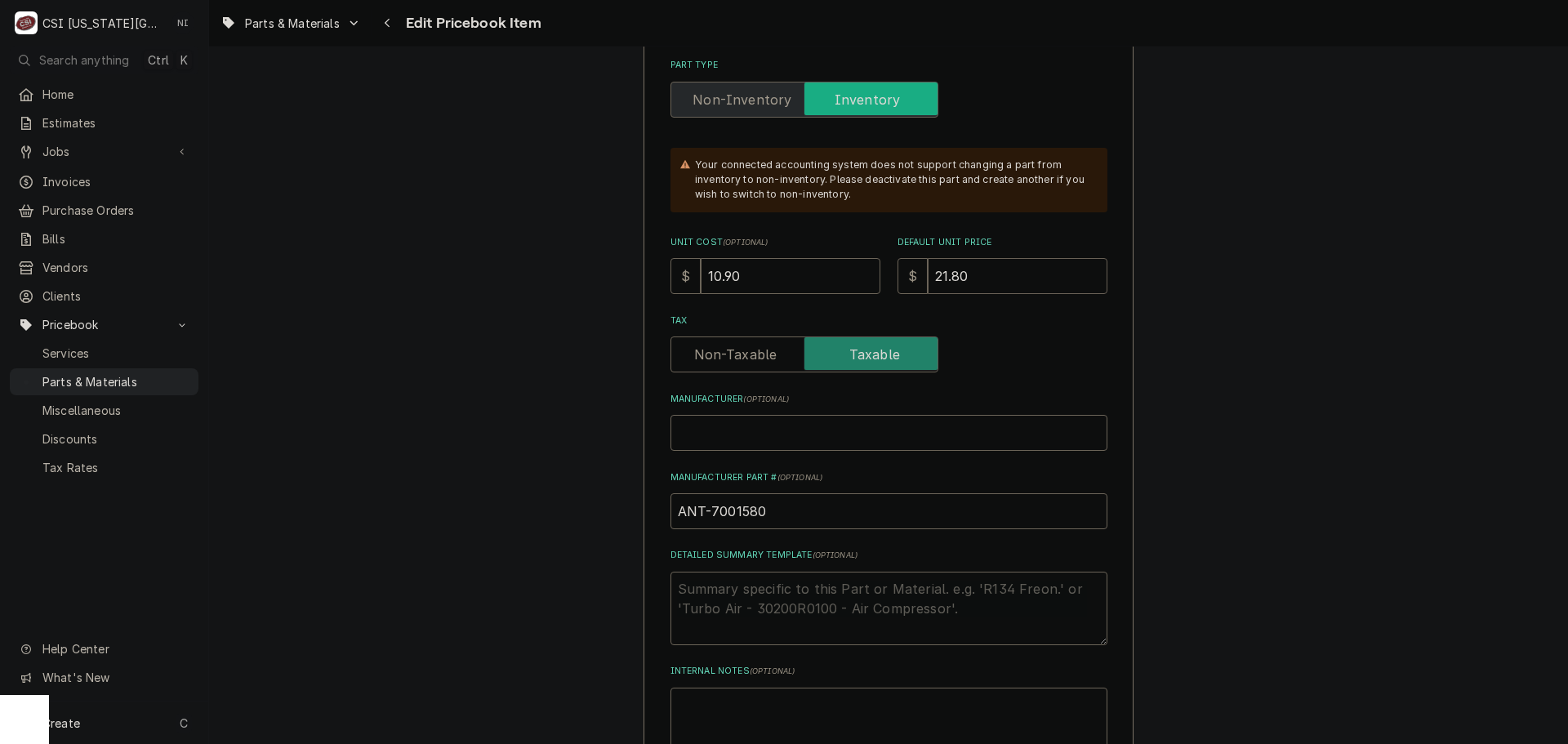
type input "21.80"
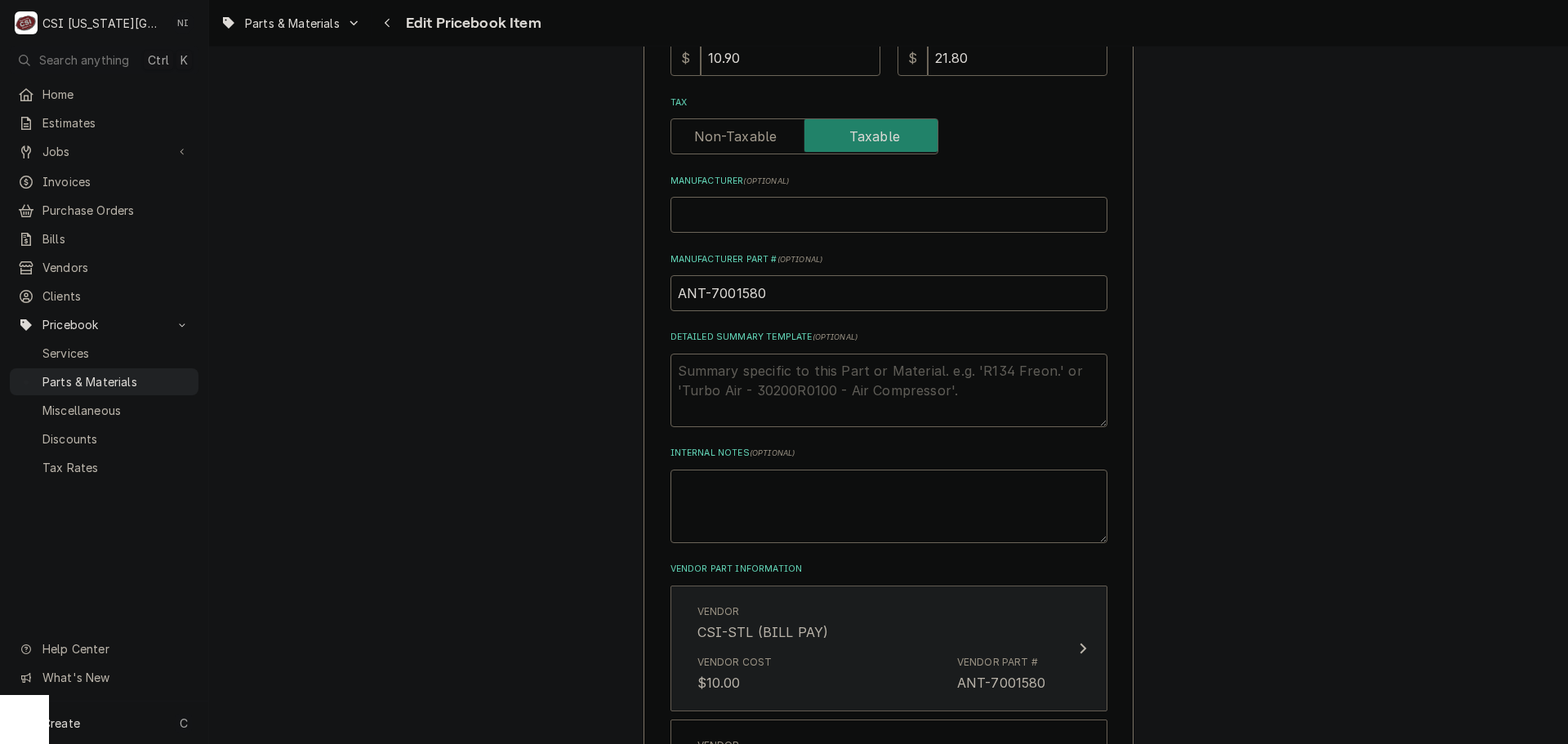
scroll to position [1062, 0]
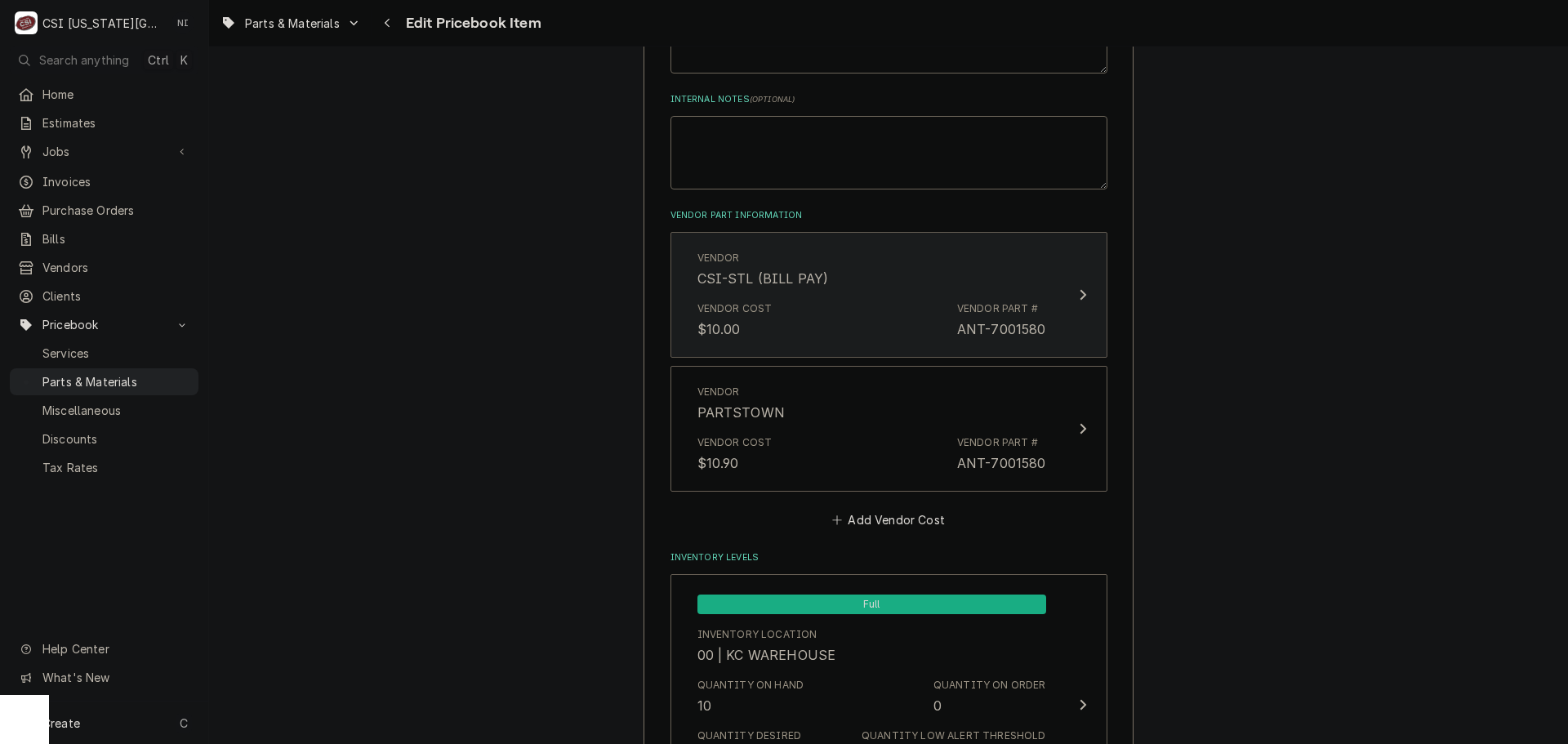
click at [738, 297] on div "Vendor Cost $10.00 Vendor Part # ANT-7001580" at bounding box center [871, 320] width 349 height 51
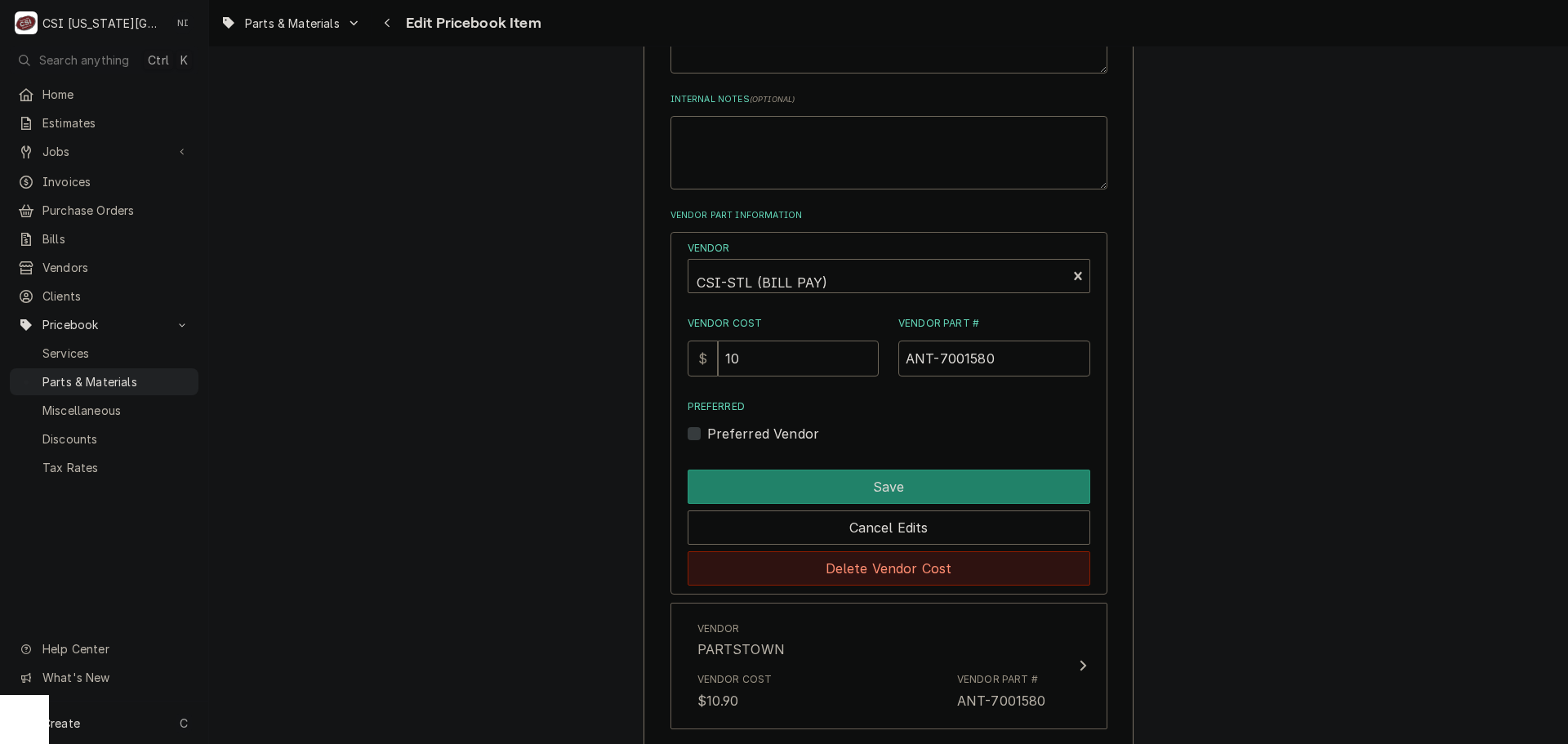
click at [843, 570] on button "Delete Vendor Cost" at bounding box center [888, 569] width 402 height 35
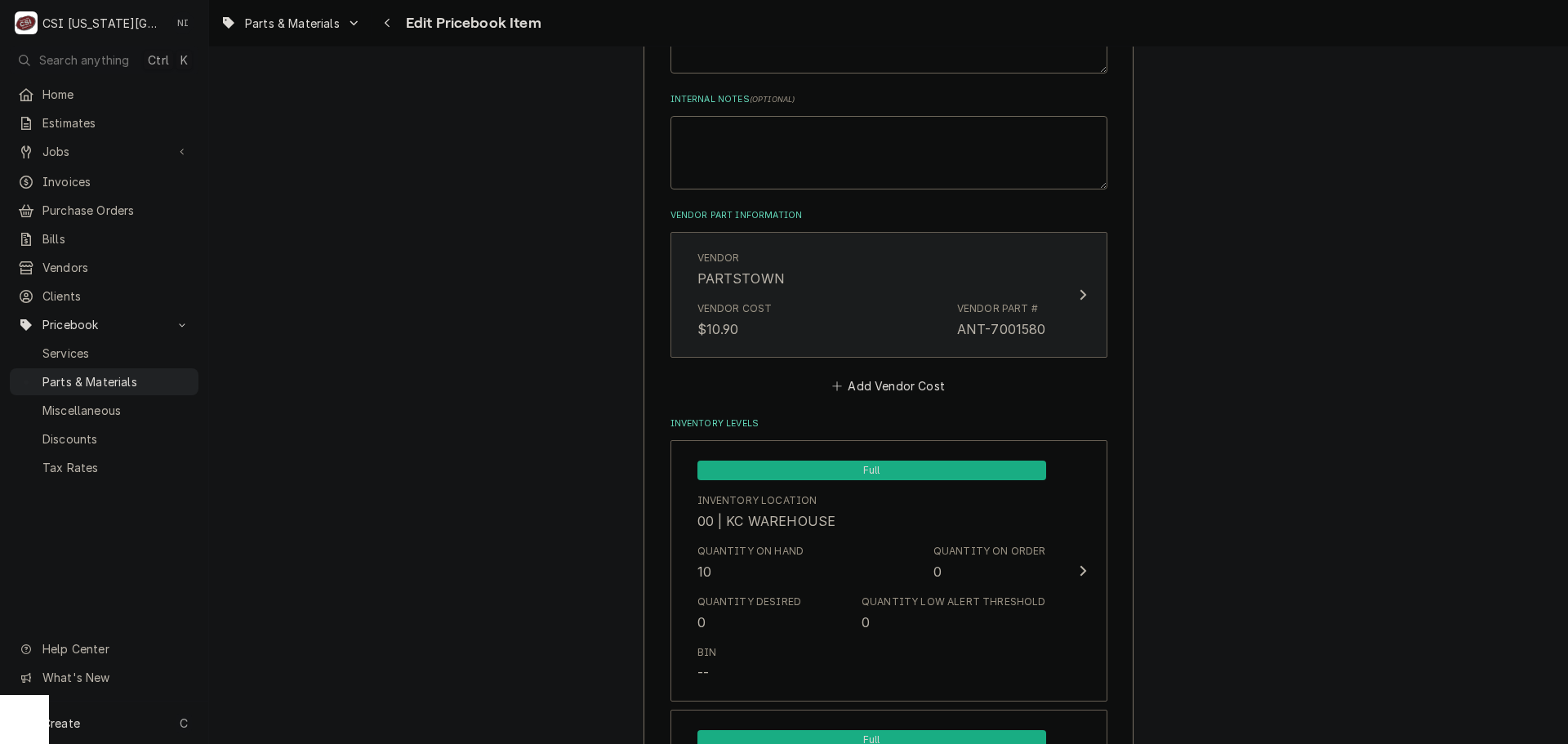
click at [844, 309] on div "Vendor Cost $10.90 Vendor Part # ANT-7001580" at bounding box center [871, 320] width 349 height 51
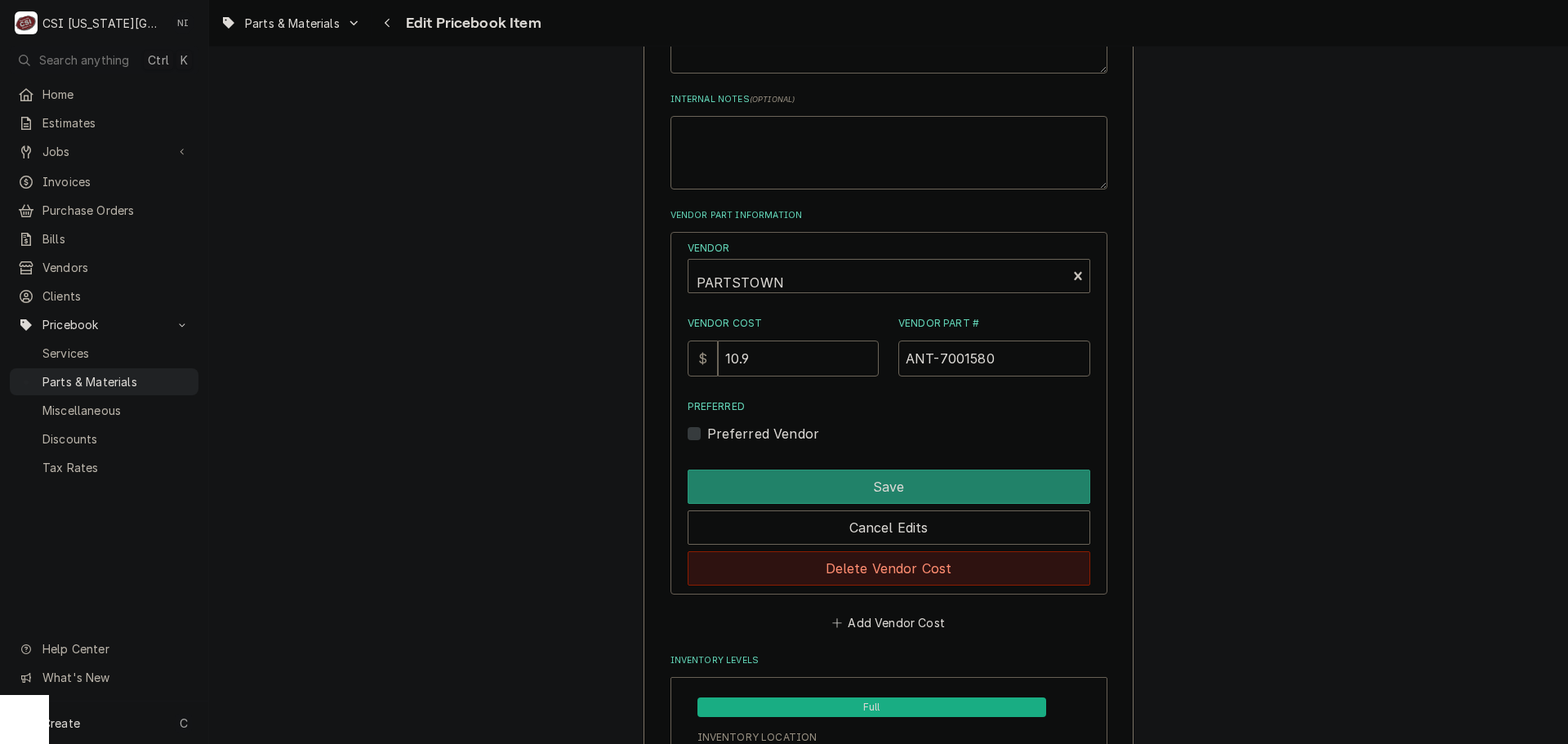
drag, startPoint x: 837, startPoint y: 557, endPoint x: 1080, endPoint y: 467, distance: 259.1
click at [837, 558] on button "Delete Vendor Cost" at bounding box center [888, 569] width 402 height 35
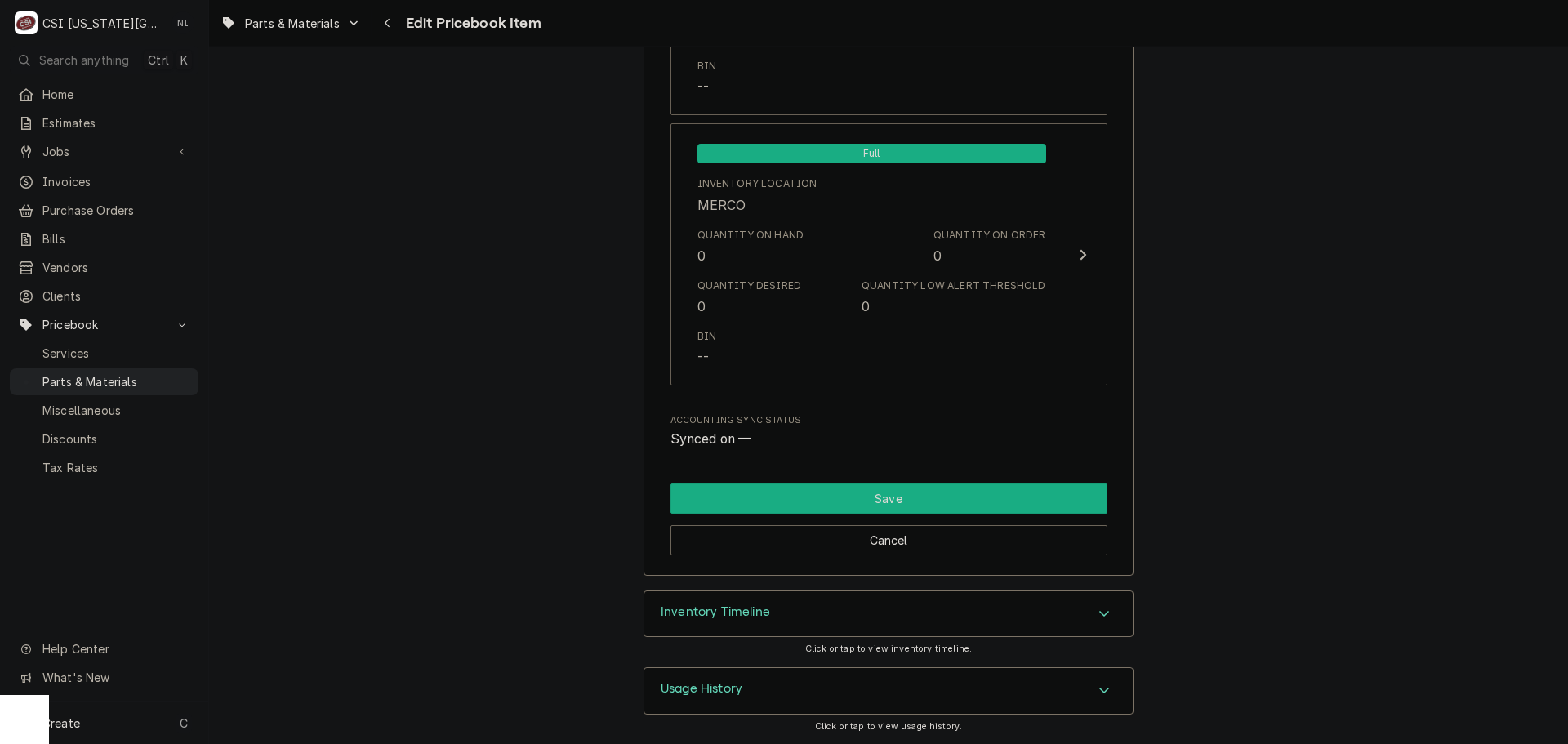
click at [987, 497] on button "Save" at bounding box center [889, 498] width 437 height 30
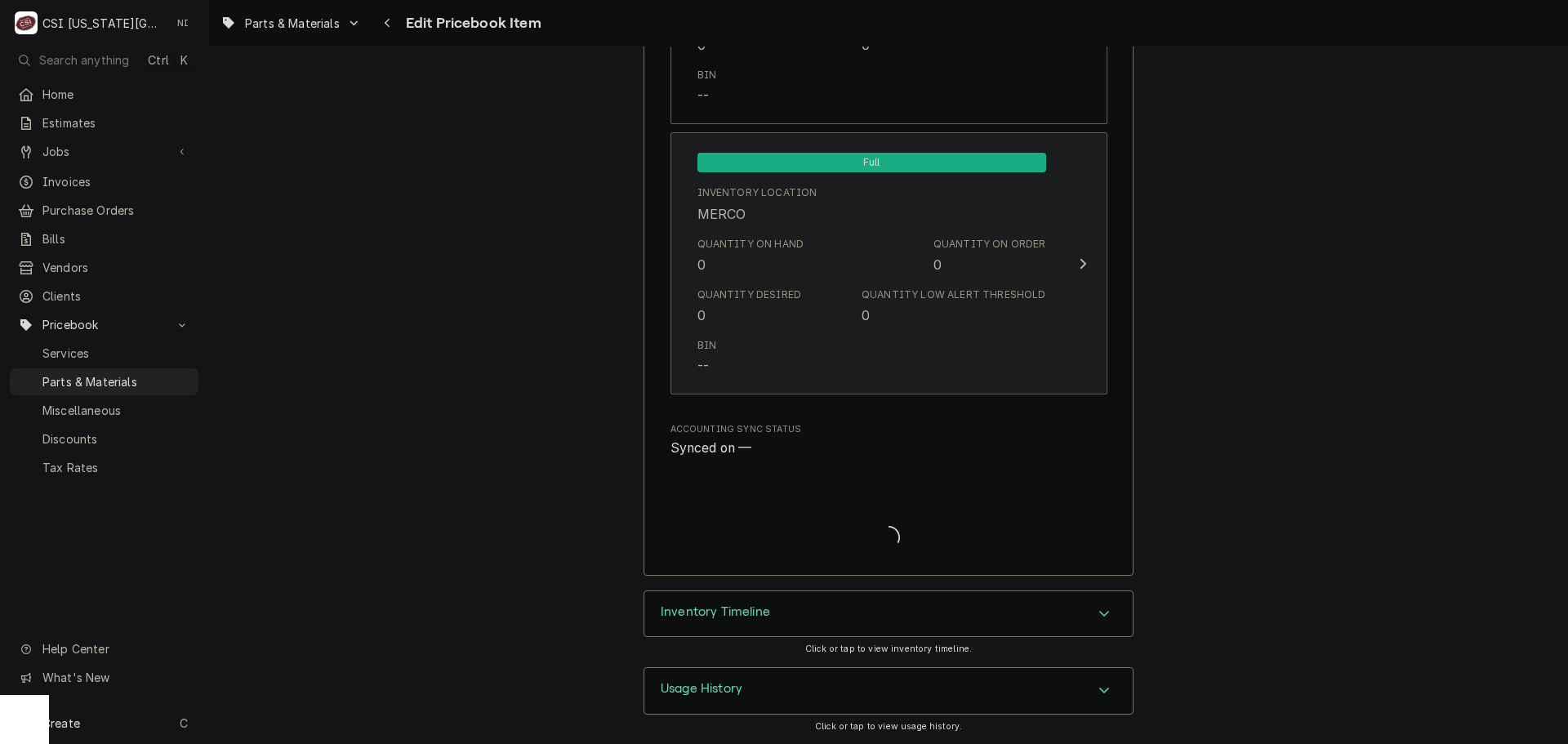
scroll to position [16093, 0]
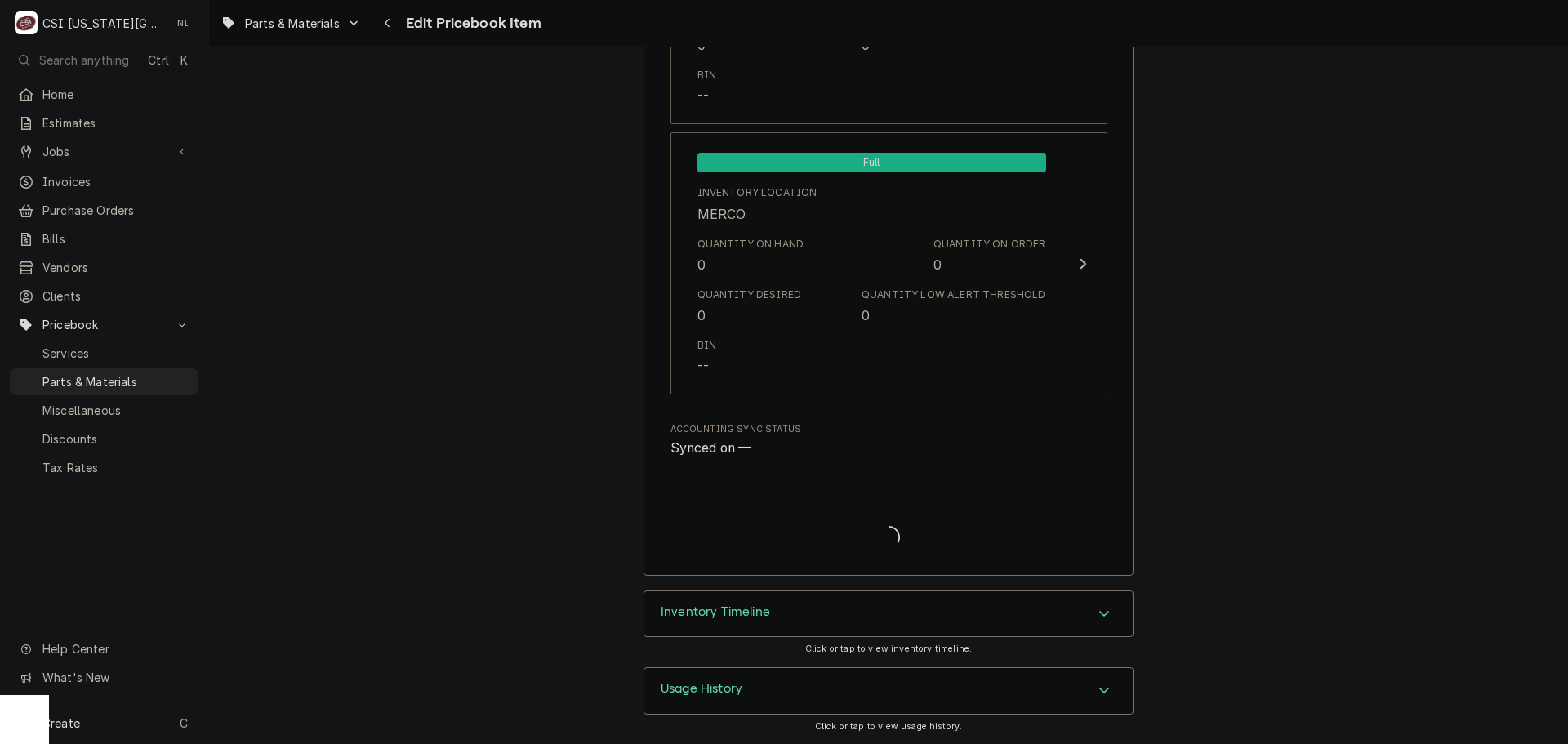
type textarea "x"
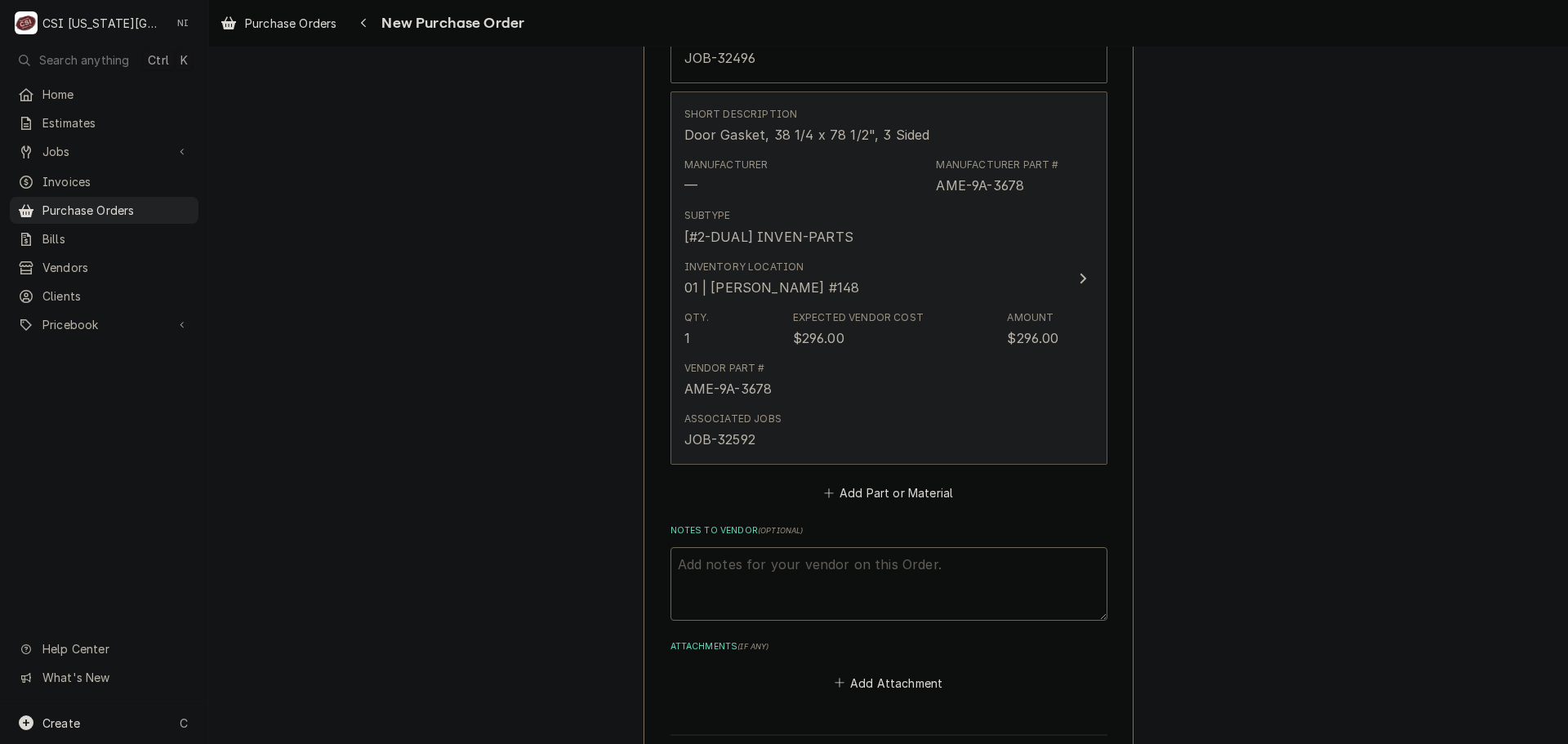
type textarea "x"
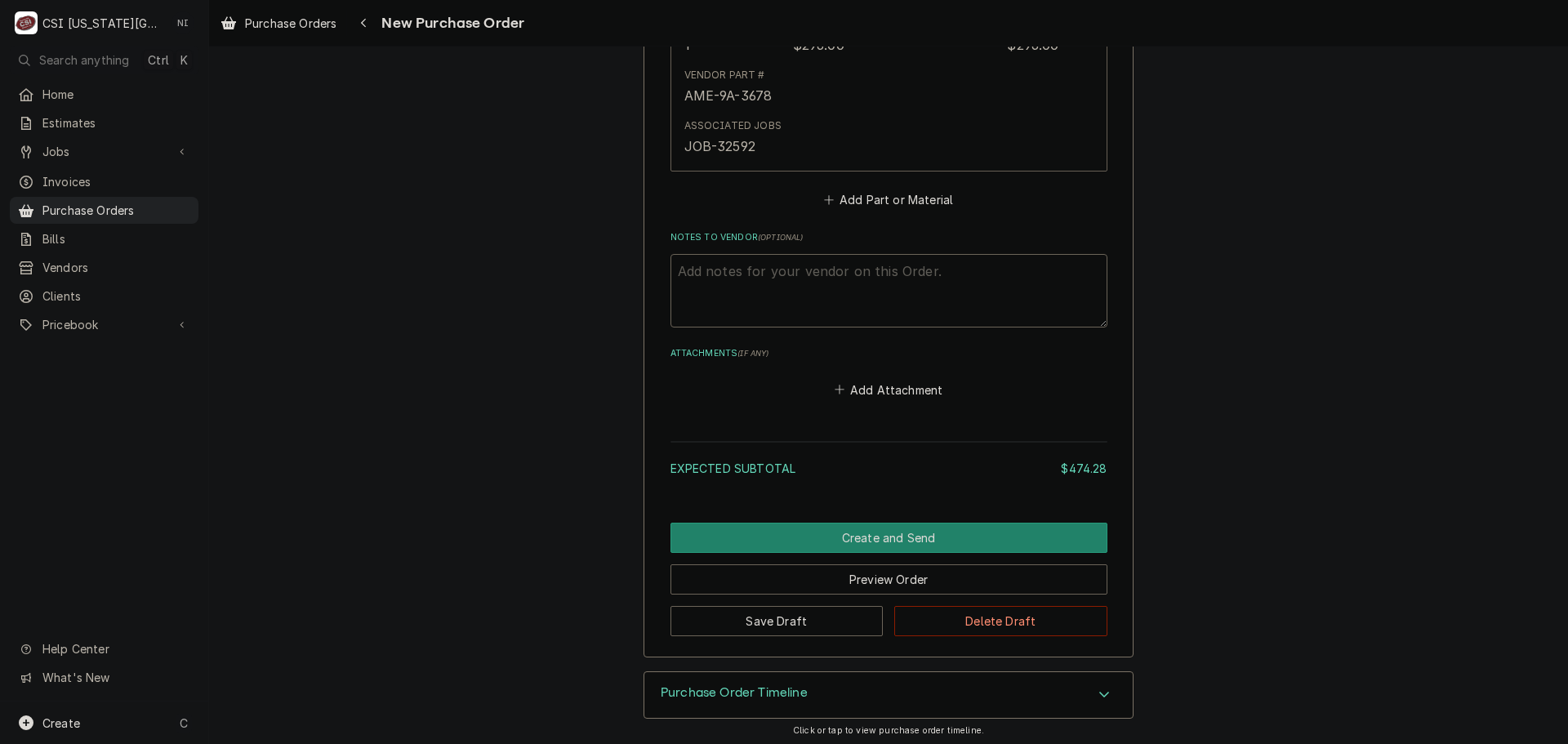
scroll to position [1311, 0]
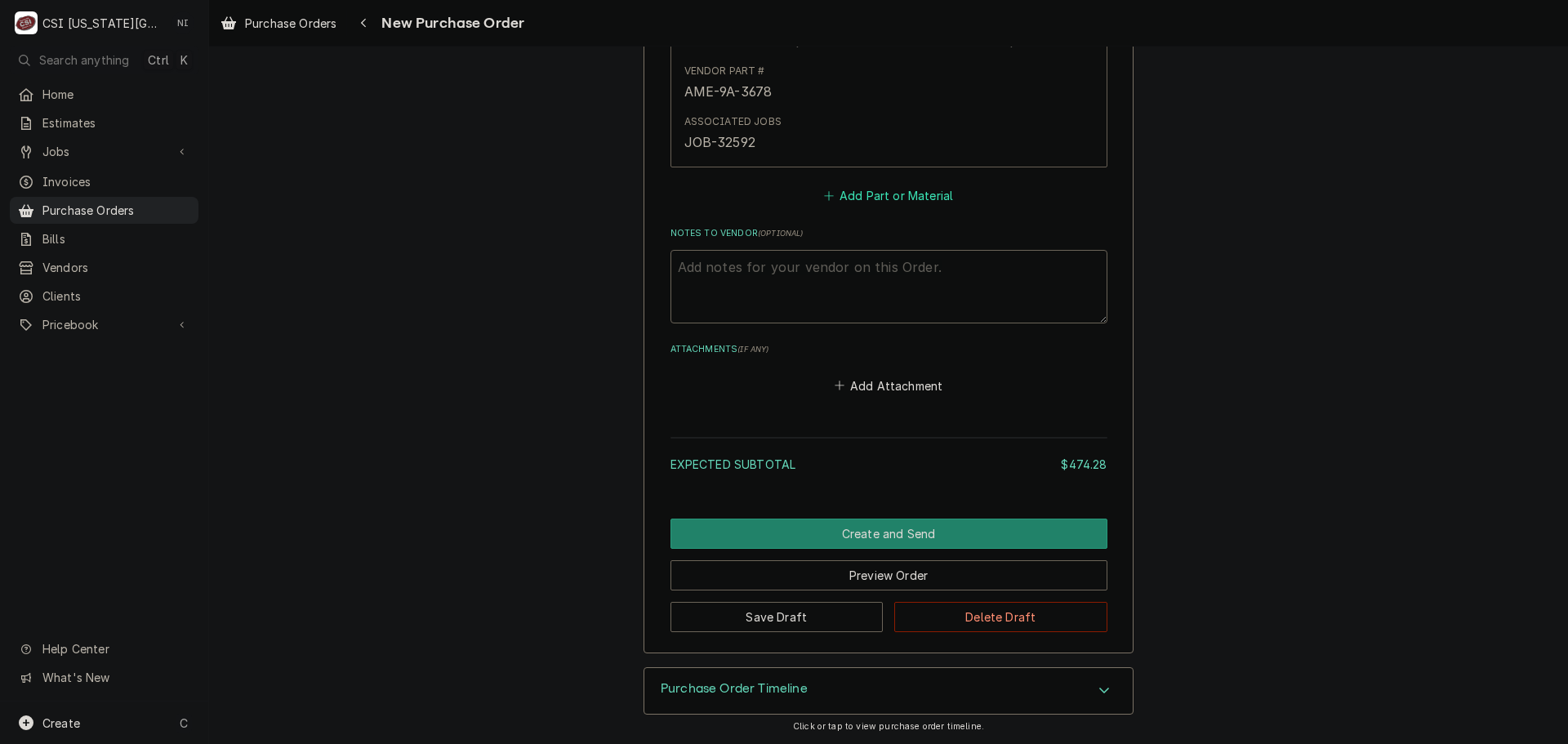
click at [878, 199] on button "Add Part or Material" at bounding box center [888, 196] width 135 height 23
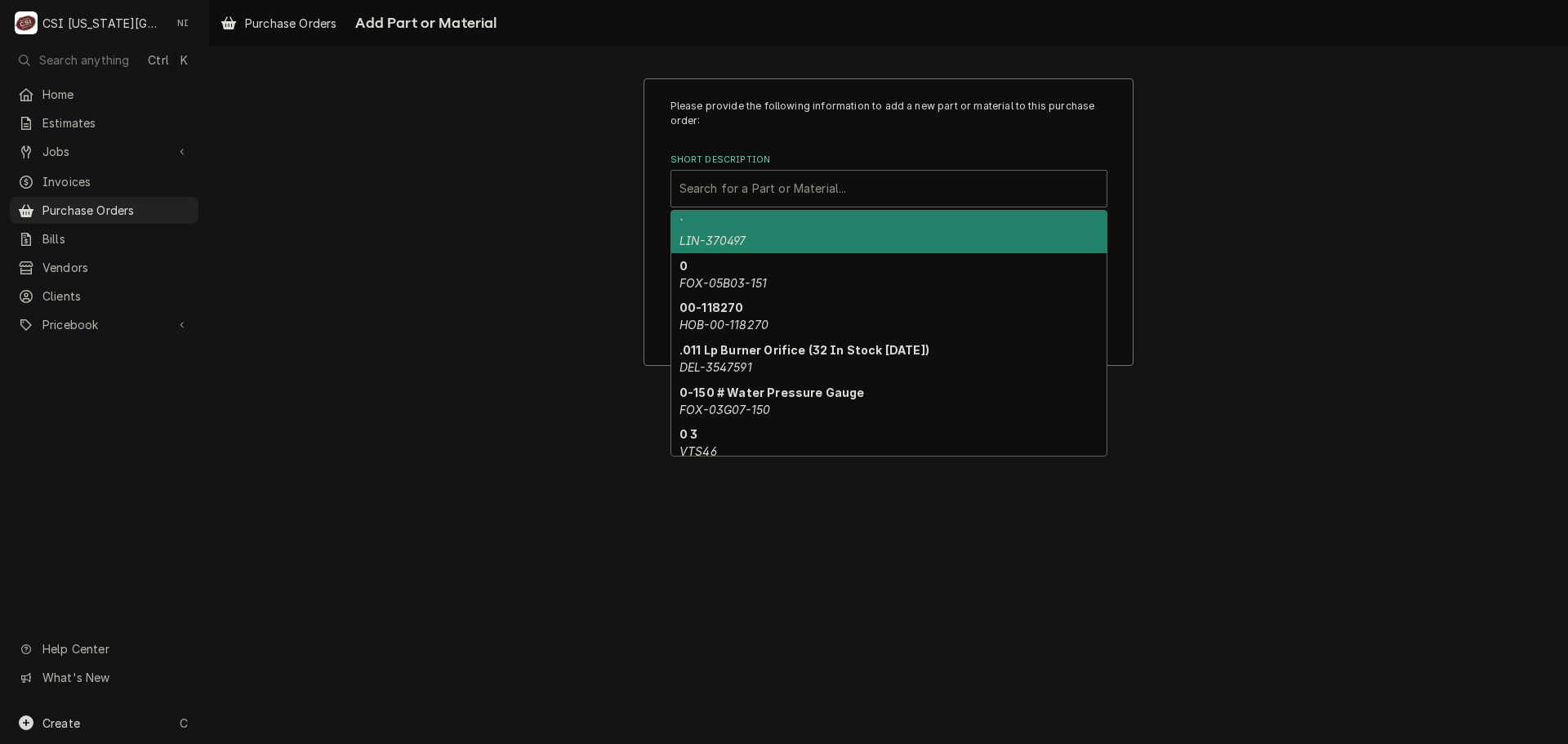
click at [807, 190] on div "Short Description" at bounding box center [888, 188] width 419 height 29
paste input "7001580"
type input "7001580"
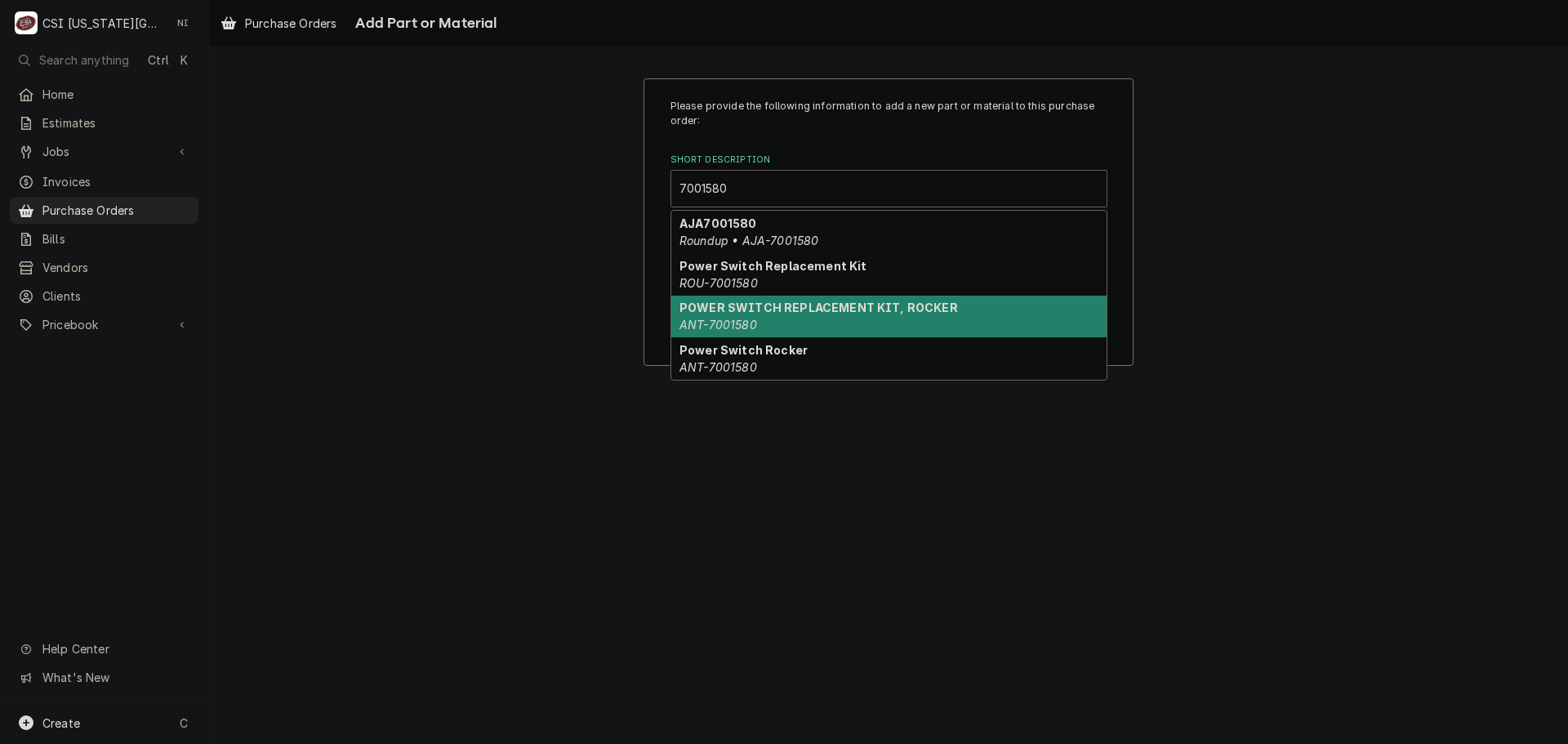
click at [850, 322] on div "POWER SWITCH REPLACEMENT KIT, ROCKER ANT-7001580" at bounding box center [889, 316] width 435 height 42
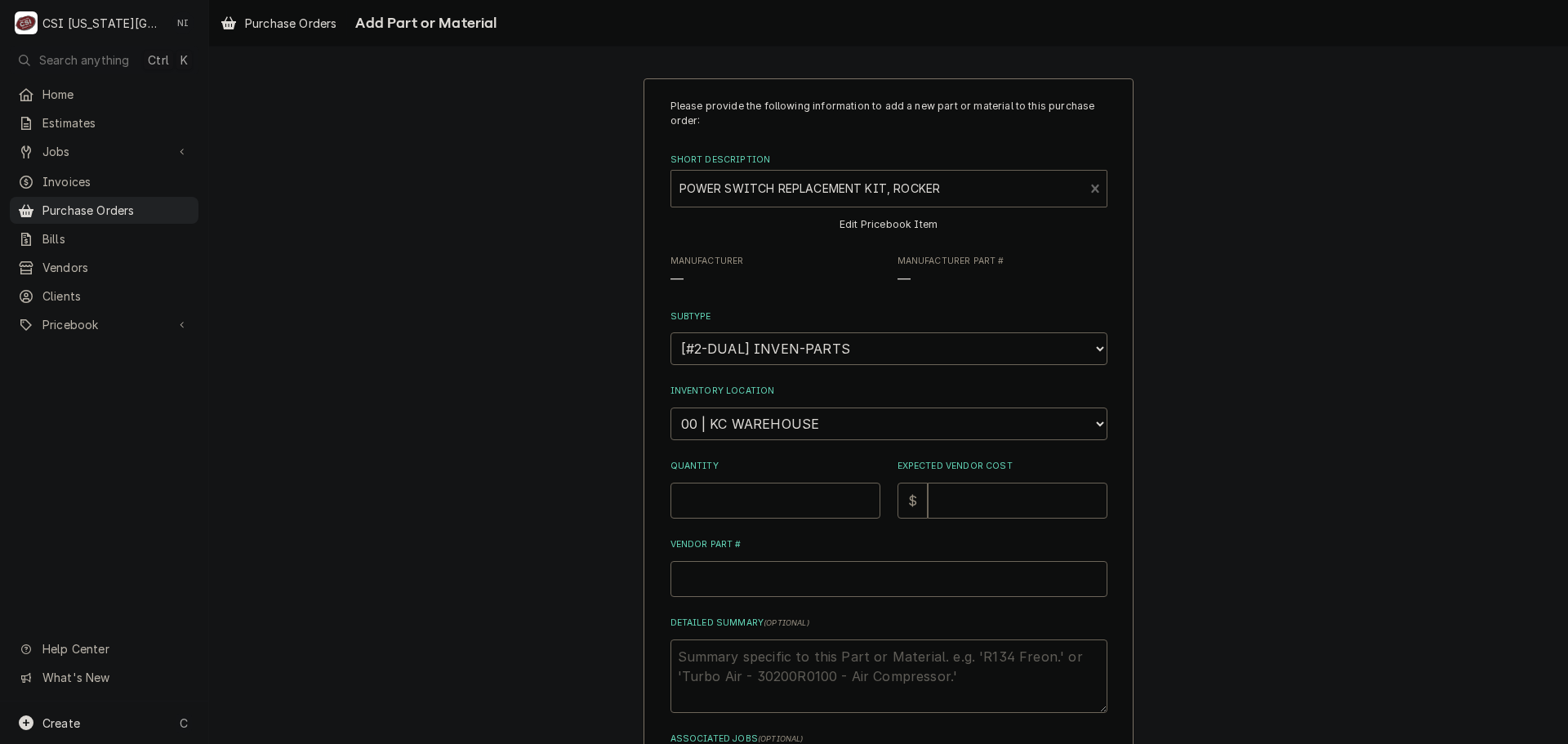
type textarea "x"
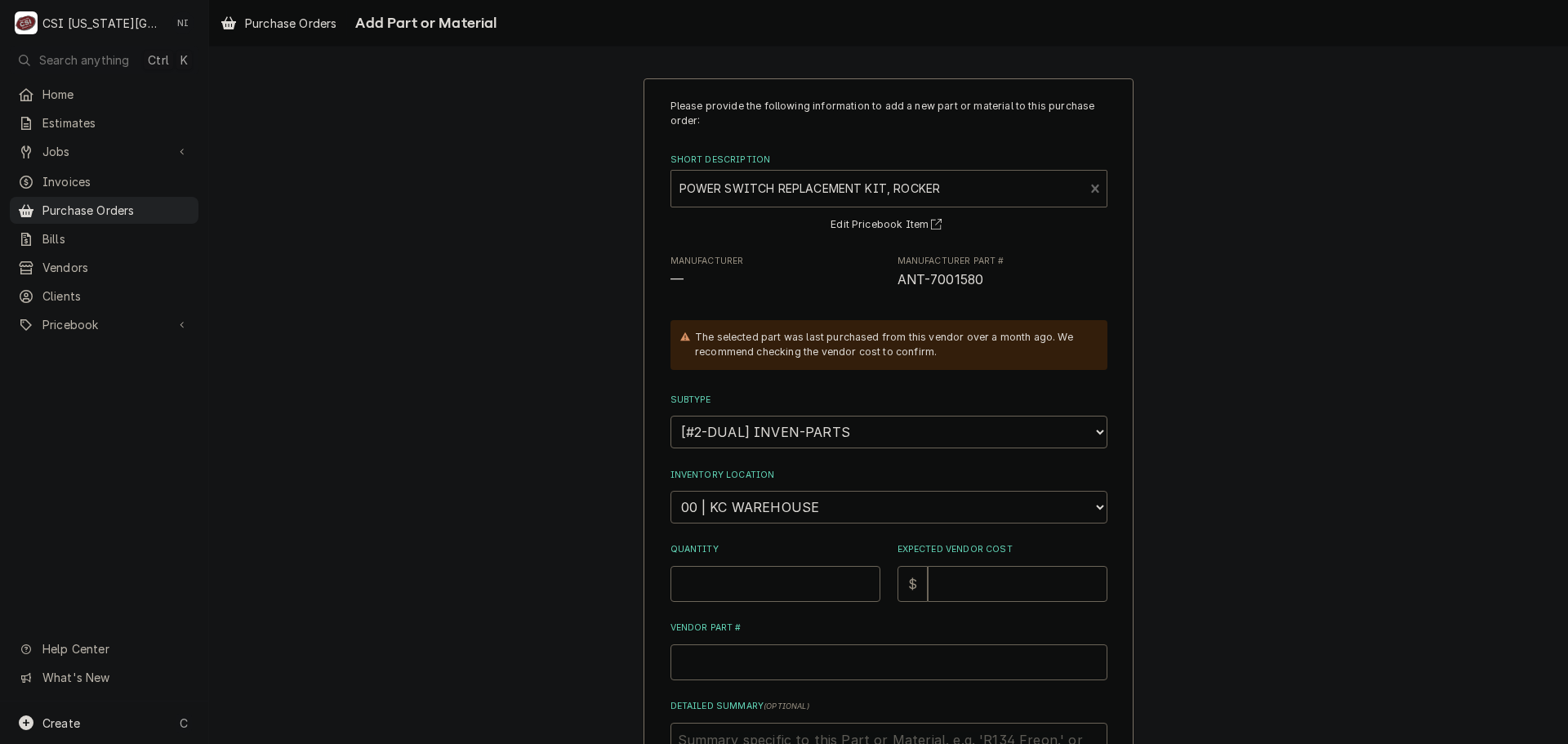
click at [798, 504] on select "Choose a location... 00 | KC WAREHOUSE 00 | MAIN WAREHOUSE 01 | [PERSON_NAME] #…" at bounding box center [889, 507] width 437 height 33
select select "2872"
click at [671, 491] on select "Choose a location... 00 | KC WAREHOUSE 00 | MAIN WAREHOUSE 01 | [PERSON_NAME] #…" at bounding box center [889, 507] width 437 height 33
click at [711, 584] on input "Quantity" at bounding box center [776, 584] width 210 height 36
type textarea "x"
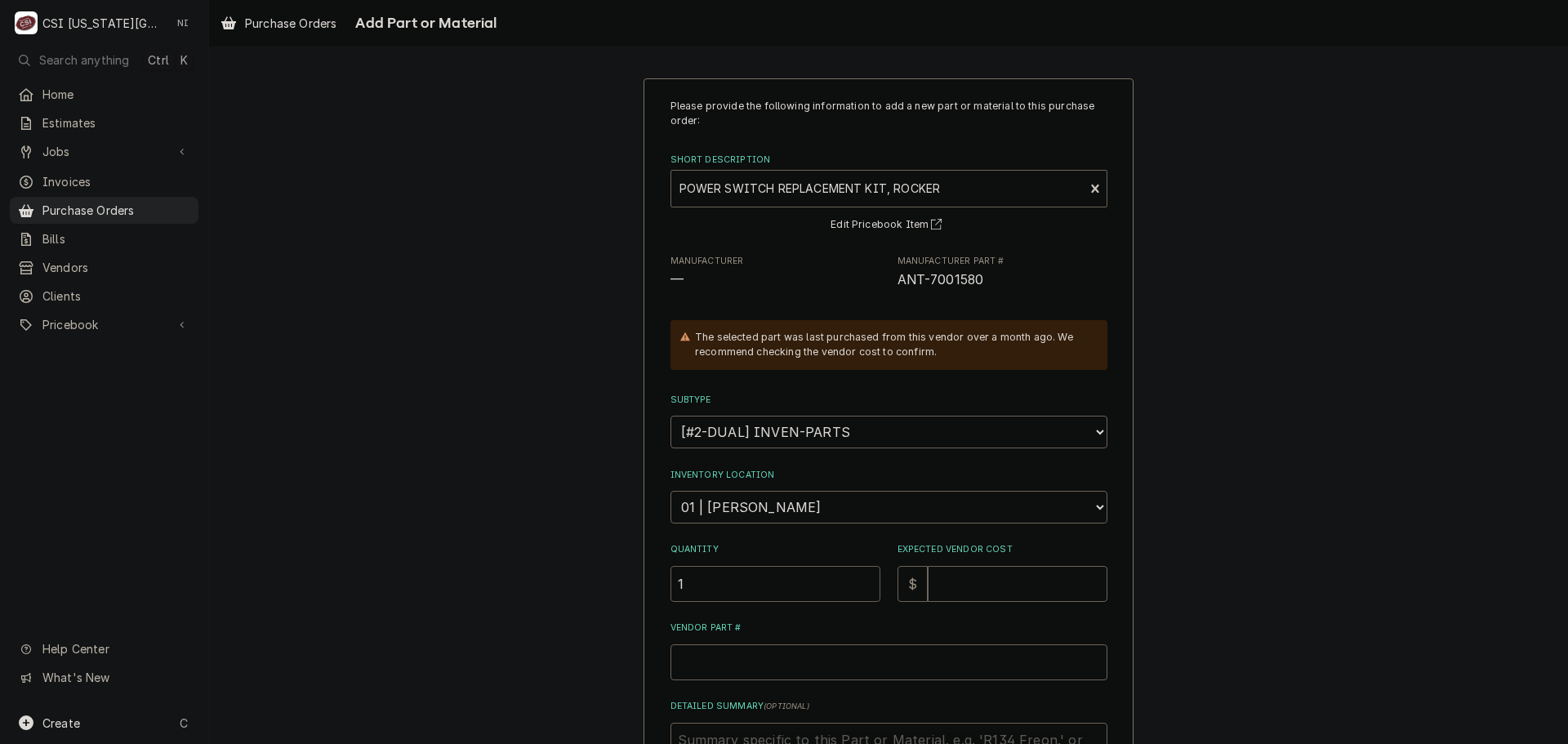
type input "1"
type textarea "x"
type input "1"
type textarea "x"
type input "10"
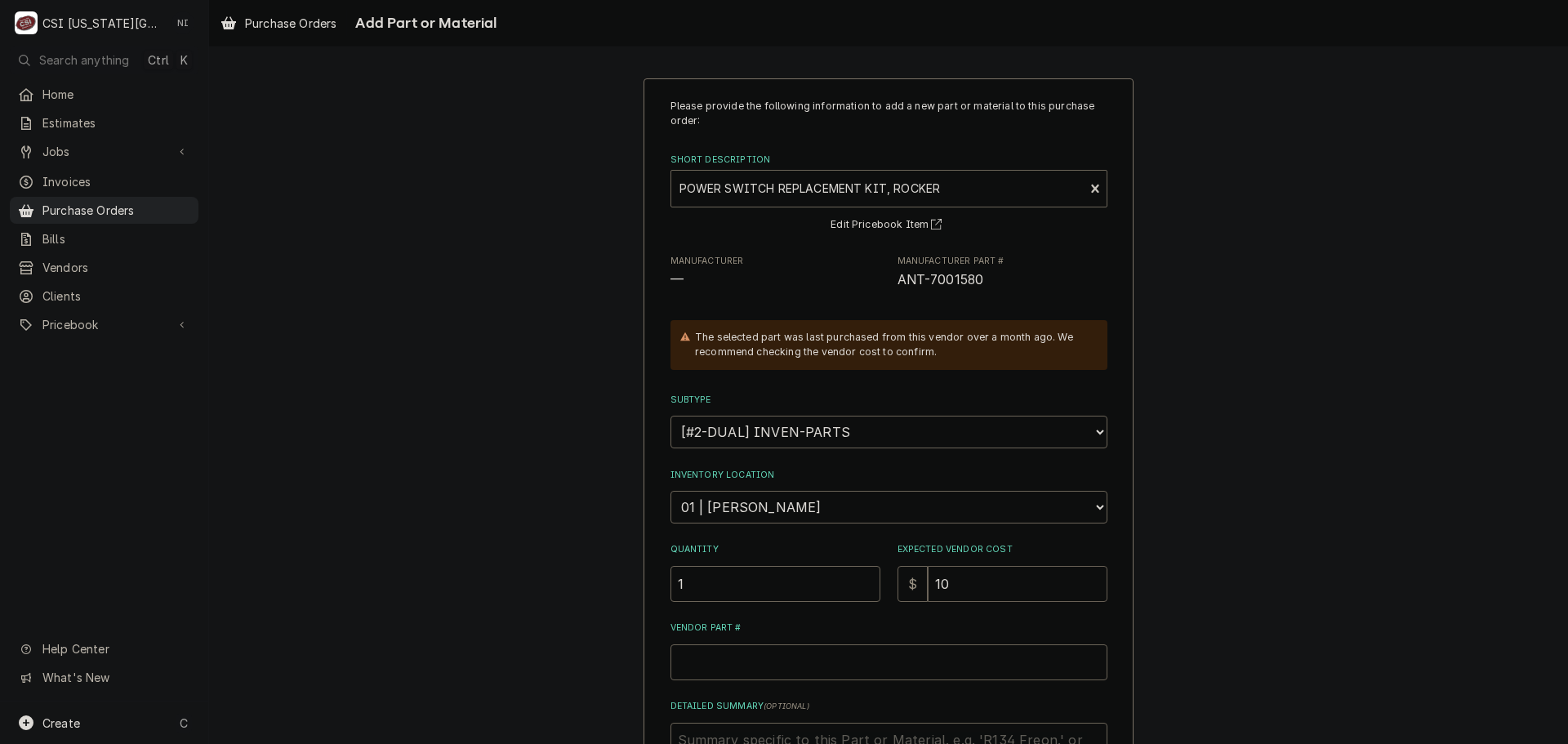
type textarea "x"
type input "10.9"
type textarea "x"
type input "10.90"
click at [719, 650] on input "Vendor Part #" at bounding box center [889, 662] width 437 height 36
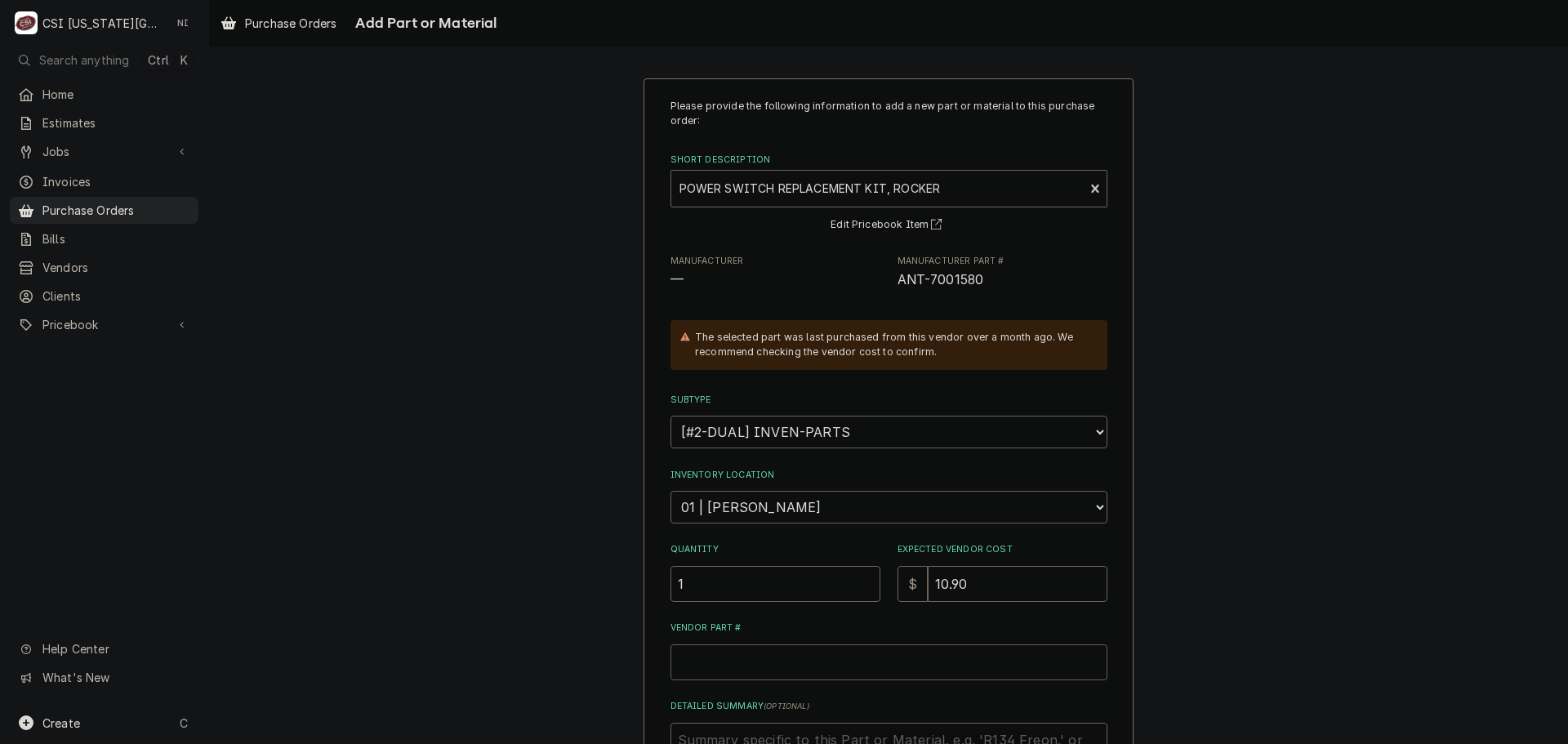
paste input "7001580"
type textarea "x"
type input "7001580"
drag, startPoint x: 975, startPoint y: 281, endPoint x: 886, endPoint y: 284, distance: 89.1
click at [886, 284] on div "Manufacturer — Manufacturer Part # ANT-7001580" at bounding box center [889, 272] width 437 height 35
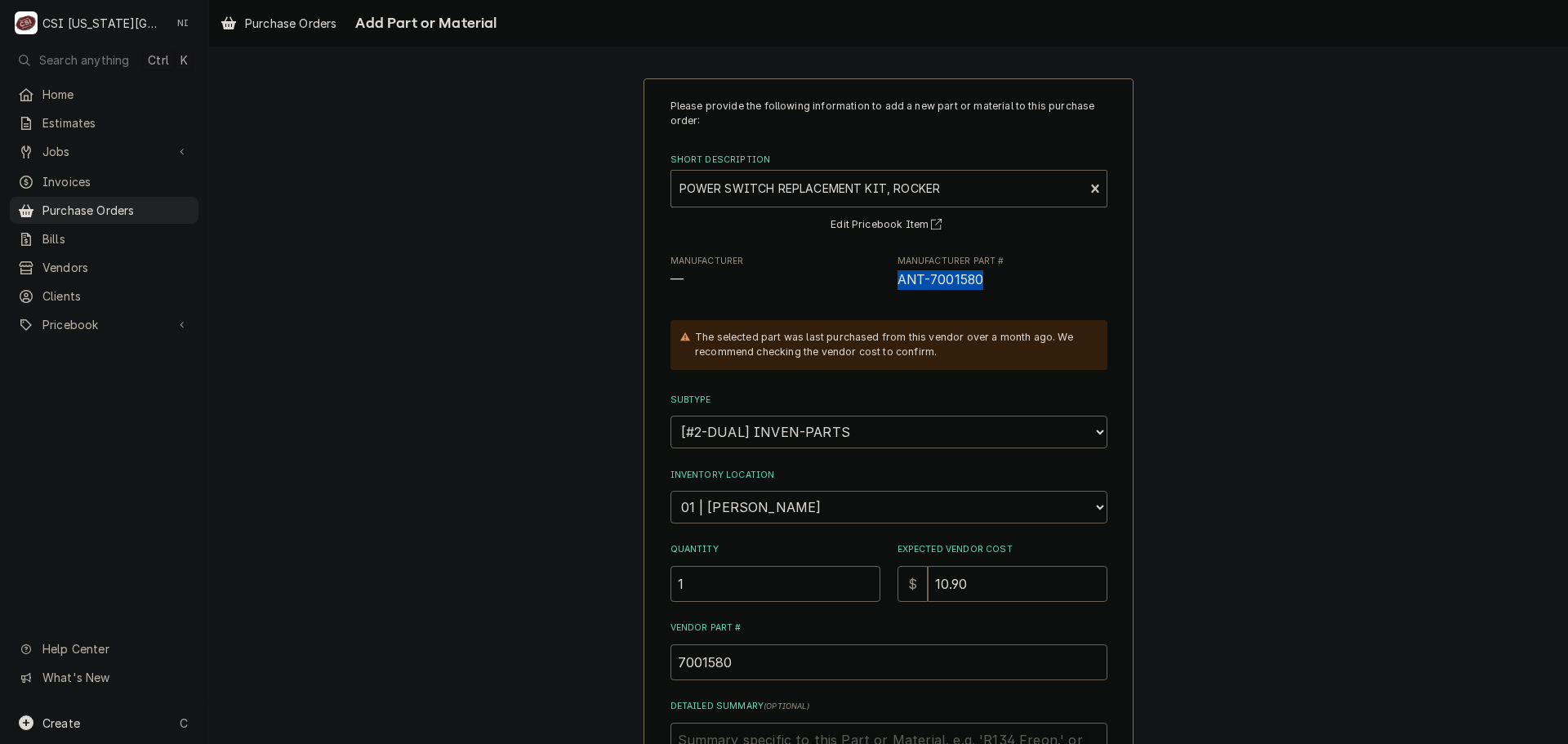
copy span "ANT-7001580"
drag, startPoint x: 738, startPoint y: 654, endPoint x: 595, endPoint y: 659, distance: 143.1
click at [590, 660] on div "Please provide the following information to add a new part or material to this …" at bounding box center [888, 516] width 1359 height 905
paste input "ANT-"
type textarea "x"
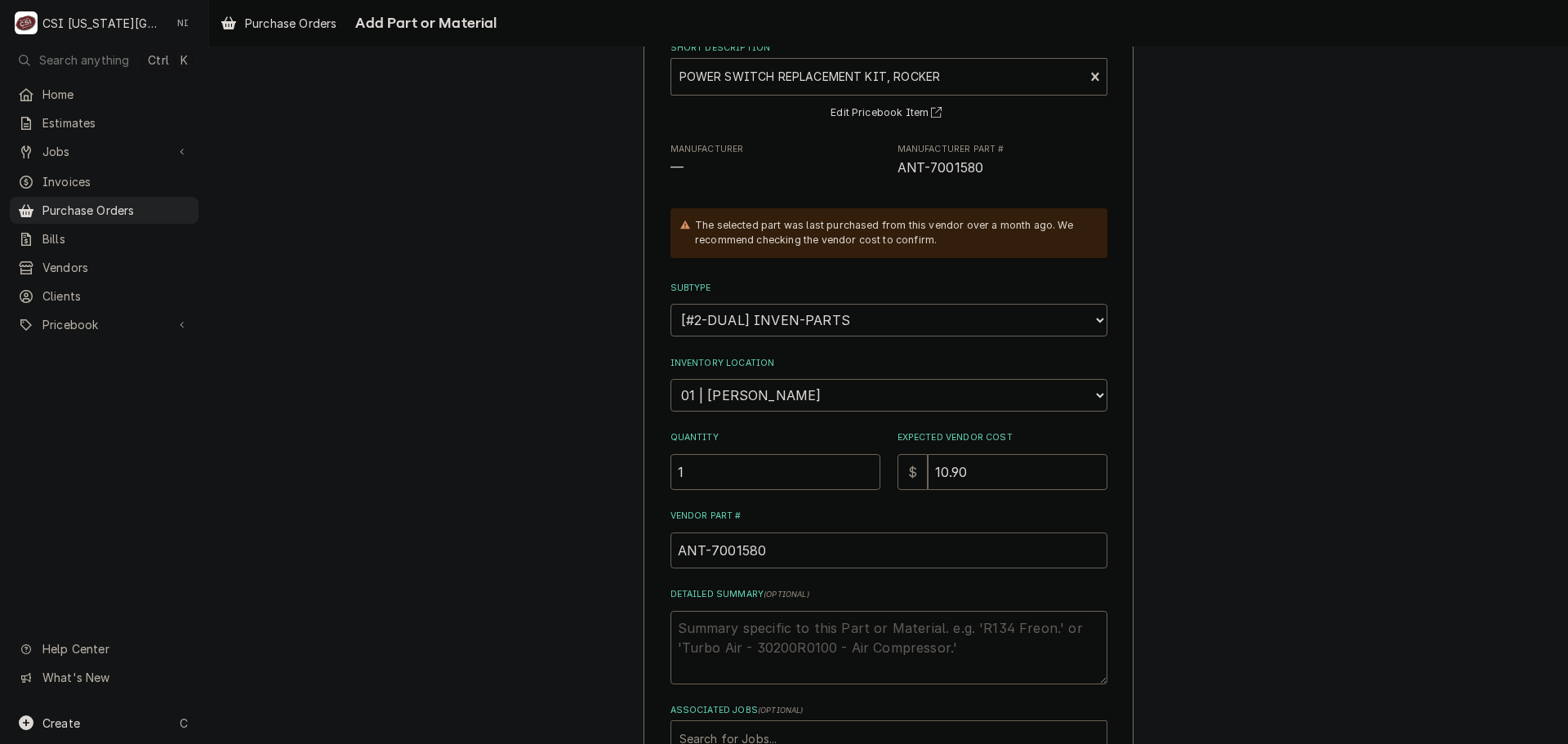
scroll to position [225, 0]
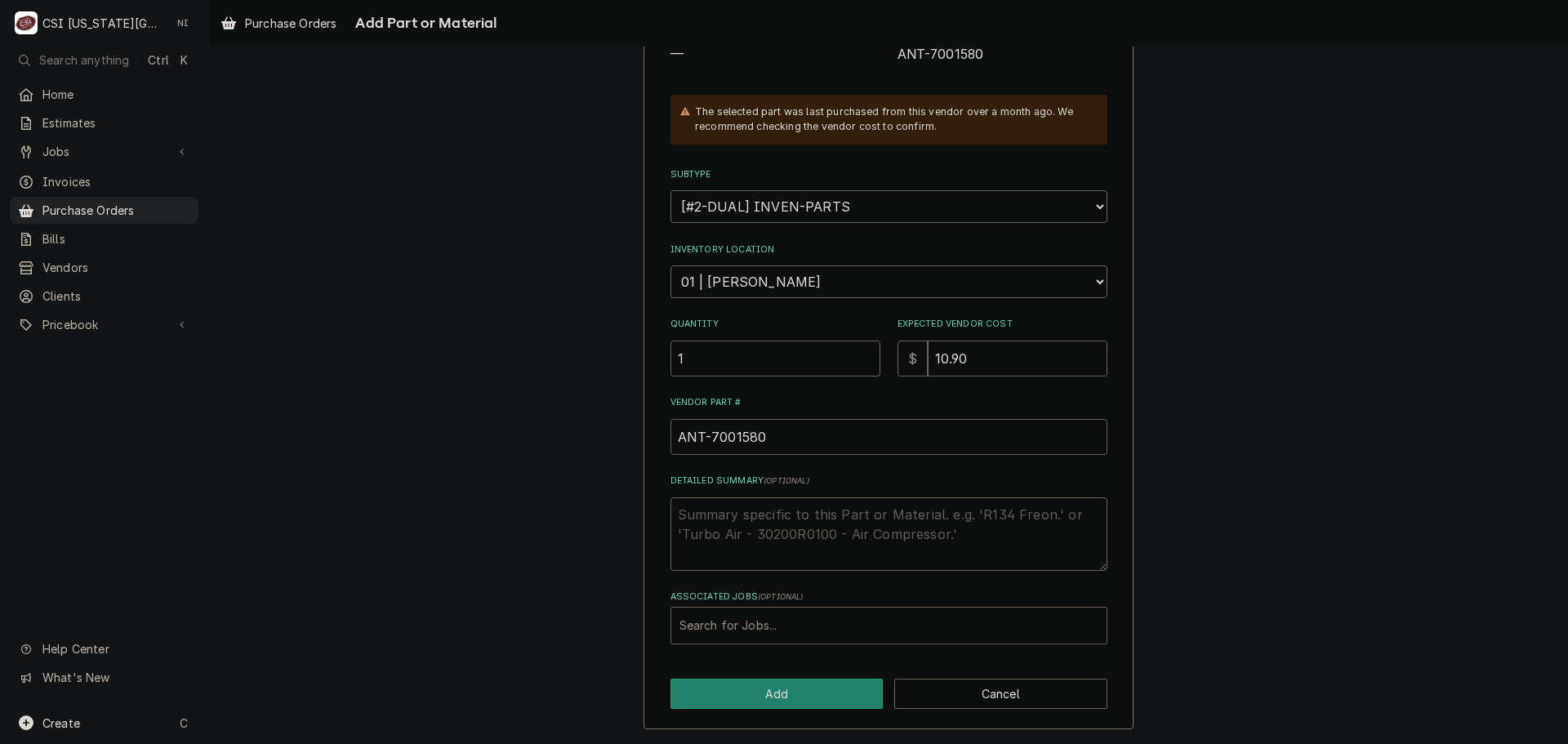
type input "ANT-7001580"
click at [789, 631] on div "Associated Jobs" at bounding box center [888, 625] width 419 height 29
type input "32593"
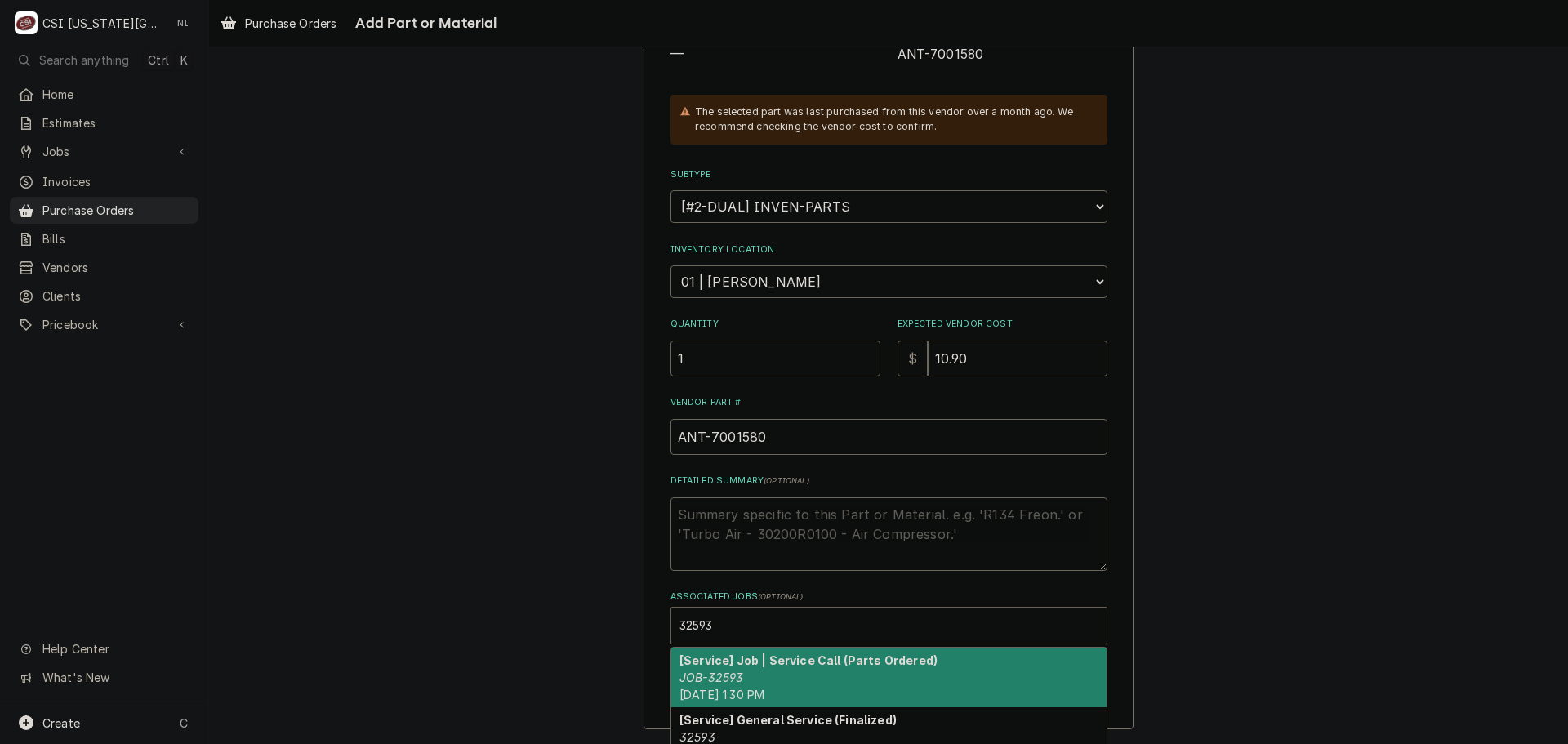
click at [731, 663] on strong "[Service] Job | Service Call (Parts Ordered)" at bounding box center [807, 660] width 258 height 14
type textarea "x"
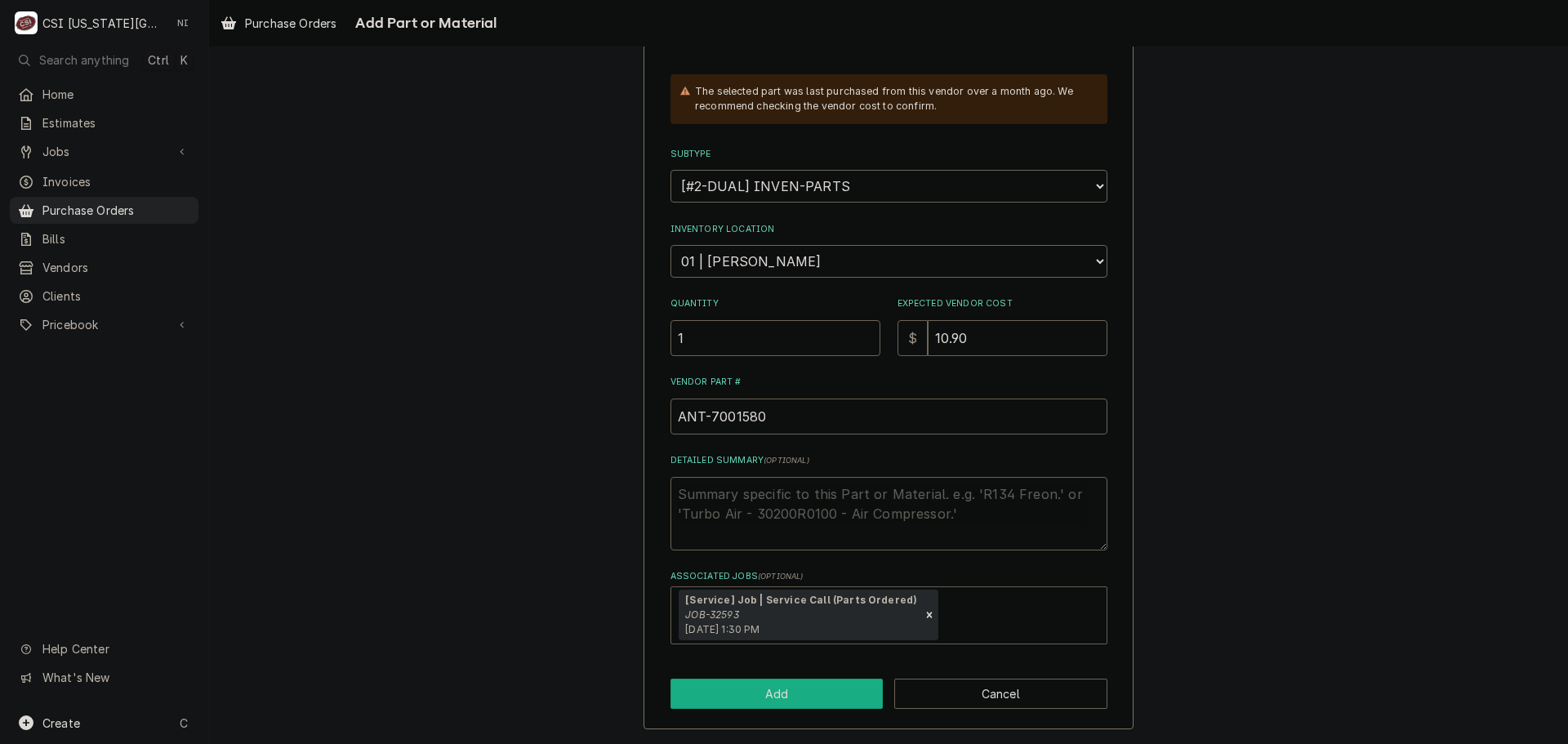
click at [769, 691] on button "Add" at bounding box center [776, 693] width 213 height 30
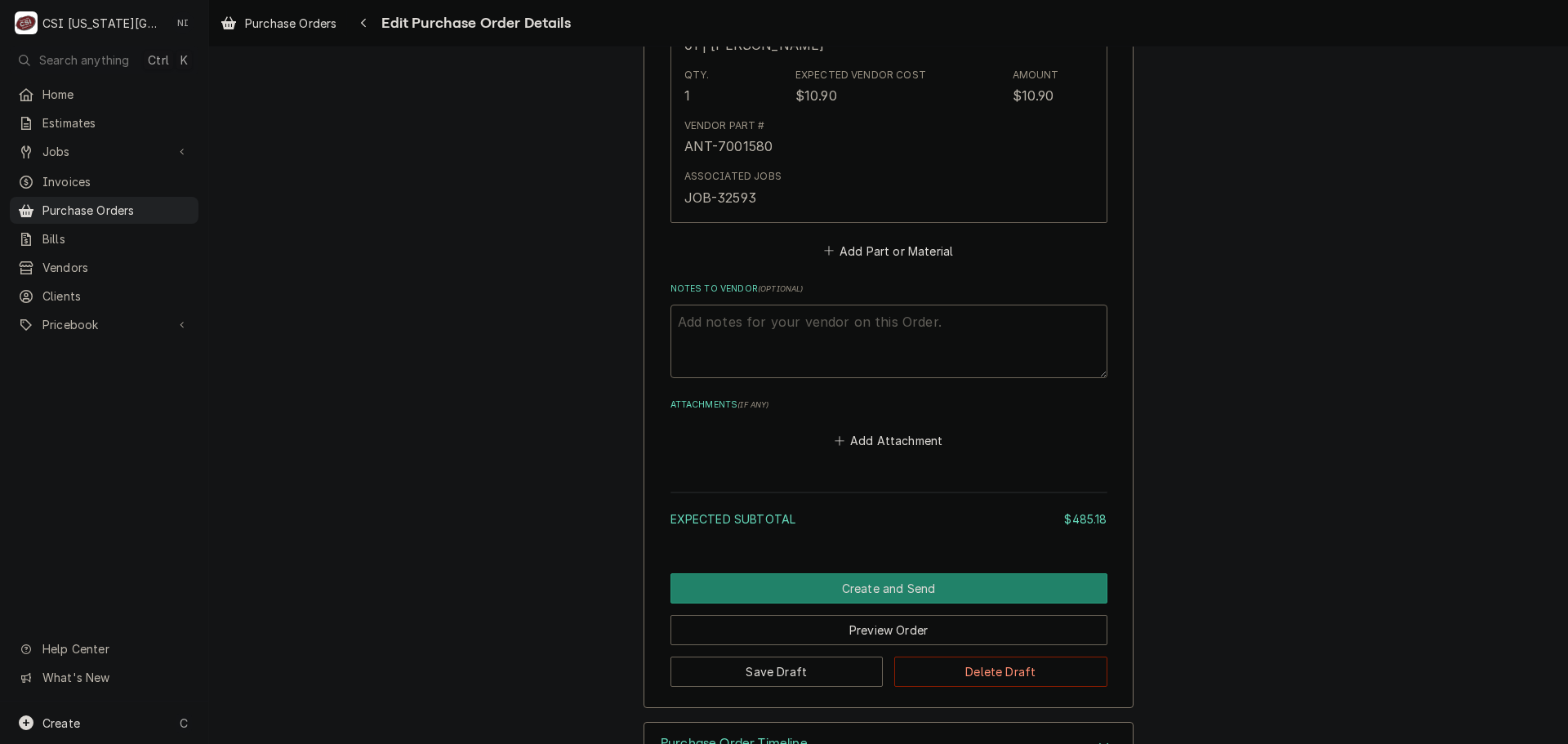
scroll to position [1066, 0]
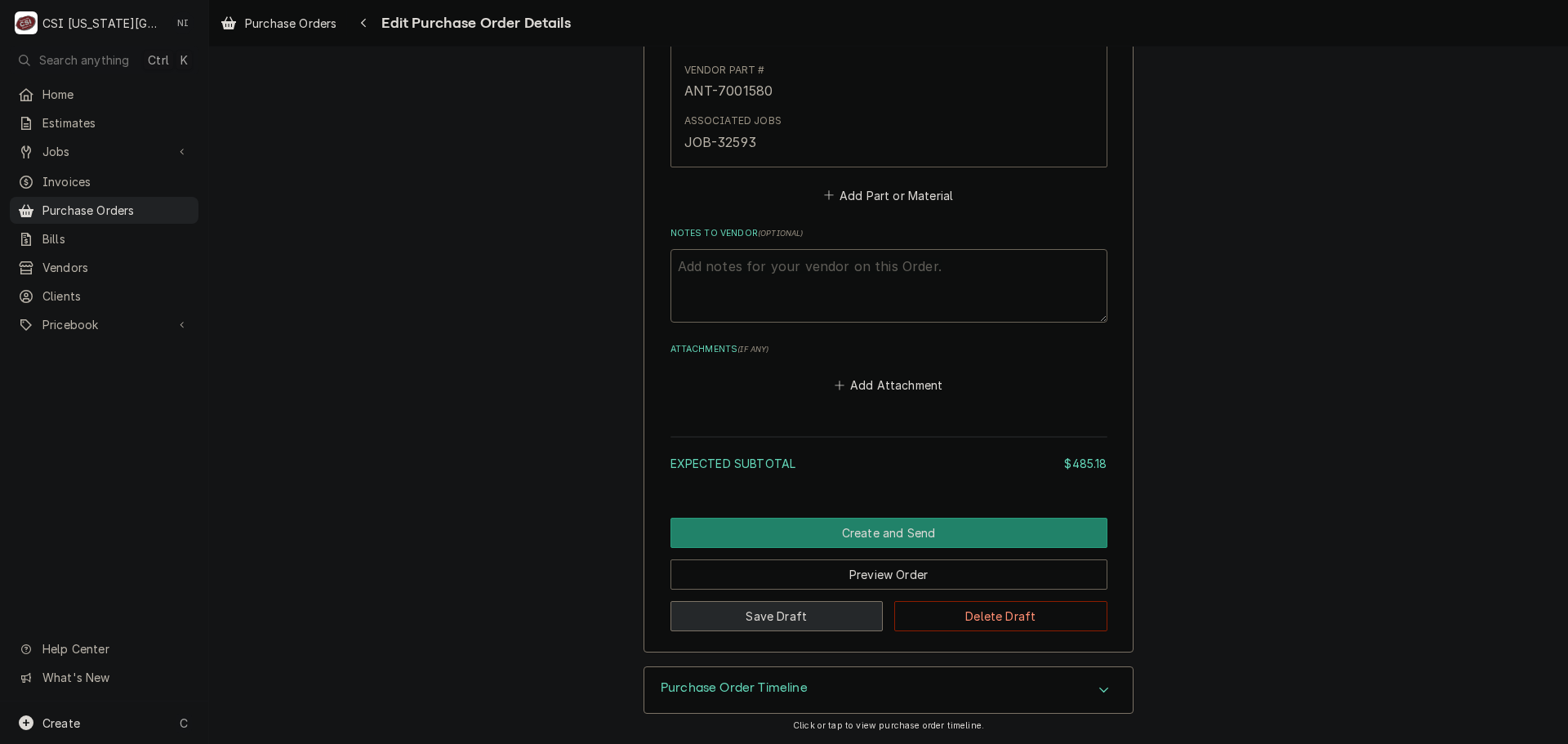
click at [776, 615] on button "Save Draft" at bounding box center [776, 616] width 213 height 30
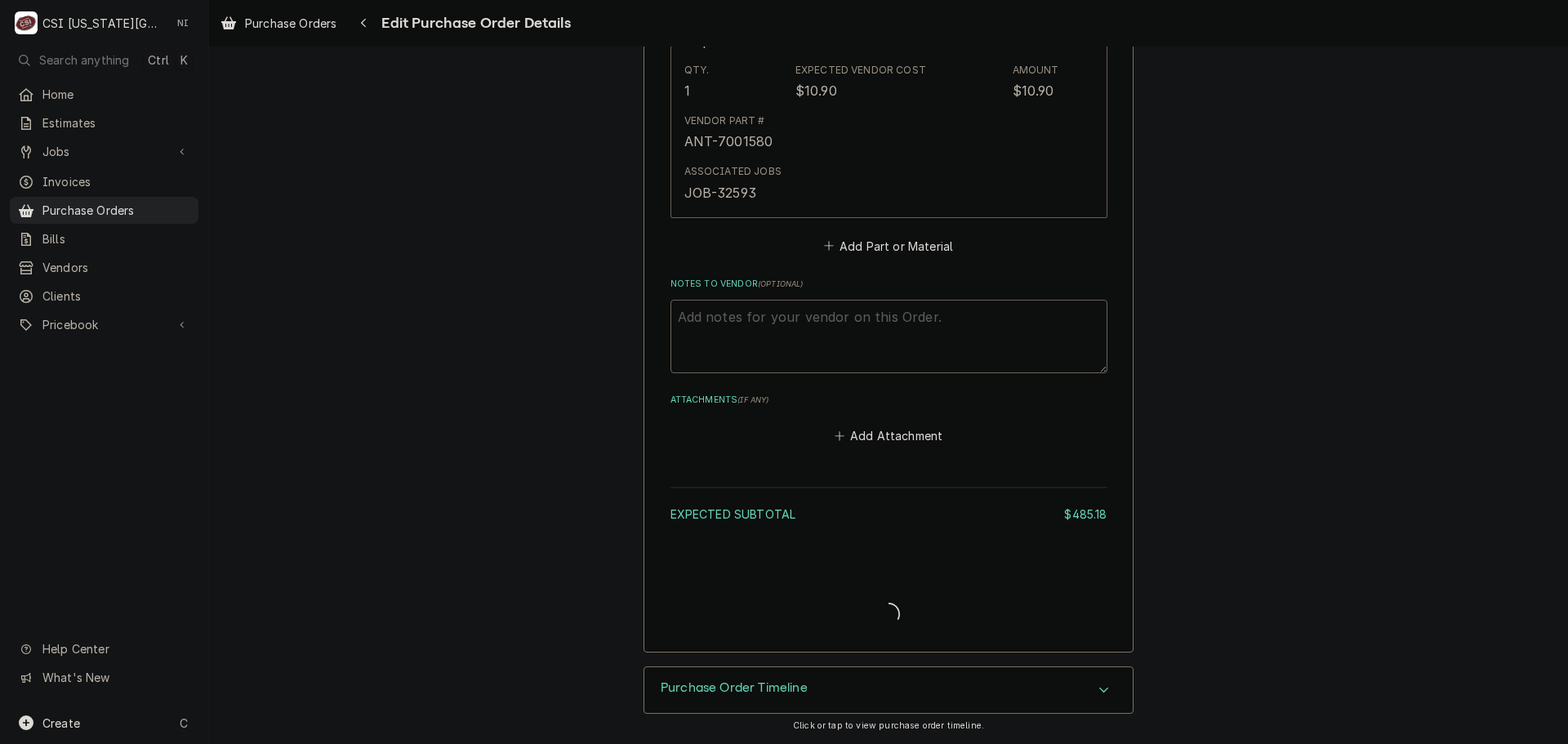
type textarea "x"
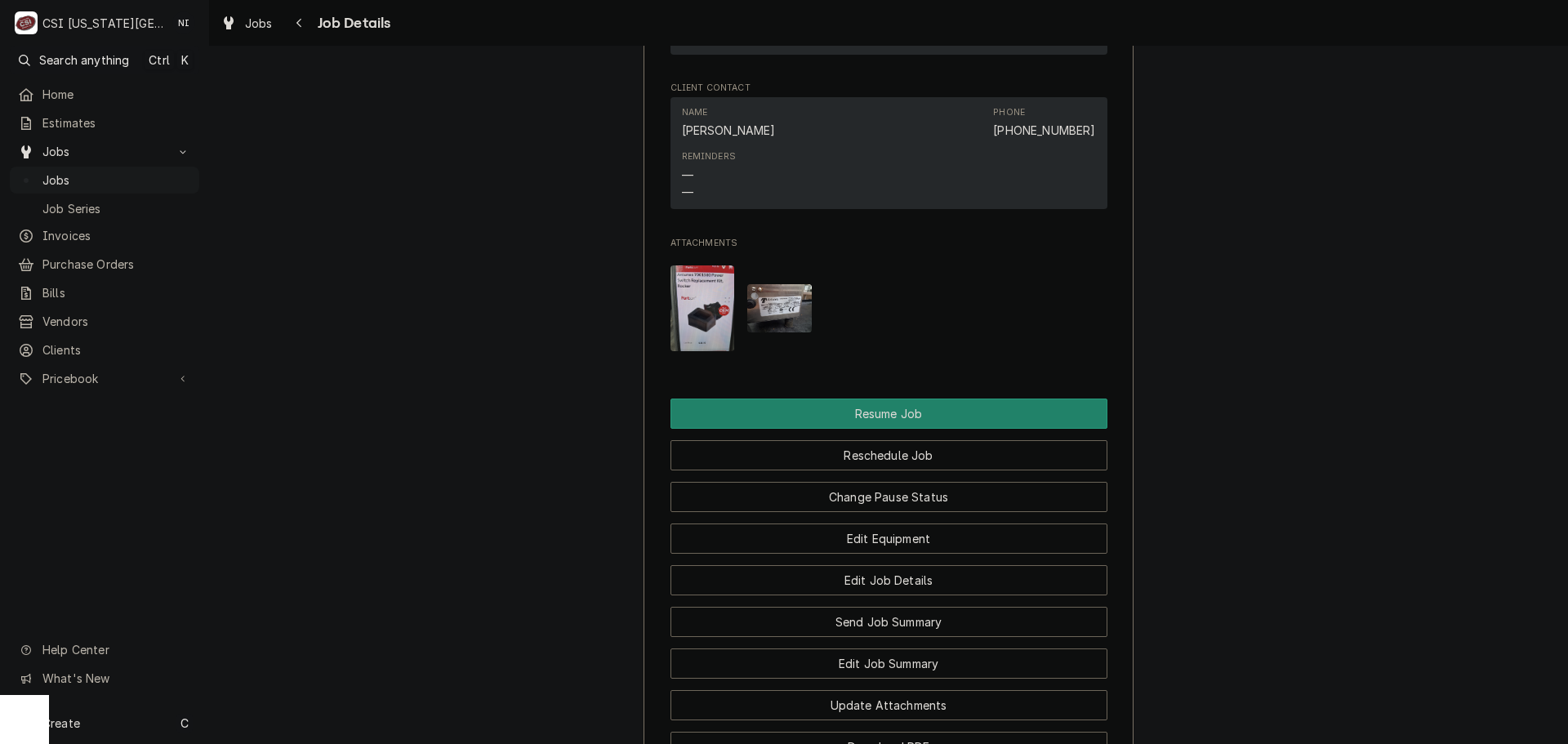
scroll to position [2451, 0]
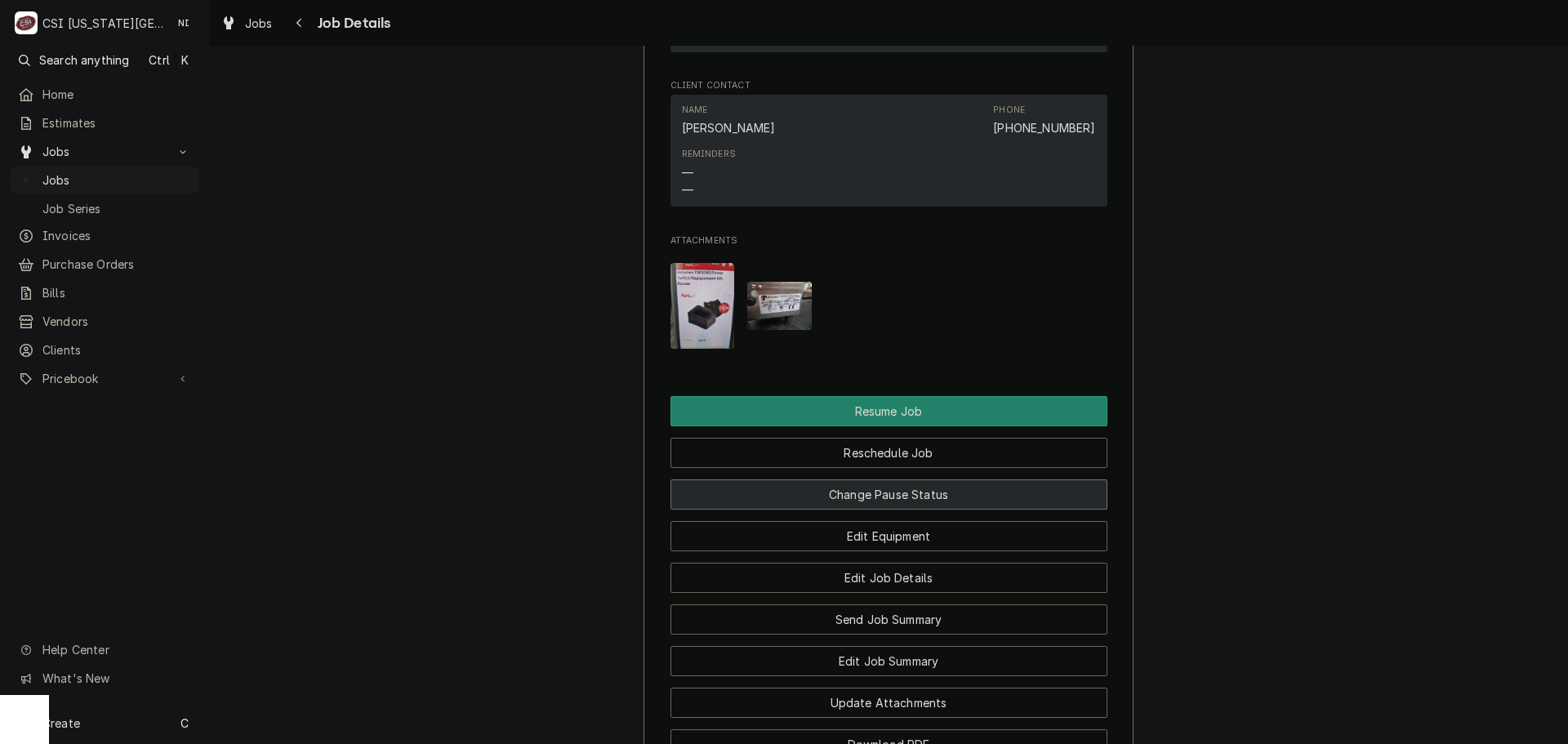
click at [837, 509] on button "Change Pause Status" at bounding box center [889, 494] width 437 height 30
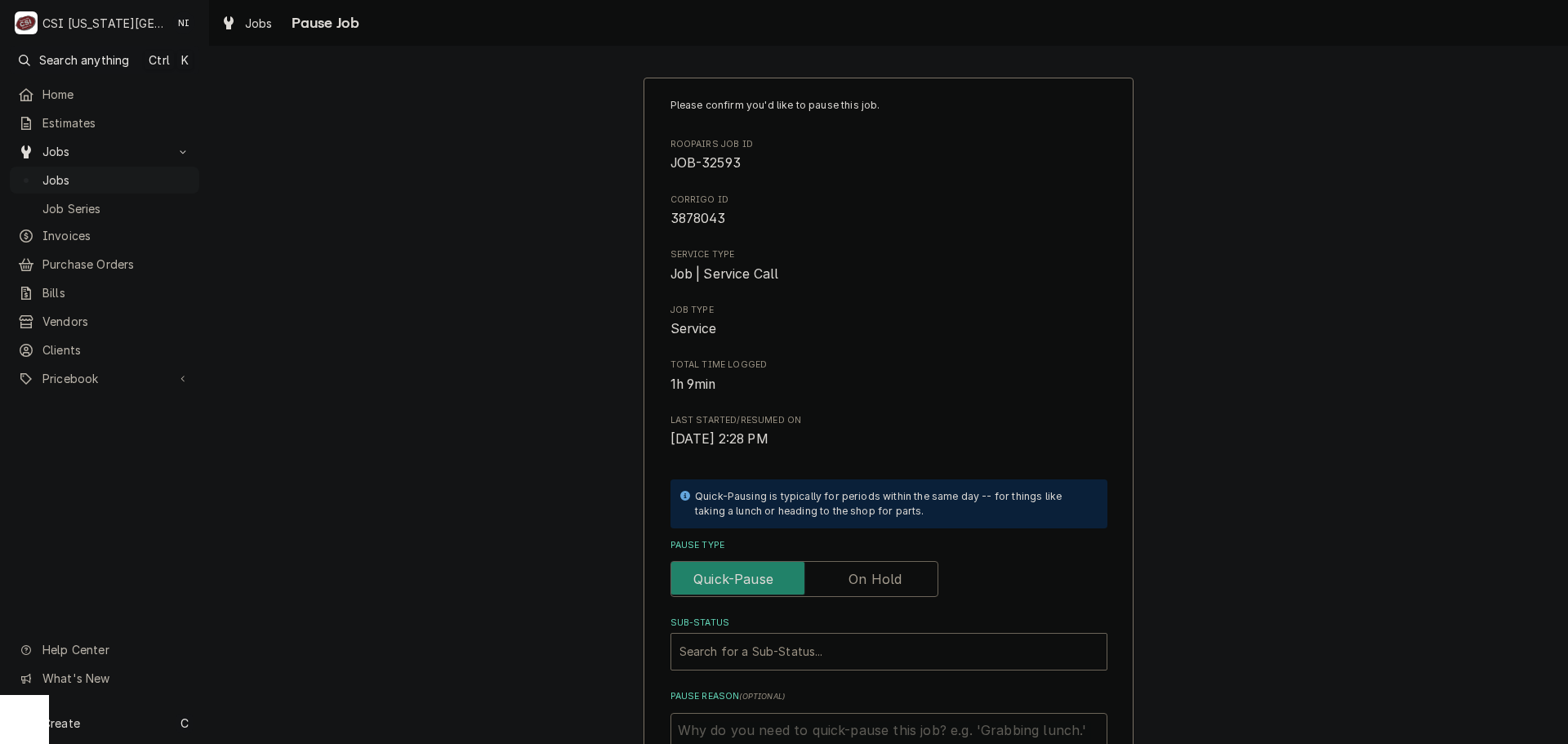
click at [856, 577] on label "Pause Type" at bounding box center [805, 579] width 268 height 36
click at [856, 577] on input "Pause Type" at bounding box center [805, 579] width 253 height 36
checkbox input "true"
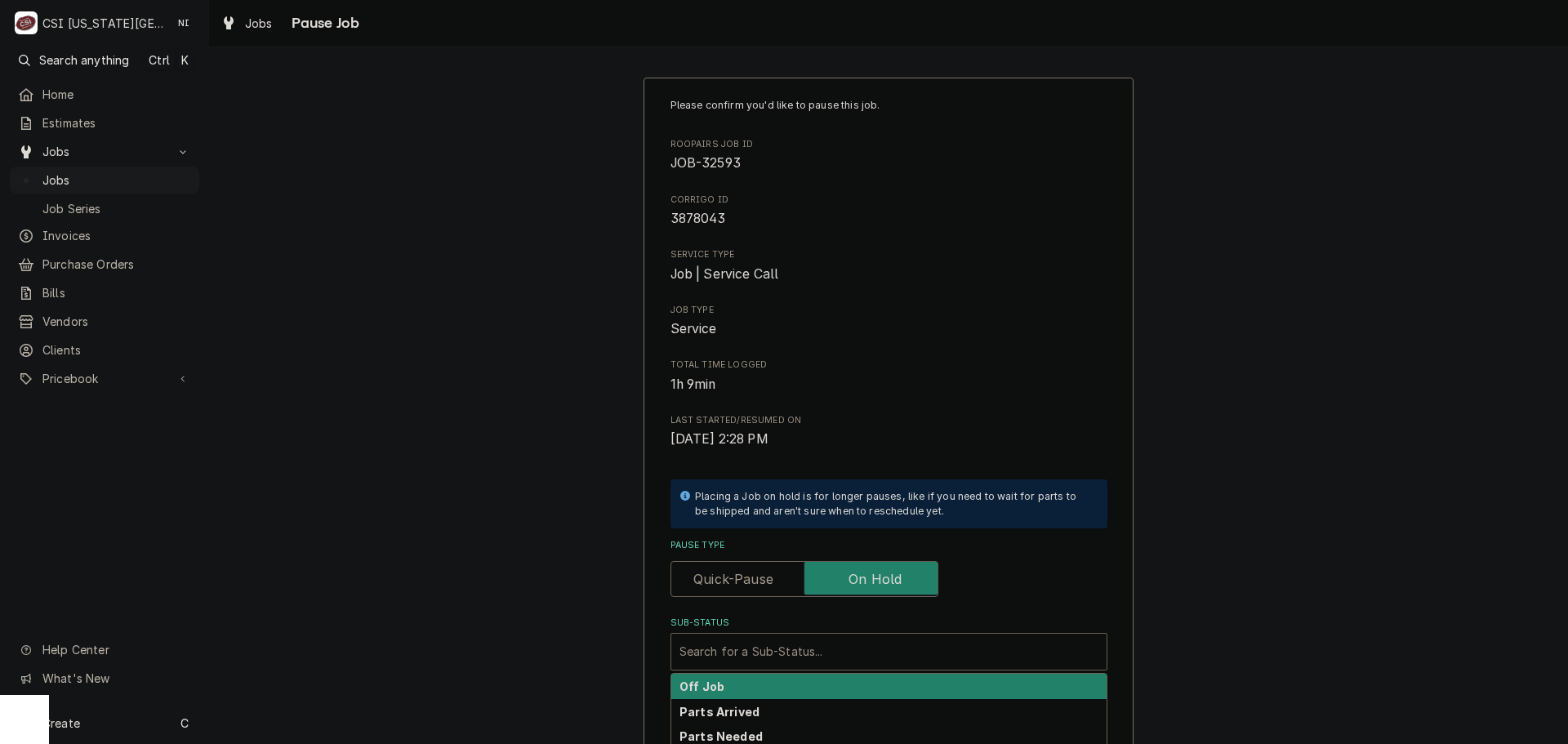
click at [797, 660] on div "Sub-Status" at bounding box center [888, 651] width 419 height 29
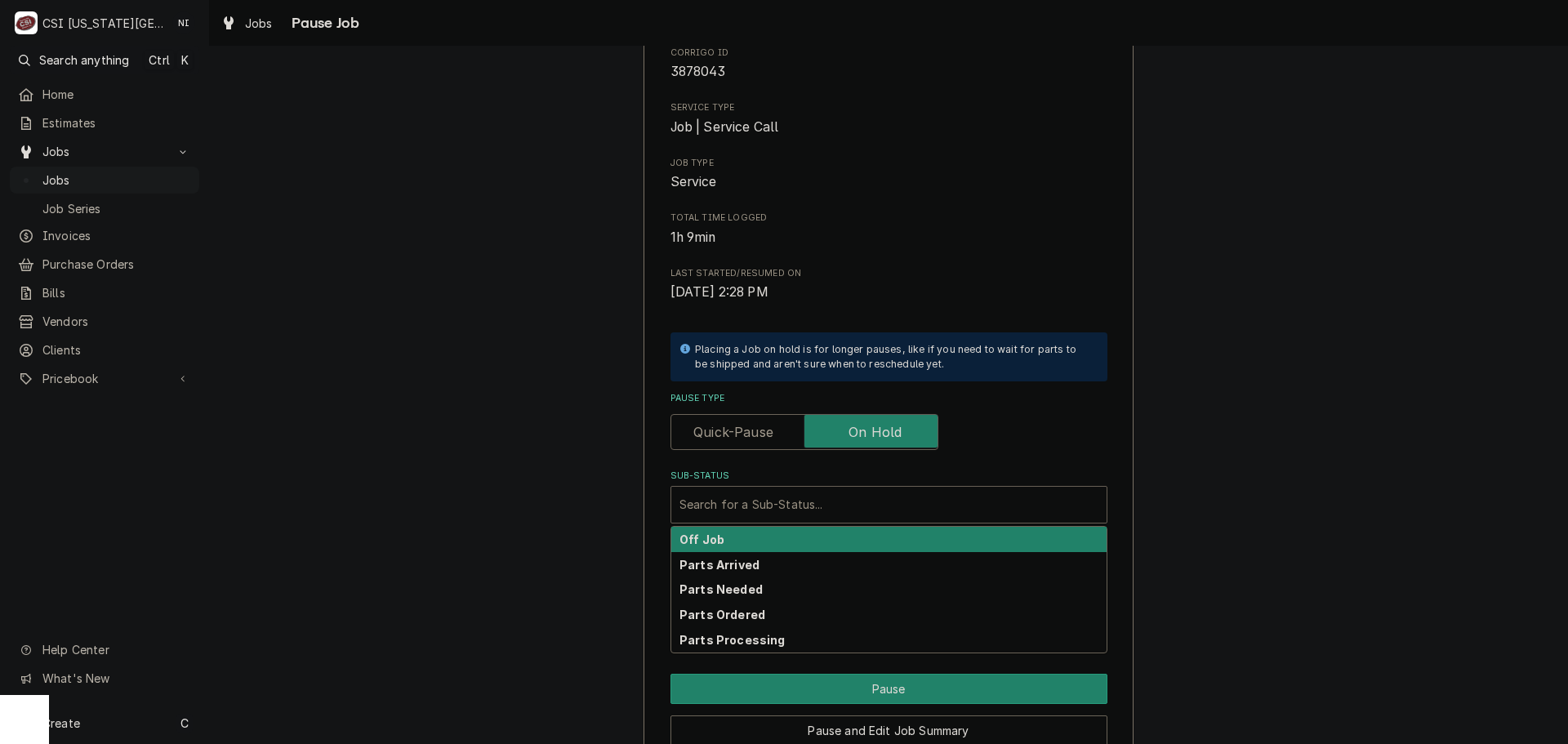
scroll to position [226, 0]
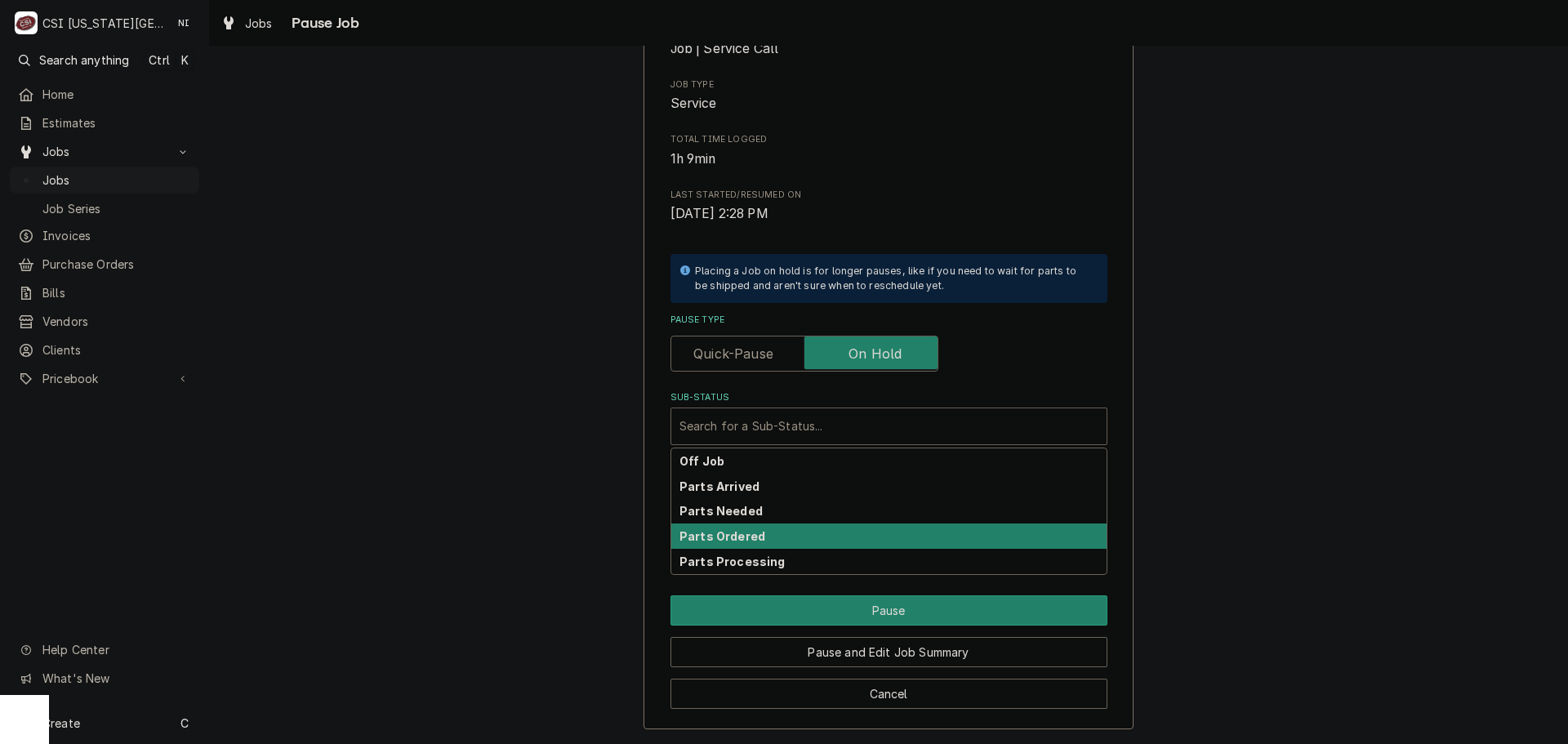
click at [747, 538] on strong "Parts Ordered" at bounding box center [721, 536] width 85 height 14
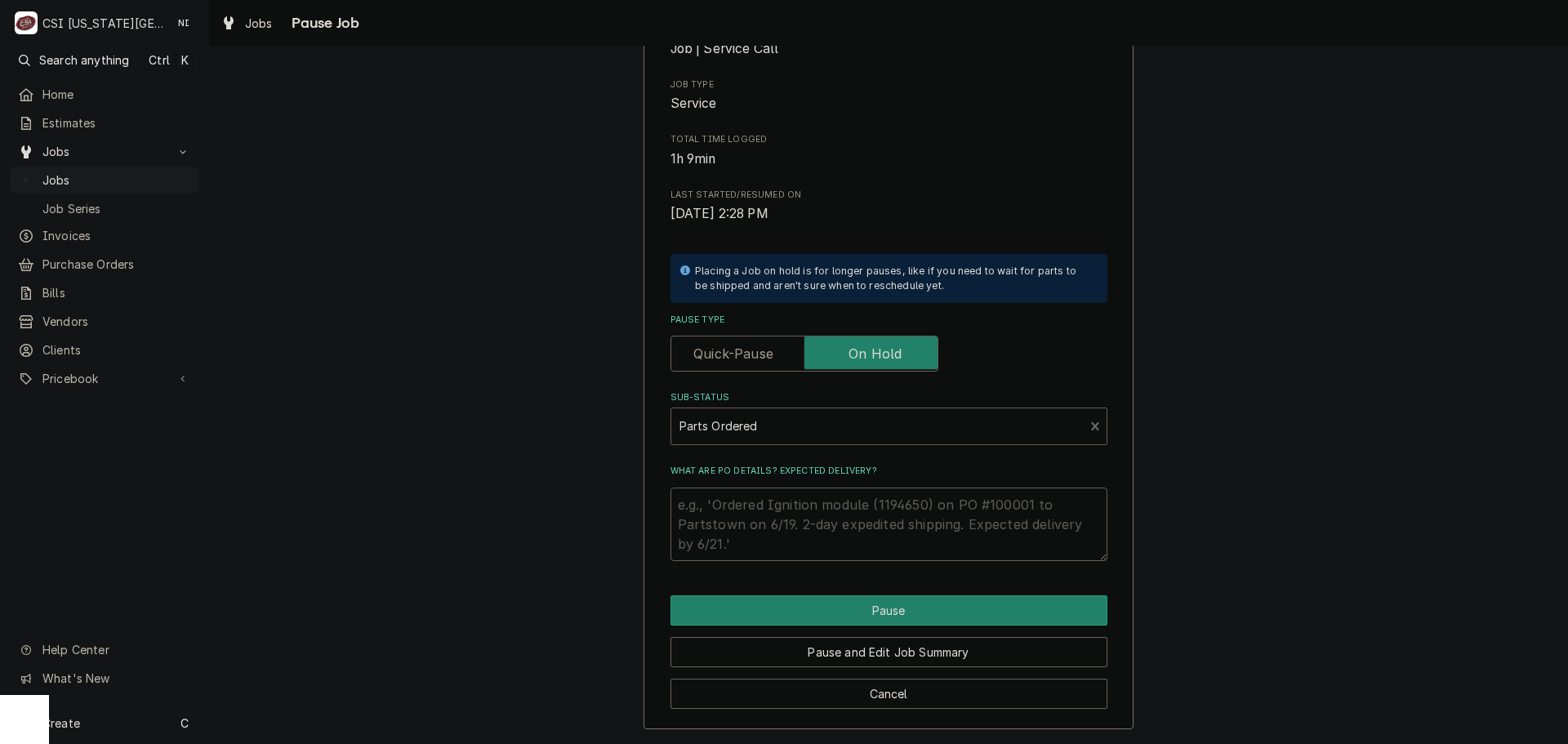
click at [751, 542] on textarea "What are PO details? Expected delivery?" at bounding box center [889, 524] width 437 height 73
type textarea "x"
type textarea "p"
type textarea "x"
type textarea "pa"
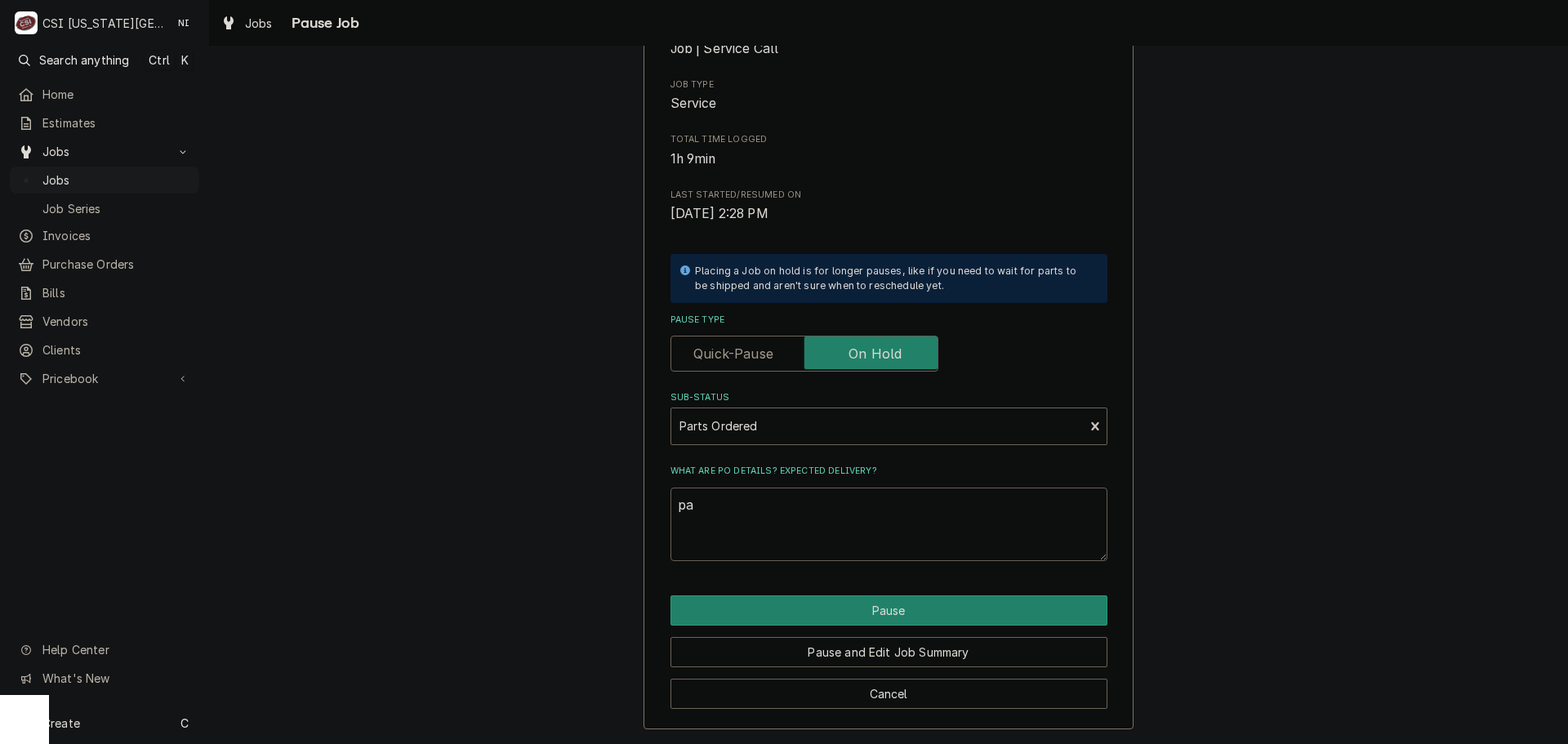
type textarea "x"
type textarea "par"
type textarea "x"
type textarea "part"
type textarea "x"
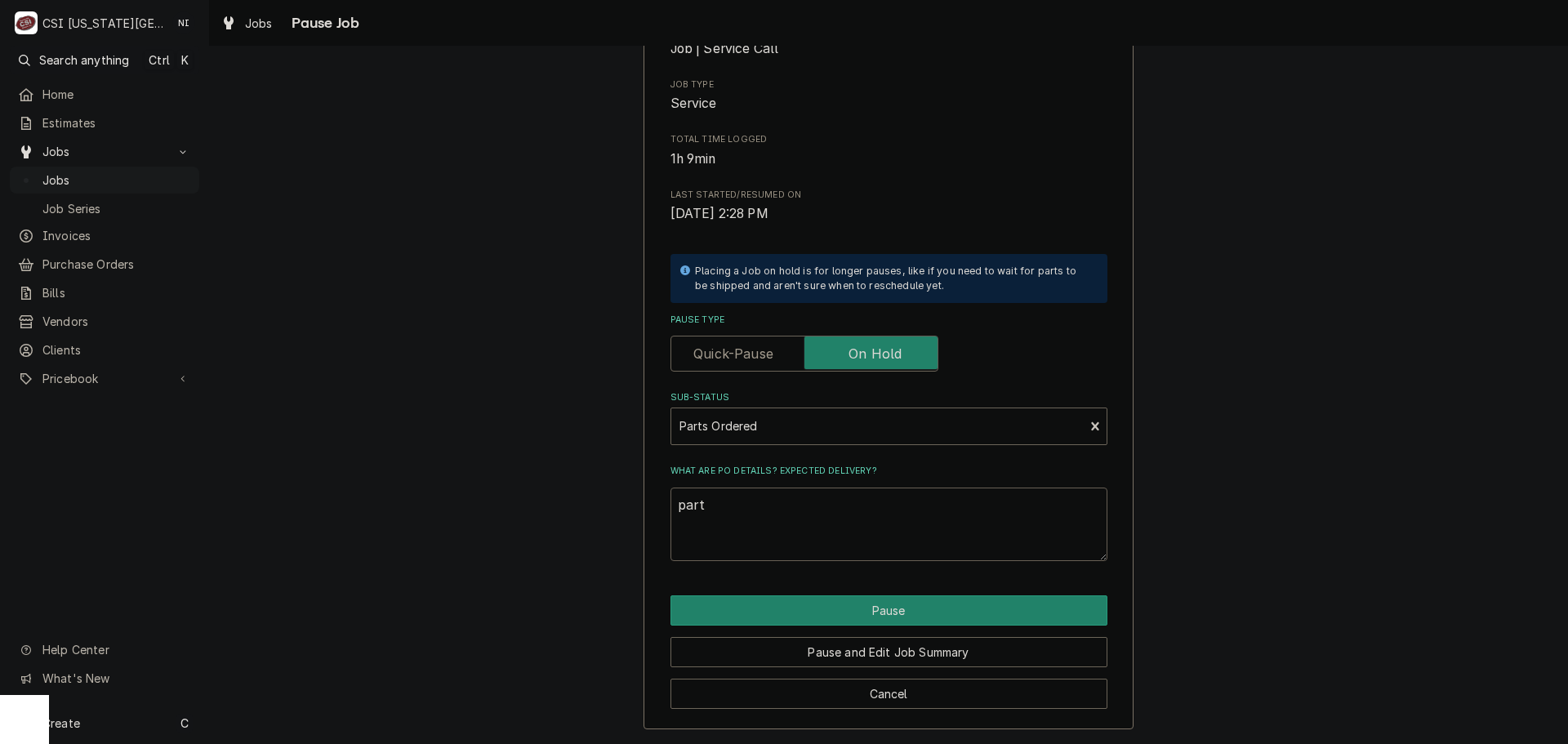
type textarea "parts"
type textarea "x"
type textarea "parts"
type textarea "x"
type textarea "parts o"
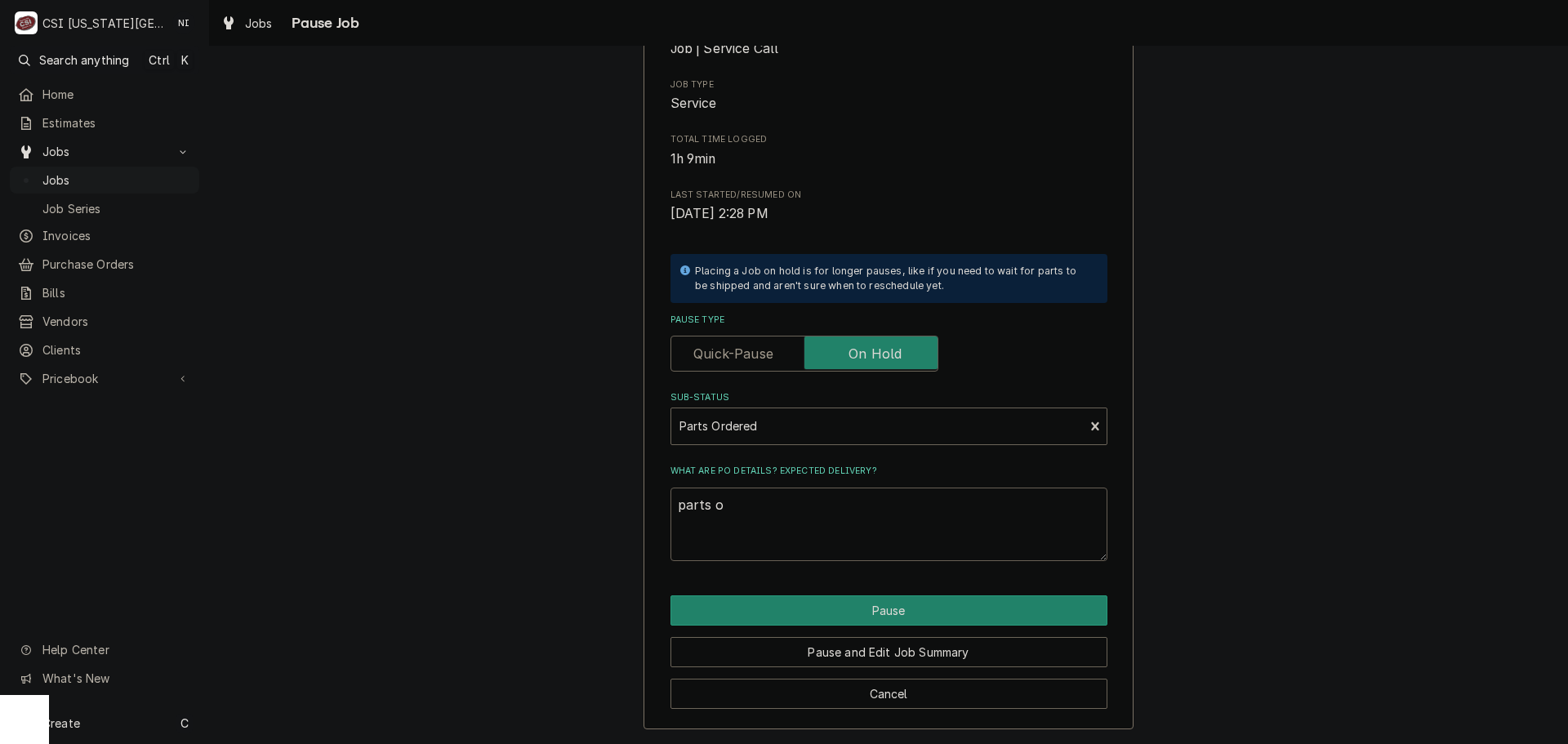
type textarea "x"
type textarea "parts or"
type textarea "x"
type textarea "parts ord"
type textarea "x"
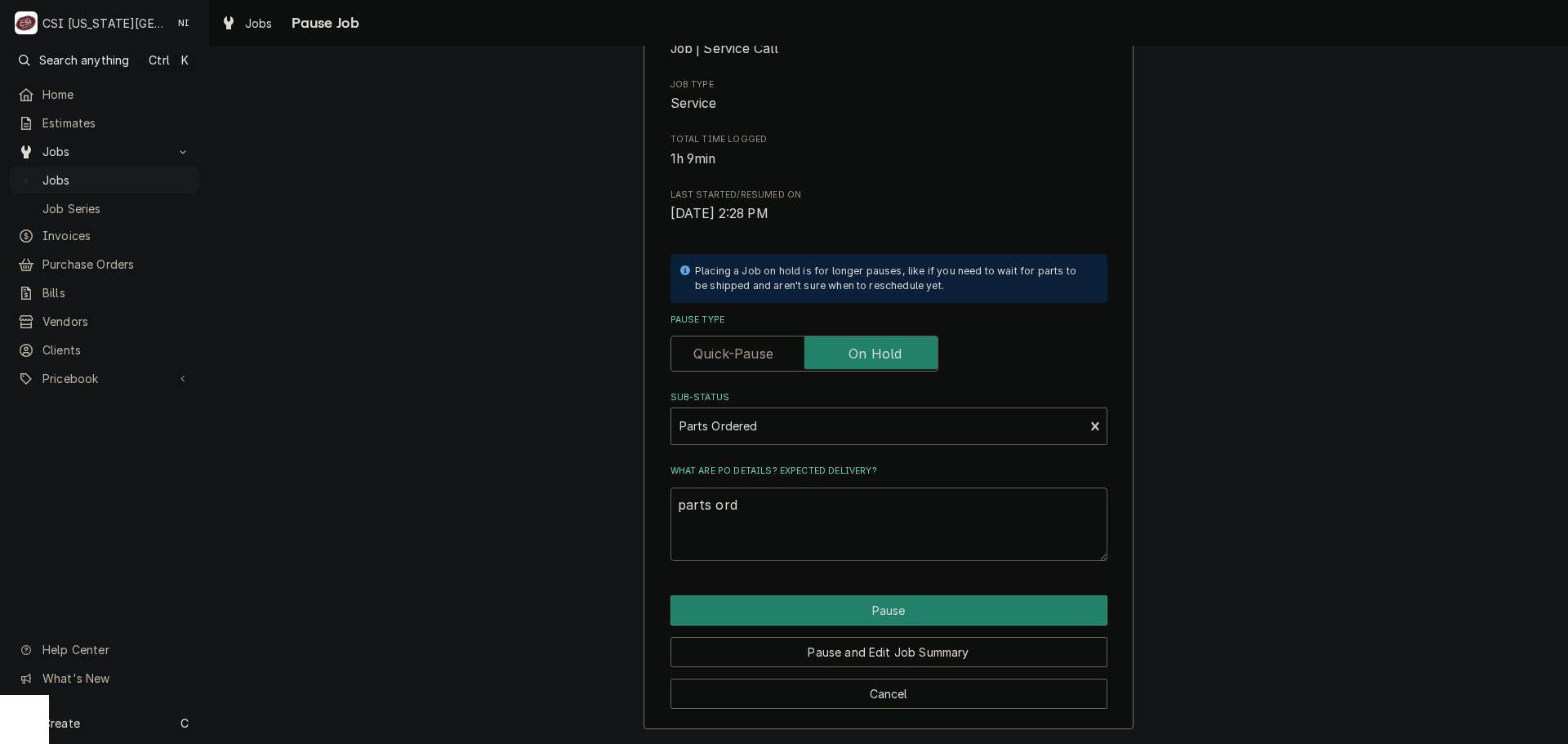
type textarea "parts orde"
type textarea "x"
type textarea "parts order"
type textarea "x"
type textarea "parts ordere"
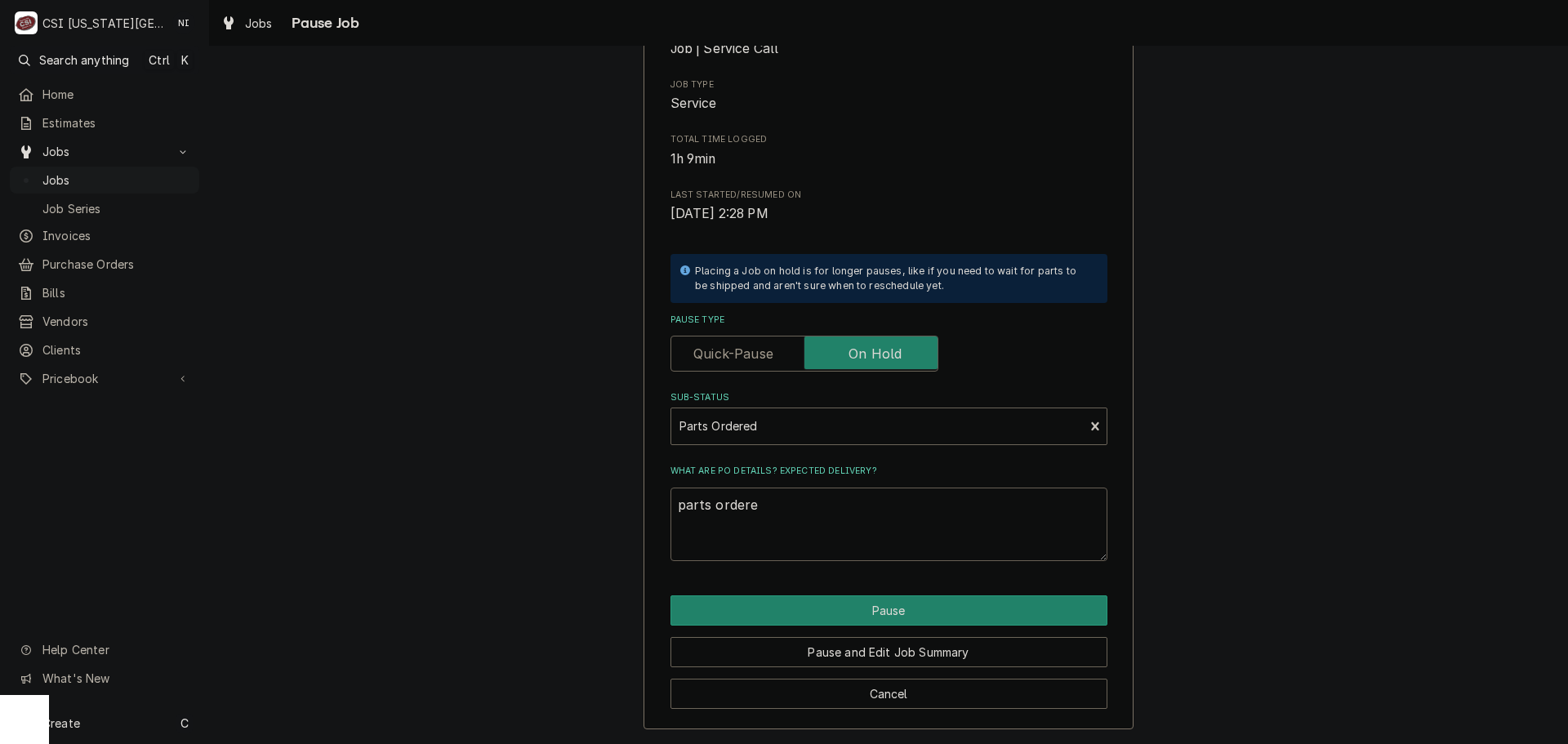
type textarea "x"
type textarea "parts ordered"
type textarea "x"
type textarea "parts ordered"
type textarea "x"
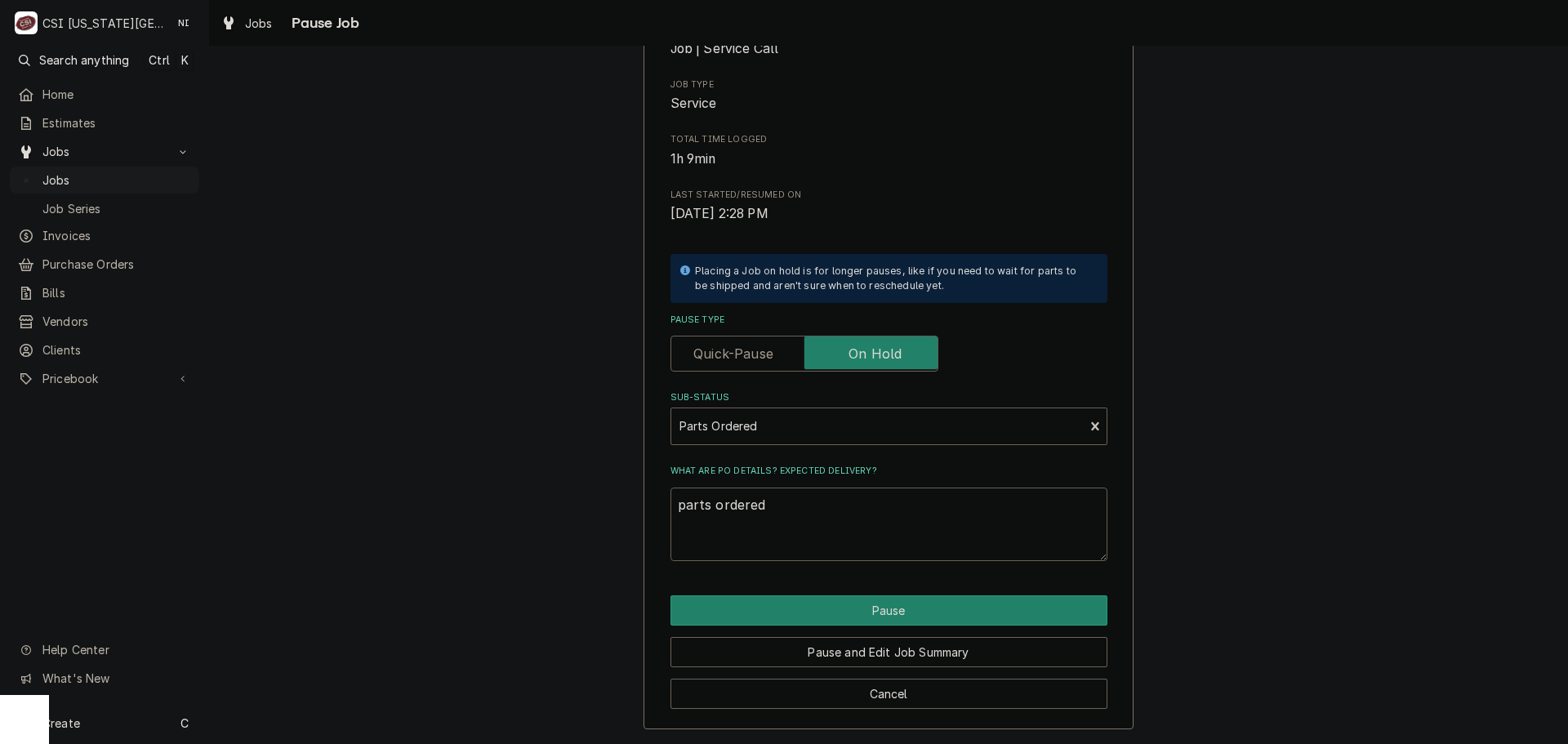
type textarea "parts ordered o"
type textarea "x"
type textarea "parts ordered on"
type textarea "x"
type textarea "parts ordered onP"
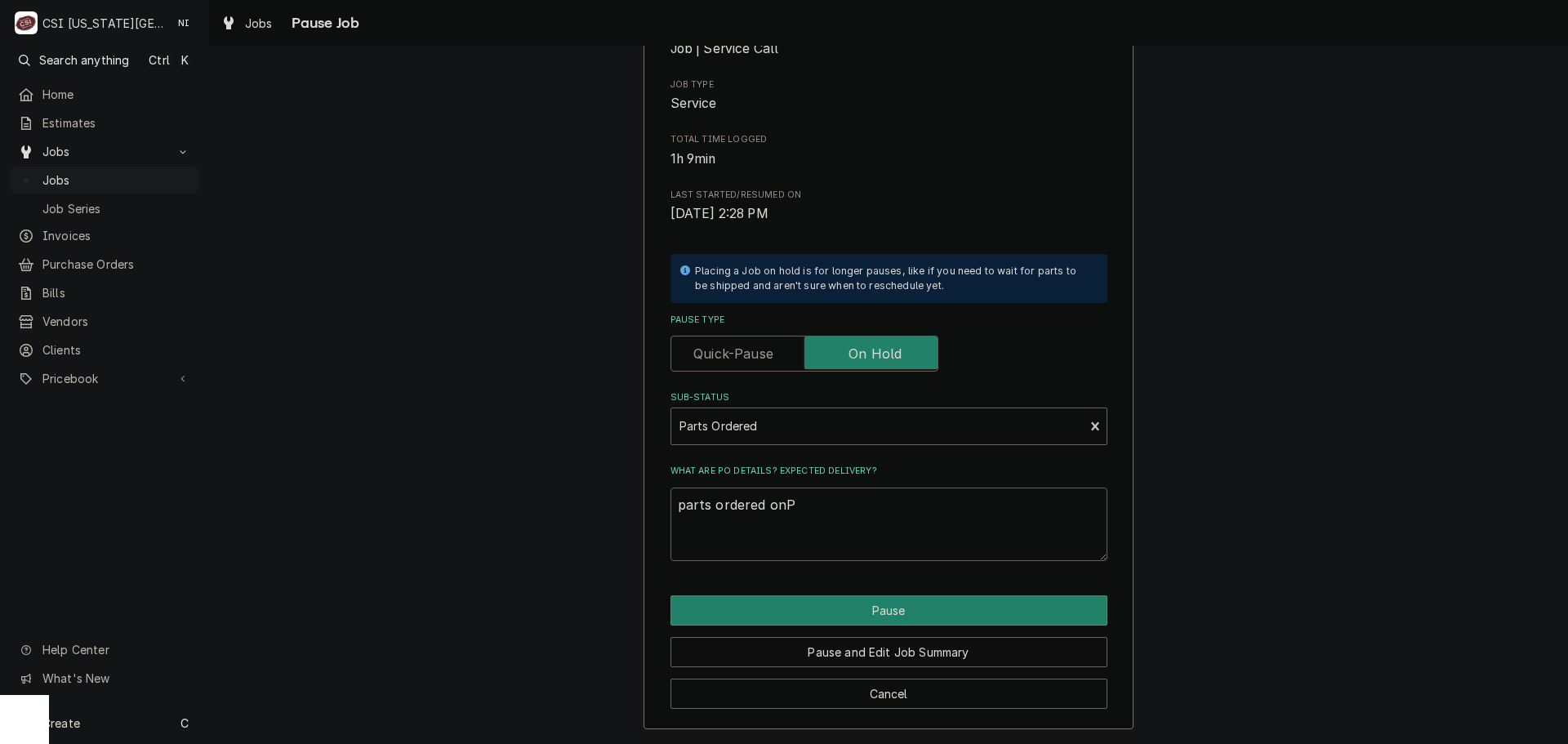
type textarea "x"
type textarea "parts ordered onPO"
type textarea "x"
type textarea "parts ordered onPO"
type textarea "x"
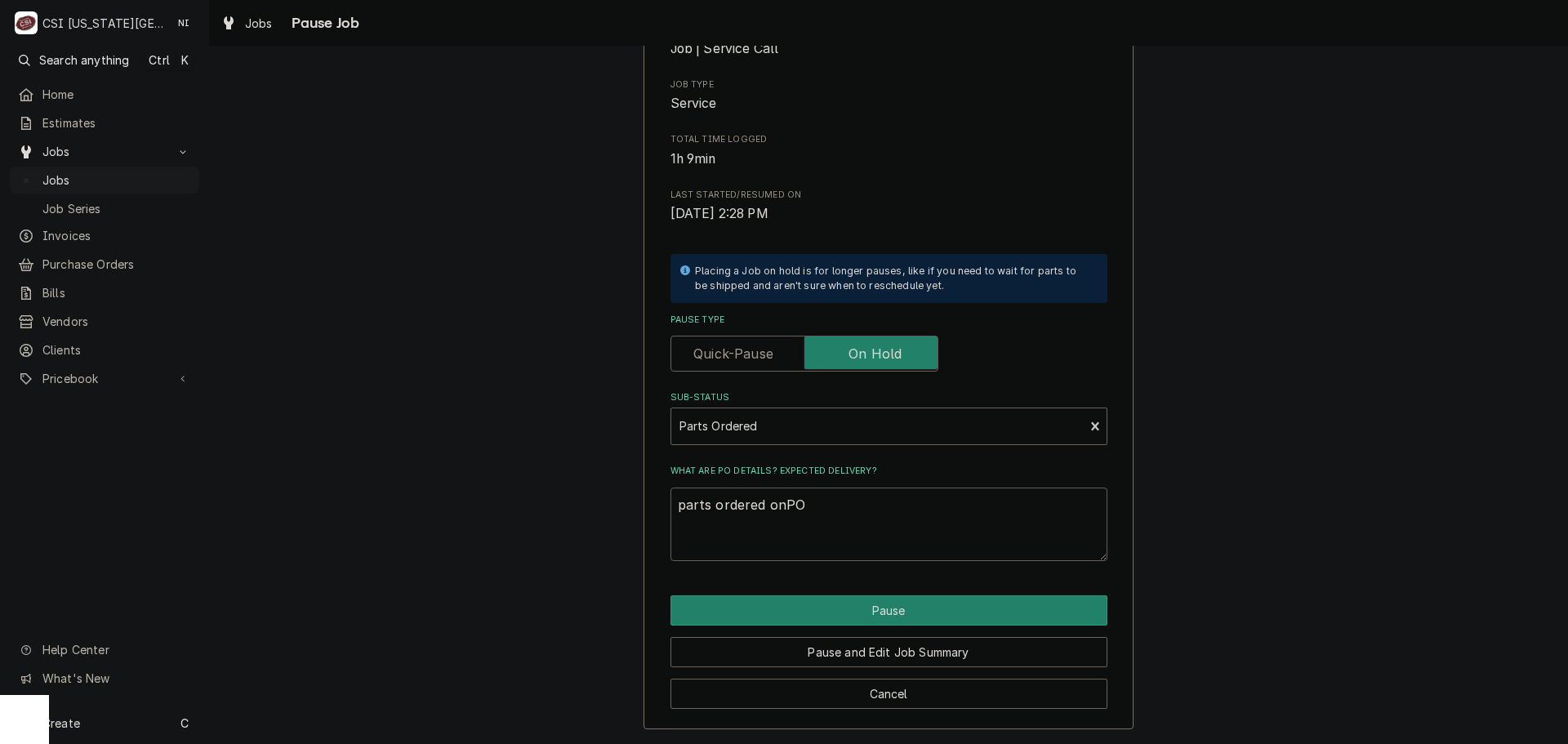
type textarea "parts ordered onPO"
type textarea "x"
type textarea "parts ordered onP"
type textarea "x"
type textarea "parts ordered on"
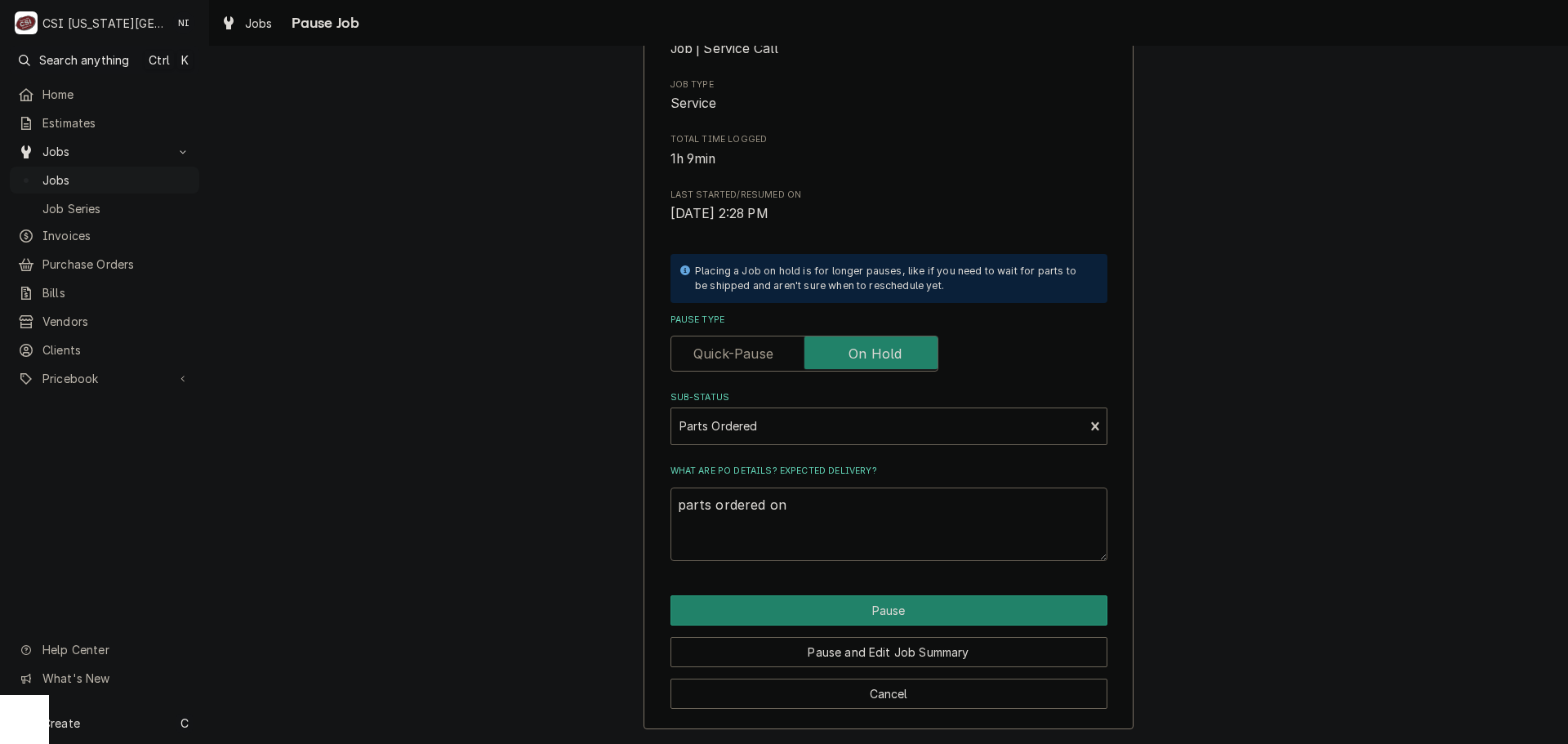
type textarea "x"
type textarea "parts ordered on"
type textarea "x"
type textarea "parts ordered on P"
type textarea "x"
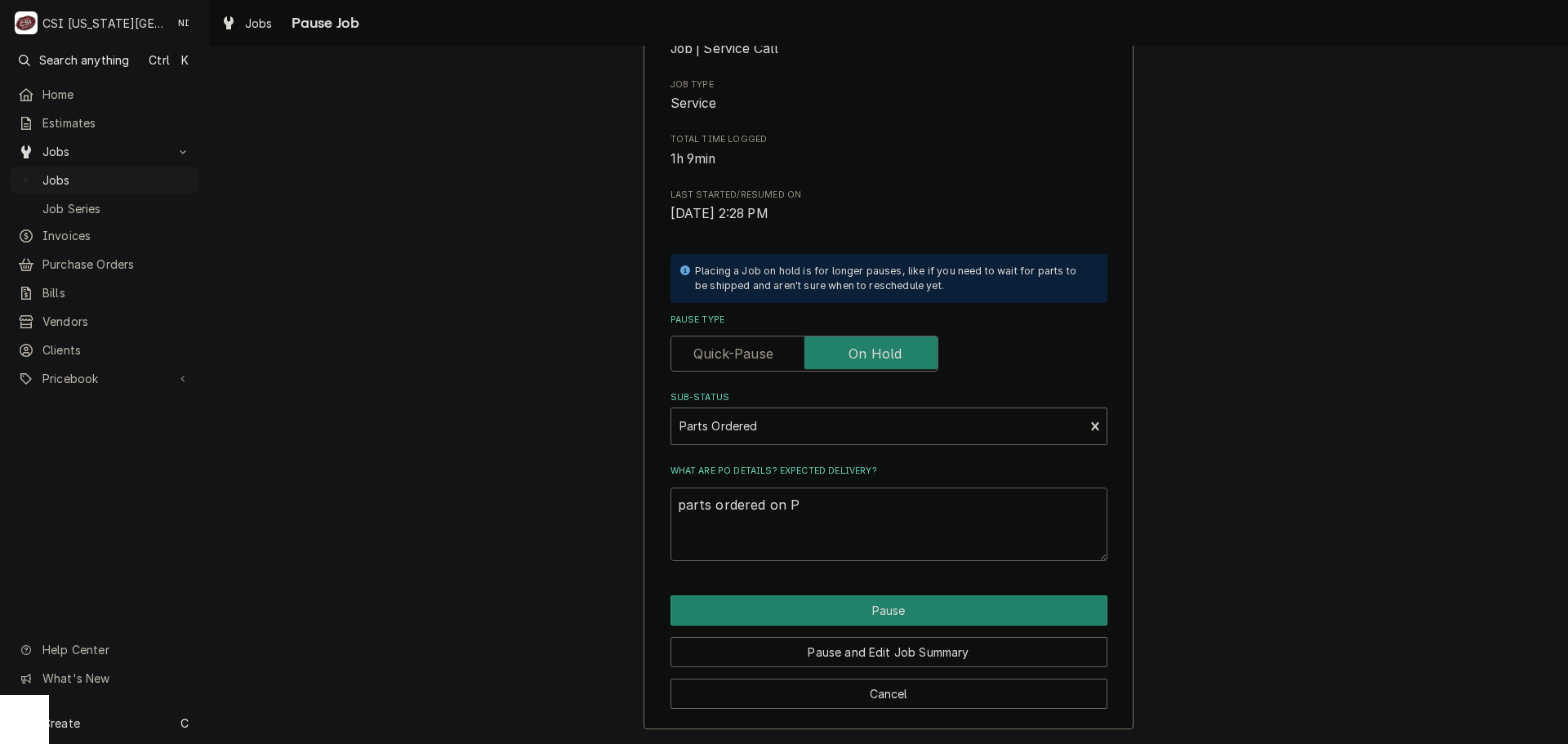
type textarea "parts ordered on PO"
type textarea "x"
type textarea "parts ordered on PO"
type textarea "x"
type textarea "parts ordered on PO 3"
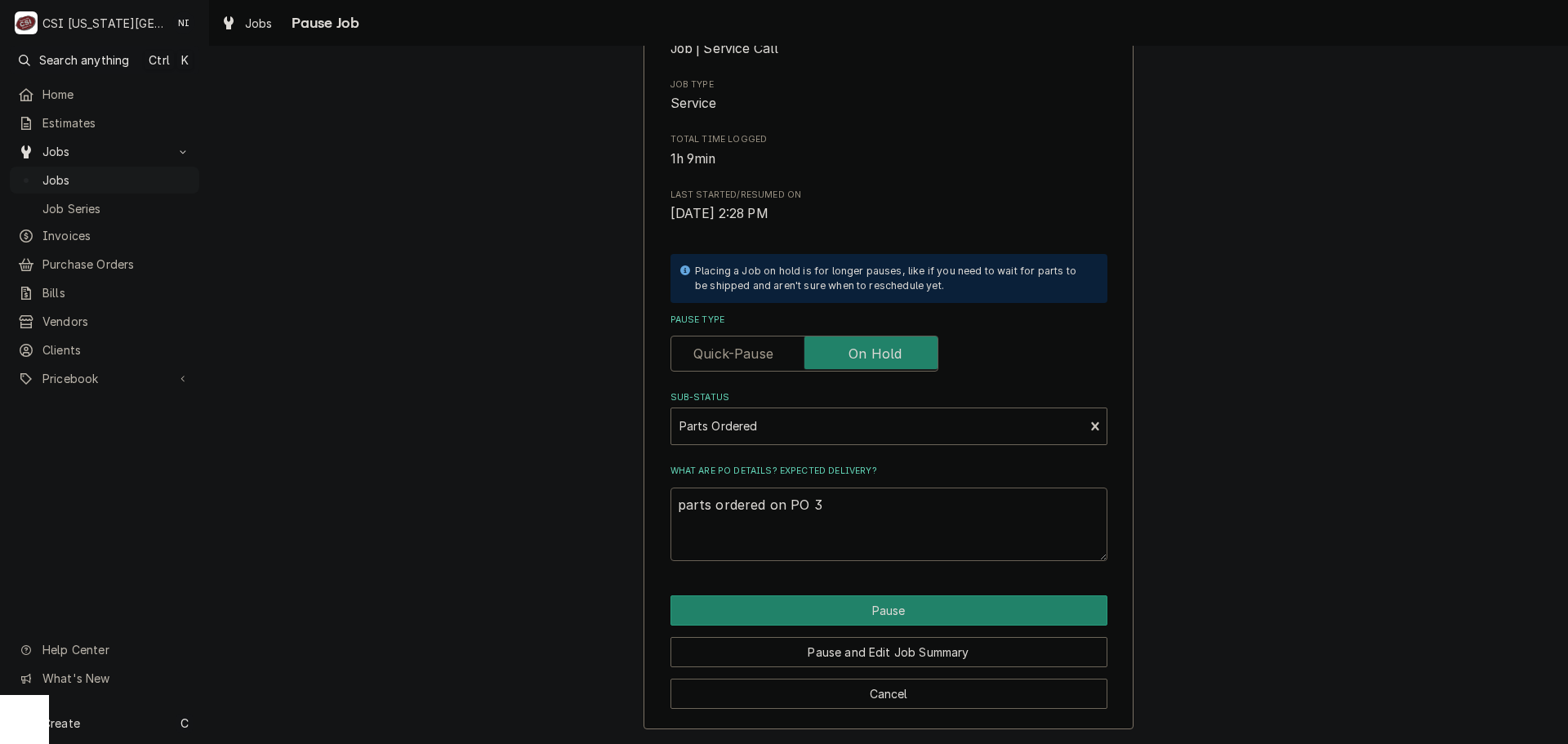
type textarea "x"
type textarea "parts ordered on PO 30"
type textarea "x"
type textarea "parts ordered on PO 301"
type textarea "x"
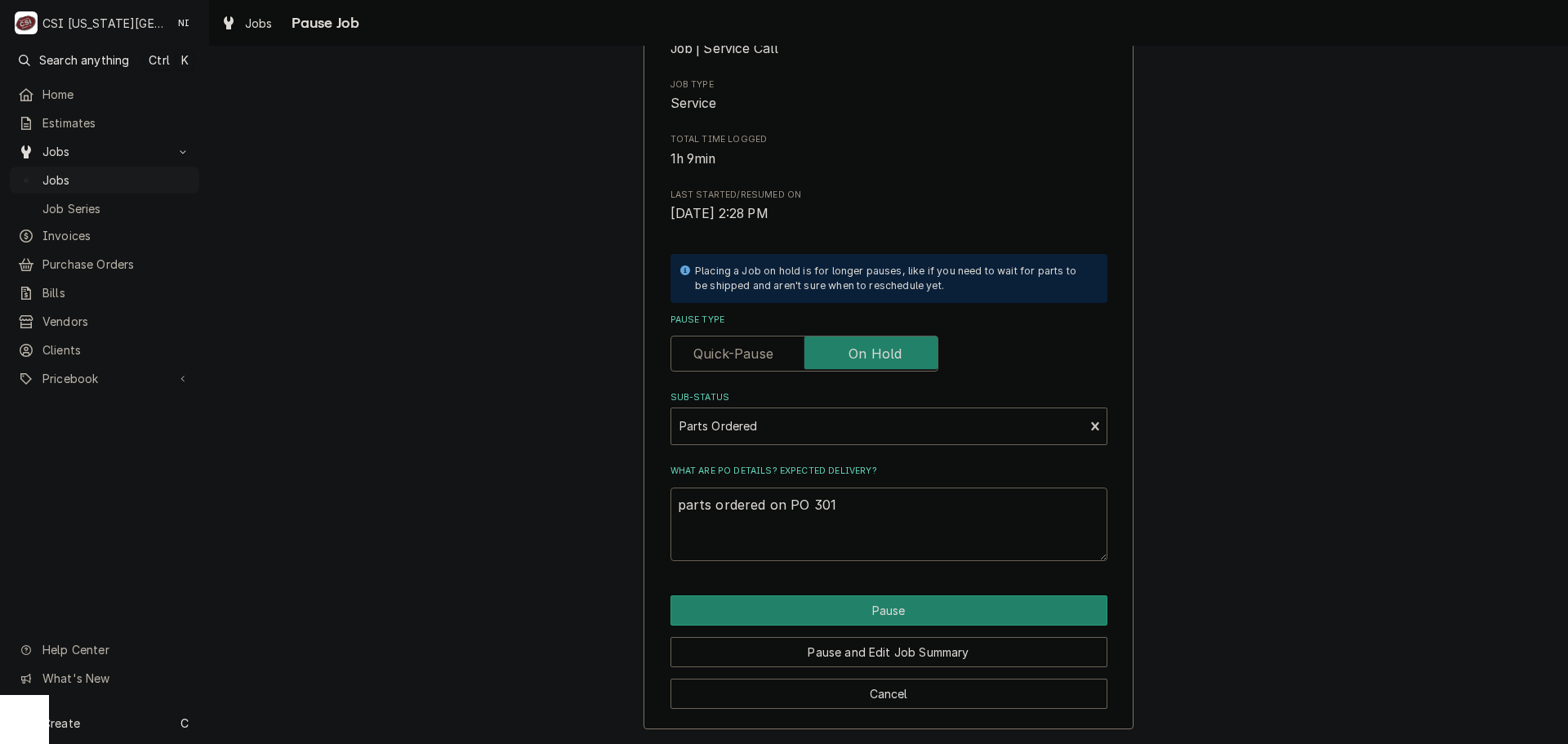
type textarea "parts ordered on PO 3014"
type textarea "x"
type textarea "parts ordered on PO 30145"
type textarea "x"
type textarea "parts ordered on PO 301453"
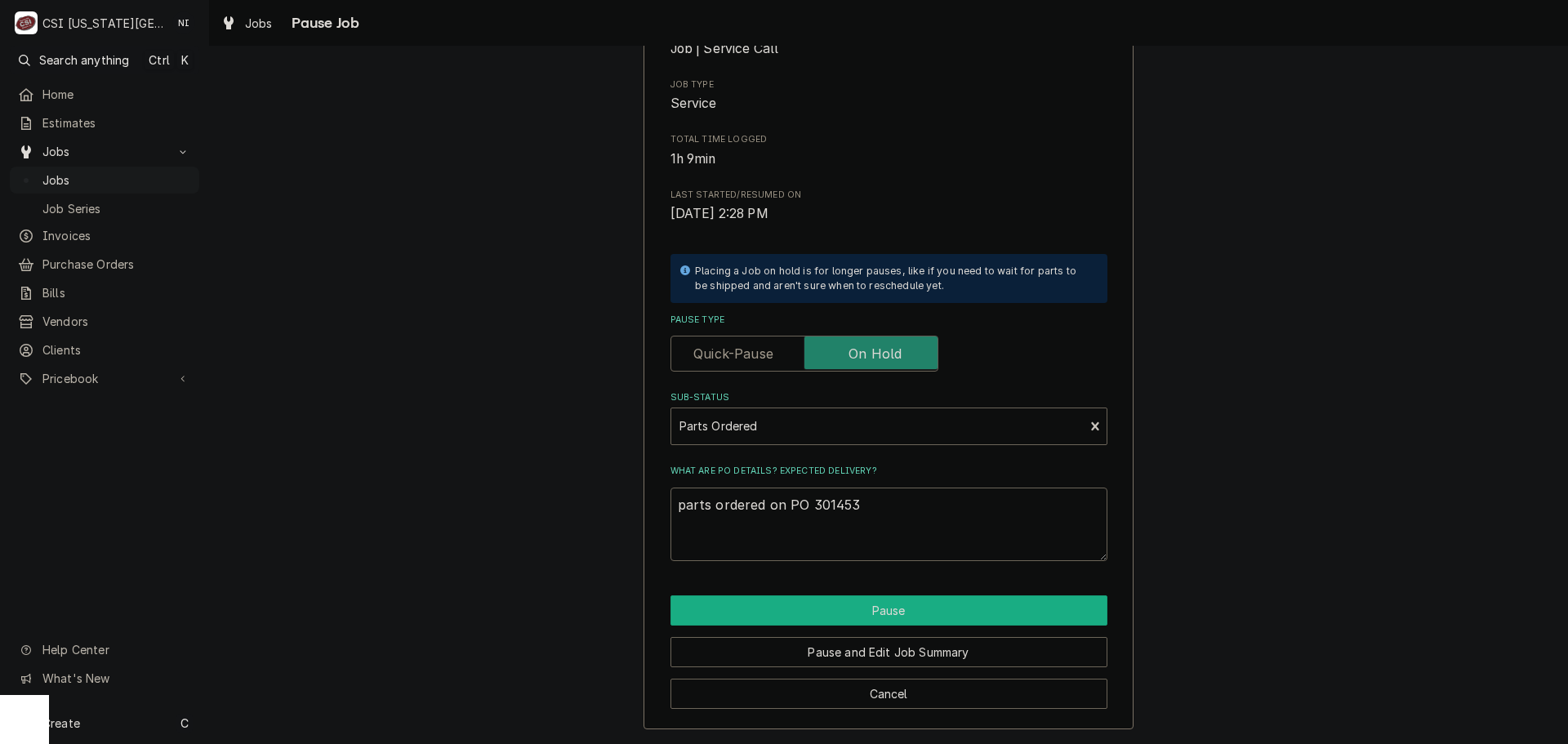
click at [798, 602] on button "Pause" at bounding box center [889, 611] width 437 height 30
type textarea "x"
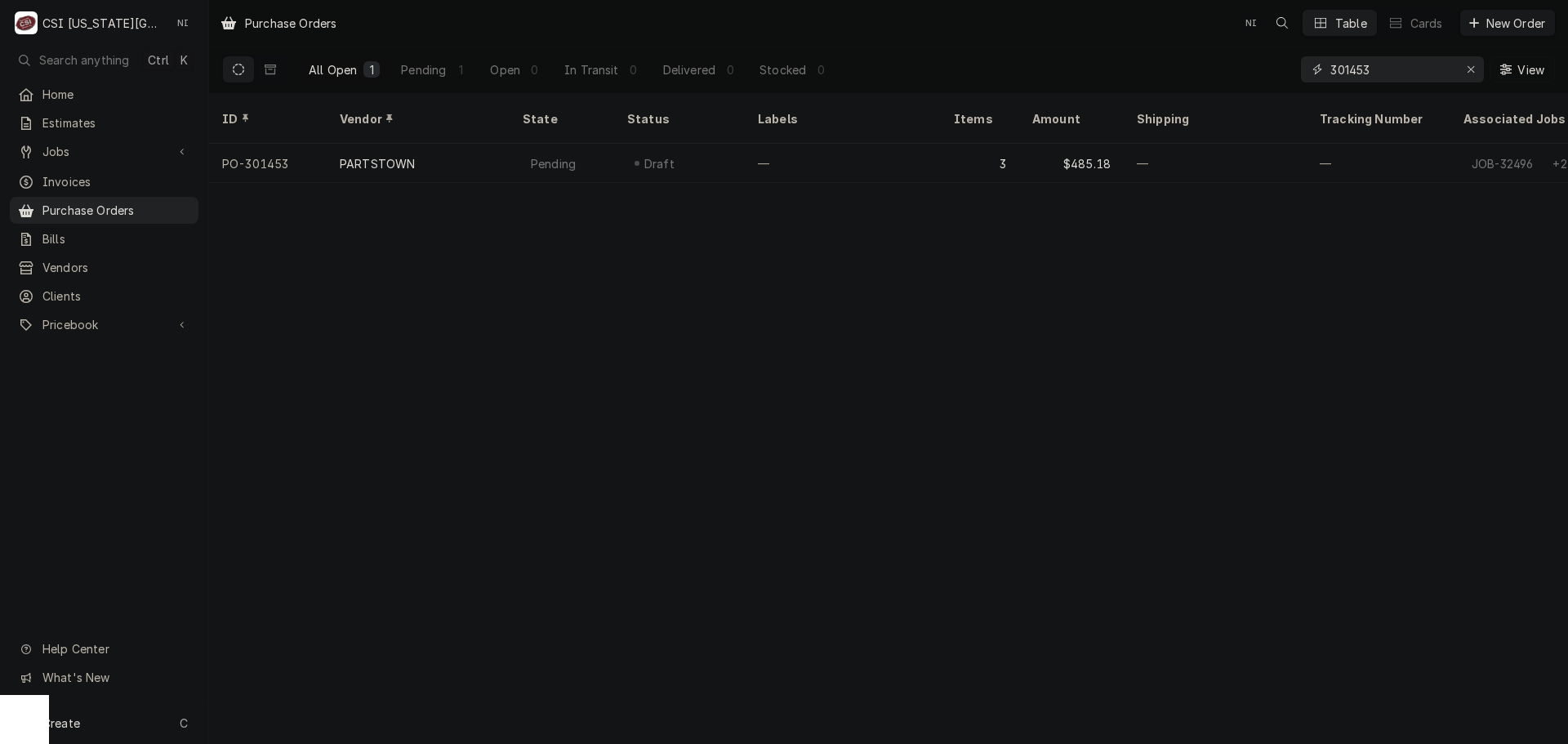
drag, startPoint x: 1391, startPoint y: 63, endPoint x: 1216, endPoint y: 78, distance: 175.6
click at [1216, 78] on div "All Open 1 Pending 1 Open 0 In Transit 0 Delivered 0 Stocked 0 301453 View" at bounding box center [888, 69] width 1333 height 46
click at [1393, 71] on input "301453" at bounding box center [1391, 69] width 123 height 26
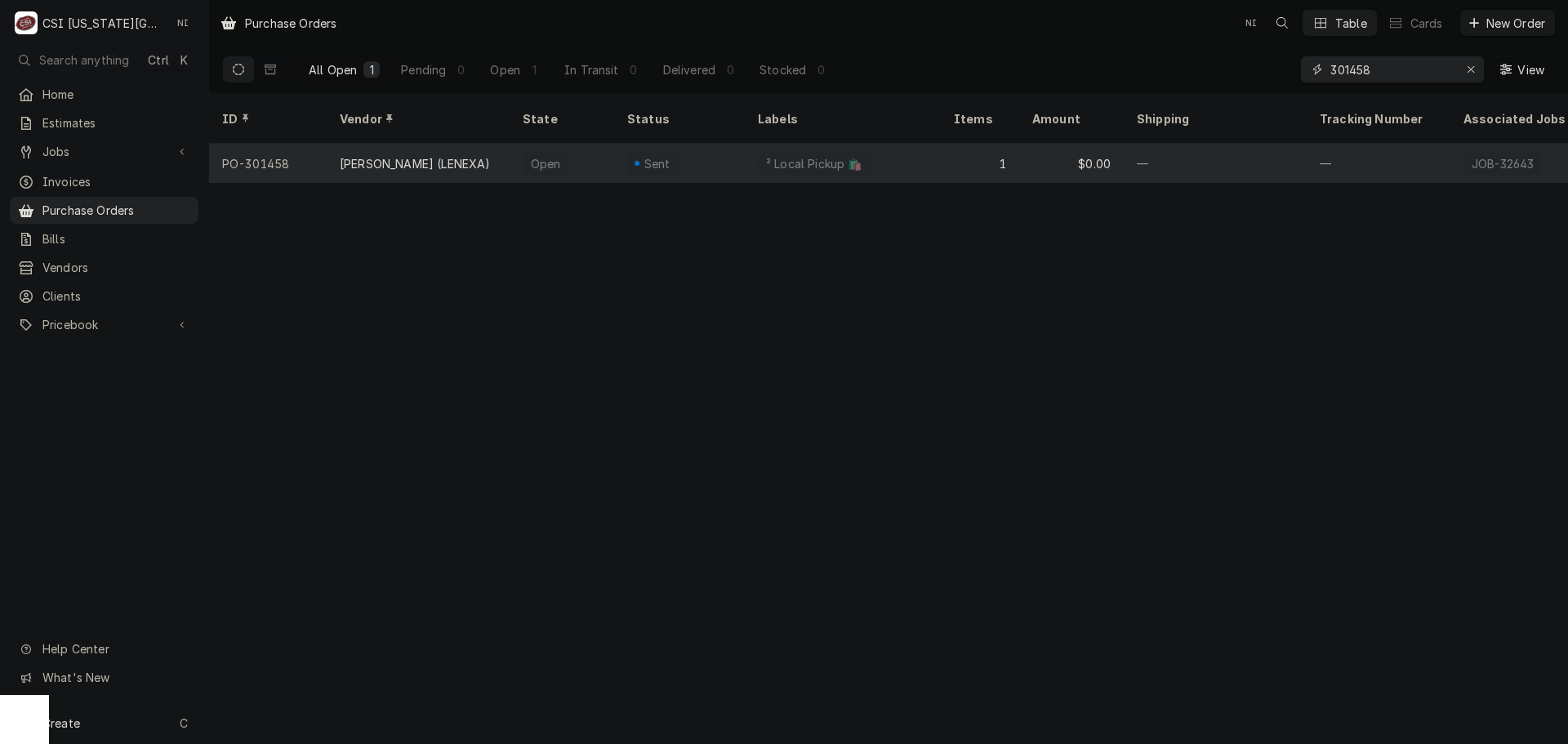
type input "301458"
click at [730, 161] on div "Sent" at bounding box center [679, 163] width 130 height 39
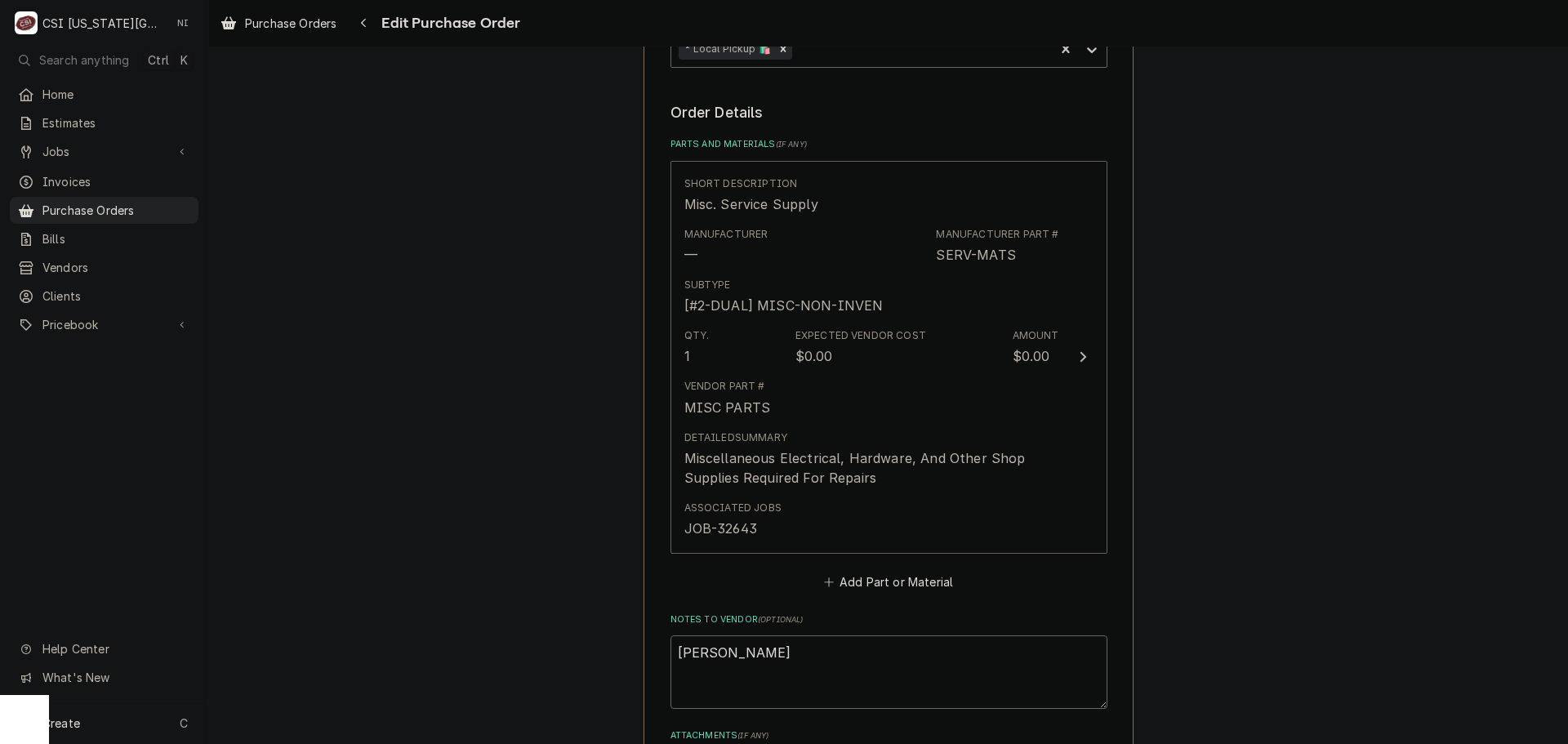
scroll to position [980, 0]
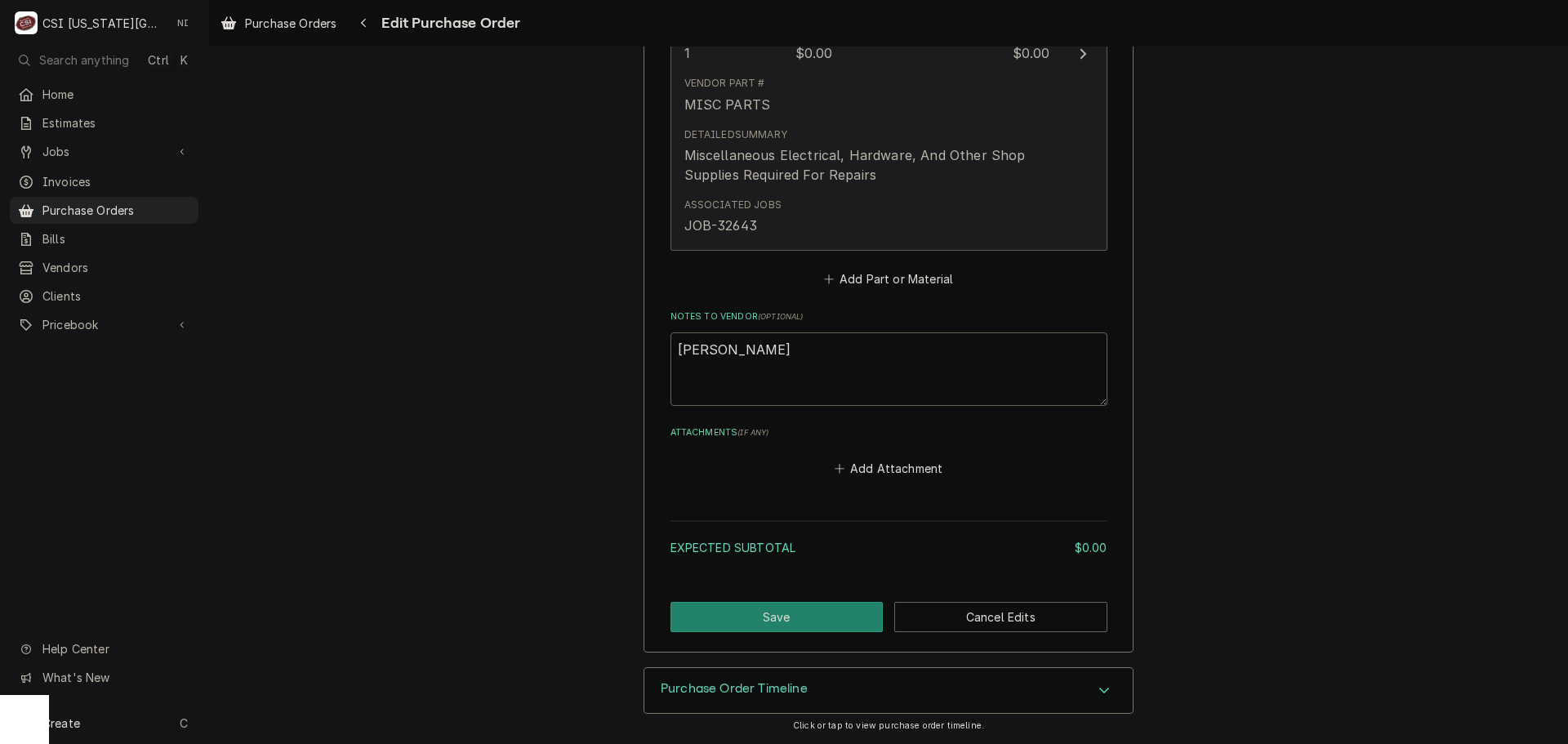
click at [864, 205] on div "Associated Jobs JOB-32643" at bounding box center [872, 217] width 375 height 51
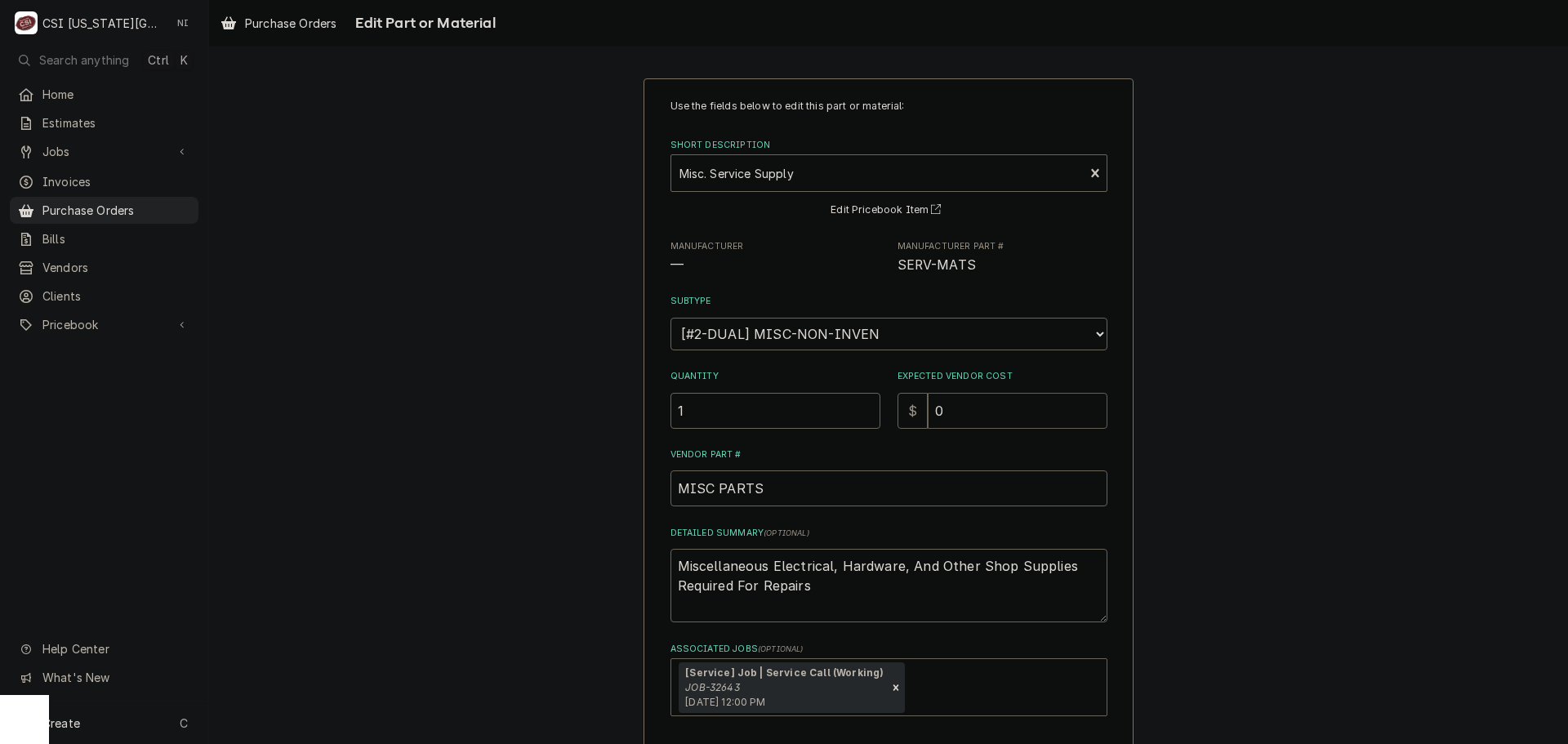
drag, startPoint x: 934, startPoint y: 409, endPoint x: 807, endPoint y: 388, distance: 128.7
click at [809, 389] on div "Quantity 1 Expected Vendor Cost $ 0" at bounding box center [889, 399] width 437 height 58
type textarea "x"
type input "4"
type textarea "x"
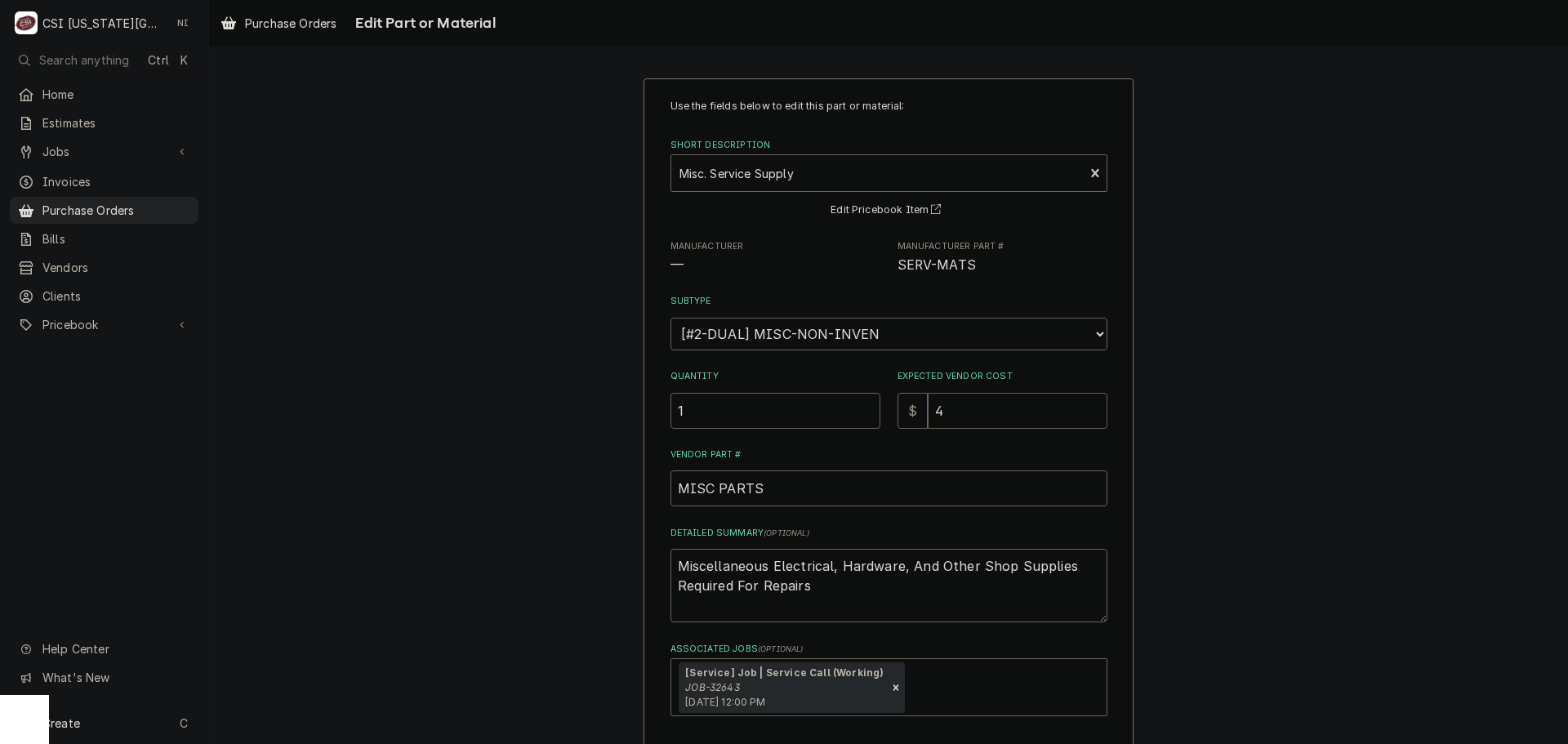
type input "48"
type textarea "x"
type input "48.2"
type textarea "x"
type input "48.28"
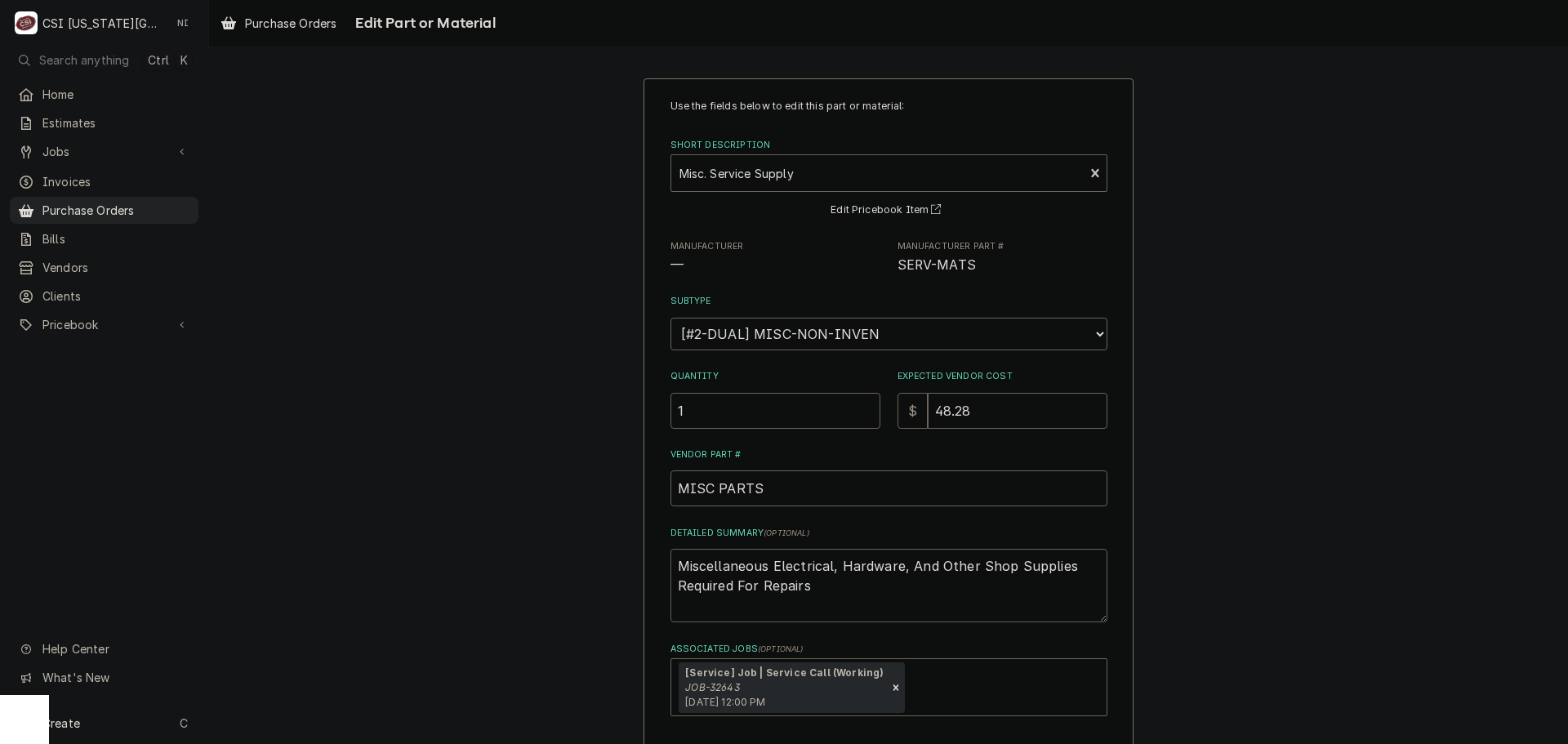
drag, startPoint x: 867, startPoint y: 602, endPoint x: 527, endPoint y: 509, distance: 352.5
click at [527, 511] on div "Use the fields below to edit this part or material: Short Description Misc. Ser…" at bounding box center [888, 461] width 1359 height 794
type textarea "x"
type textarea "o"
type textarea "x"
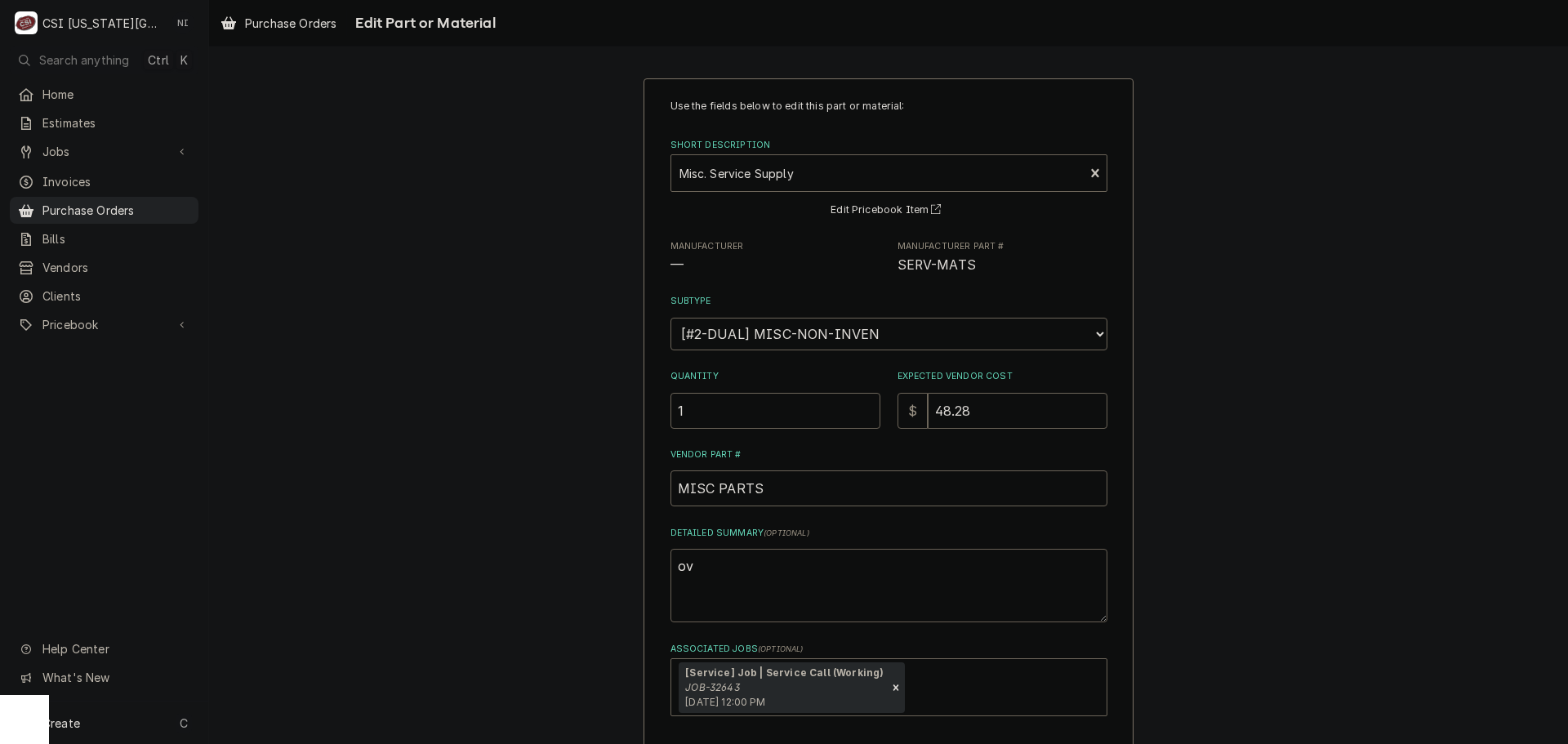
type textarea "ovc"
type textarea "x"
type textarea "ovc"
type textarea "x"
type textarea "ovc ="
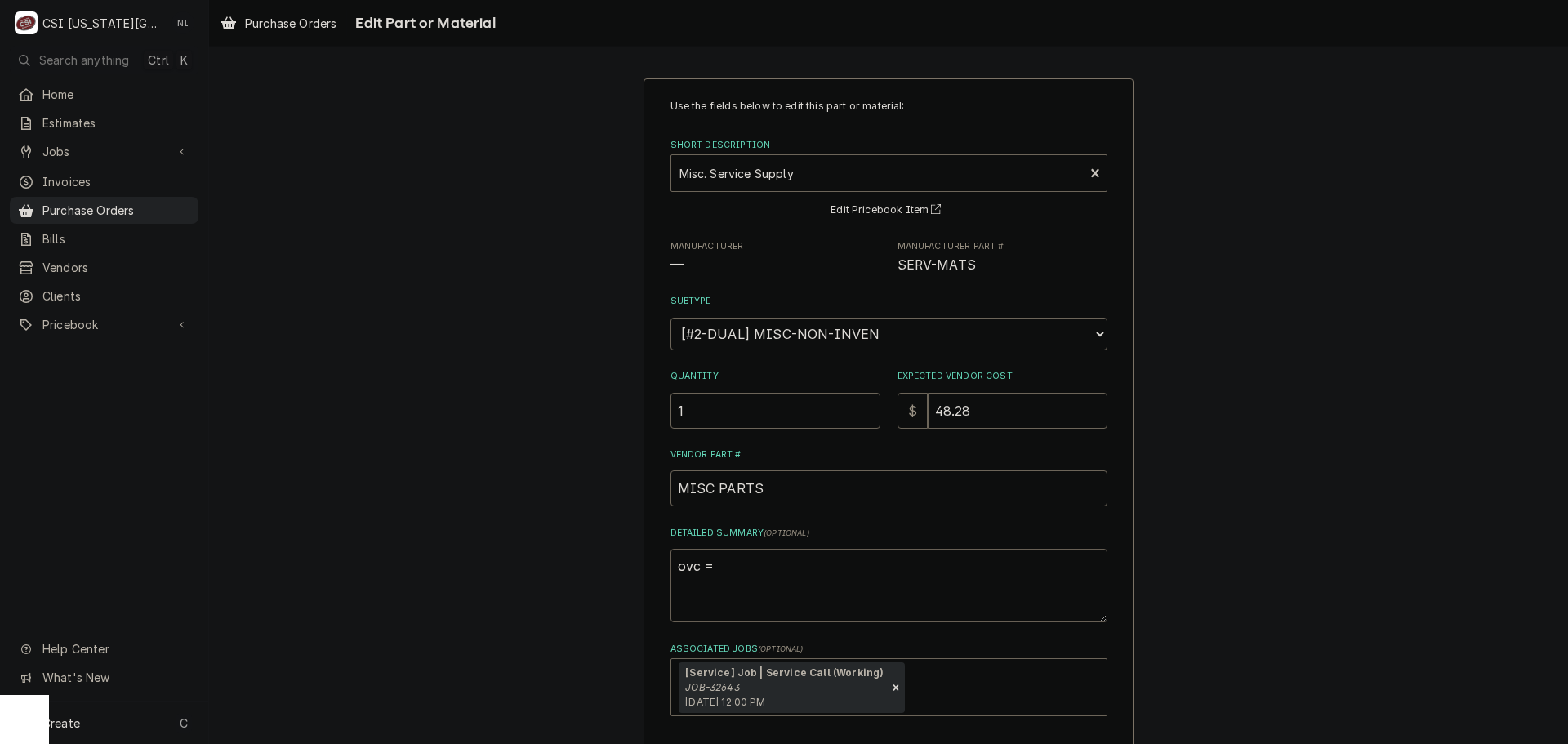
type textarea "x"
type textarea "ovc =="
type textarea "x"
type textarea "ovc ==="
type textarea "x"
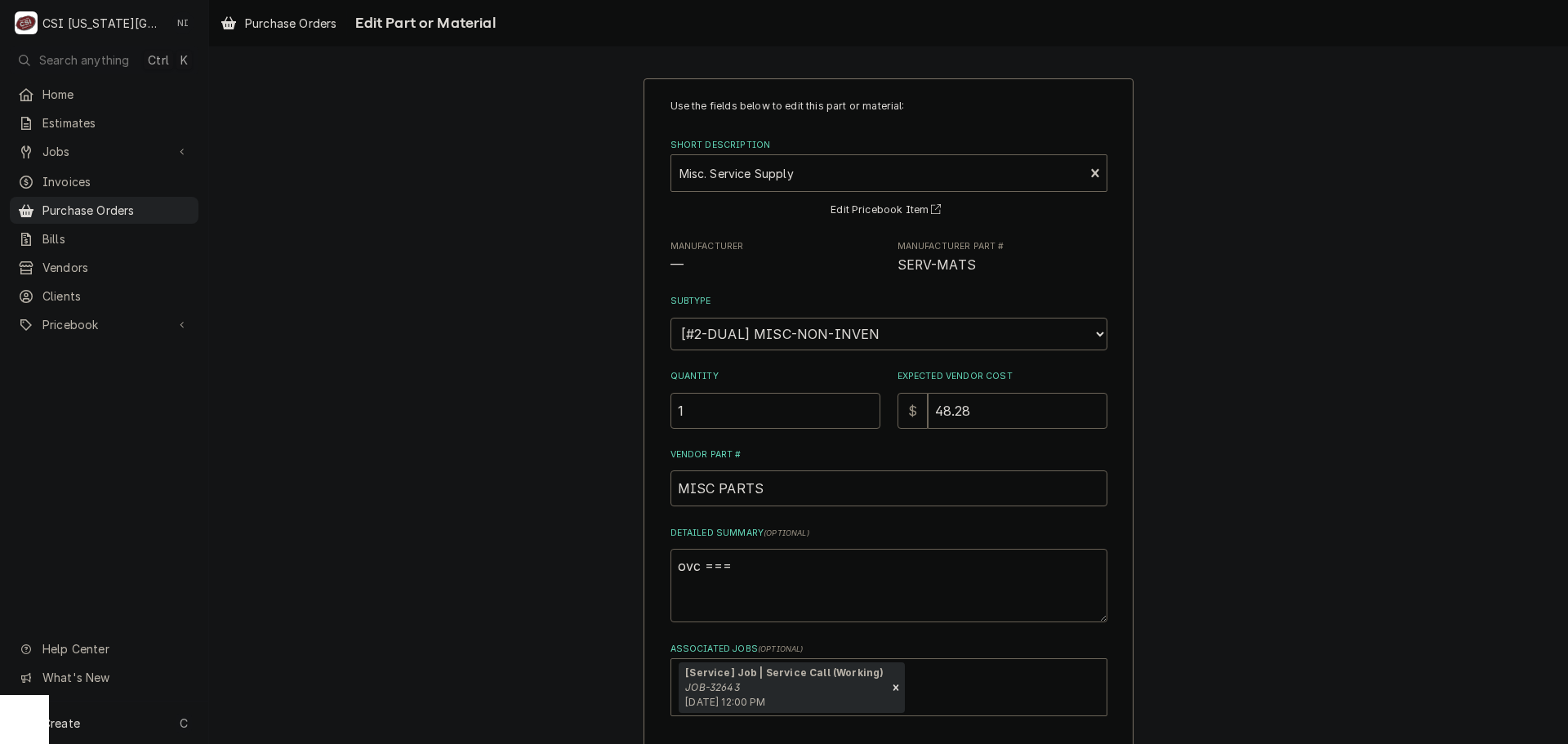
type textarea "ovc ===="
type textarea "x"
type textarea "ovc ==="
type textarea "x"
type textarea "ovc =="
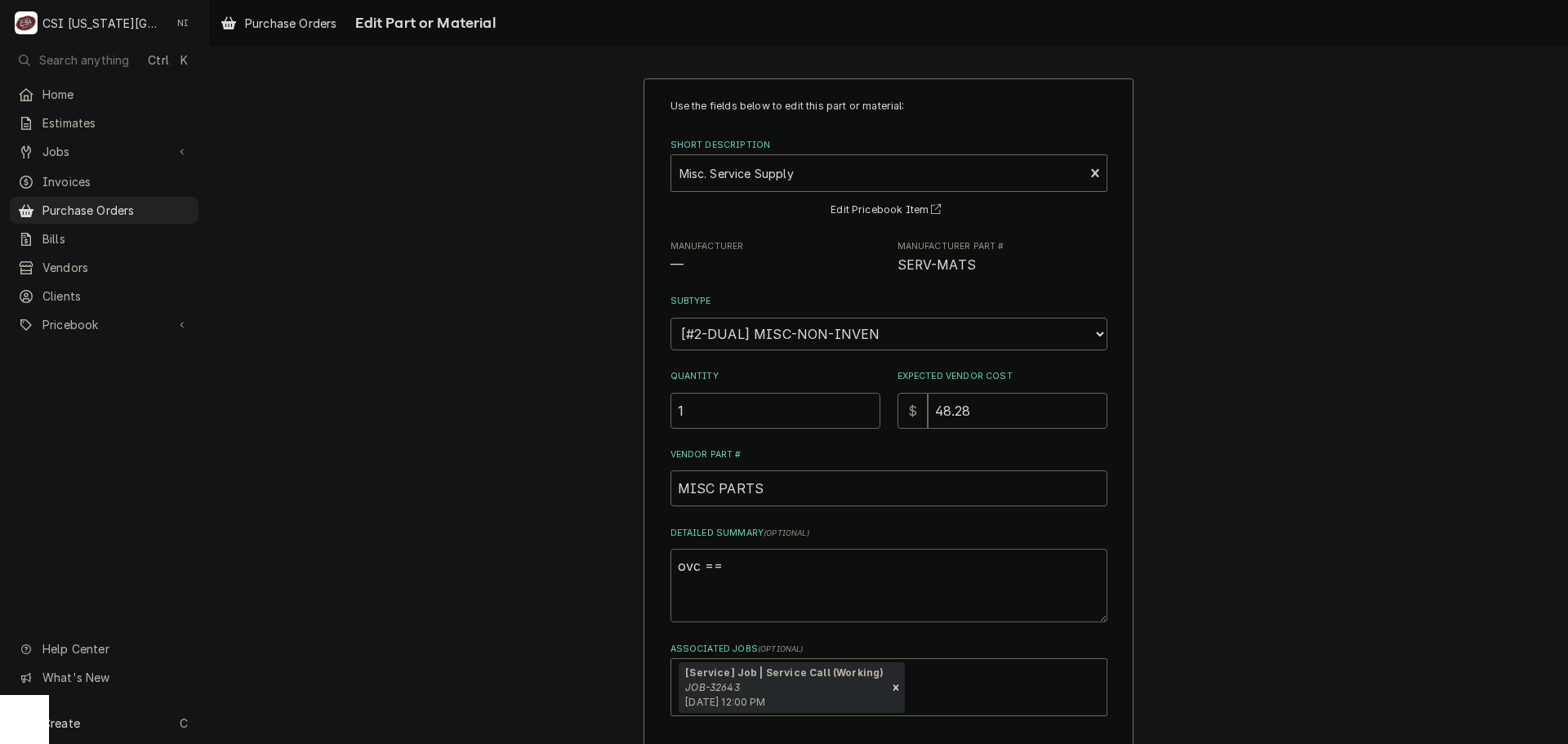
type textarea "x"
type textarea "ovc ="
type textarea "x"
type textarea "ovc"
type textarea "x"
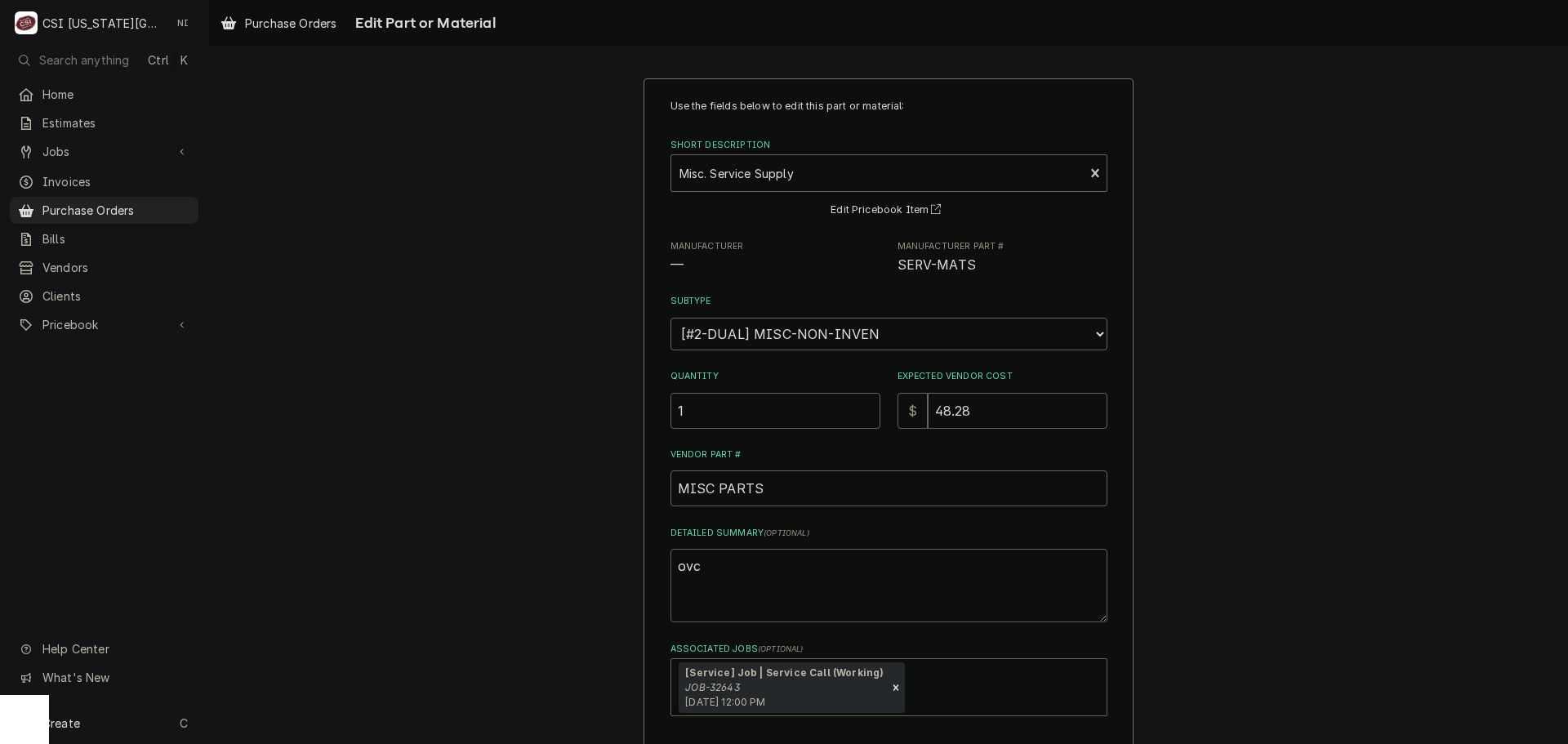
type textarea "ovc"
type textarea "x"
type textarea "ov"
type textarea "x"
type textarea "o"
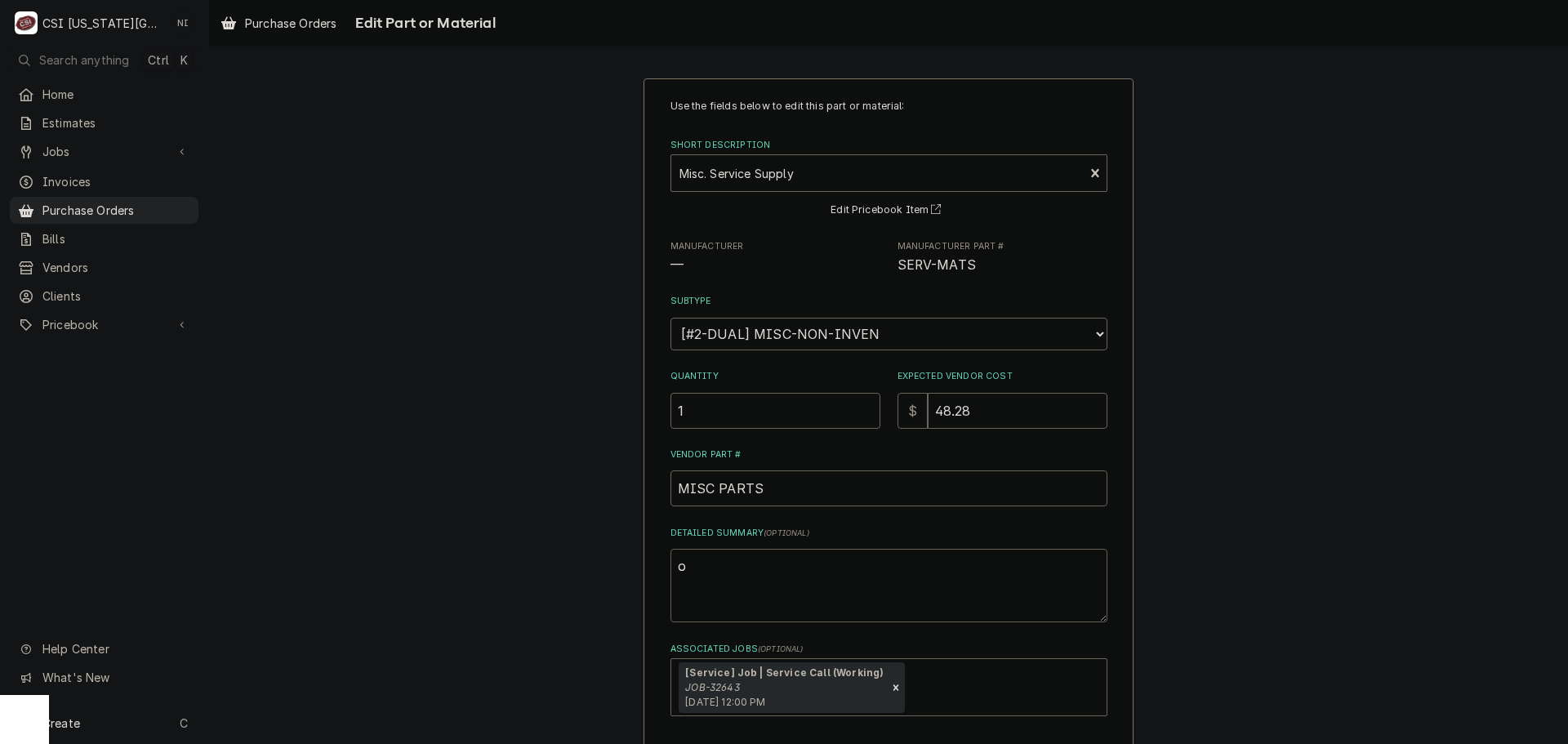
type textarea "x"
type textarea "p"
type textarea "x"
type textarea "pv"
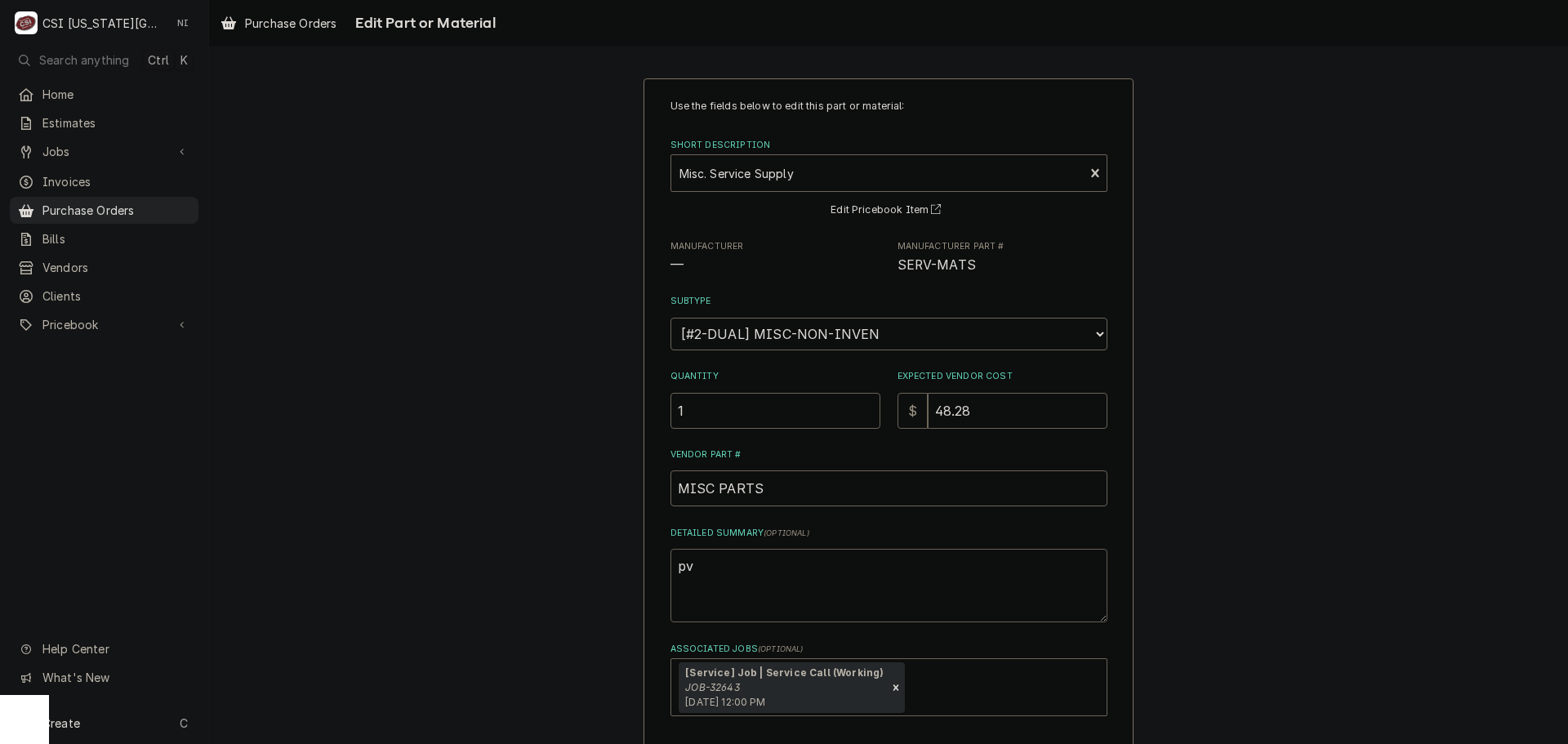
type textarea "x"
type textarea "pvc"
type textarea "x"
type textarea "pvc"
type textarea "x"
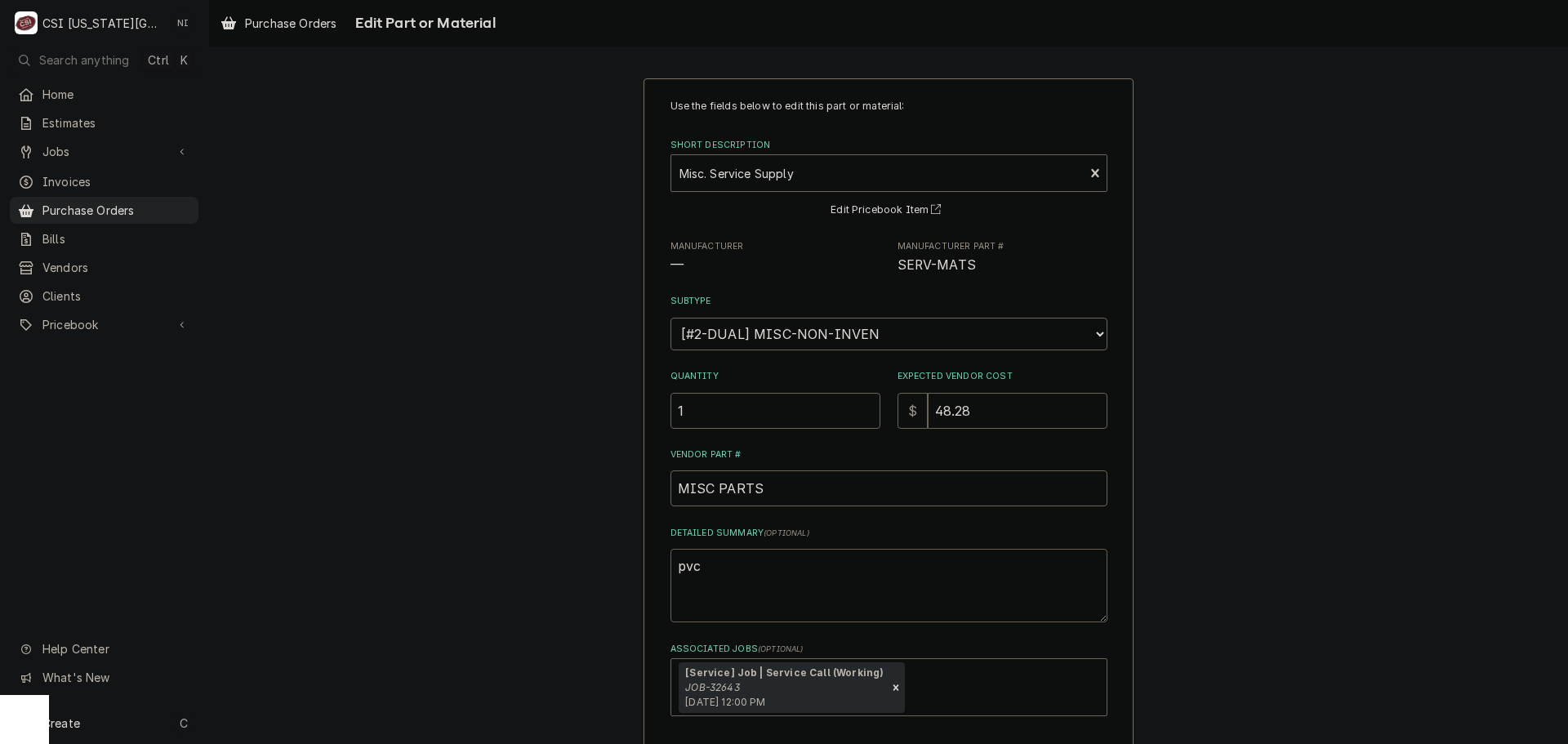
type textarea "pvc f"
type textarea "x"
type textarea "pvc fi"
type textarea "x"
type textarea "pvc fitr"
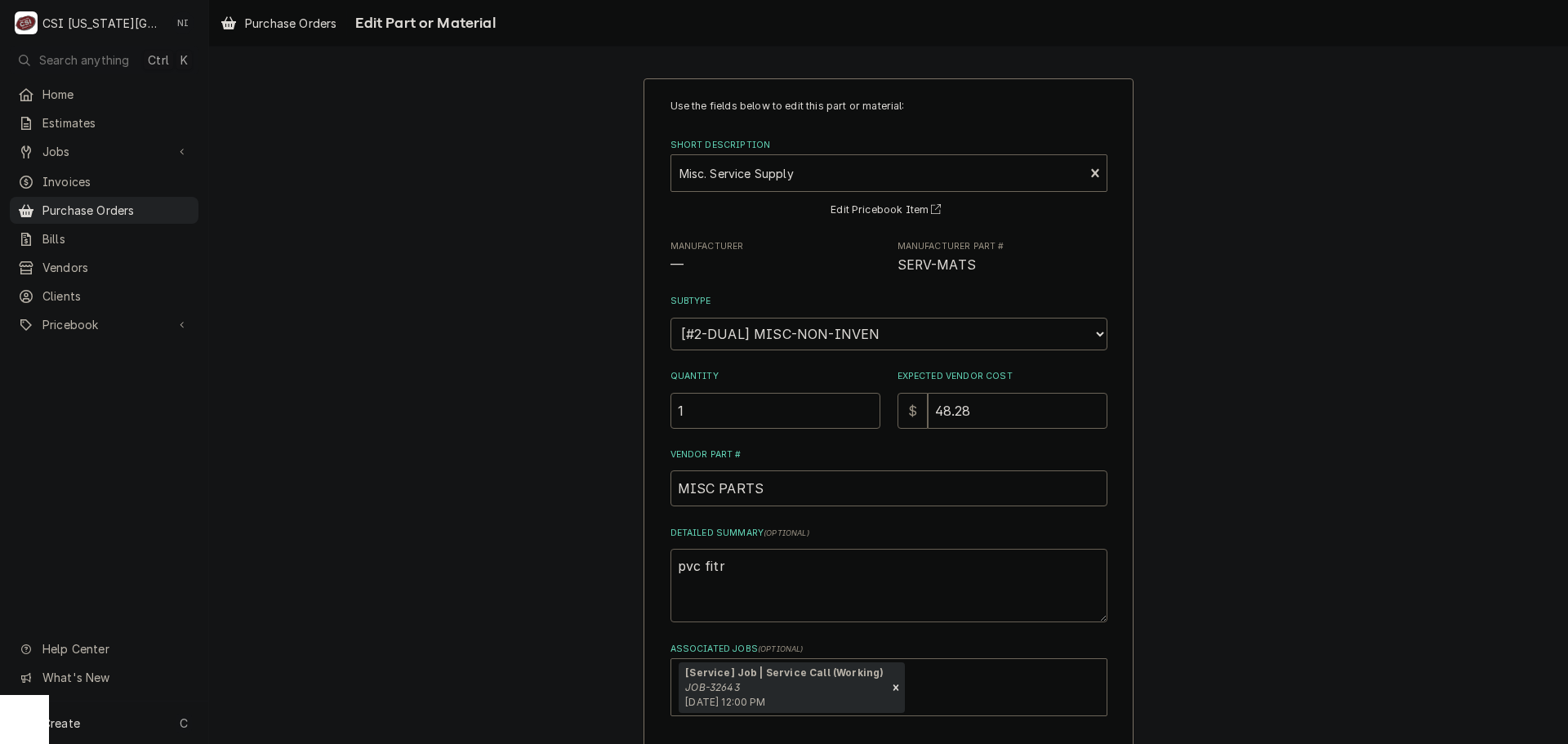
type textarea "x"
type textarea "pvc fitrt"
type textarea "x"
type textarea "pvc fitrti"
type textarea "x"
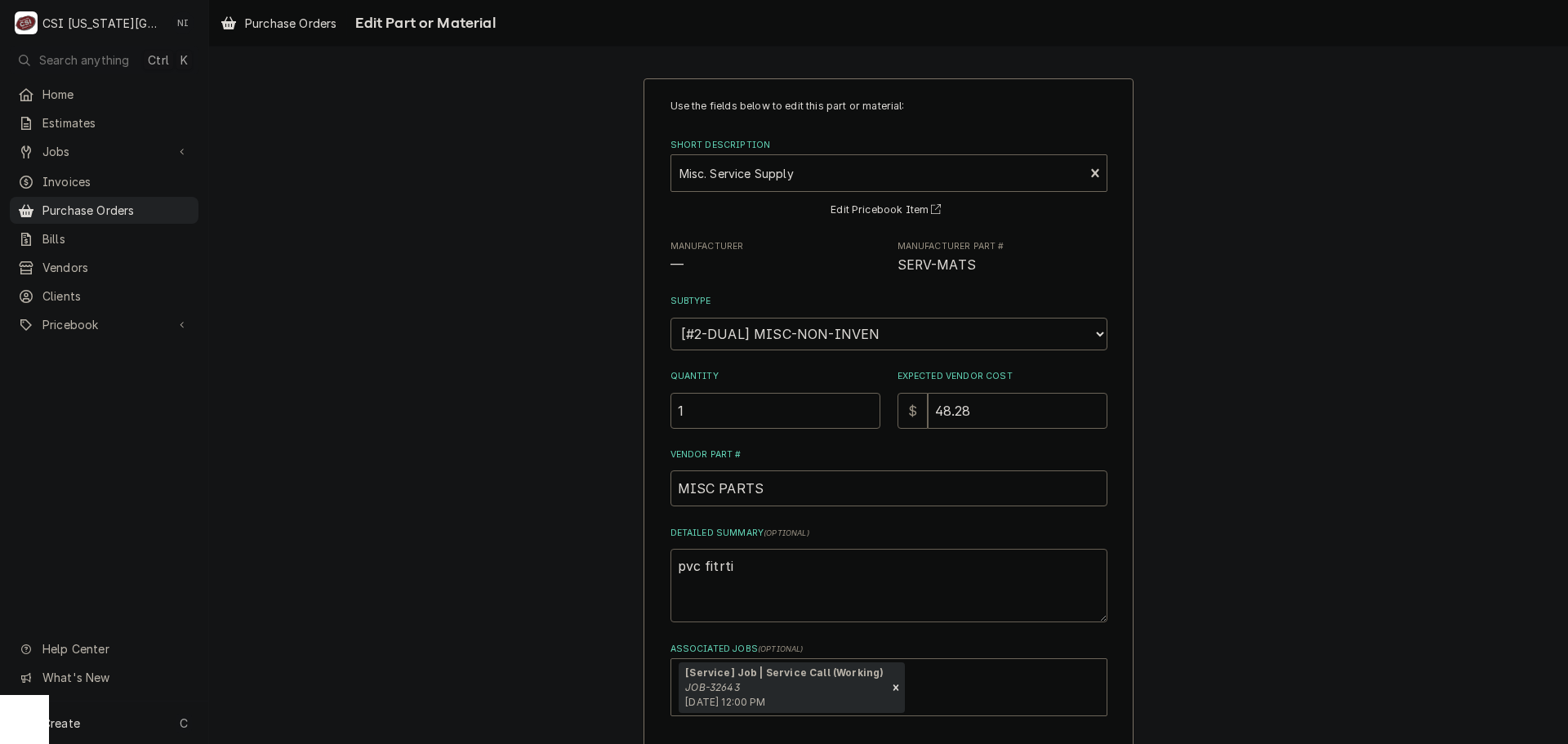
type textarea "pvc fitrtin"
type textarea "x"
type textarea "pvc fitrting"
type textarea "x"
type textarea "pvc fitrtin"
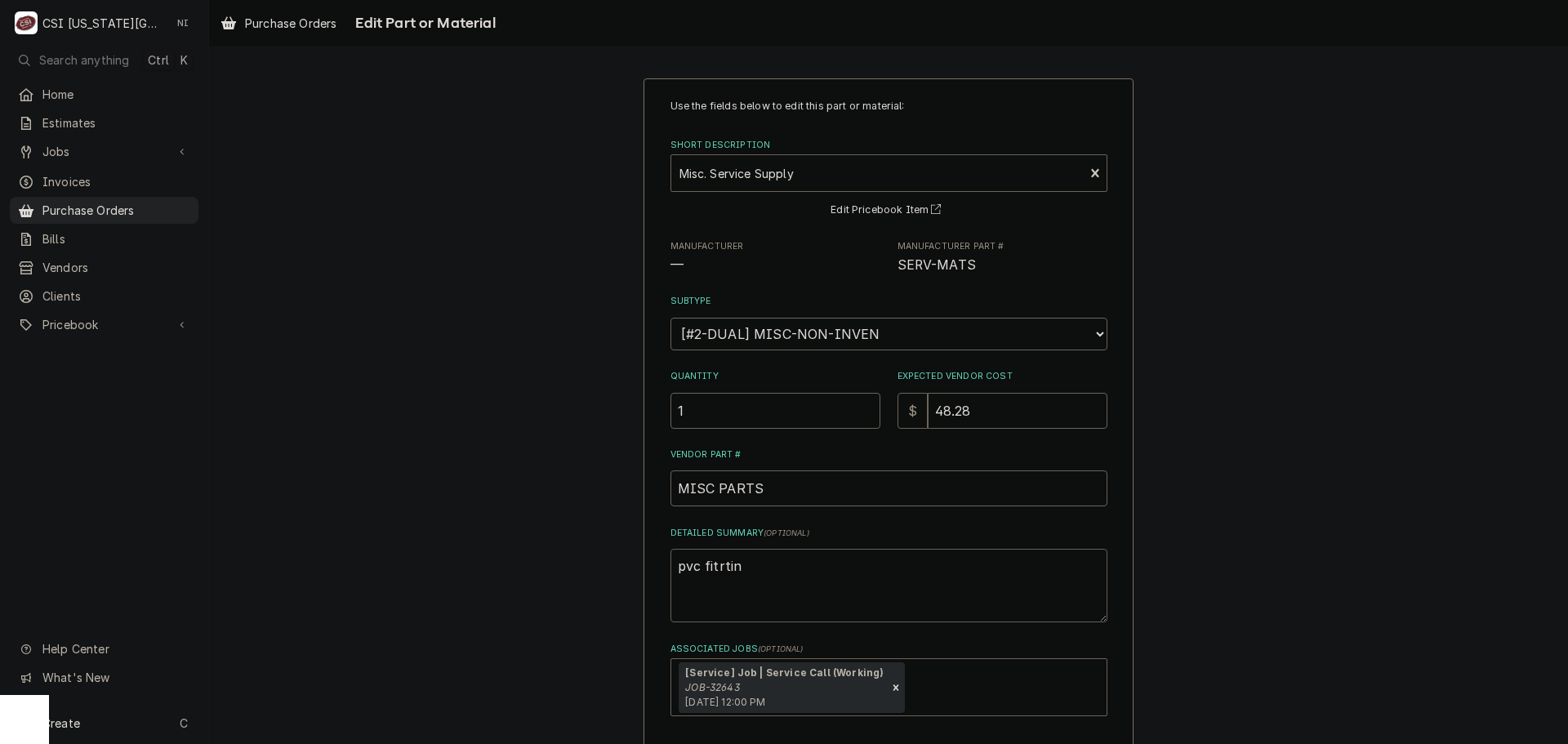
type textarea "x"
type textarea "pvc fitrti"
type textarea "x"
type textarea "pvc fitrt"
type textarea "x"
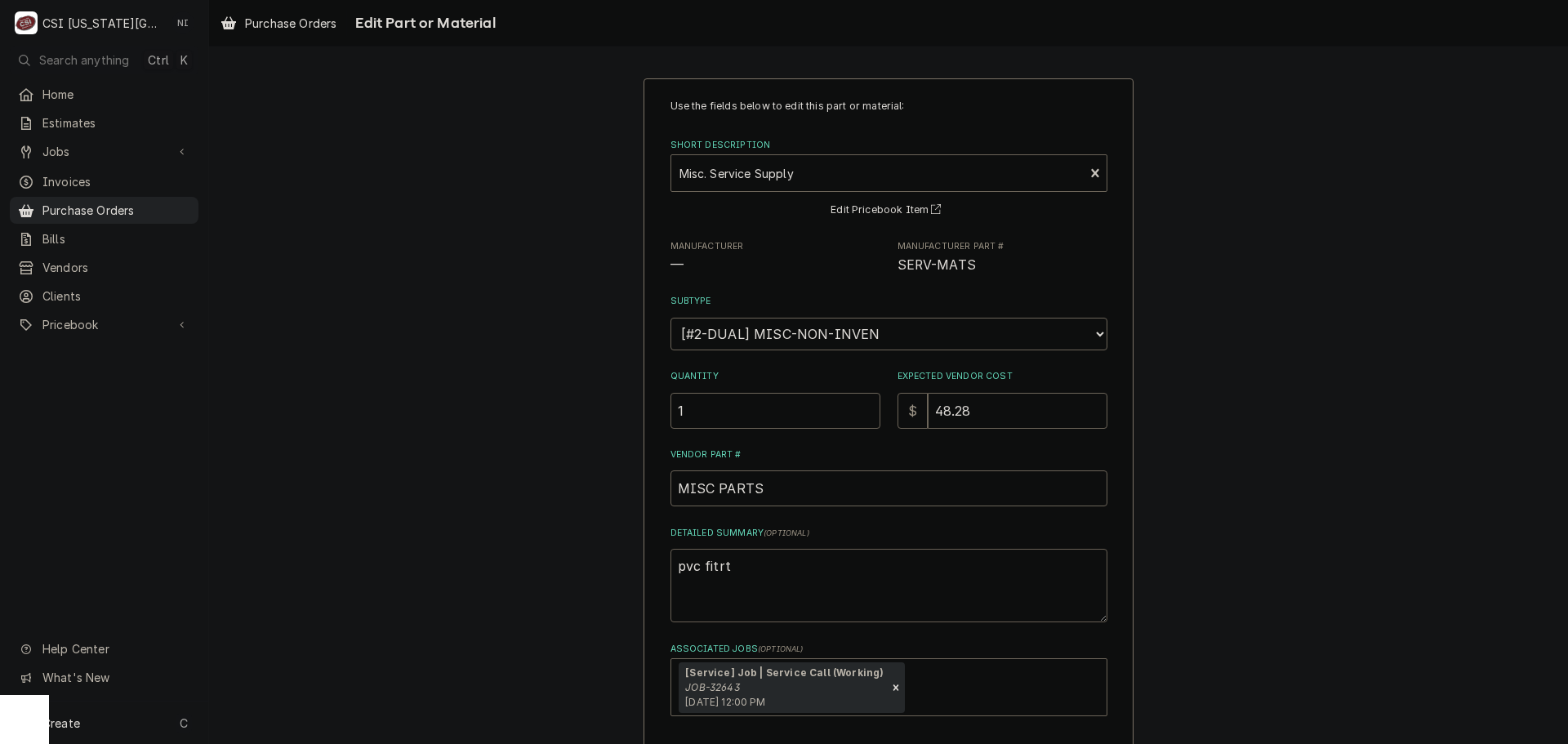
type textarea "pvc fitr"
type textarea "x"
type textarea "pvc fit"
type textarea "x"
type textarea "pvc fi"
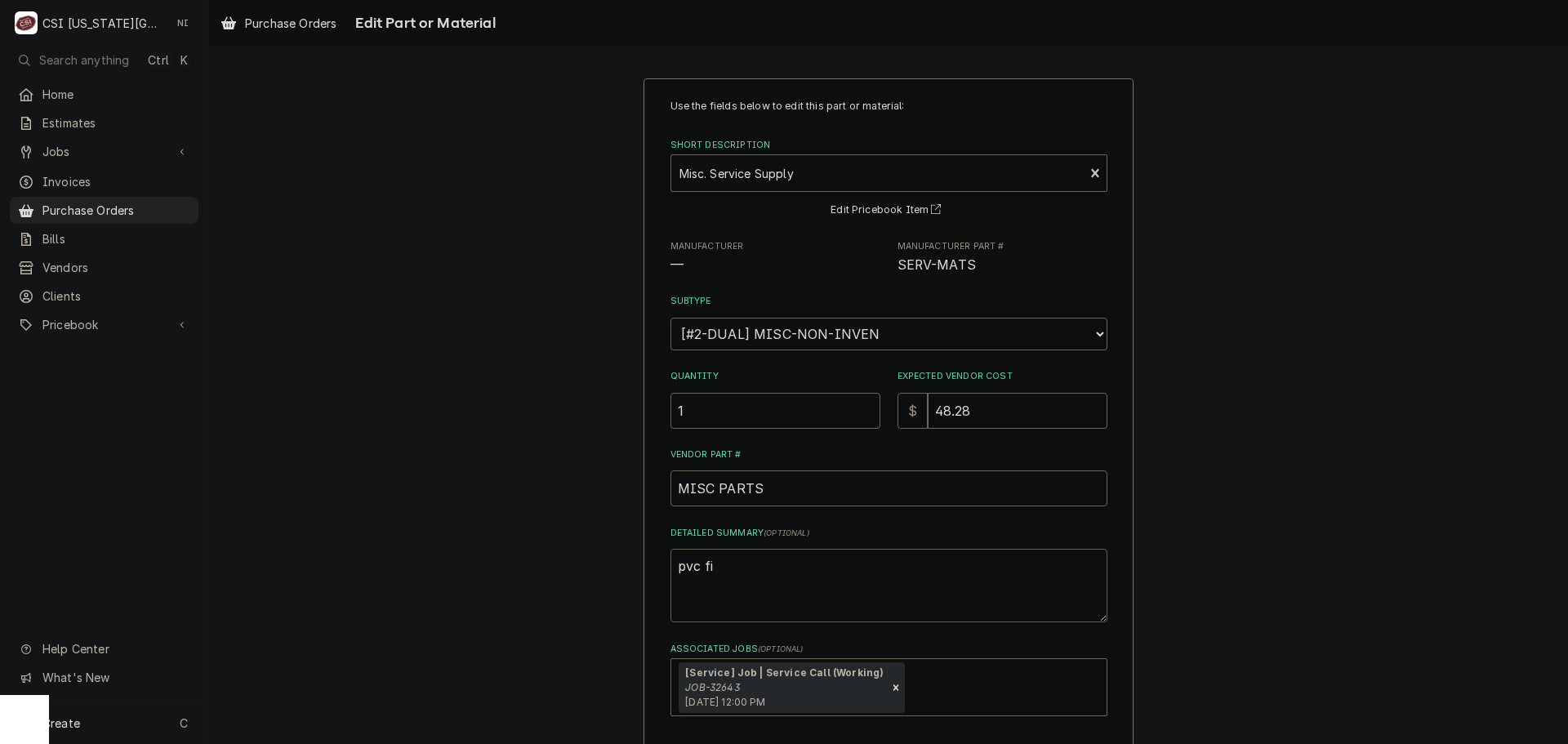
type textarea "x"
type textarea "pvc f"
type textarea "x"
type textarea "pvc fi"
type textarea "x"
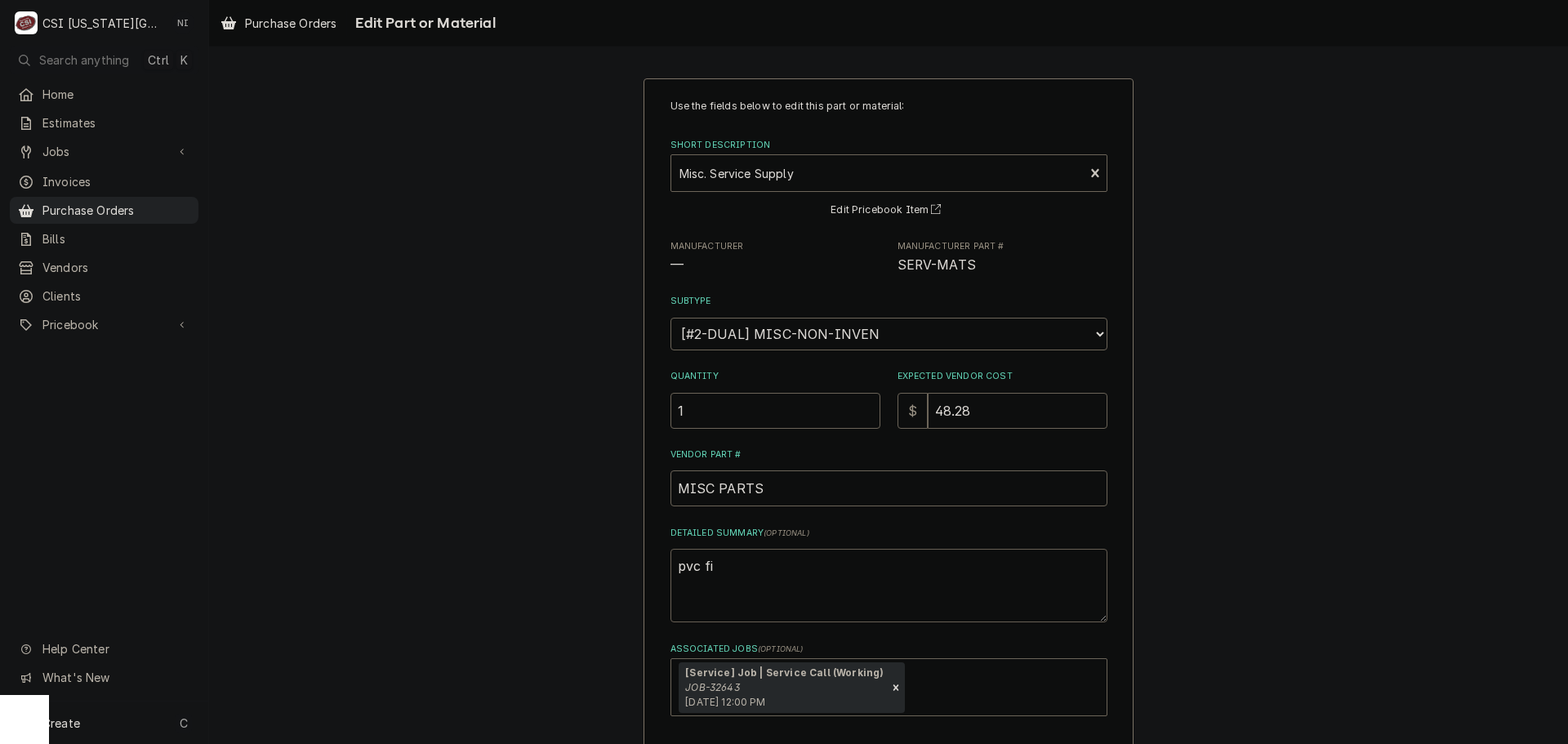
type textarea "pvc fit"
type textarea "x"
type textarea "pvc fitt"
type textarea "x"
type textarea "pvc fitti"
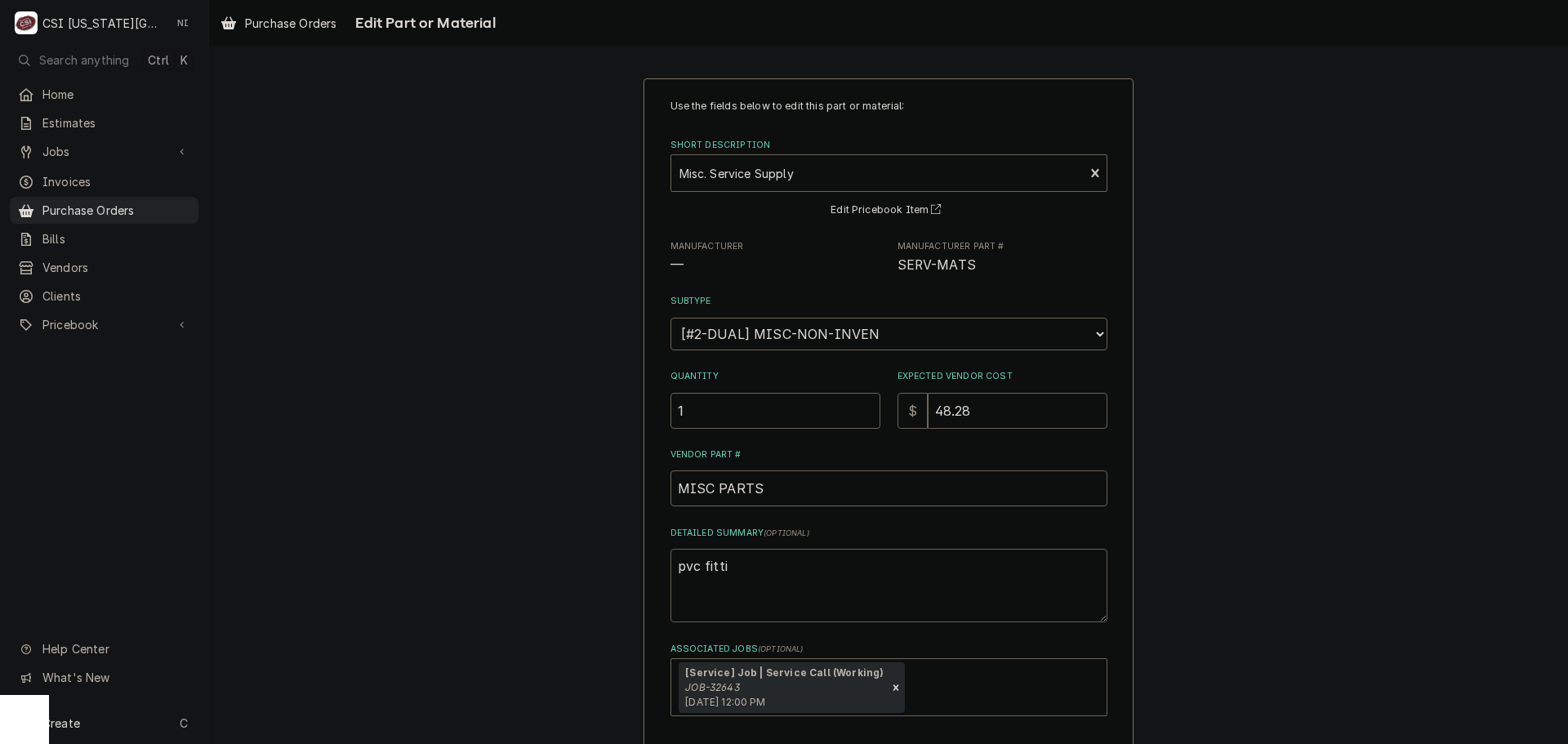
type textarea "x"
type textarea "pvc fittin"
type textarea "x"
type textarea "pvc fitting"
type textarea "x"
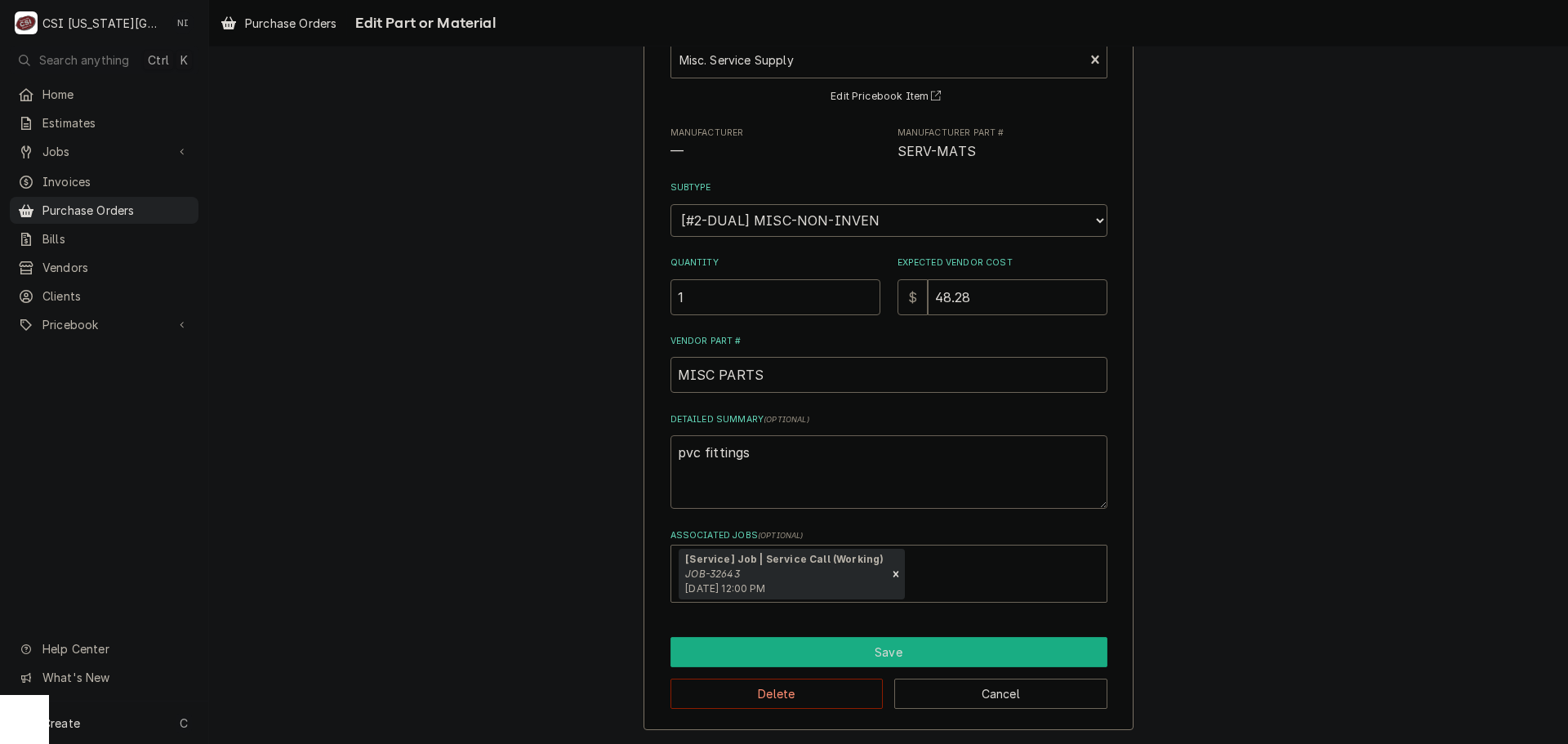
type textarea "pvc fittings"
click at [823, 648] on button "Save" at bounding box center [889, 652] width 437 height 30
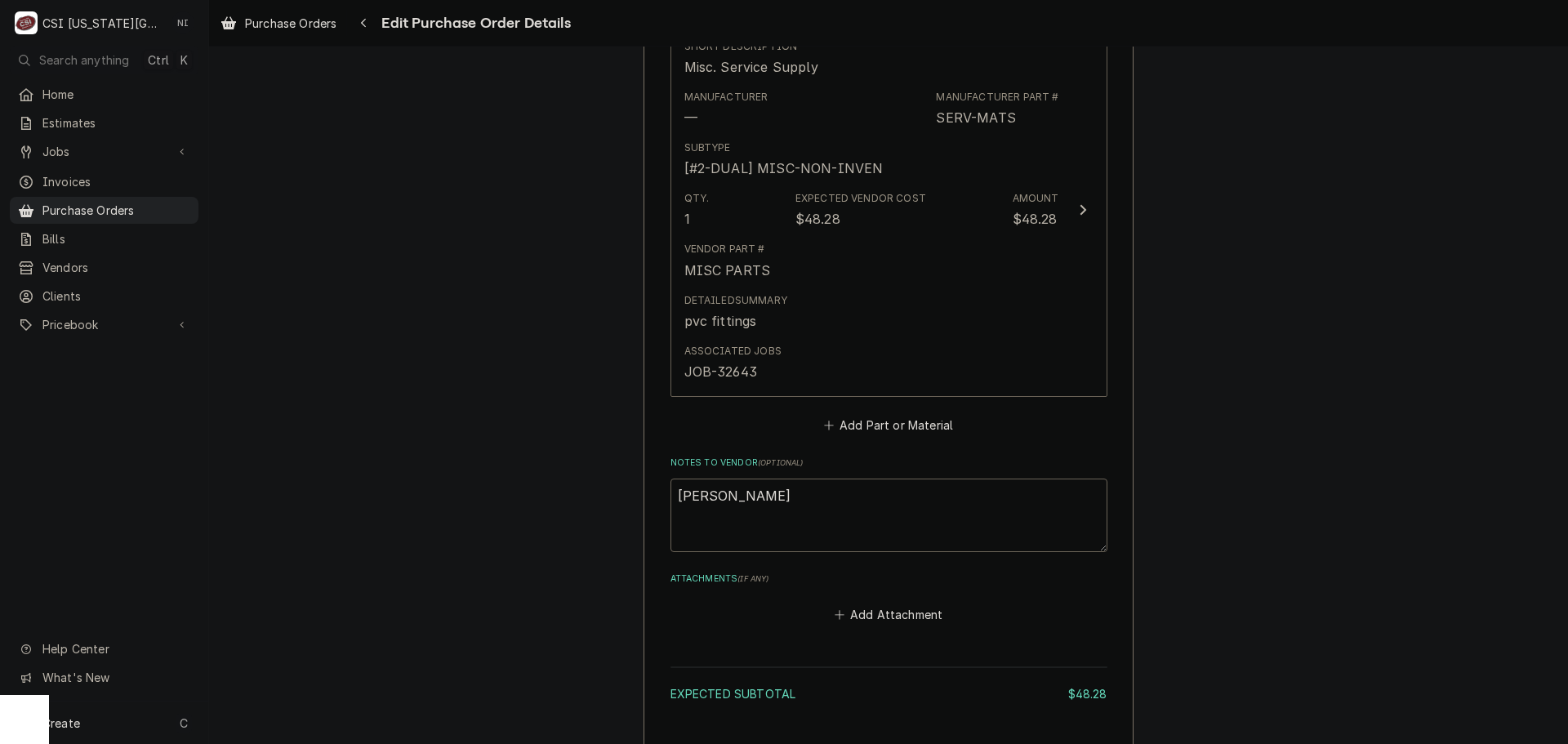
scroll to position [961, 0]
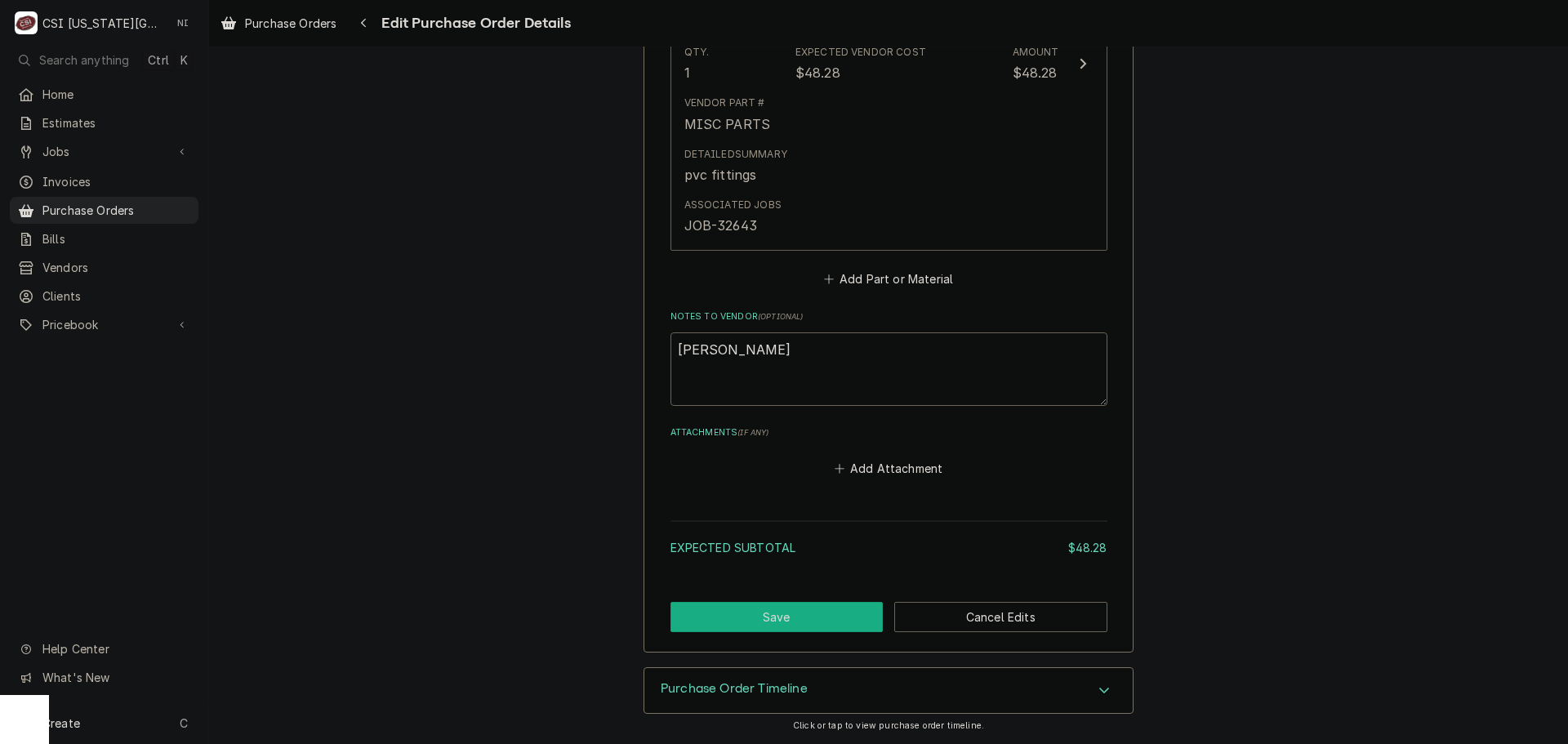
click at [814, 615] on button "Save" at bounding box center [776, 617] width 213 height 30
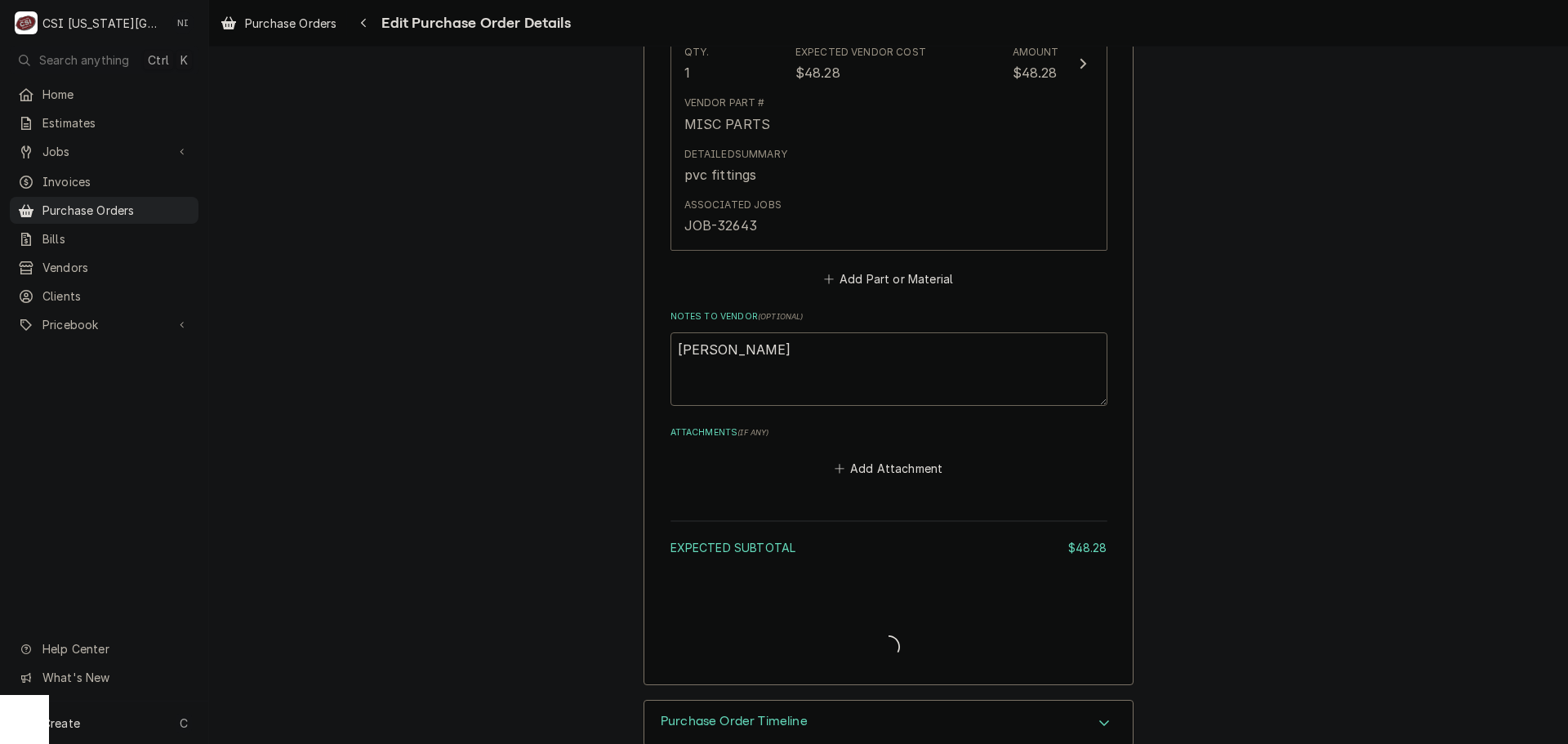
type textarea "x"
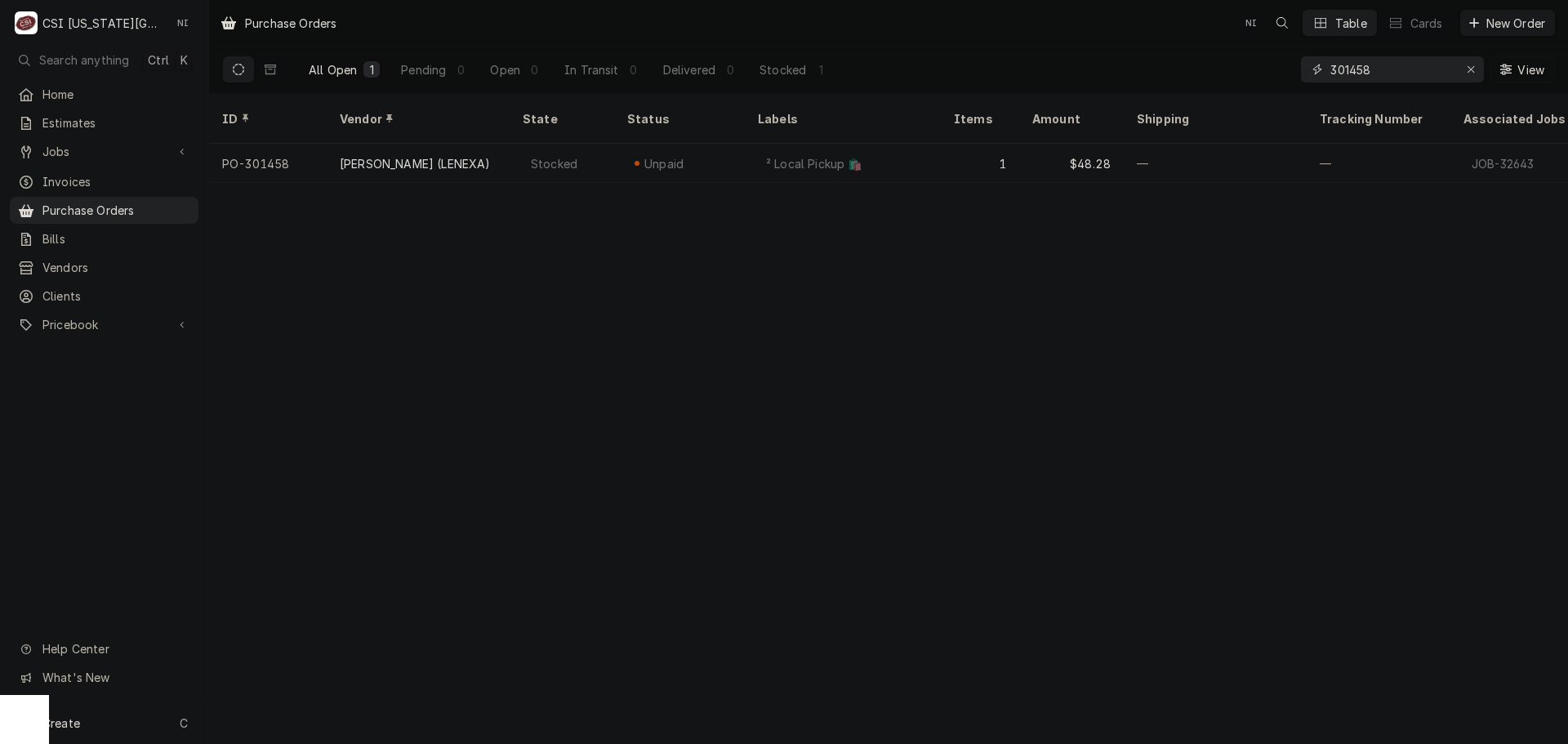
drag, startPoint x: 1397, startPoint y: 72, endPoint x: 1143, endPoint y: 60, distance: 254.3
click at [1143, 60] on div "All Open 1 Pending 0 Open 0 In Transit 0 Delivered 0 Stocked 1 301458 View" at bounding box center [888, 69] width 1333 height 46
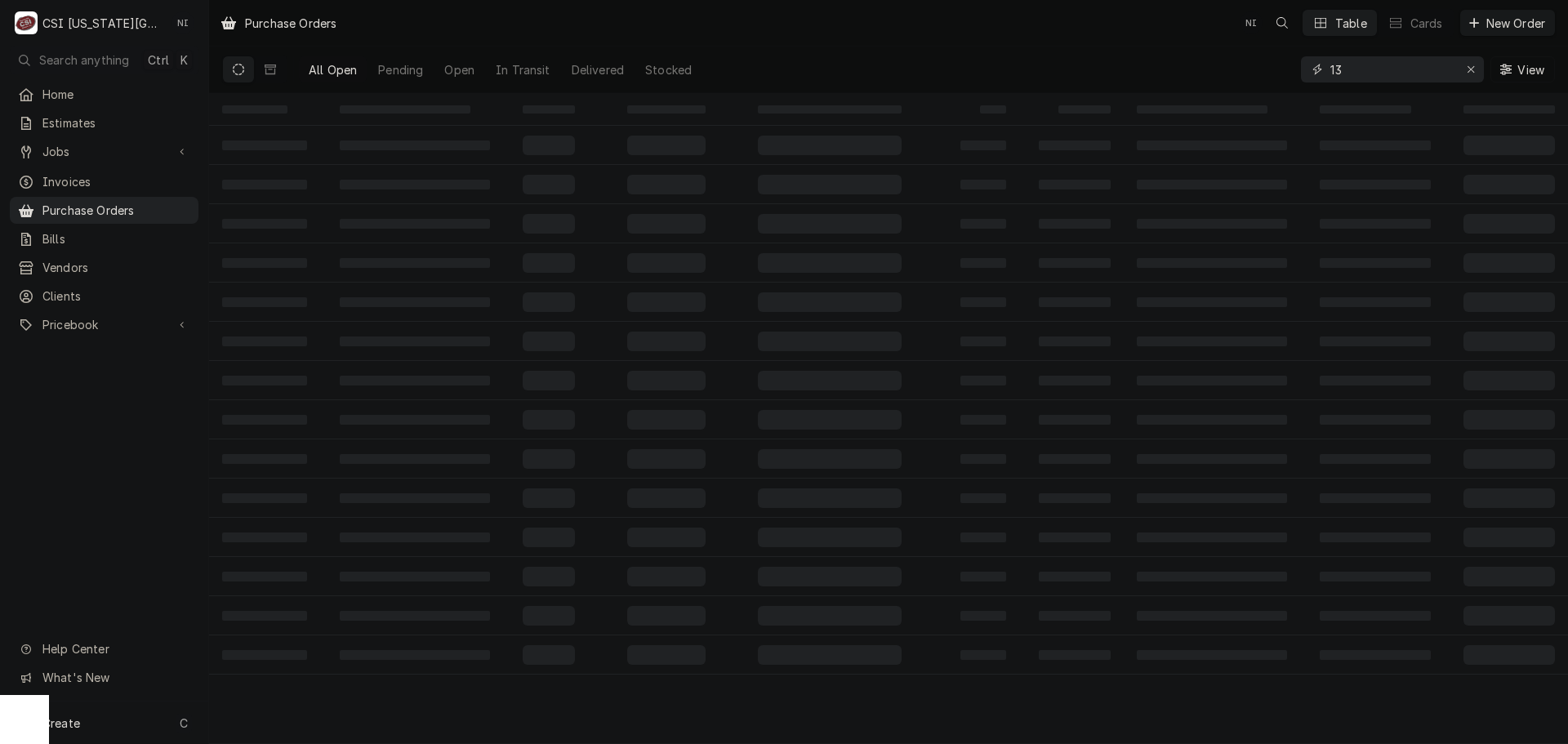
type input "1"
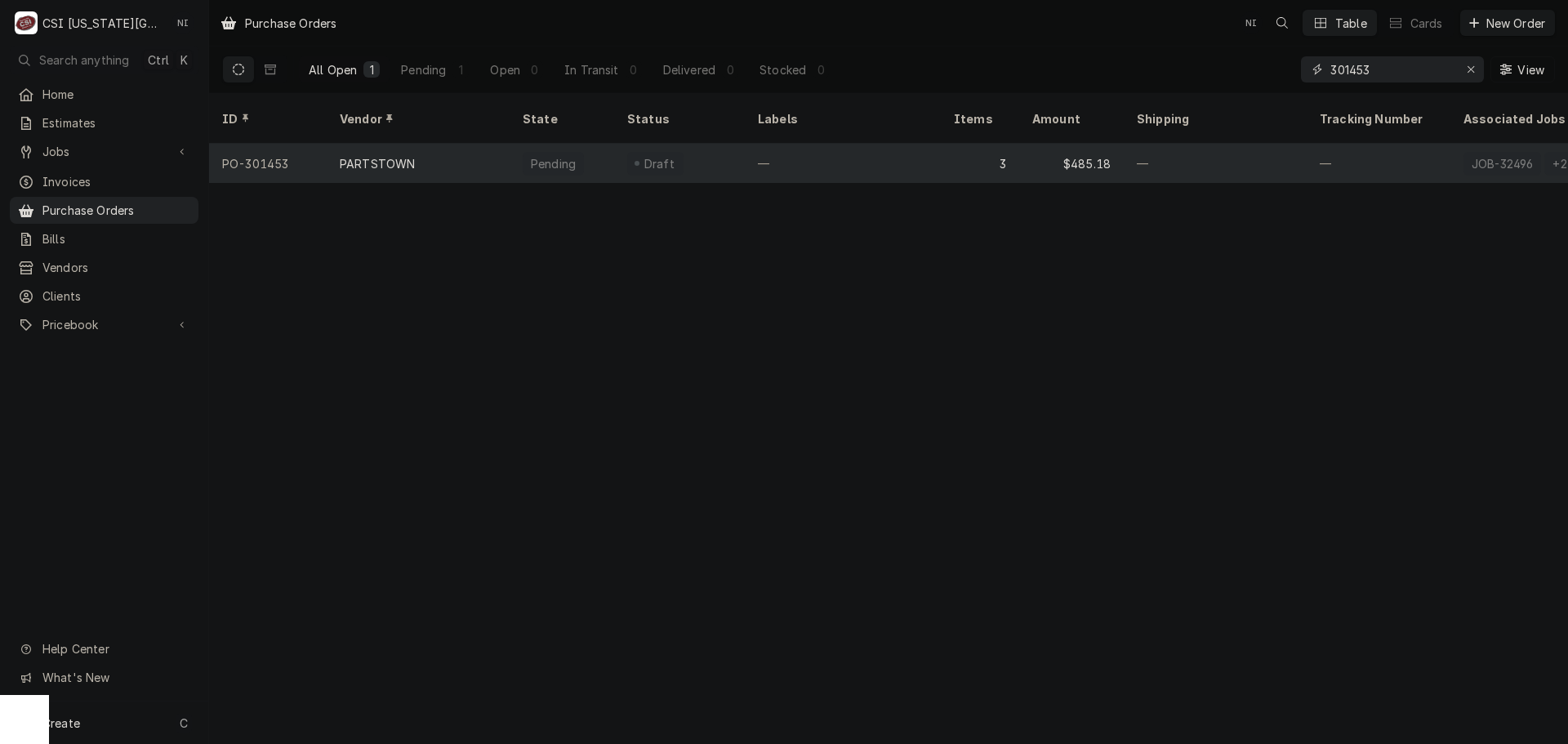
type input "301453"
click at [893, 158] on div "—" at bounding box center [842, 163] width 196 height 39
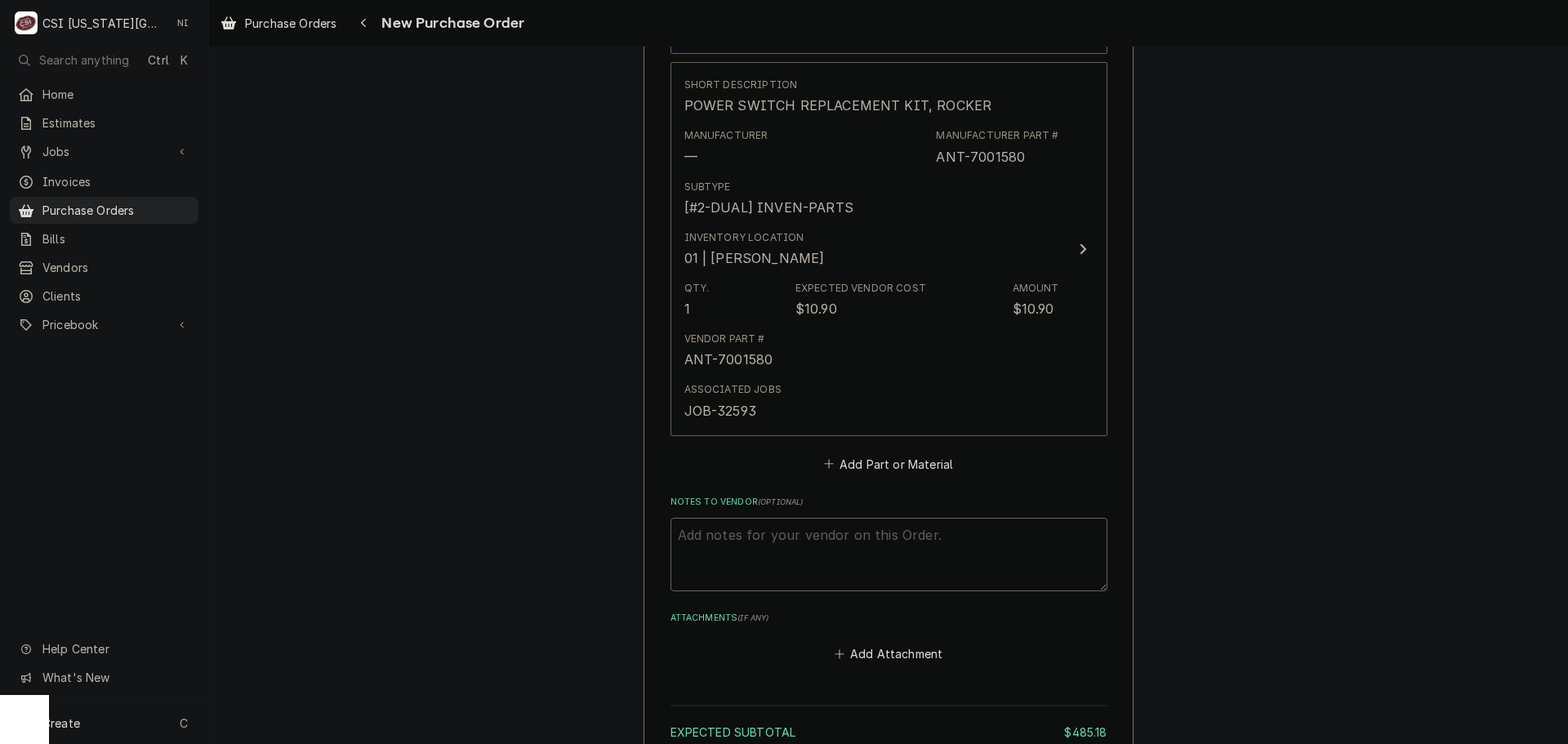
scroll to position [1693, 0]
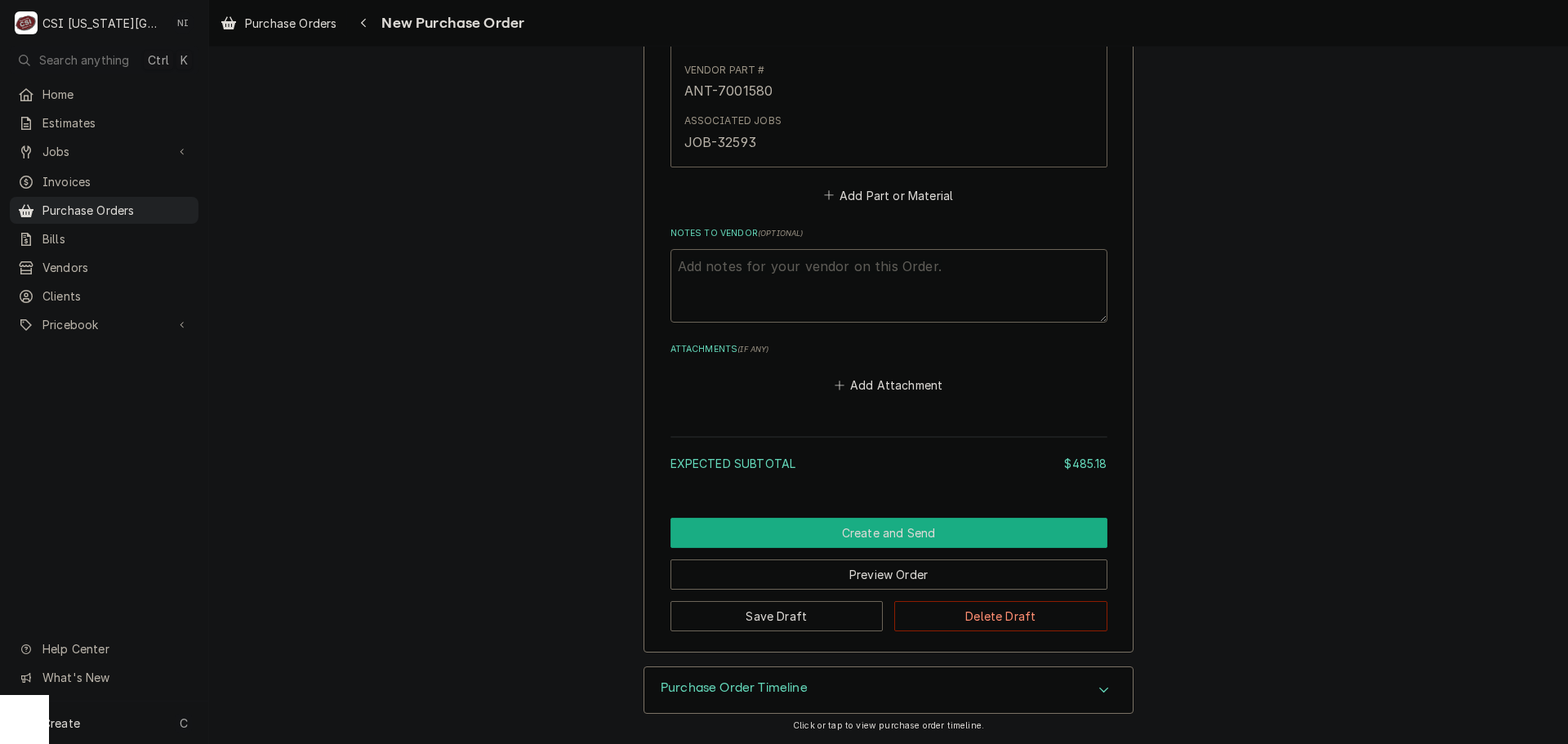
click at [956, 533] on button "Create and Send" at bounding box center [889, 533] width 437 height 30
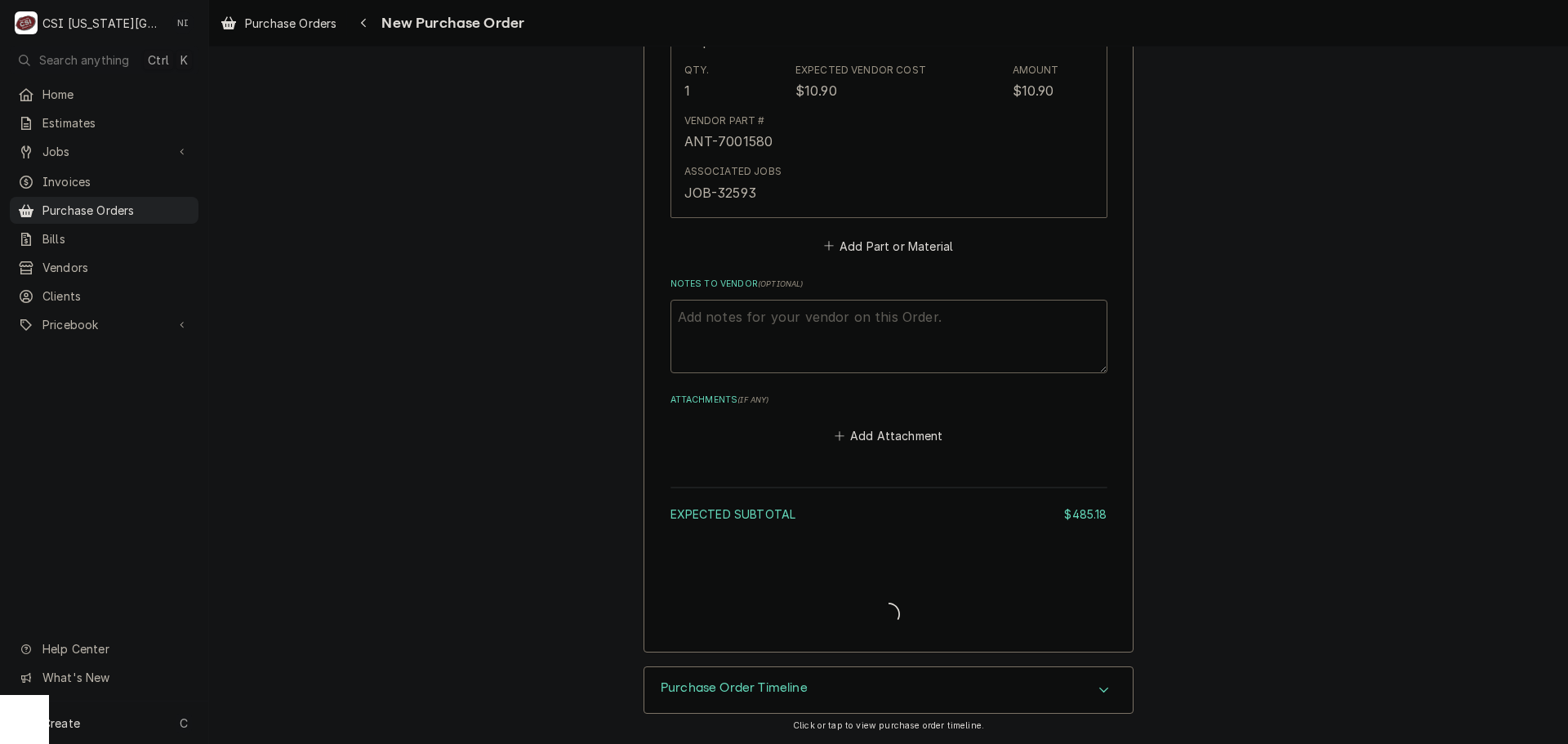
scroll to position [1643, 0]
type textarea "x"
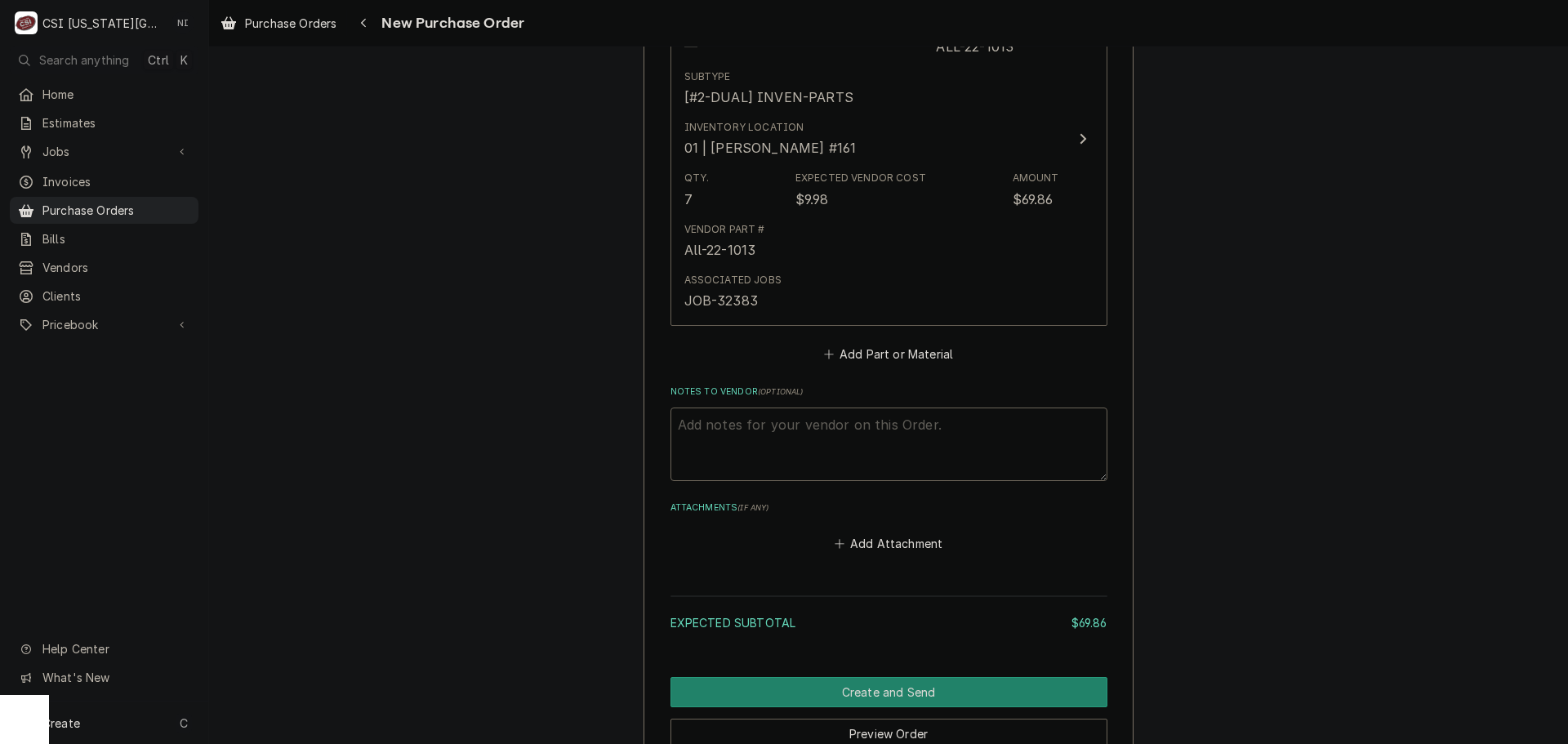
scroll to position [736, 0]
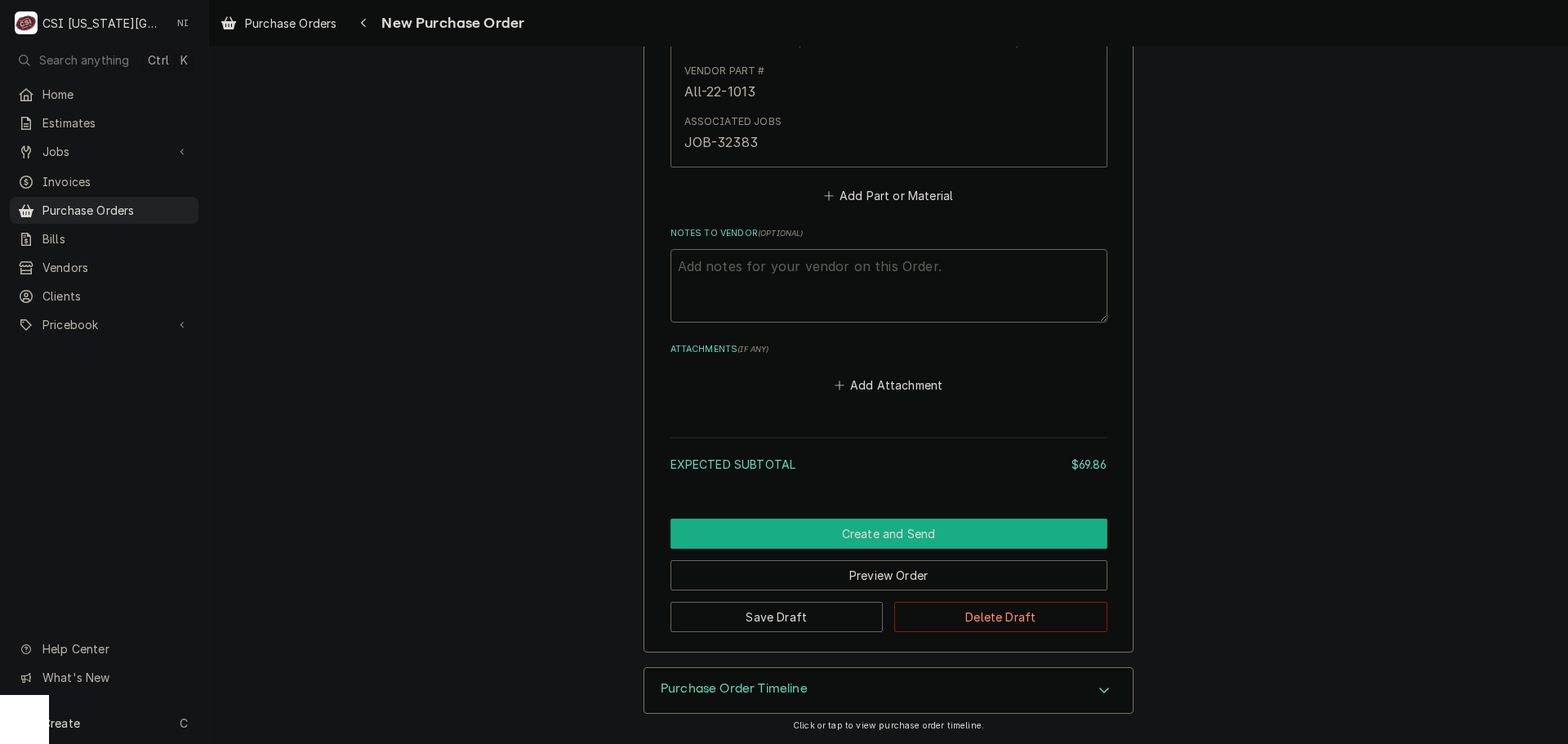
click at [898, 534] on button "Create and Send" at bounding box center [889, 534] width 437 height 30
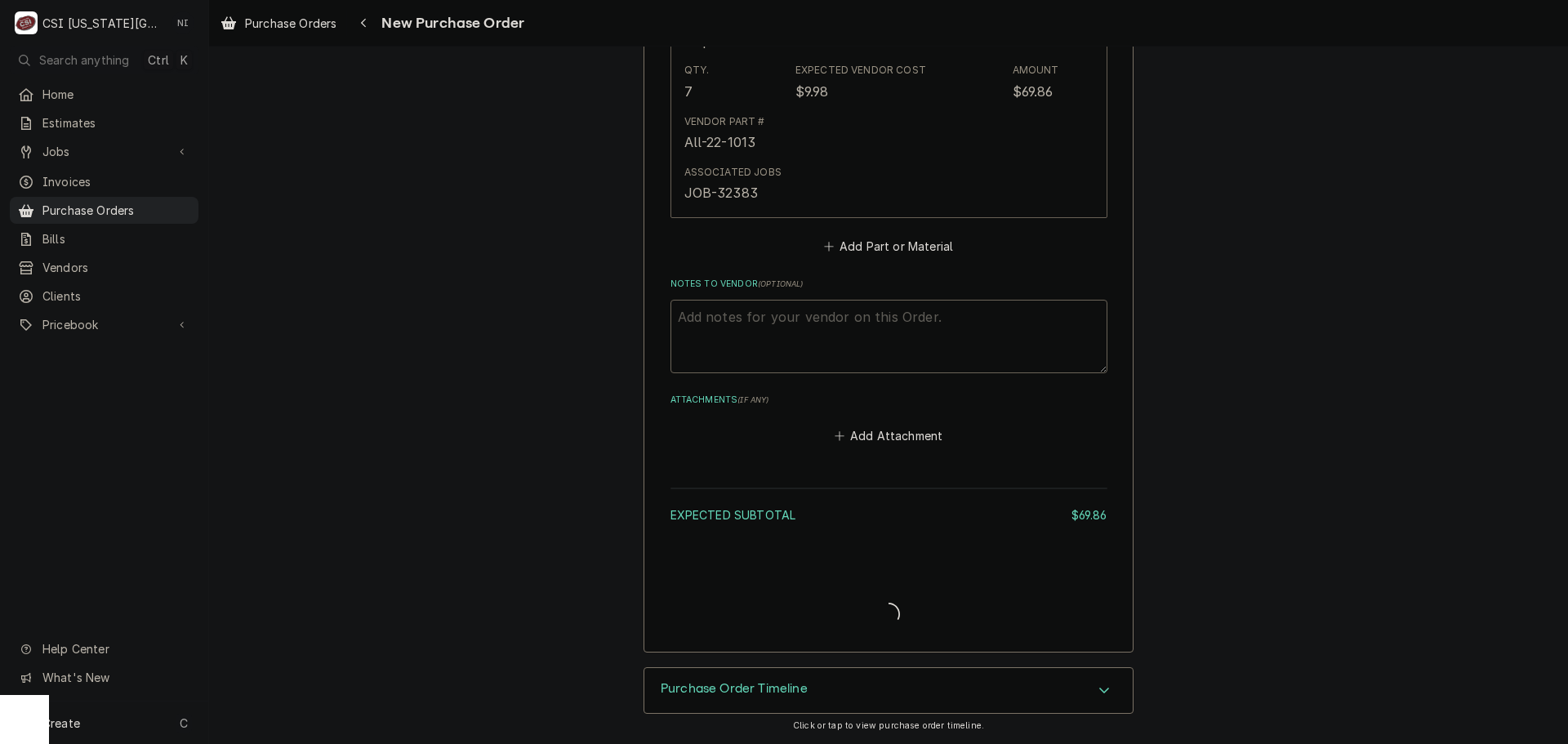
scroll to position [879, 0]
type textarea "x"
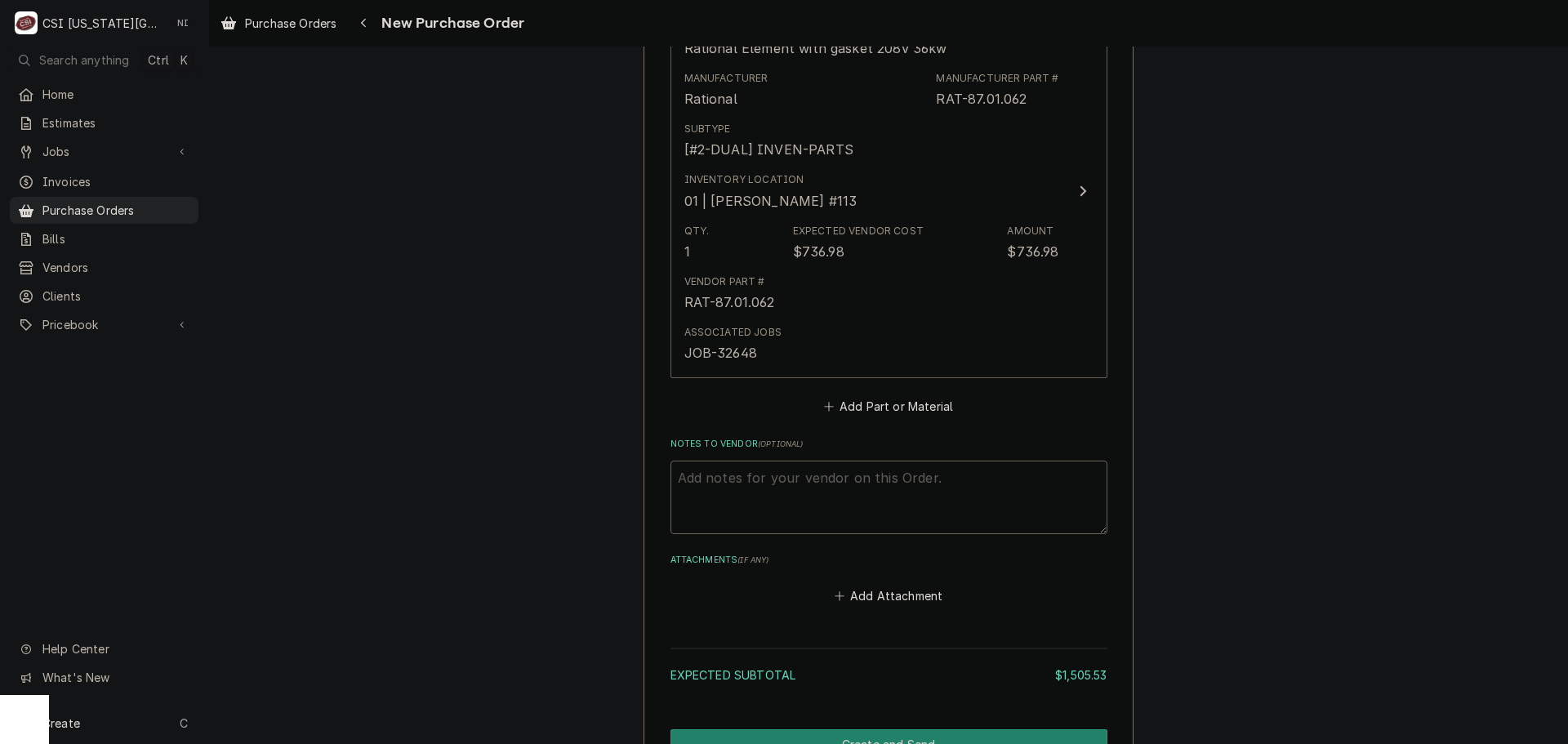
scroll to position [4766, 0]
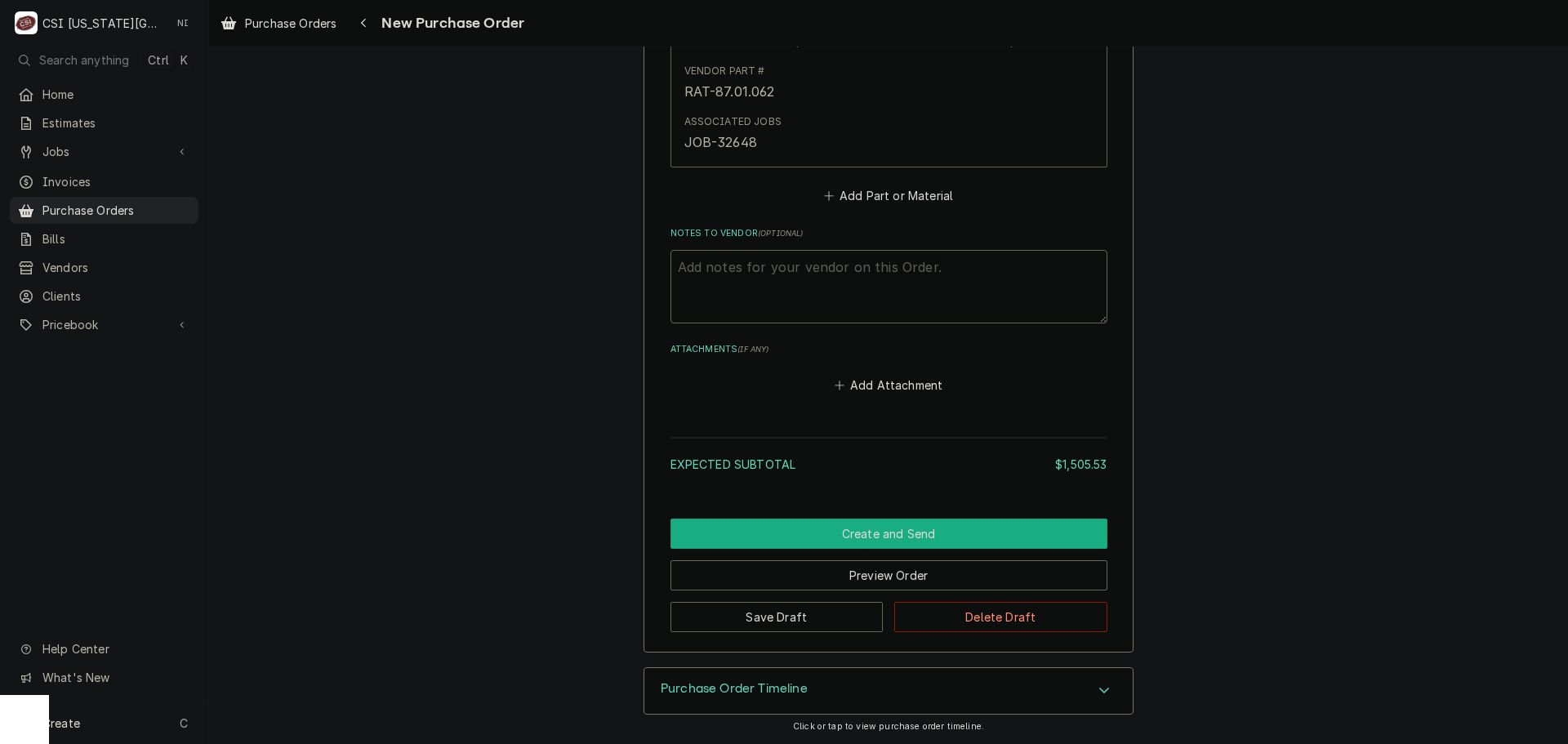
click at [917, 539] on button "Create and Send" at bounding box center [889, 534] width 437 height 30
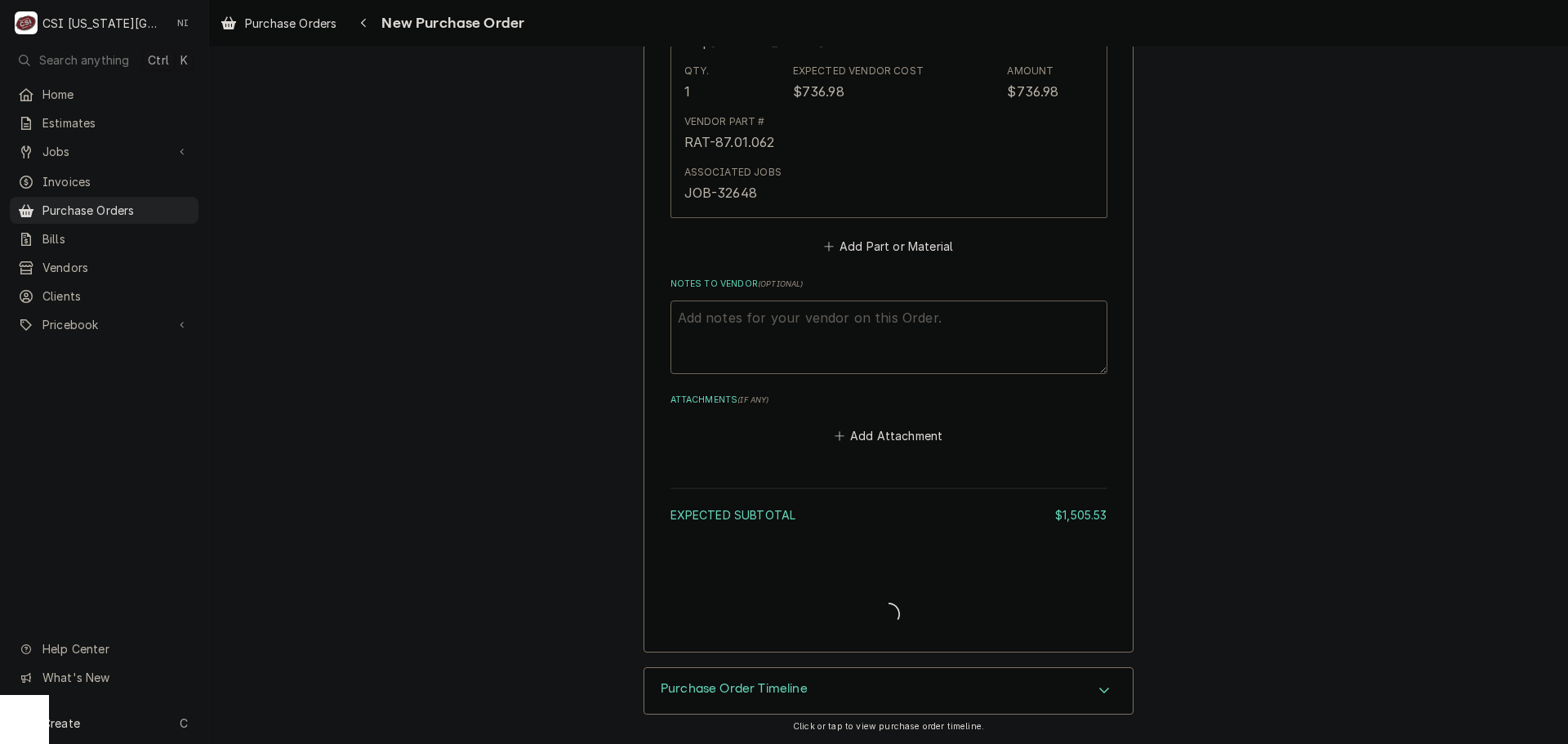
scroll to position [4715, 0]
type textarea "x"
